Goal: Transaction & Acquisition: Subscribe to service/newsletter

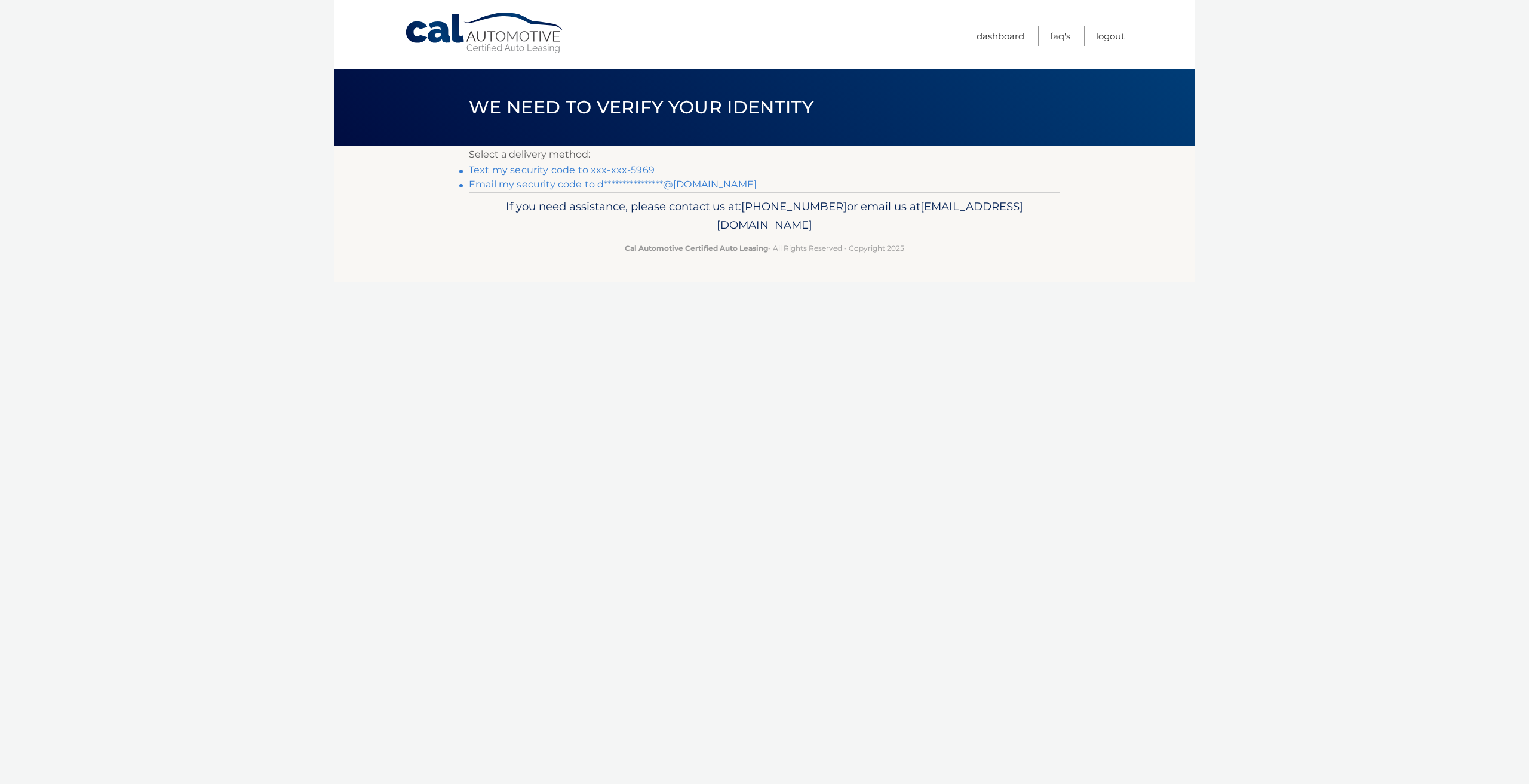
click at [592, 162] on p "Select a delivery method:" at bounding box center [764, 155] width 591 height 16
click at [588, 169] on link "Text my security code to xxx-xxx-5969" at bounding box center [561, 170] width 186 height 11
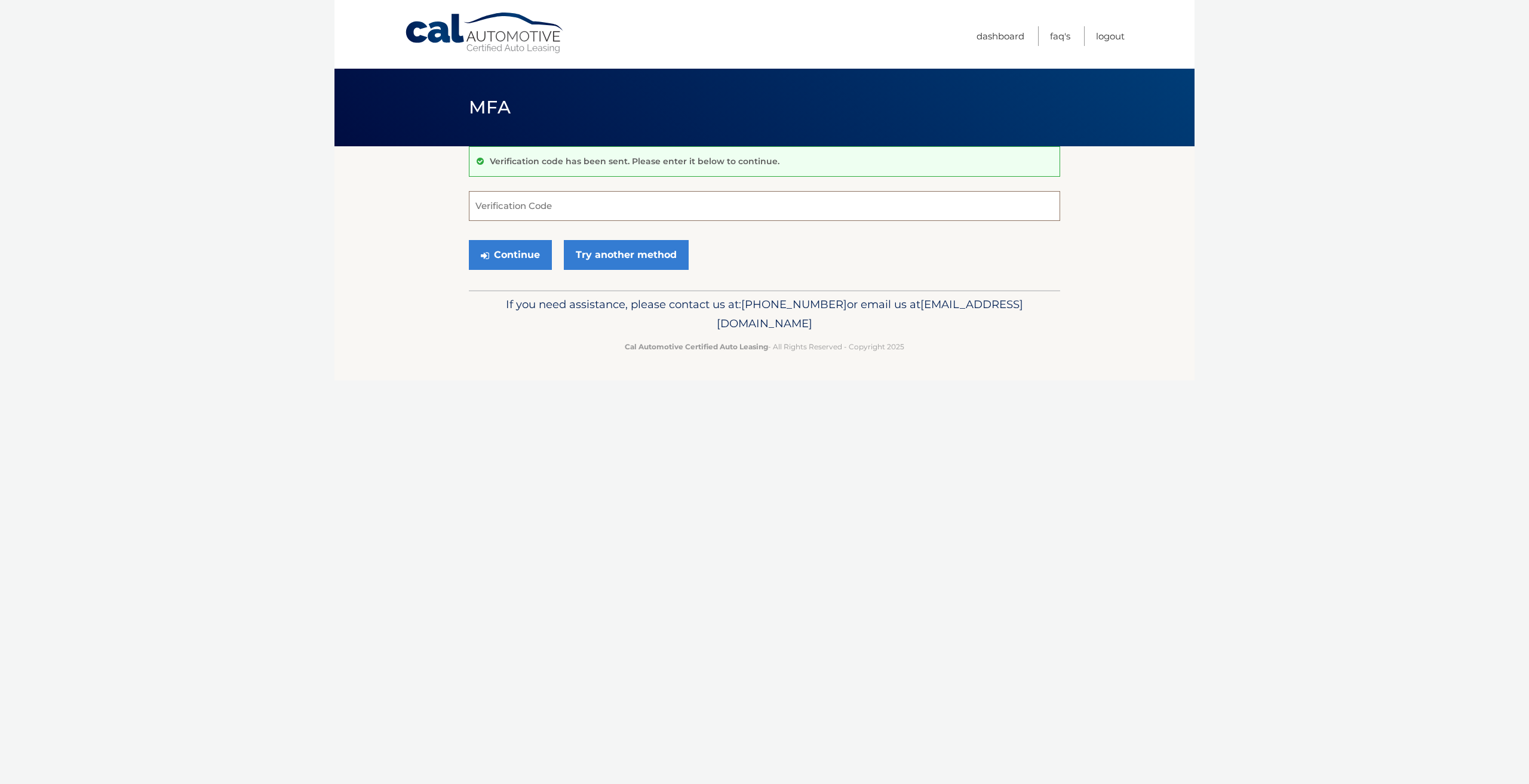
click at [611, 206] on input "Verification Code" at bounding box center [764, 206] width 591 height 30
type input "077604"
click at [468, 240] on button "Continue" at bounding box center [509, 255] width 83 height 30
click at [500, 245] on button "Continue" at bounding box center [509, 255] width 83 height 30
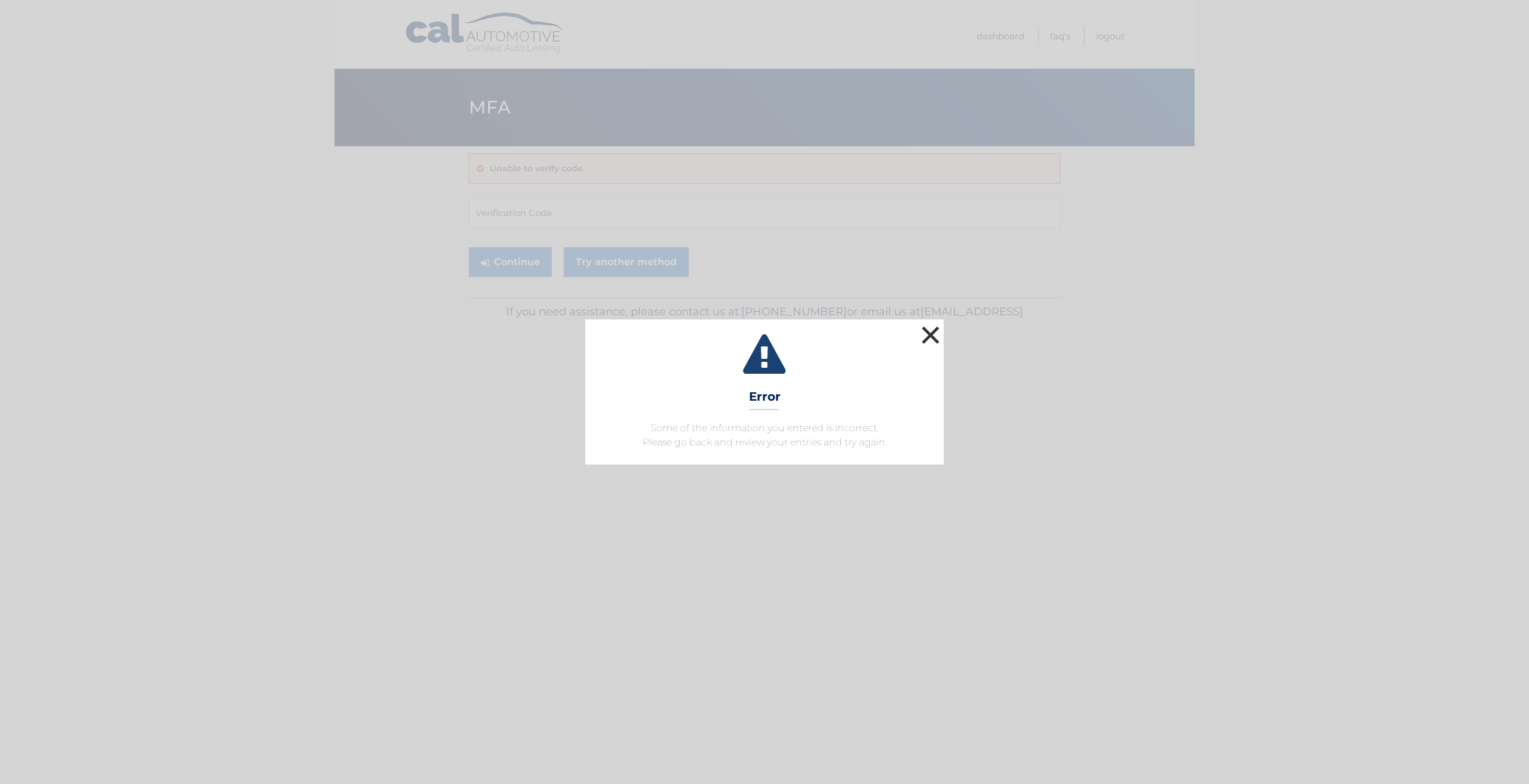
click at [933, 327] on button "×" at bounding box center [930, 335] width 24 height 24
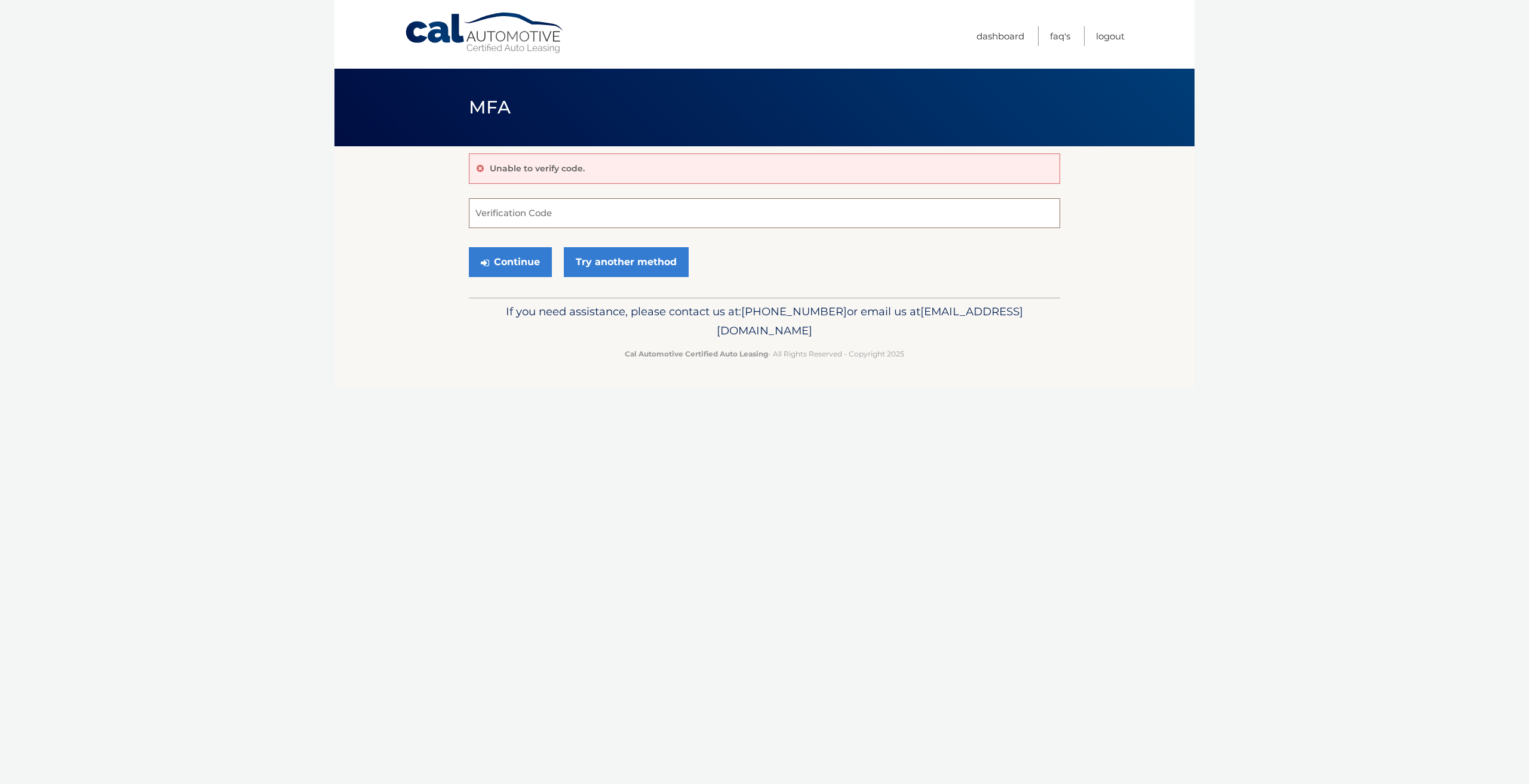
click at [519, 215] on input "Verification Code" at bounding box center [764, 213] width 591 height 30
type input "077604"
click at [468, 247] on button "Continue" at bounding box center [509, 262] width 83 height 30
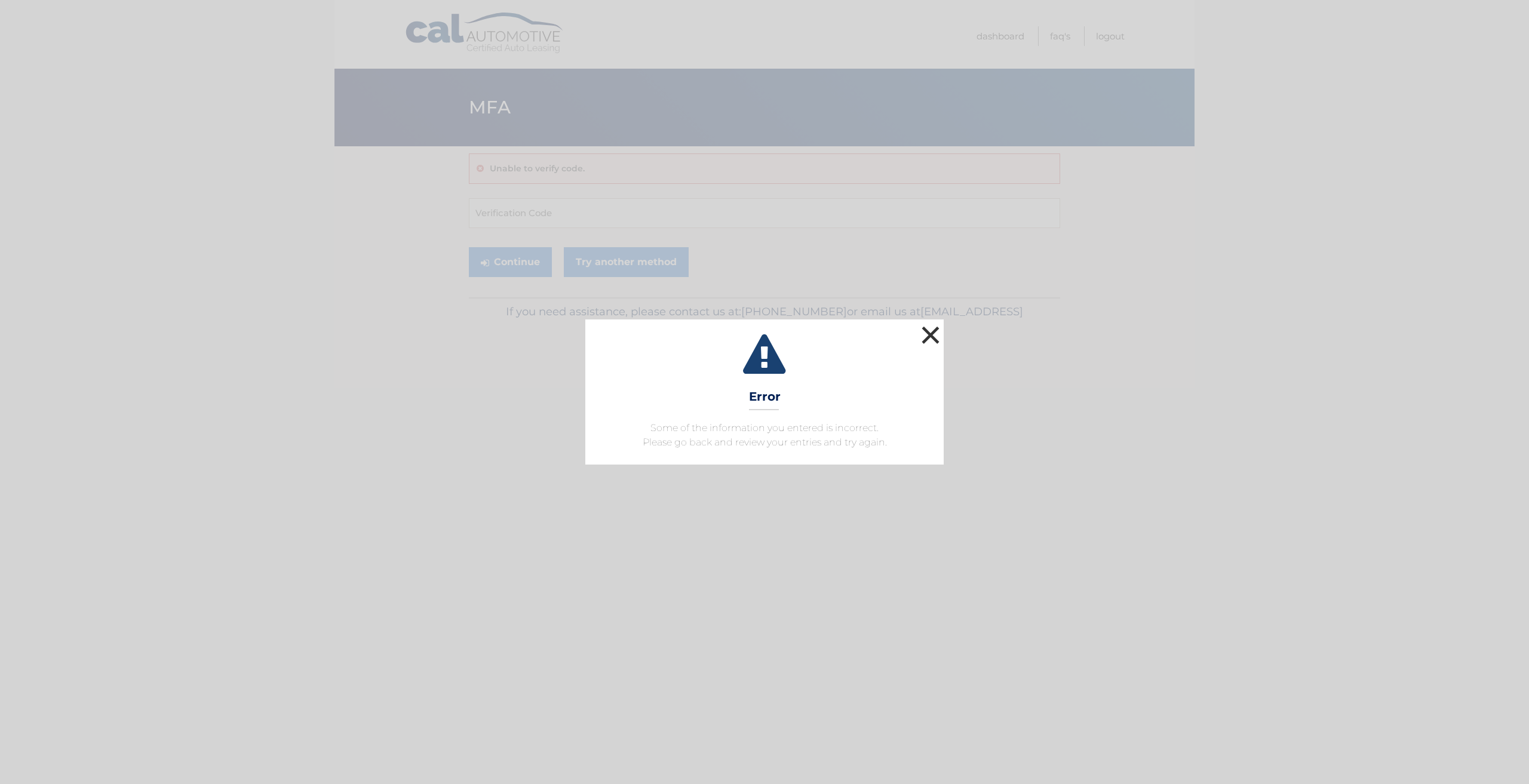
click at [939, 326] on button "×" at bounding box center [930, 335] width 24 height 24
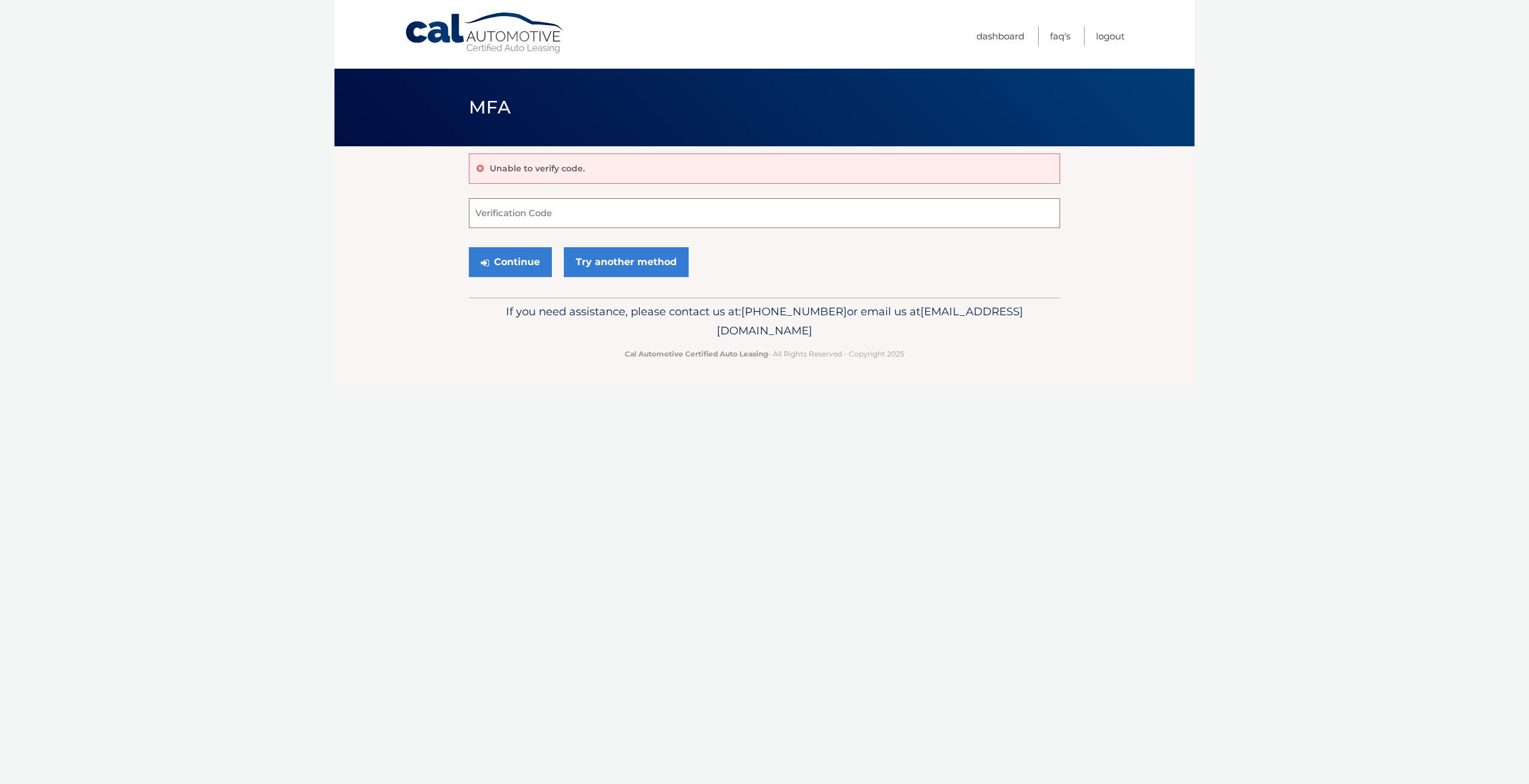
click at [489, 208] on input "Verification Code" at bounding box center [764, 213] width 591 height 30
type input "077604"
click at [528, 269] on button "Continue" at bounding box center [509, 262] width 83 height 30
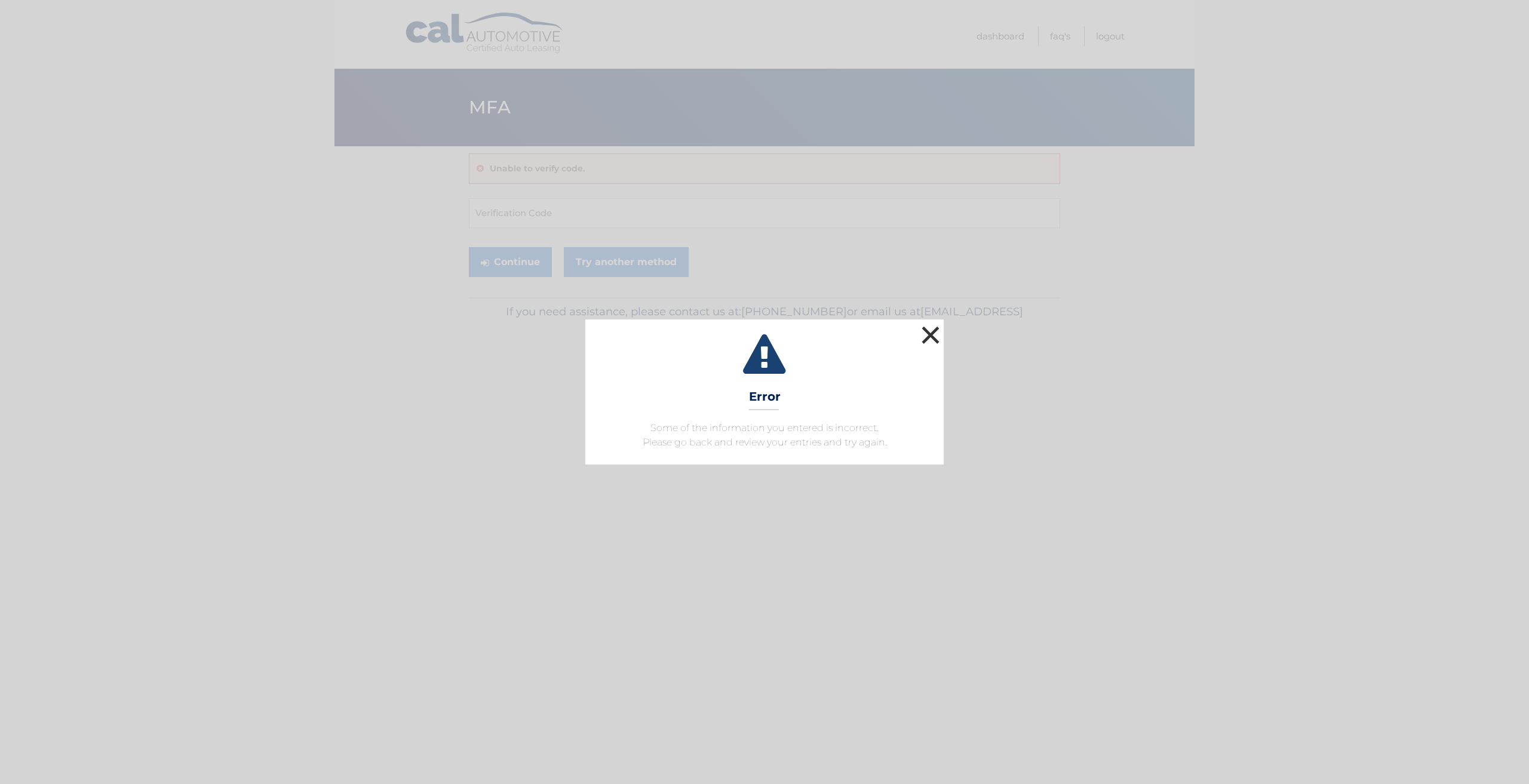
click at [927, 340] on button "×" at bounding box center [930, 335] width 24 height 24
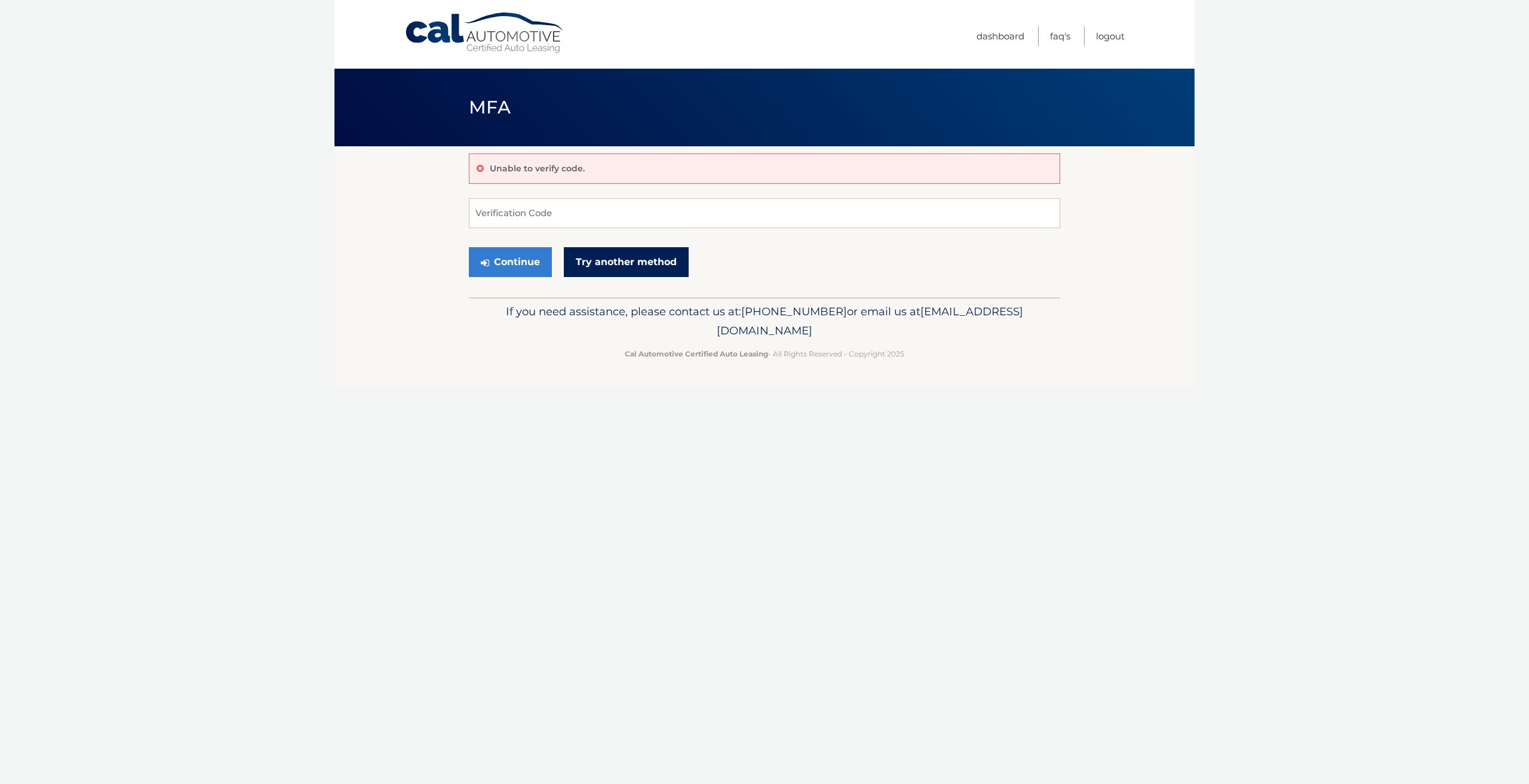
click at [670, 266] on link "Try another method" at bounding box center [626, 262] width 125 height 30
click at [479, 25] on link "Cal Automotive" at bounding box center [484, 33] width 161 height 43
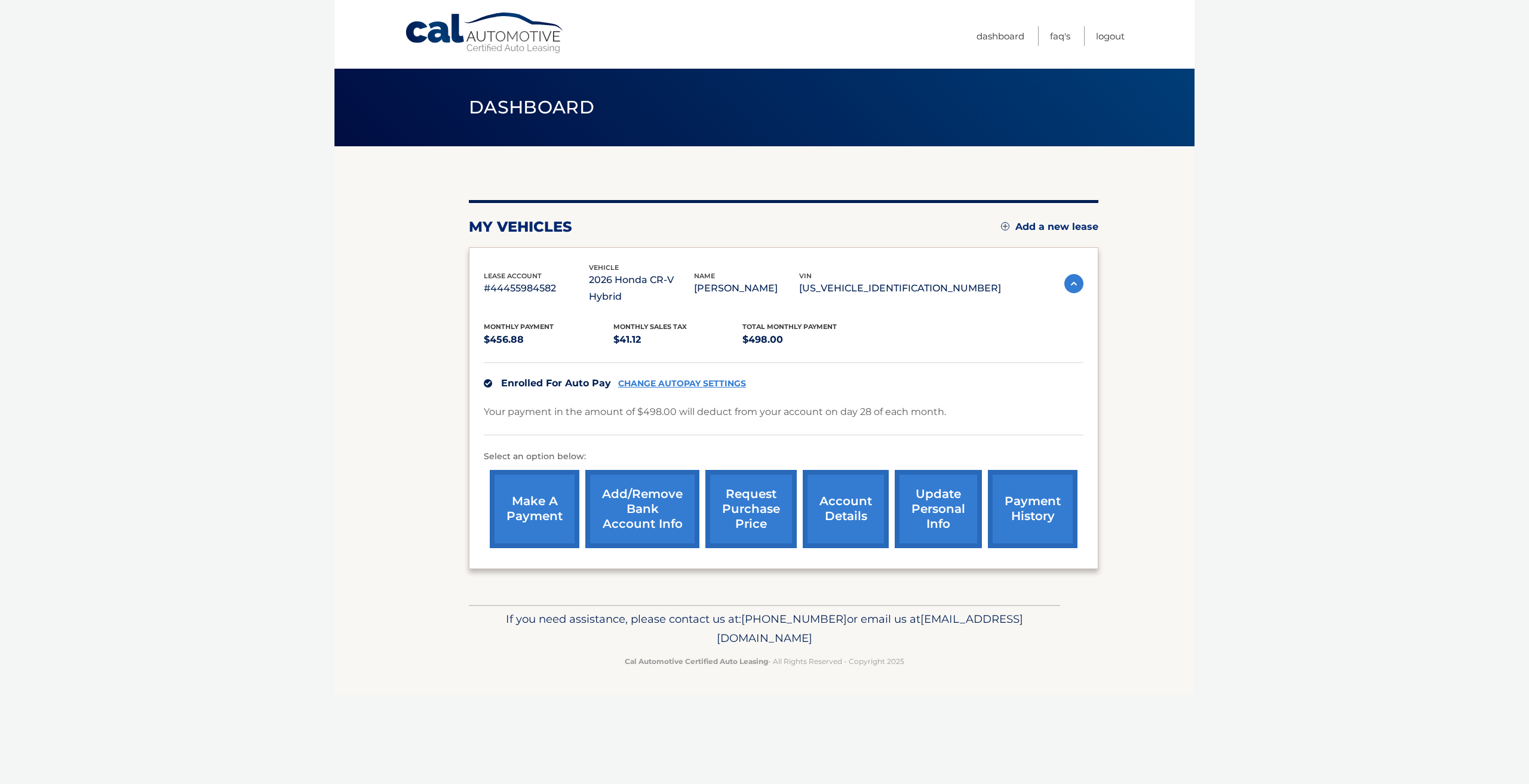
click at [828, 508] on link "account details" at bounding box center [845, 509] width 86 height 78
click at [542, 505] on link "make a payment" at bounding box center [534, 509] width 89 height 78
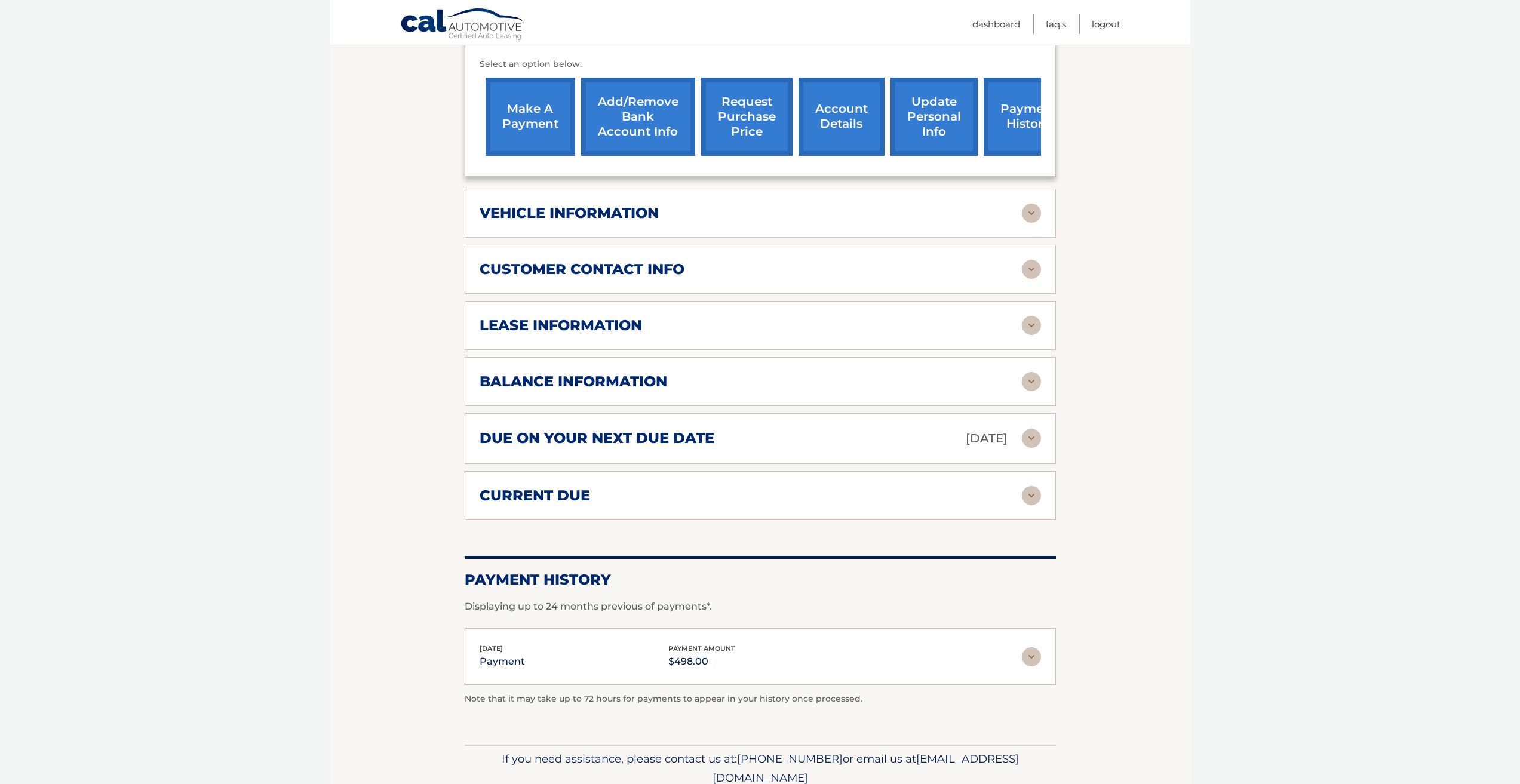
scroll to position [220, 0]
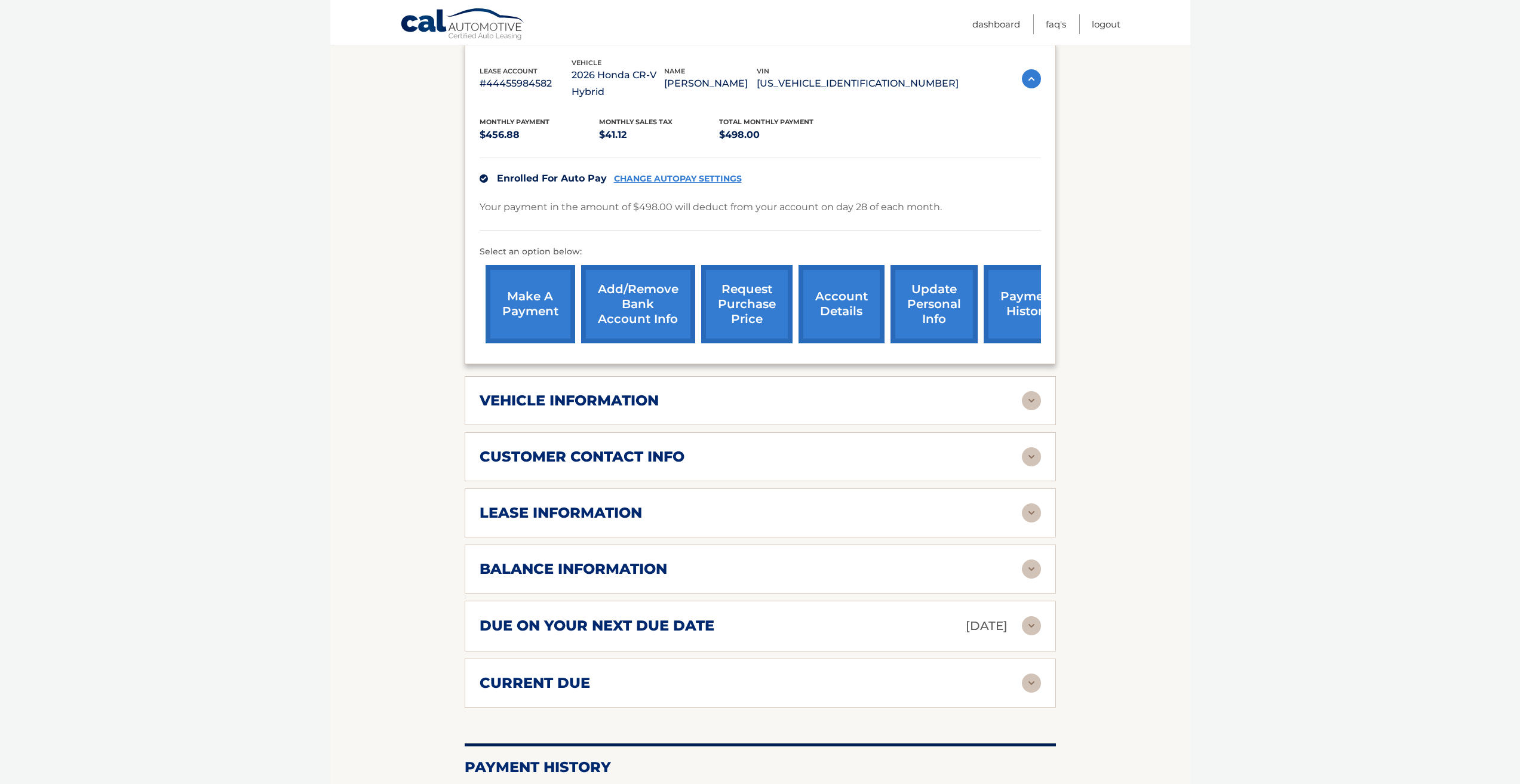
click at [938, 316] on link "update personal info" at bounding box center [934, 304] width 87 height 78
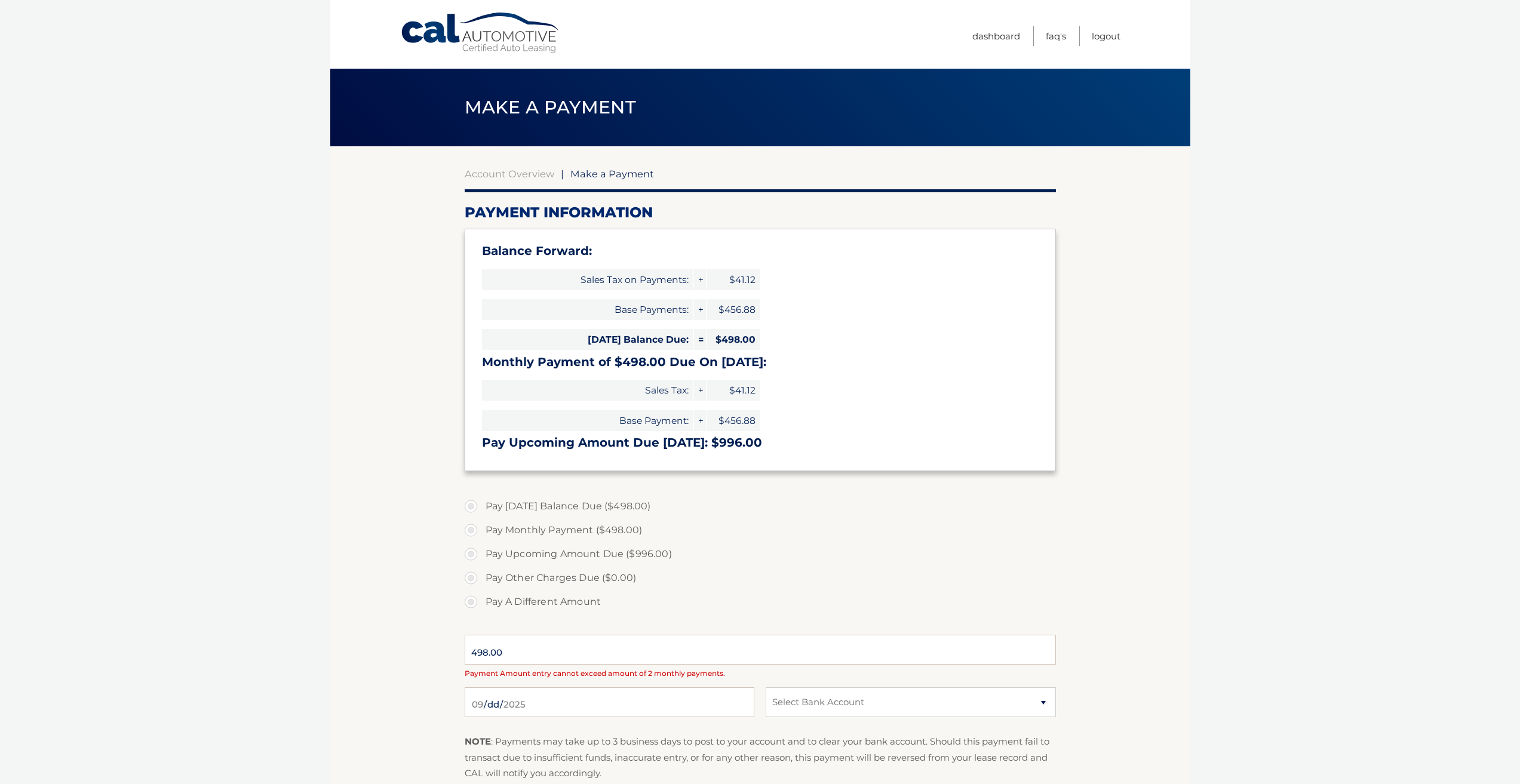
type input "996.00"
select select "YTBkY2ZlYzItODJmNS00Y2QxLWFmZTEtODg1MjkwMDg1YzE4"
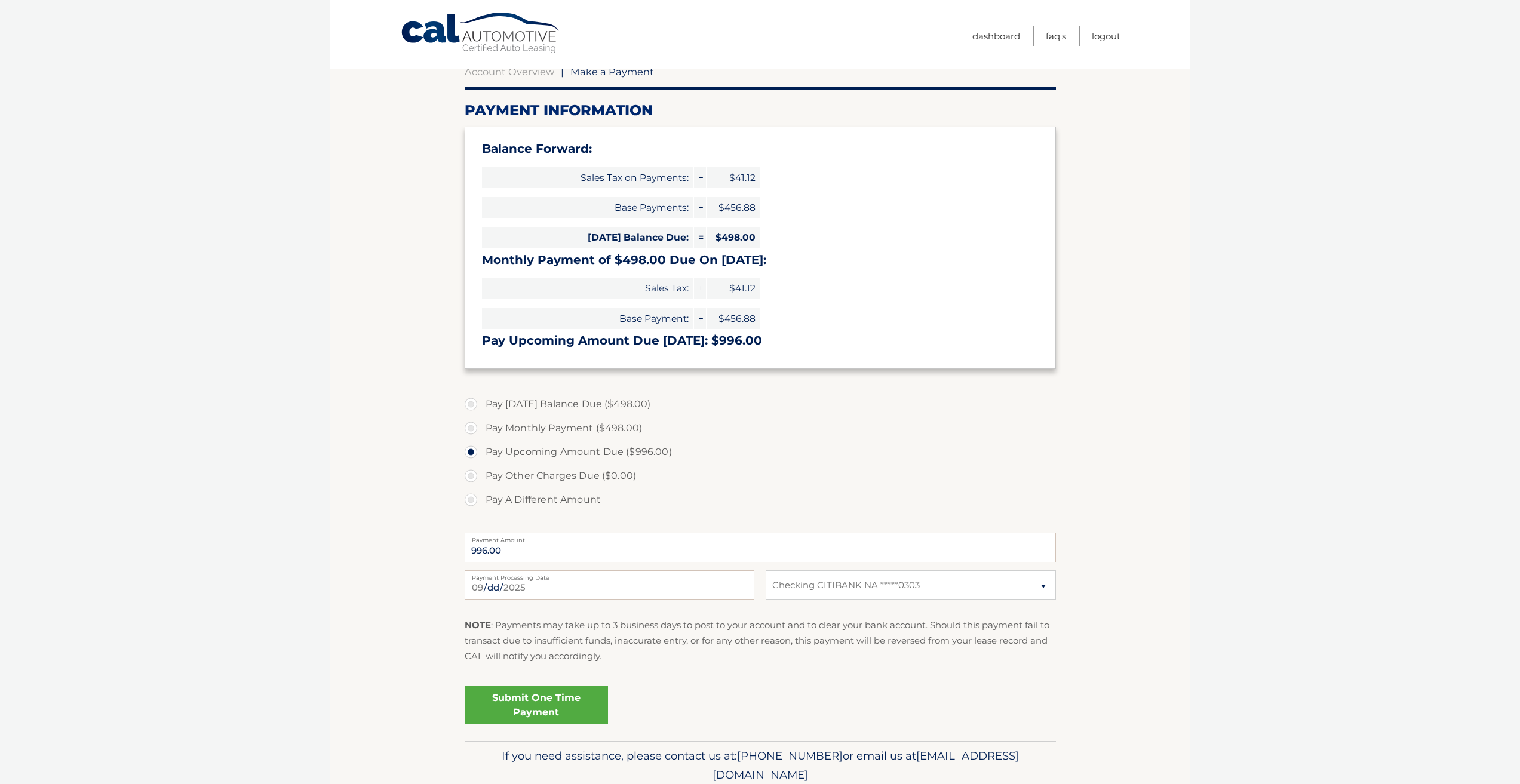
scroll to position [119, 0]
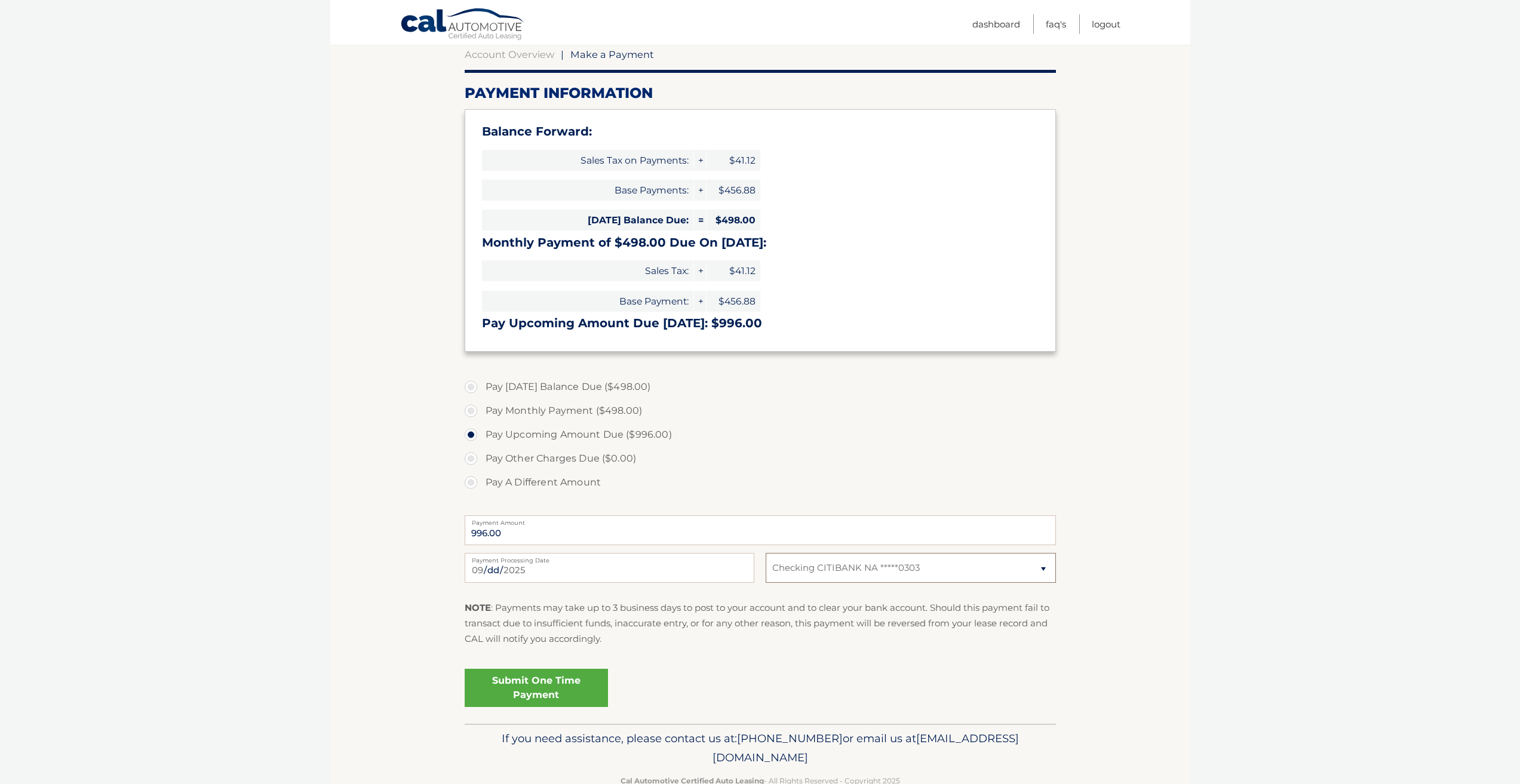
click at [877, 573] on select "Select Bank Account Checking CITIBANK NA *****0303" at bounding box center [911, 568] width 289 height 30
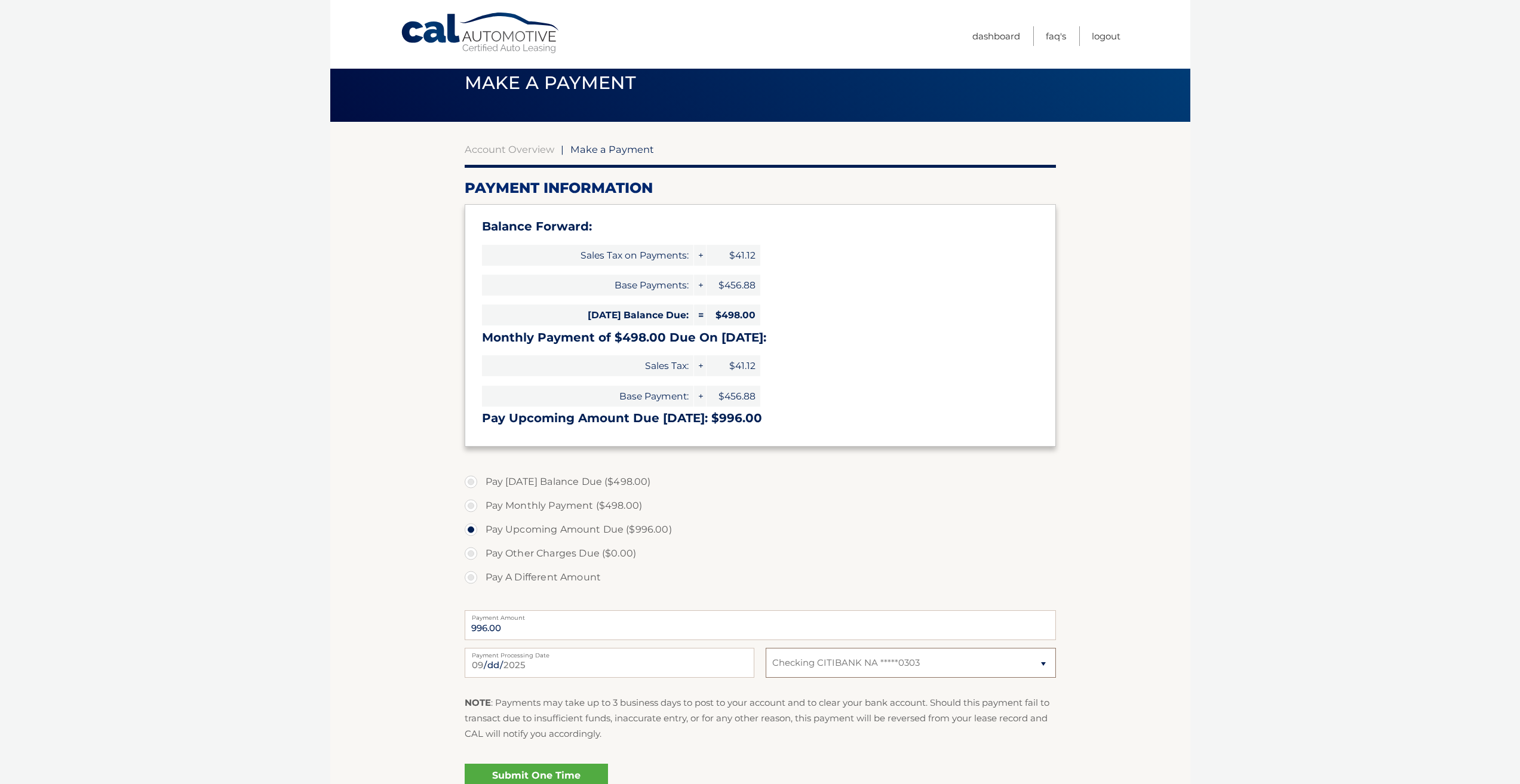
scroll to position [0, 0]
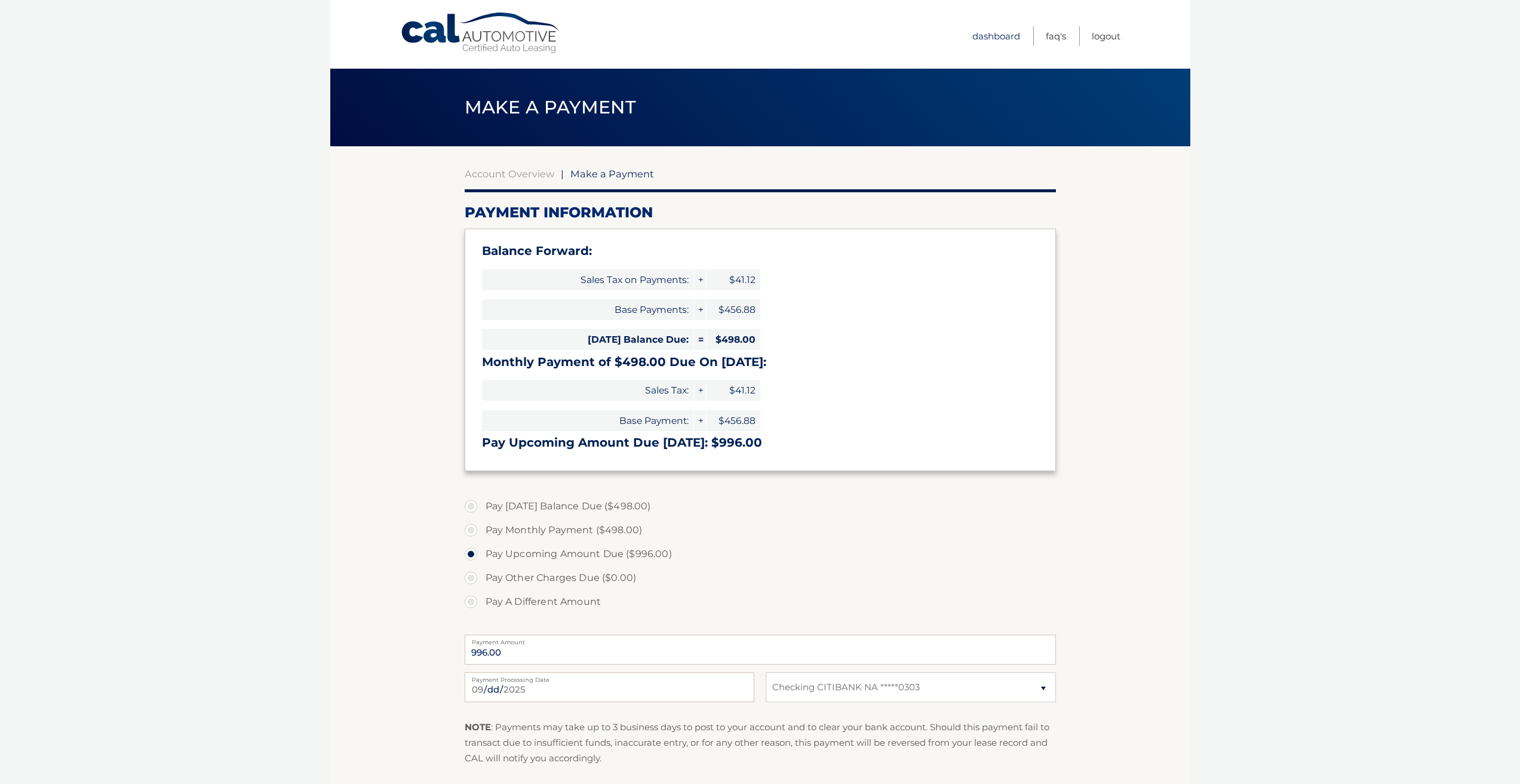
click at [991, 32] on link "Dashboard" at bounding box center [996, 36] width 48 height 20
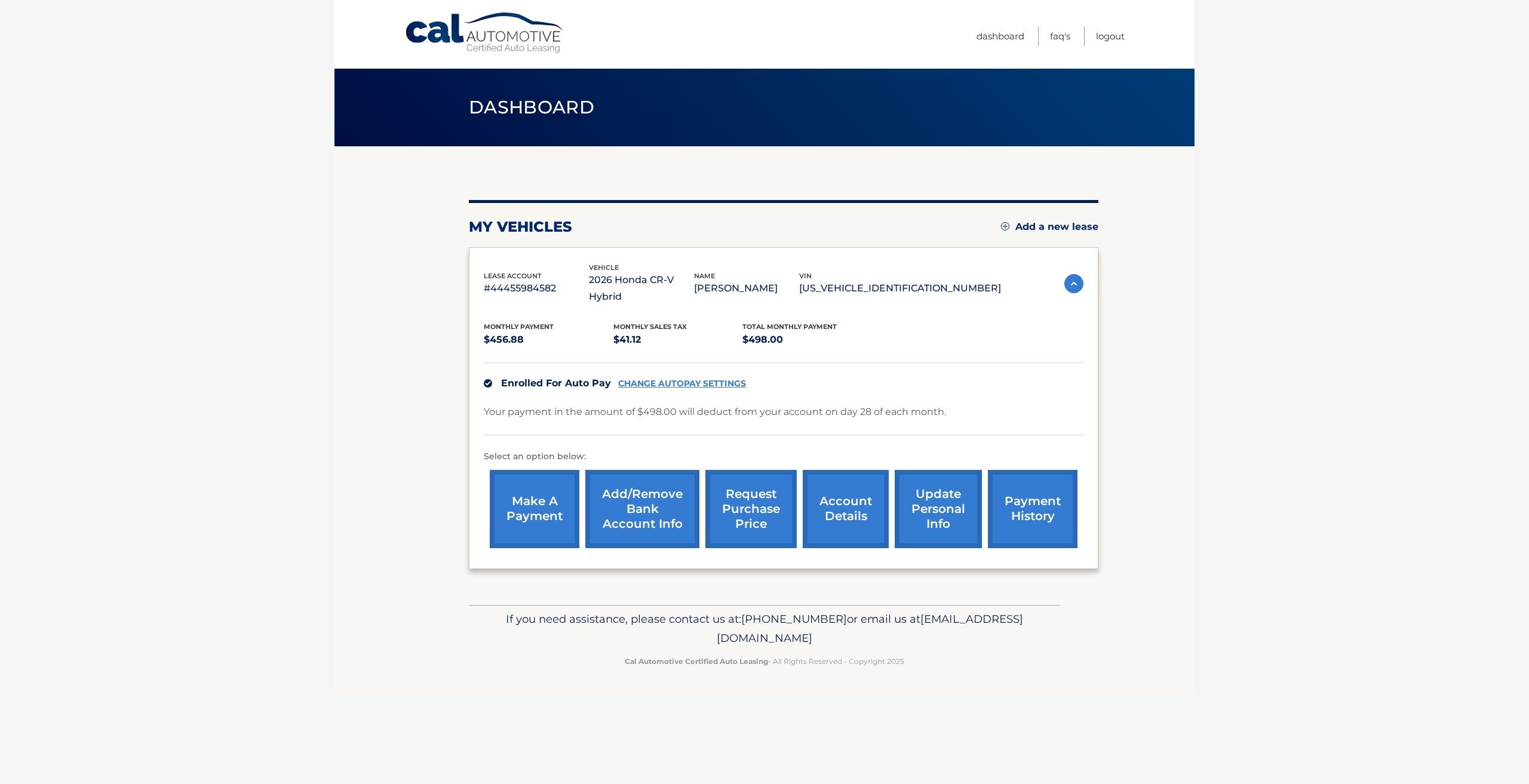
click at [662, 517] on link "Add/Remove bank account info" at bounding box center [641, 509] width 114 height 78
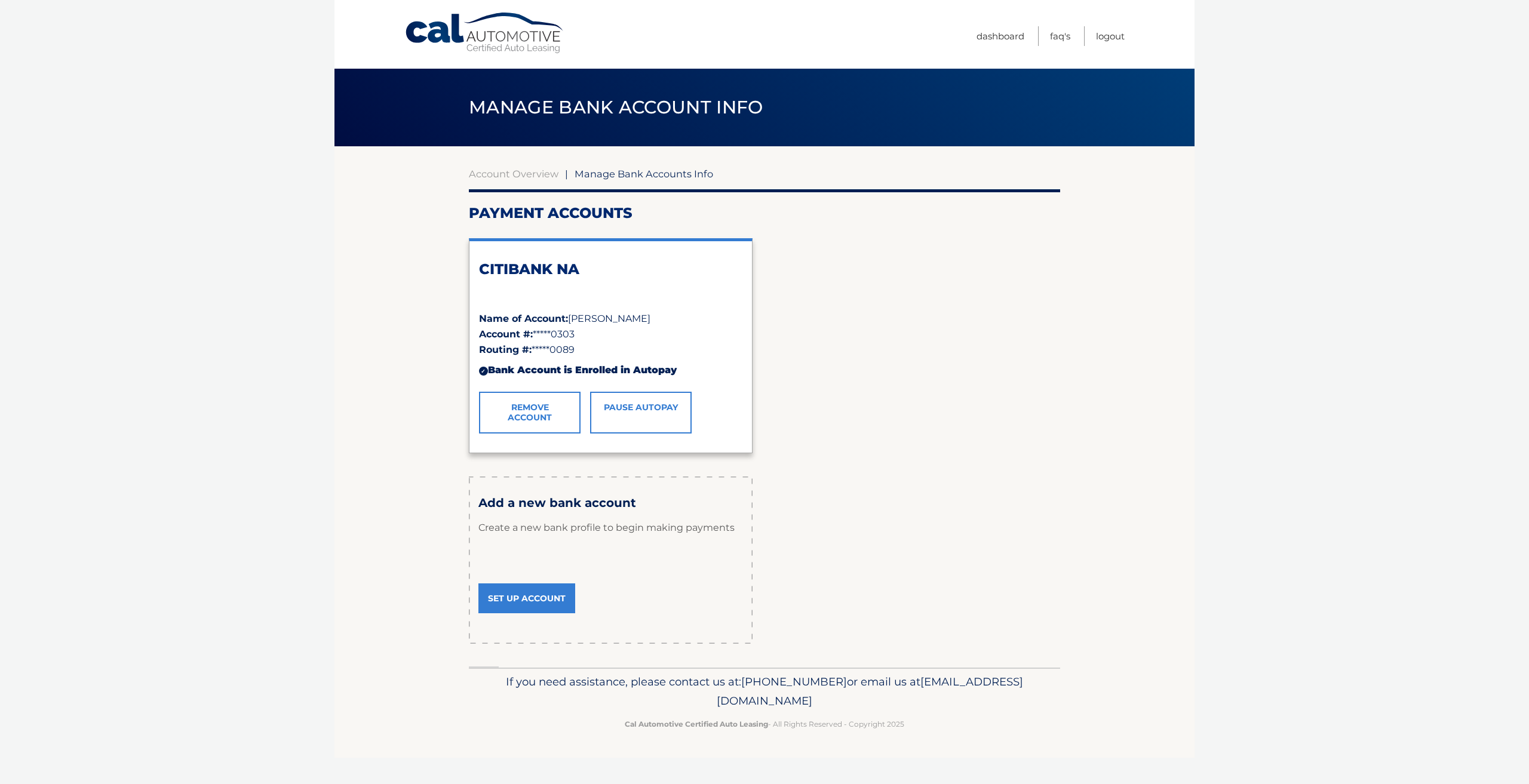
click at [182, 347] on body "Cal Automotive Menu Dashboard FAQ's Logout" at bounding box center [764, 392] width 1529 height 784
drag, startPoint x: 301, startPoint y: 356, endPoint x: 333, endPoint y: 358, distance: 32.1
click at [995, 44] on link "Dashboard" at bounding box center [1000, 36] width 48 height 20
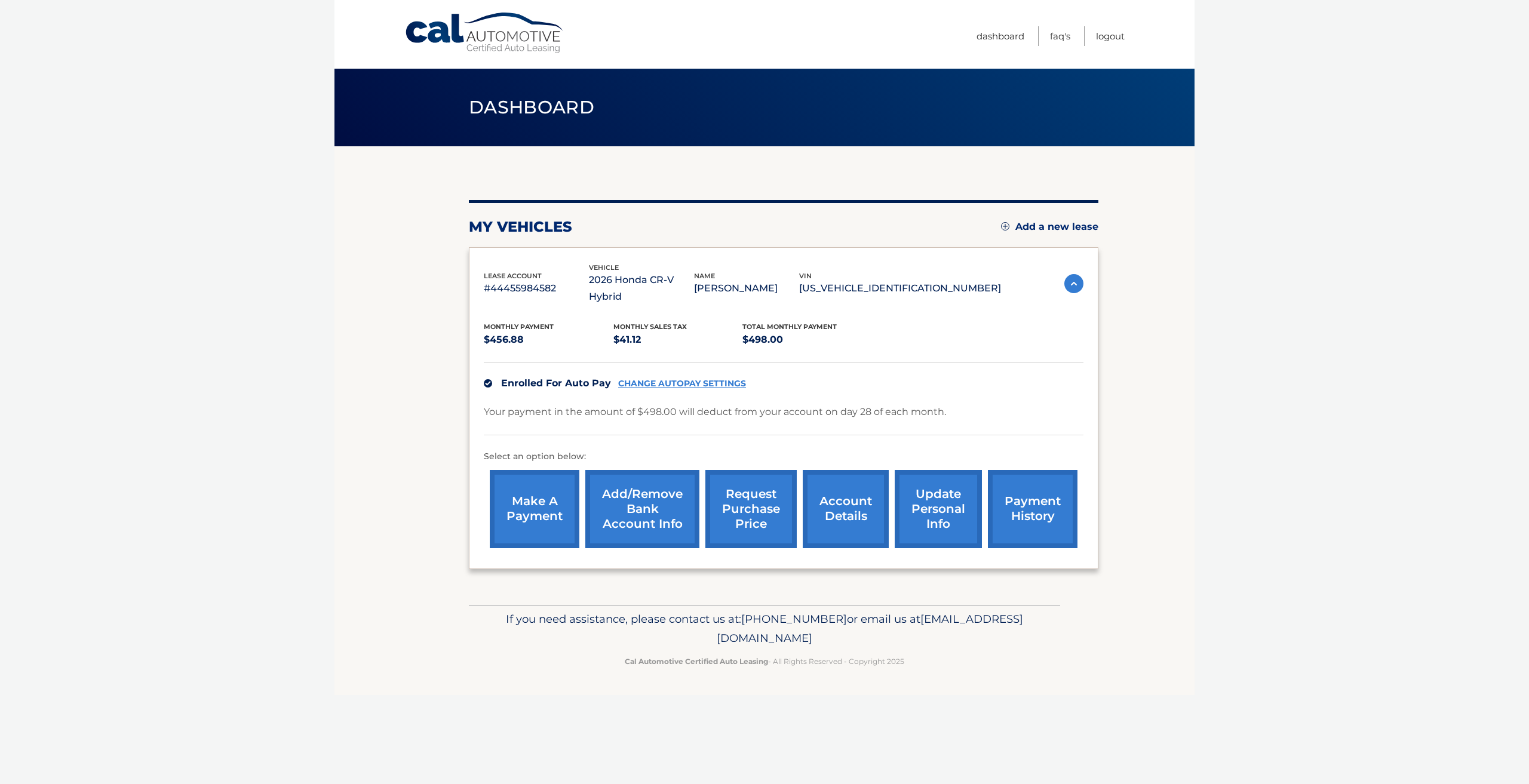
click at [516, 508] on link "make a payment" at bounding box center [534, 509] width 89 height 78
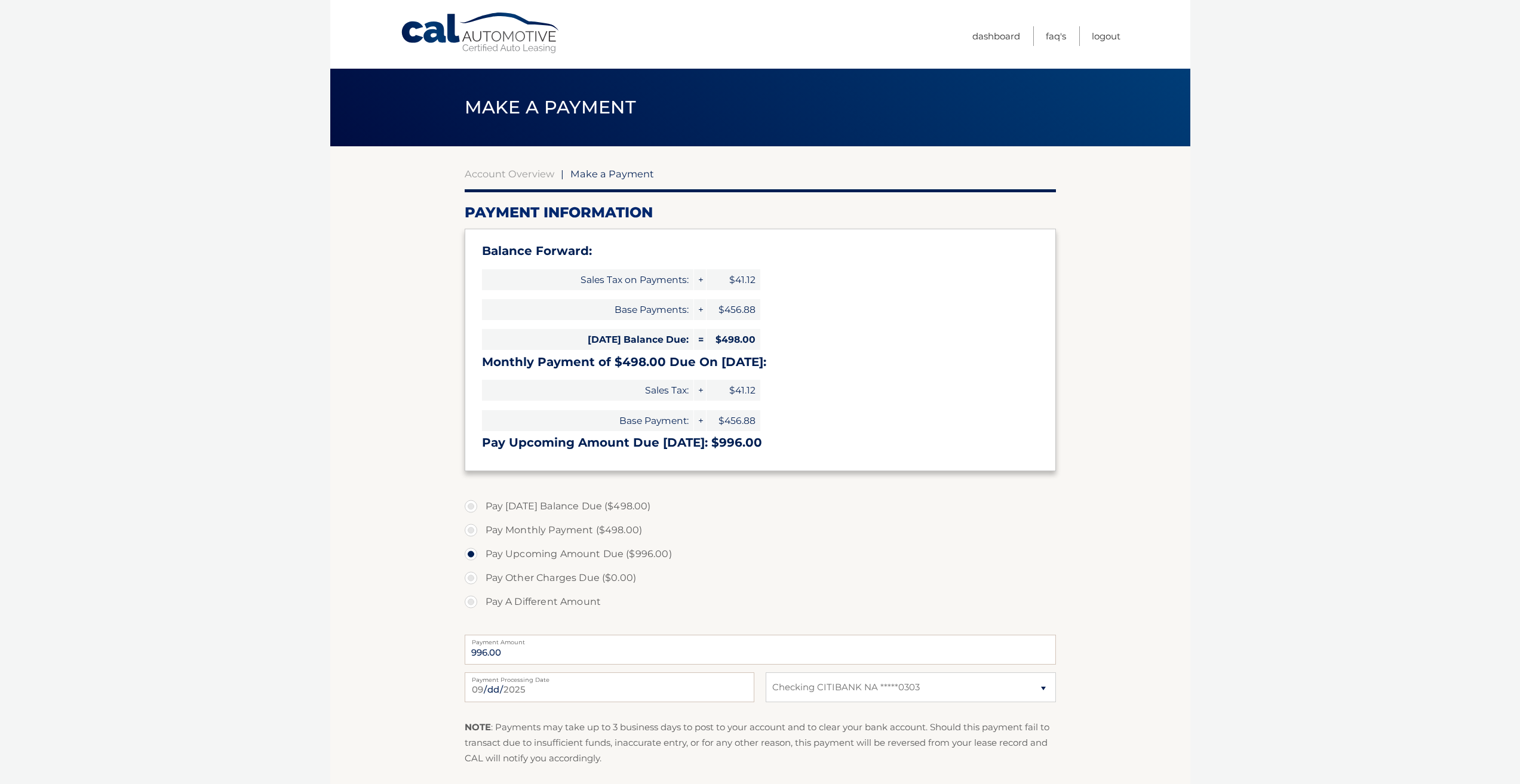
select select "YTBkY2ZlYzItODJmNS00Y2QxLWFmZTEtODg1MjkwMDg1YzE4"
drag, startPoint x: 730, startPoint y: 337, endPoint x: 770, endPoint y: 345, distance: 40.8
click at [757, 337] on span "$498.00" at bounding box center [733, 339] width 54 height 21
drag, startPoint x: 871, startPoint y: 359, endPoint x: 857, endPoint y: 359, distance: 14.0
click at [868, 359] on h3 "Monthly Payment of $498.00 Due On [DATE]:" at bounding box center [760, 362] width 557 height 15
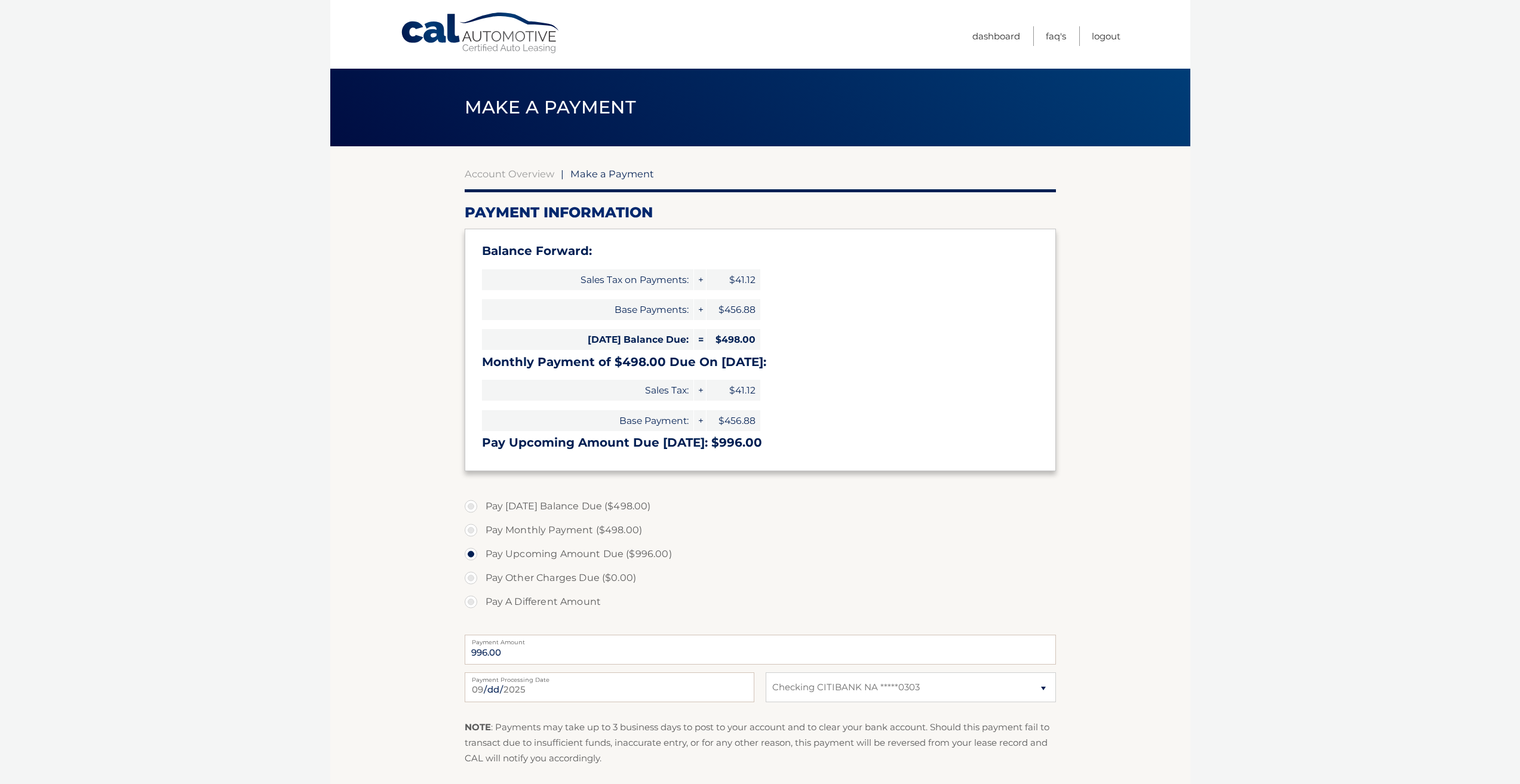
click at [422, 33] on link "Cal Automotive" at bounding box center [480, 33] width 161 height 43
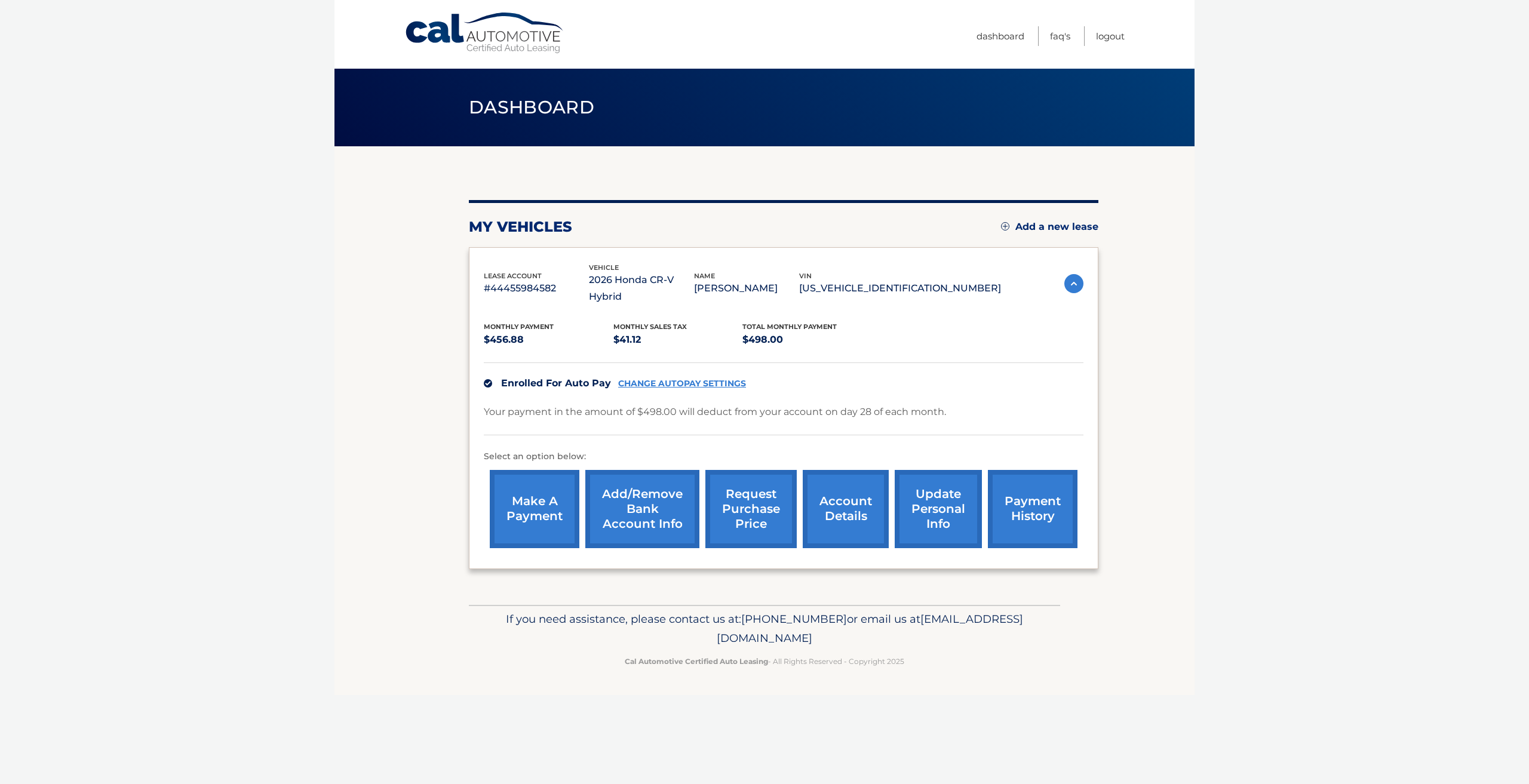
click at [628, 523] on link "Add/Remove bank account info" at bounding box center [641, 509] width 114 height 78
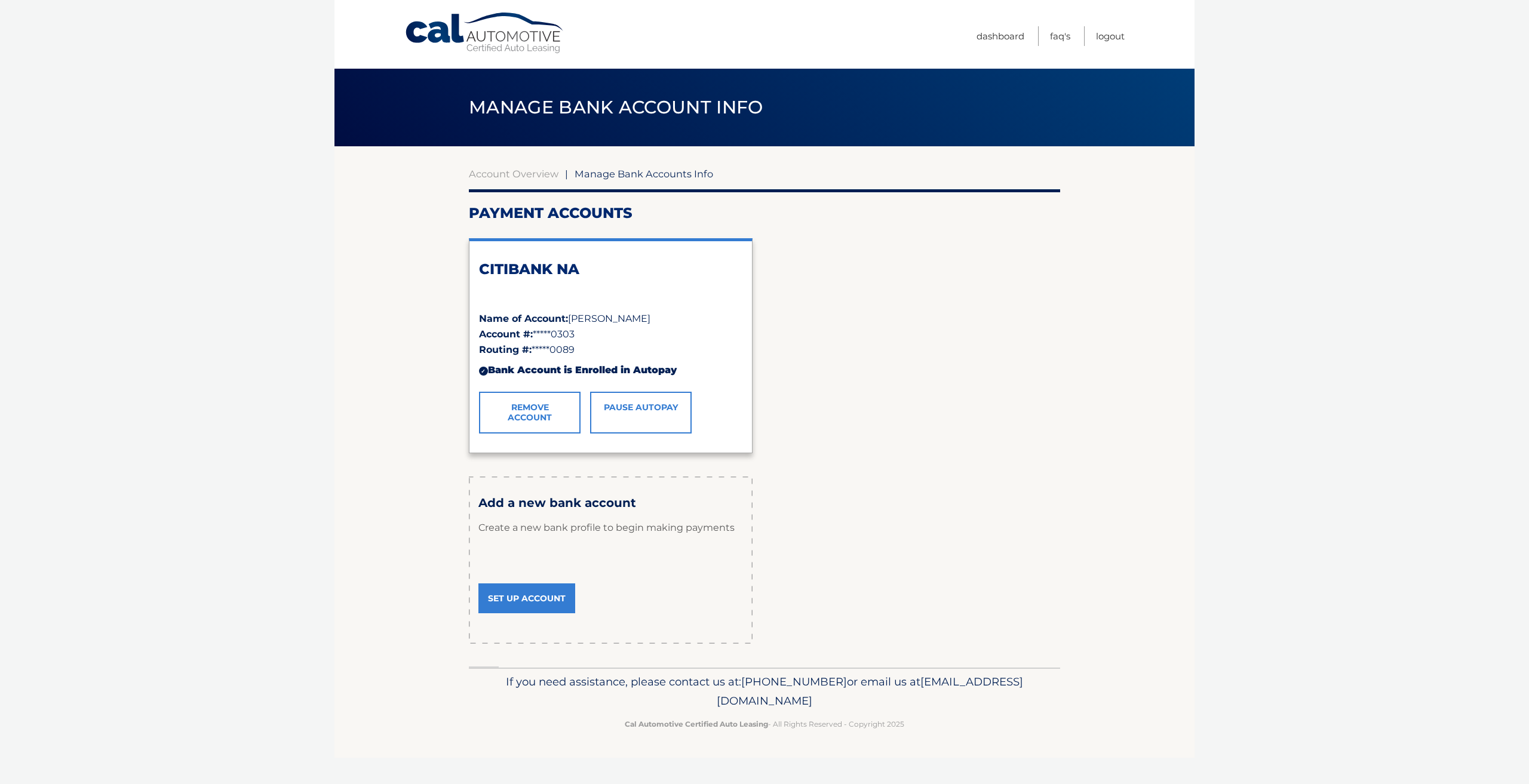
click at [531, 423] on link "Remove Account" at bounding box center [530, 413] width 102 height 42
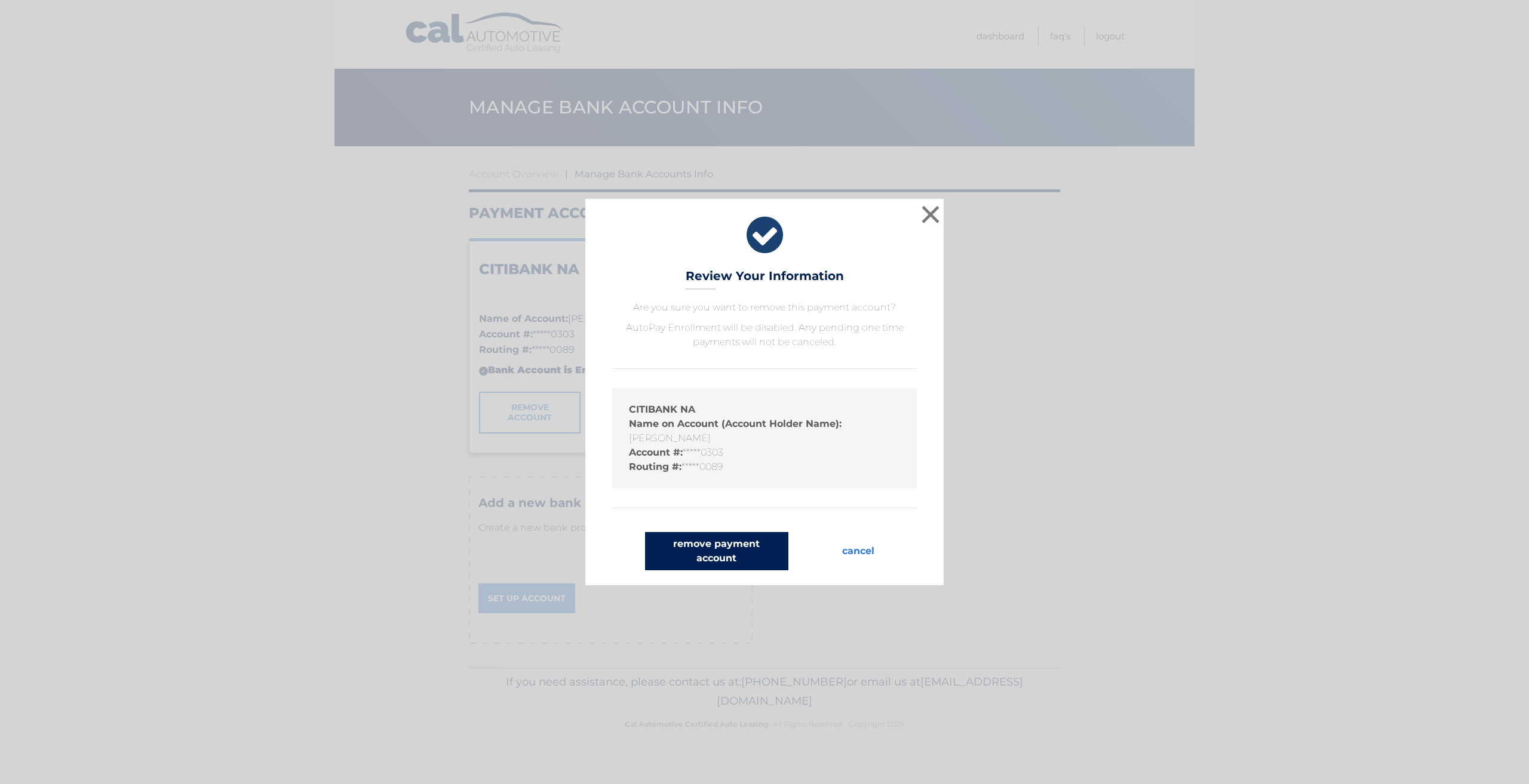
click at [720, 543] on button "remove payment account" at bounding box center [717, 551] width 144 height 38
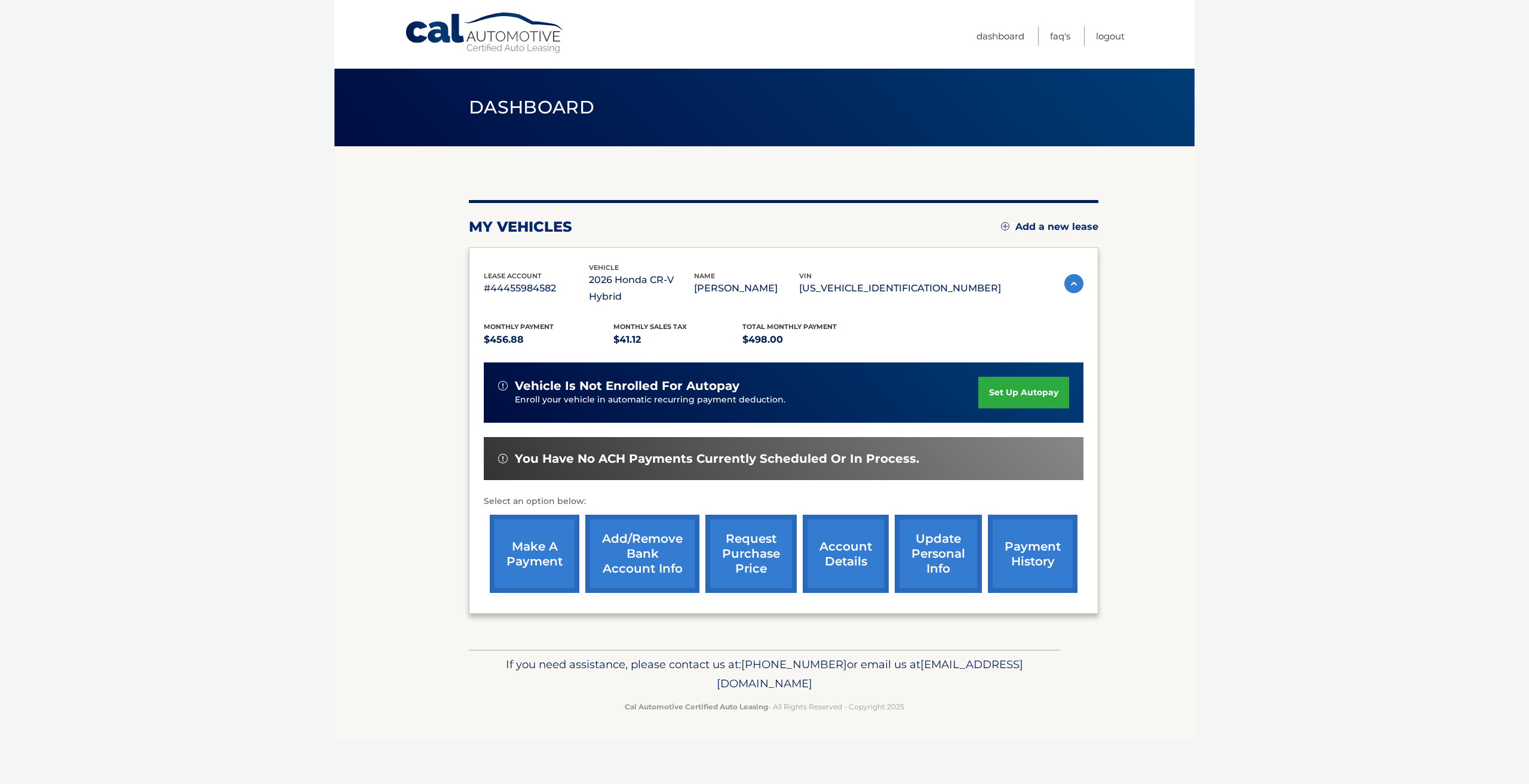
click at [635, 549] on link "Add/Remove bank account info" at bounding box center [641, 554] width 114 height 78
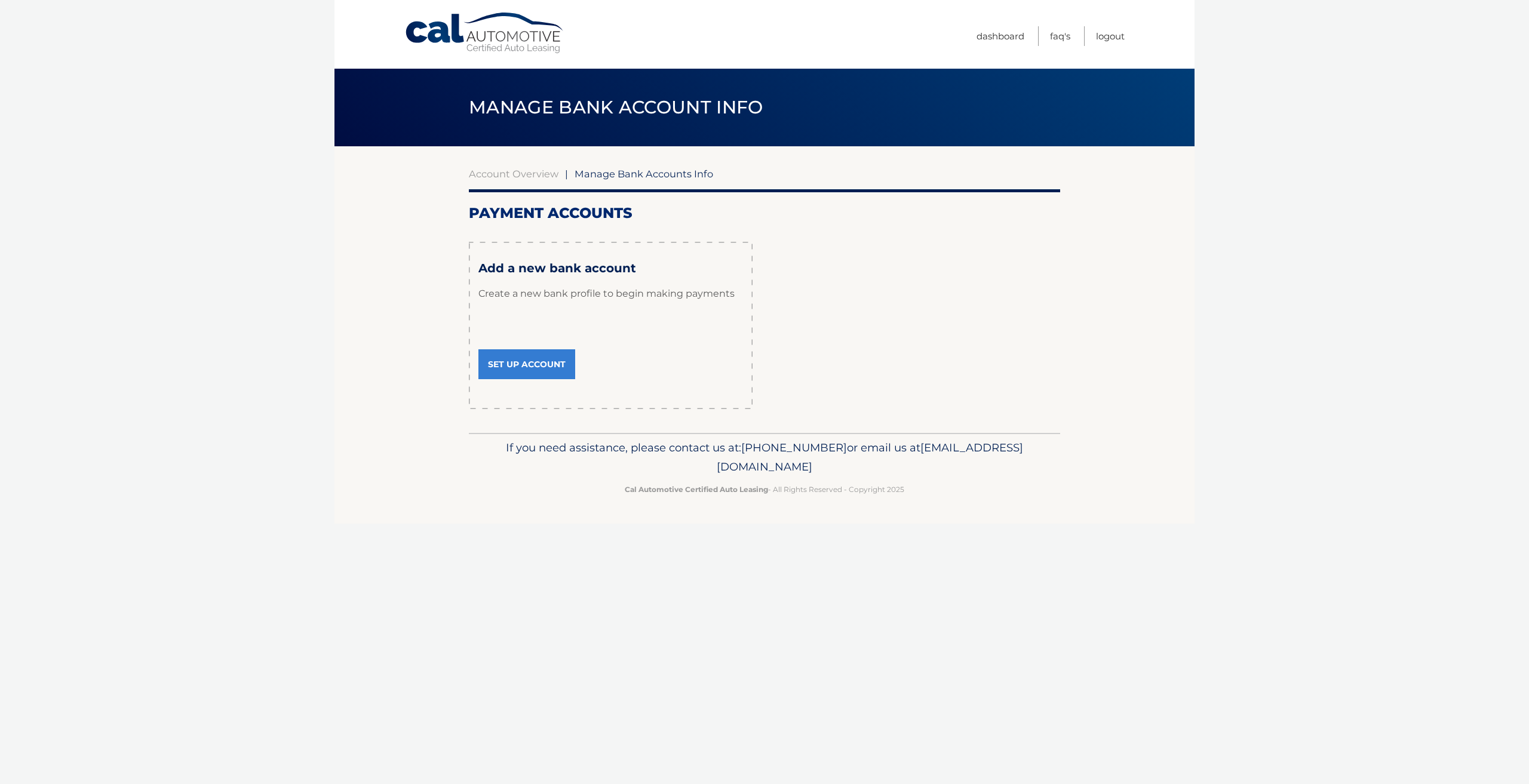
click at [530, 369] on link "Set Up Account" at bounding box center [527, 364] width 96 height 30
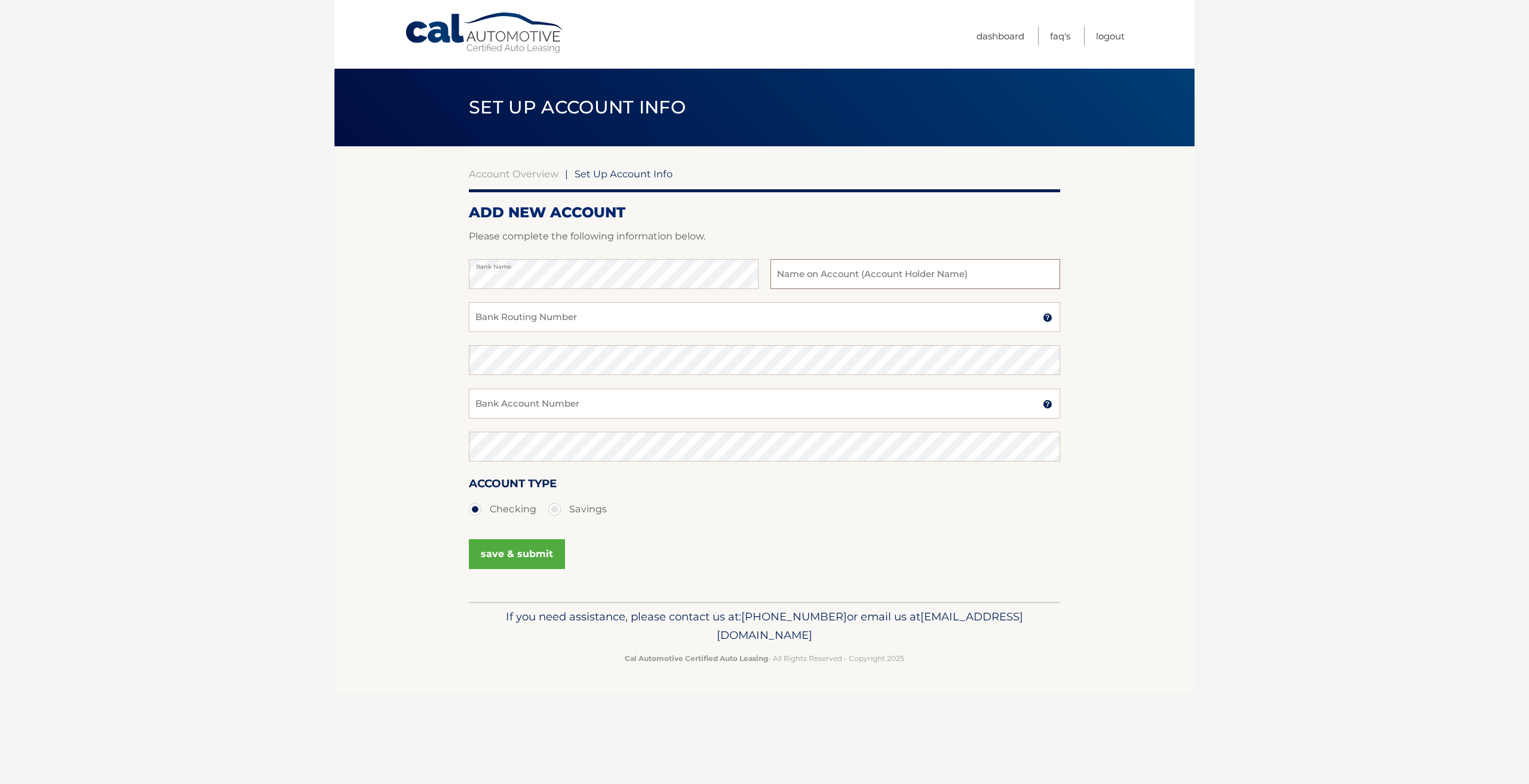
click at [855, 274] on input "text" at bounding box center [915, 274] width 289 height 30
type input "D"
type input "[PERSON_NAME]"
click at [631, 316] on input "Bank Routing Number" at bounding box center [764, 317] width 591 height 30
type input "021000089"
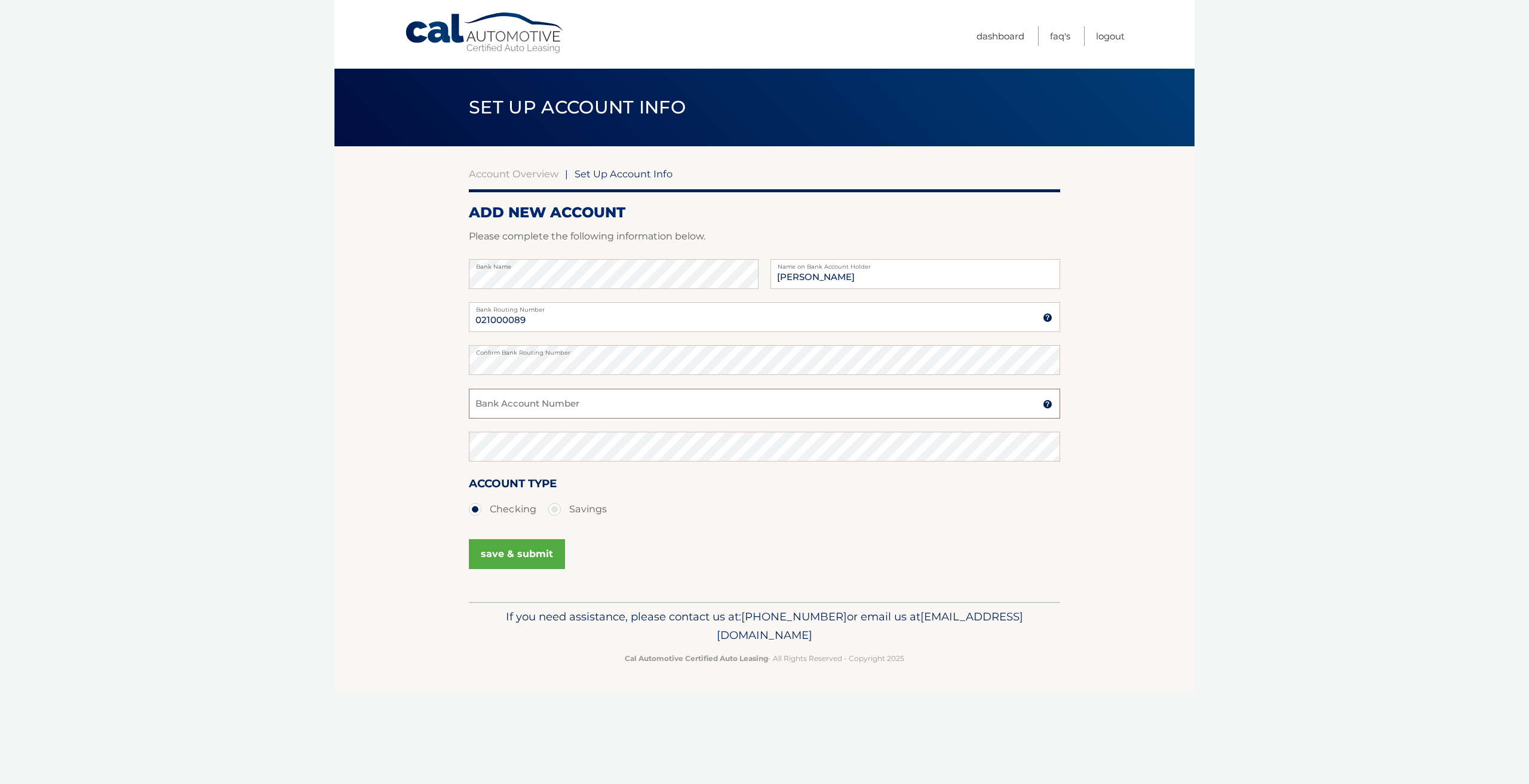
click at [552, 391] on input "Bank Account Number" at bounding box center [764, 403] width 591 height 30
type input "9965890303"
click at [501, 557] on button "save & submit" at bounding box center [517, 554] width 96 height 30
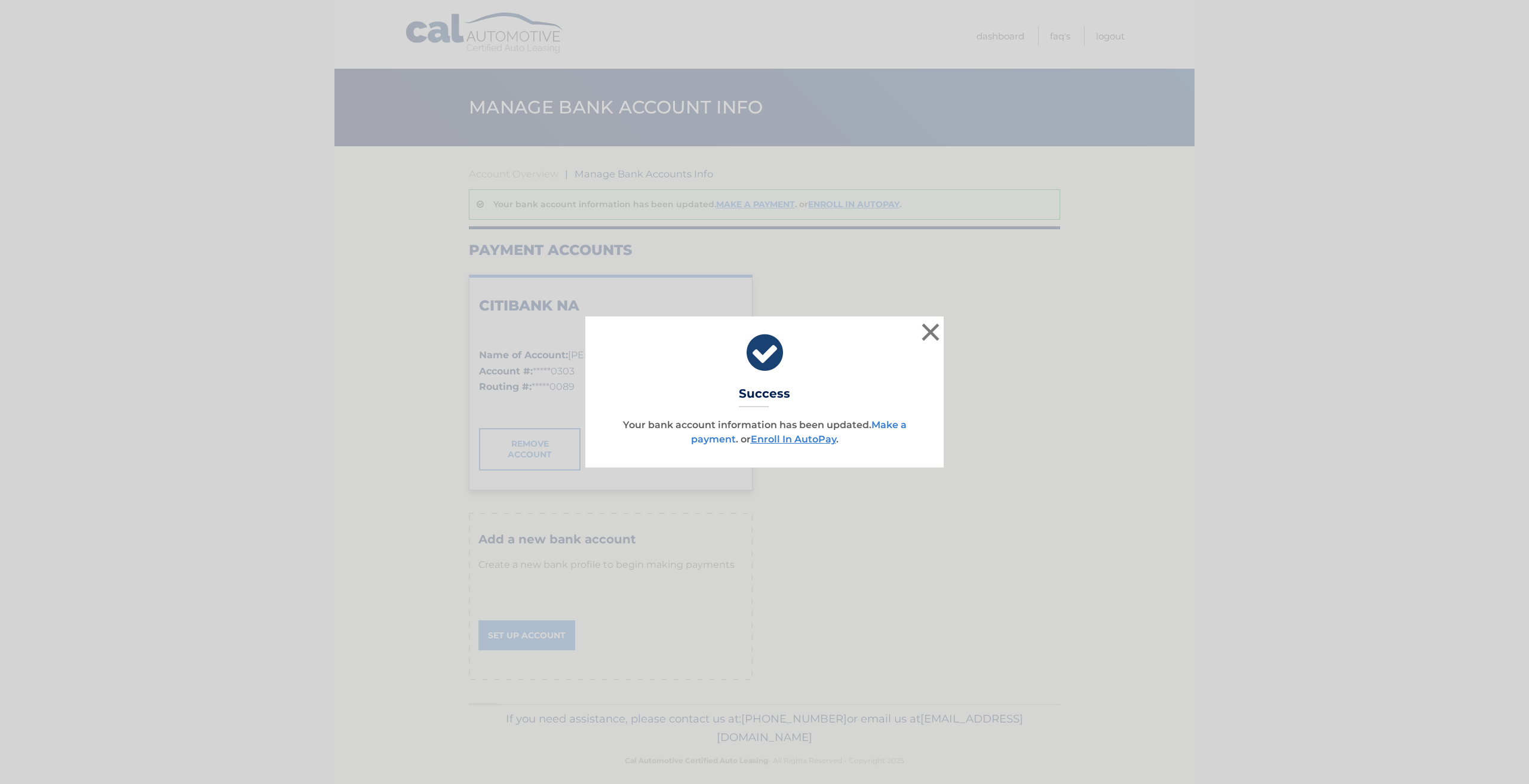
click at [887, 425] on link "Make a payment" at bounding box center [799, 432] width 216 height 25
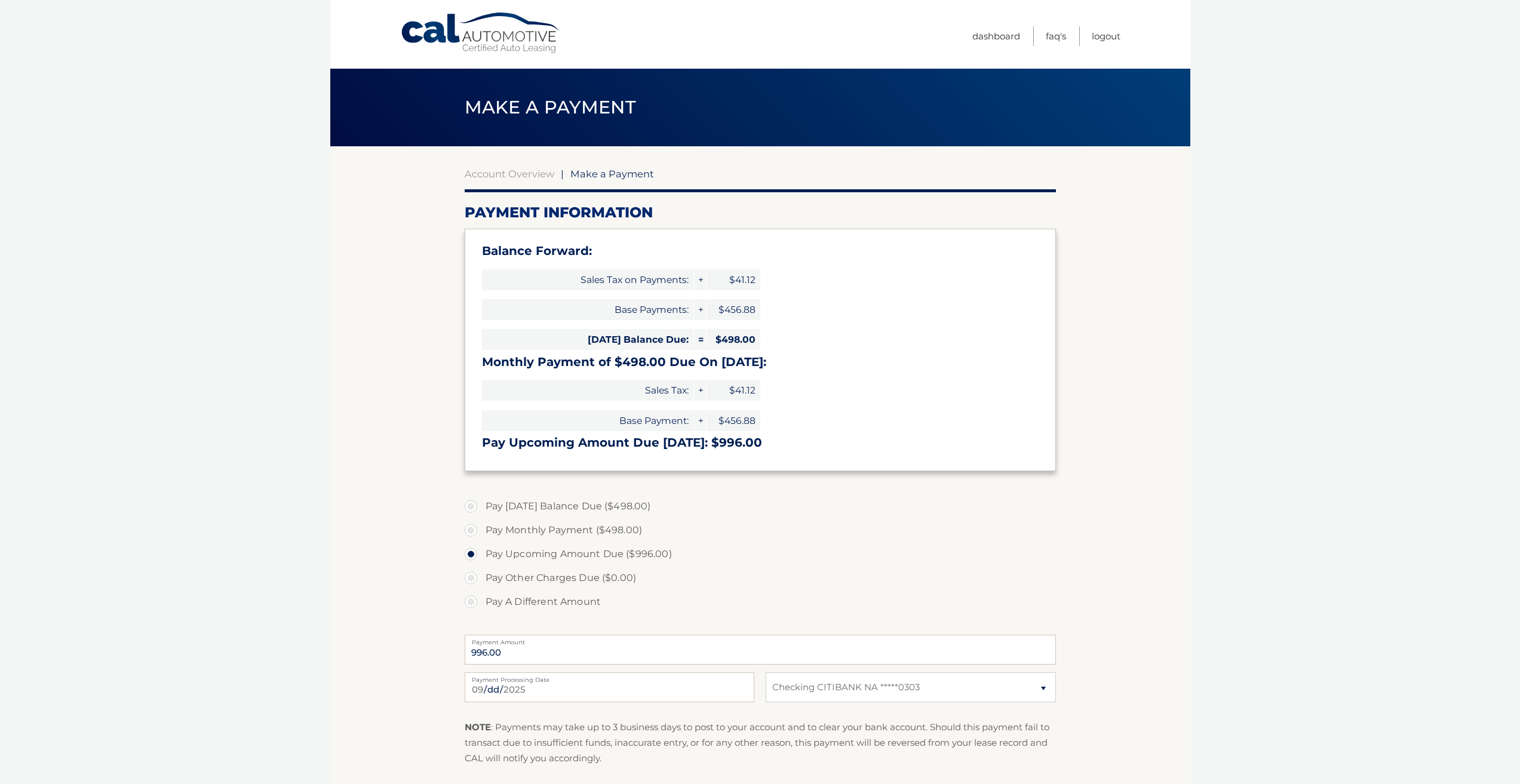
select select "N2UyYmMyYzUtNjhjMy00NDZlLWFjOGYtMjlhZjQ4MjJmOWI2"
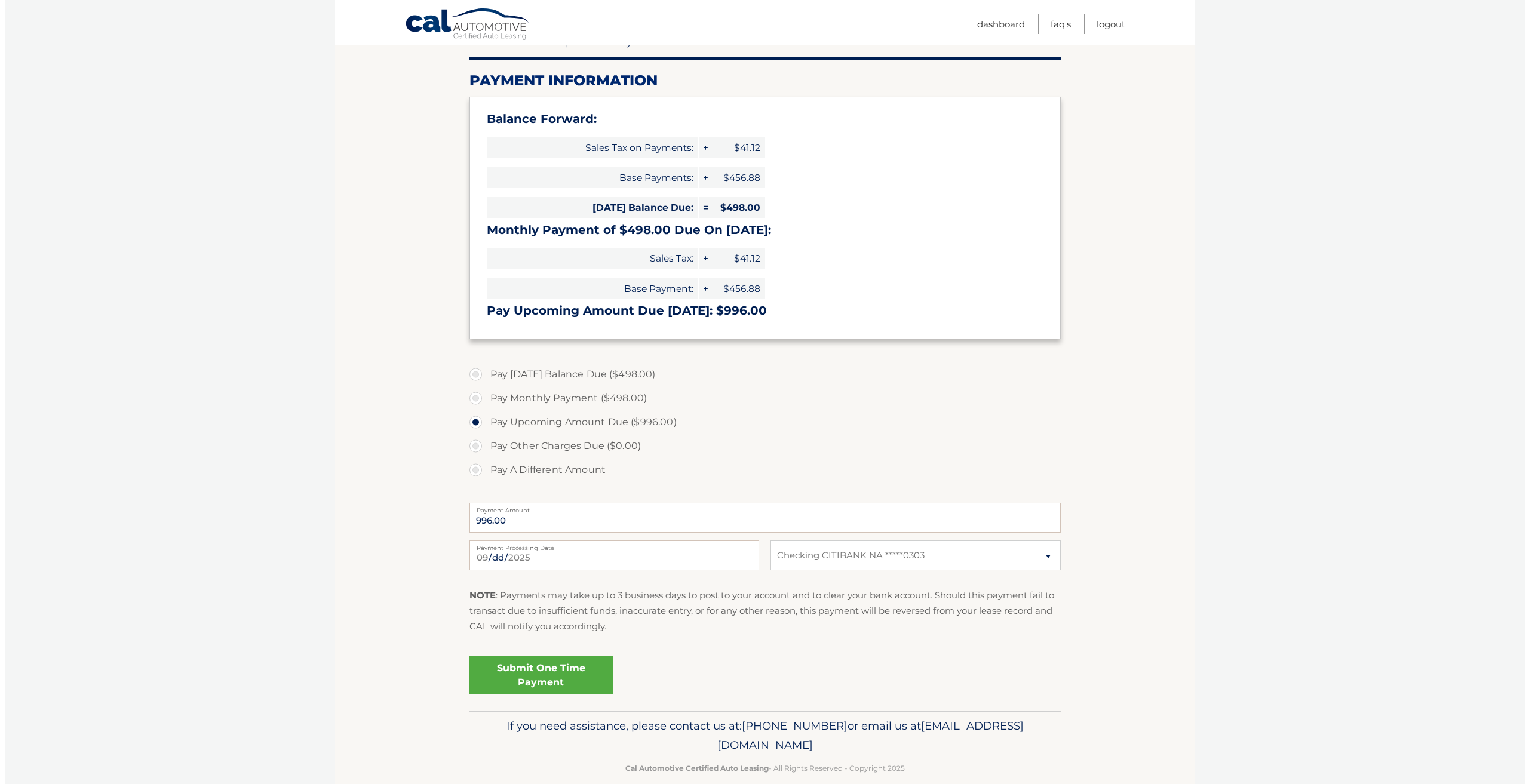
scroll to position [150, 0]
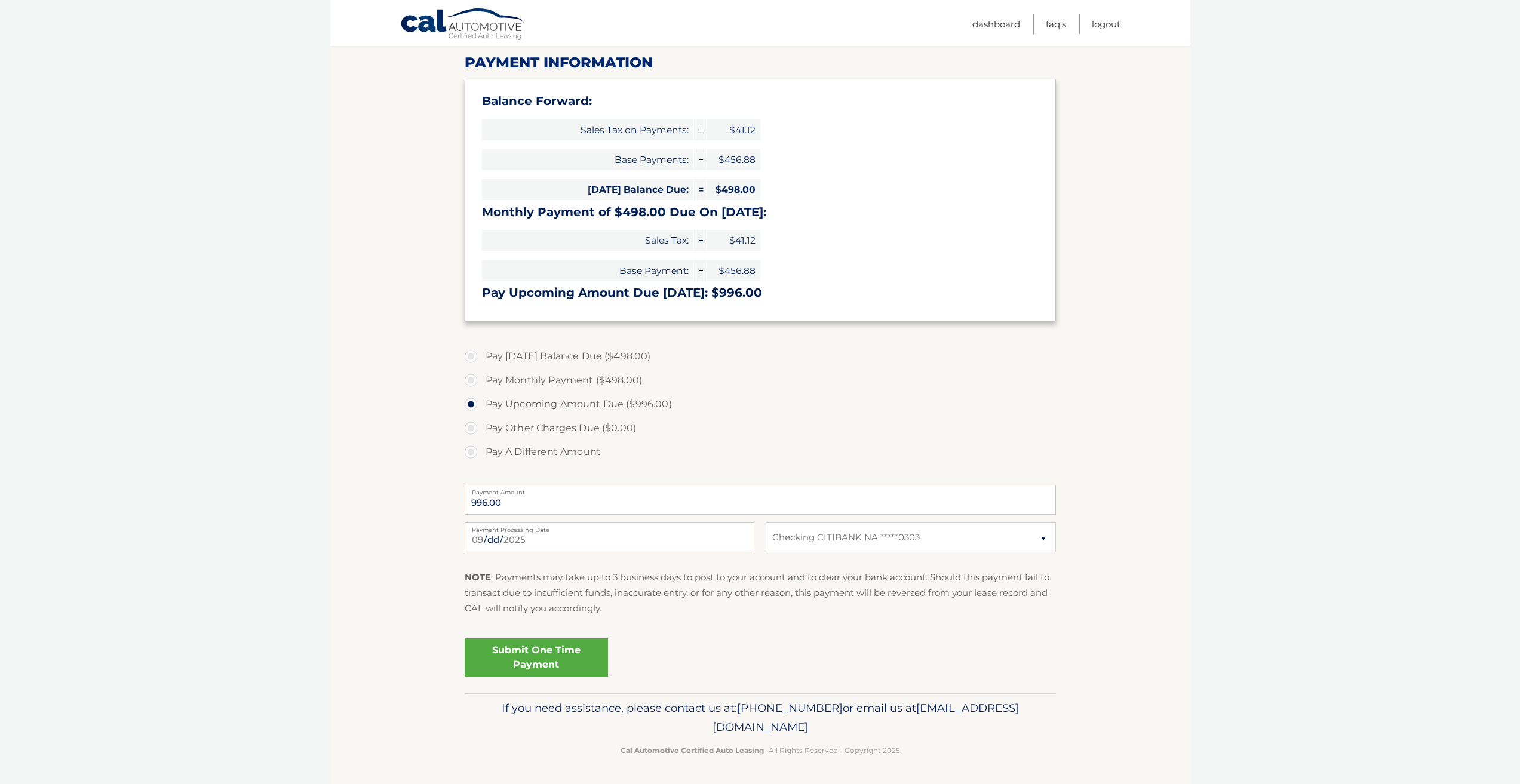
click at [553, 647] on link "Submit One Time Payment" at bounding box center [537, 658] width 144 height 38
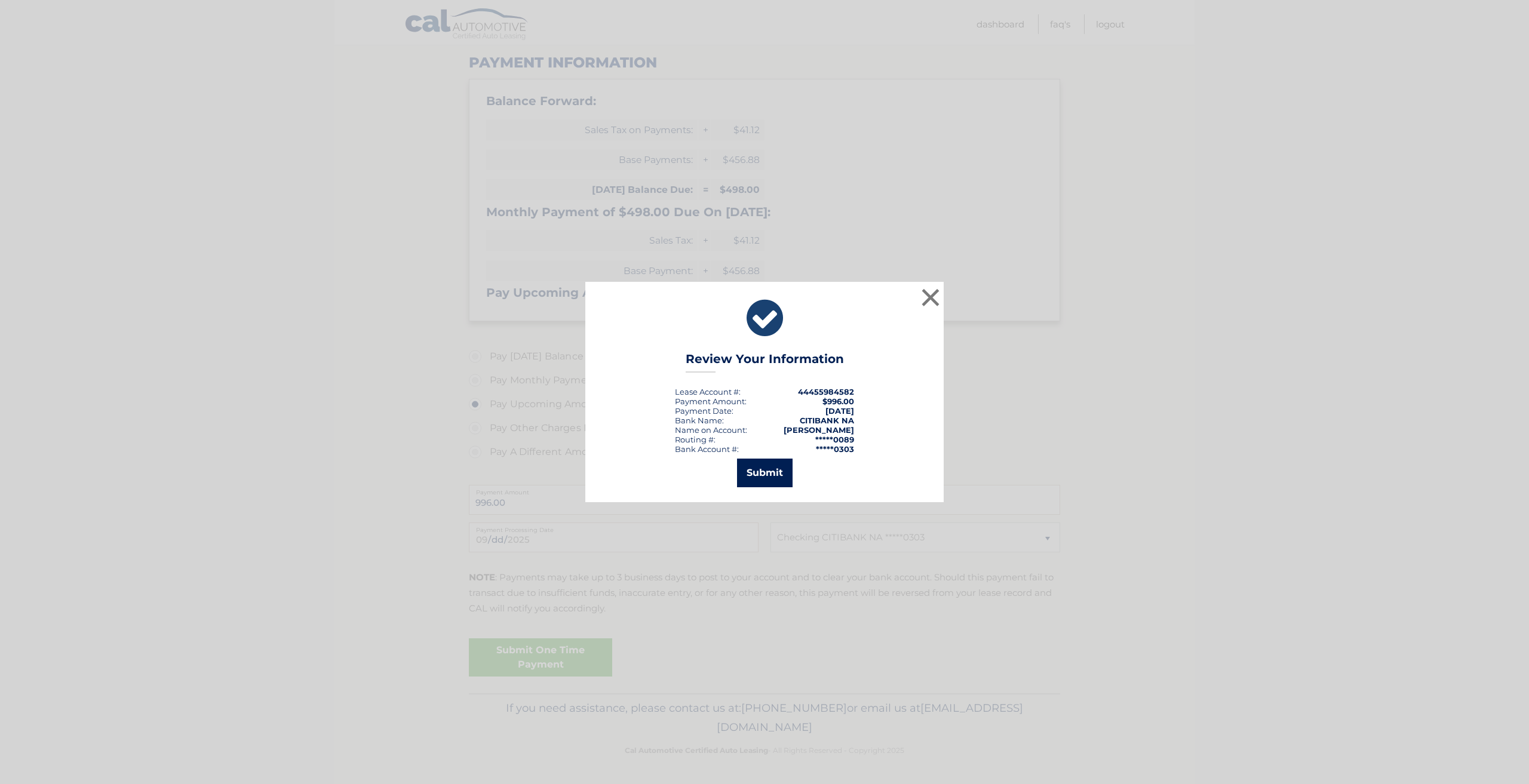
click at [766, 476] on button "Submit" at bounding box center [764, 473] width 55 height 29
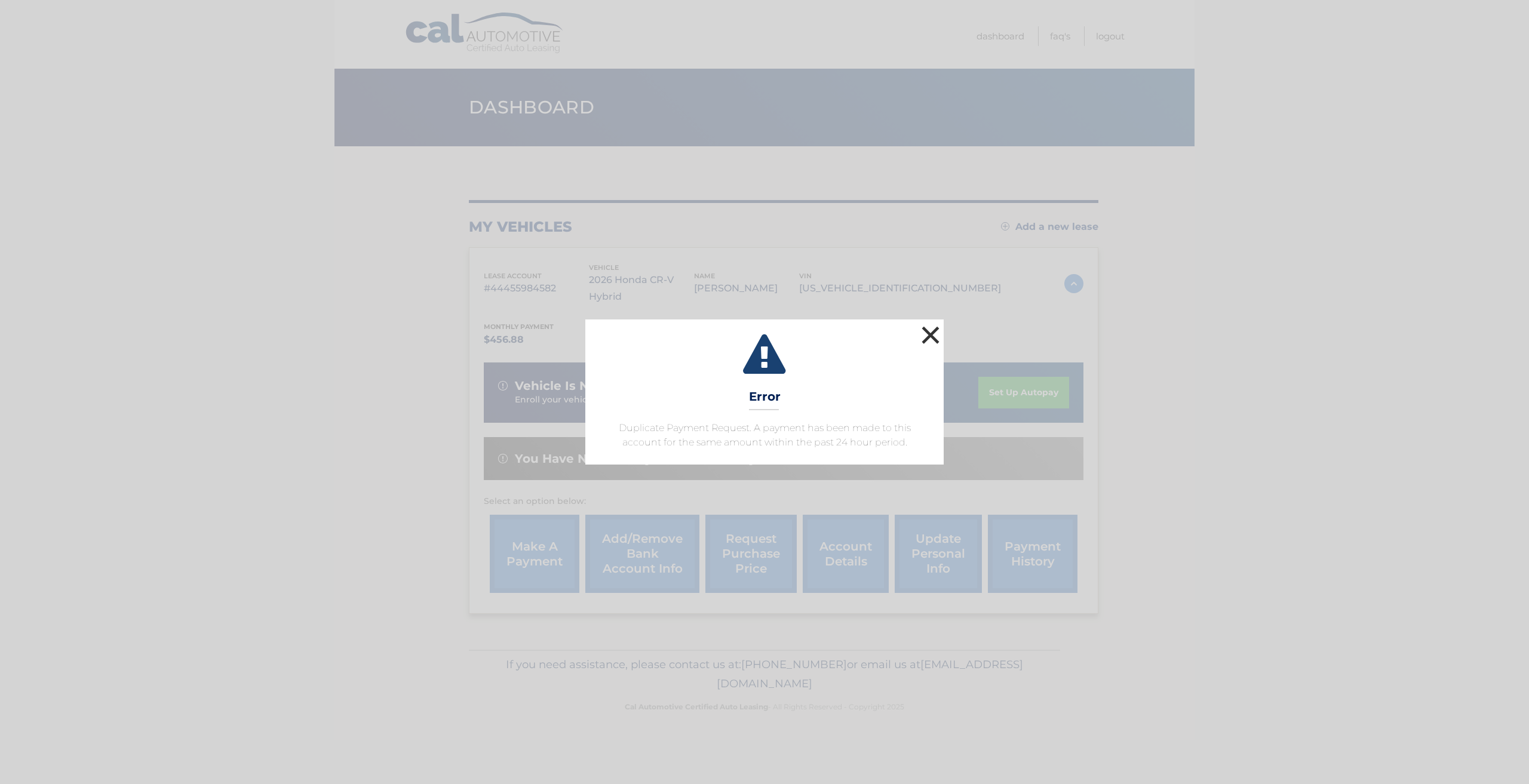
click at [930, 327] on button "×" at bounding box center [930, 335] width 24 height 24
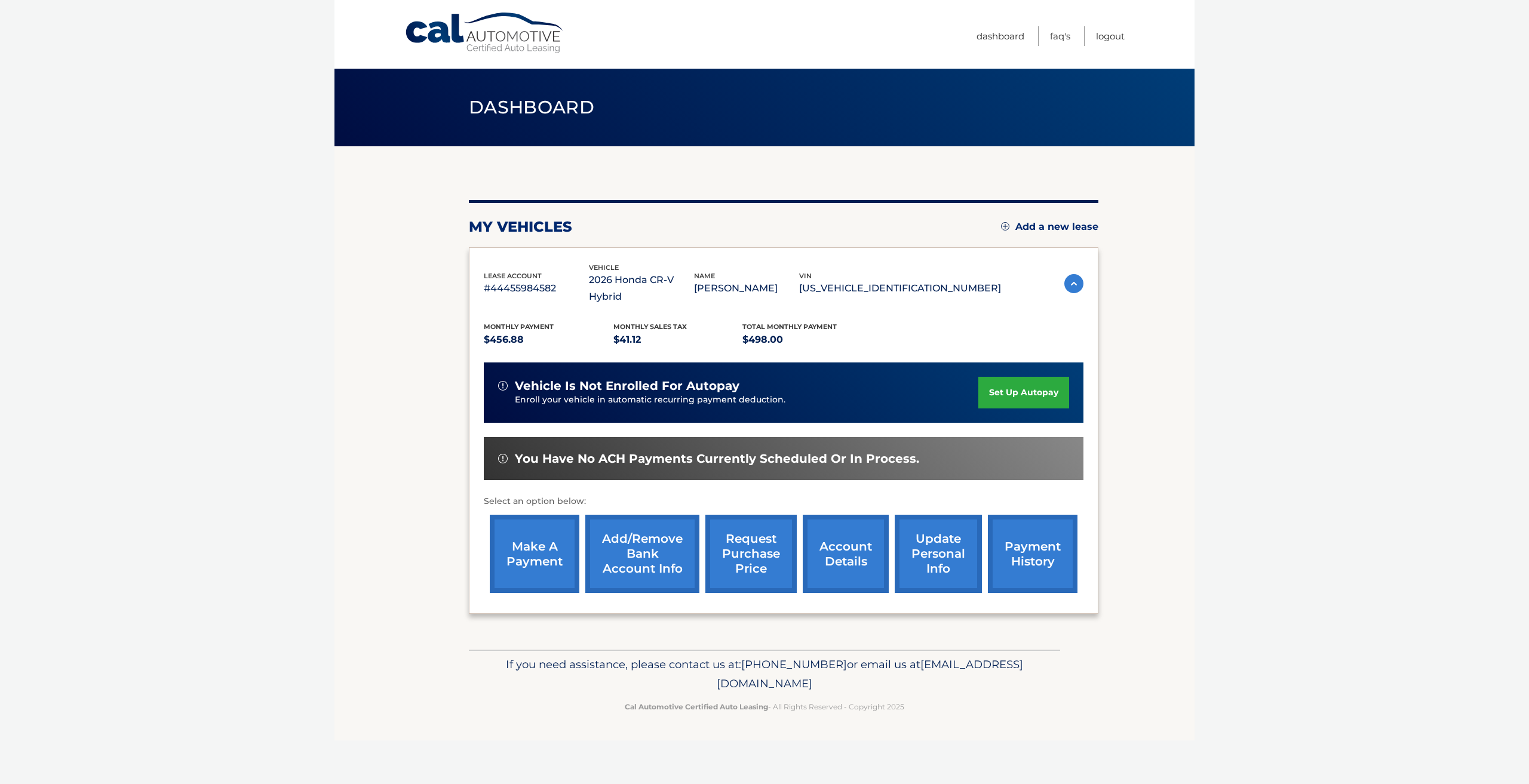
click at [1047, 391] on link "set up autopay" at bounding box center [1023, 392] width 91 height 32
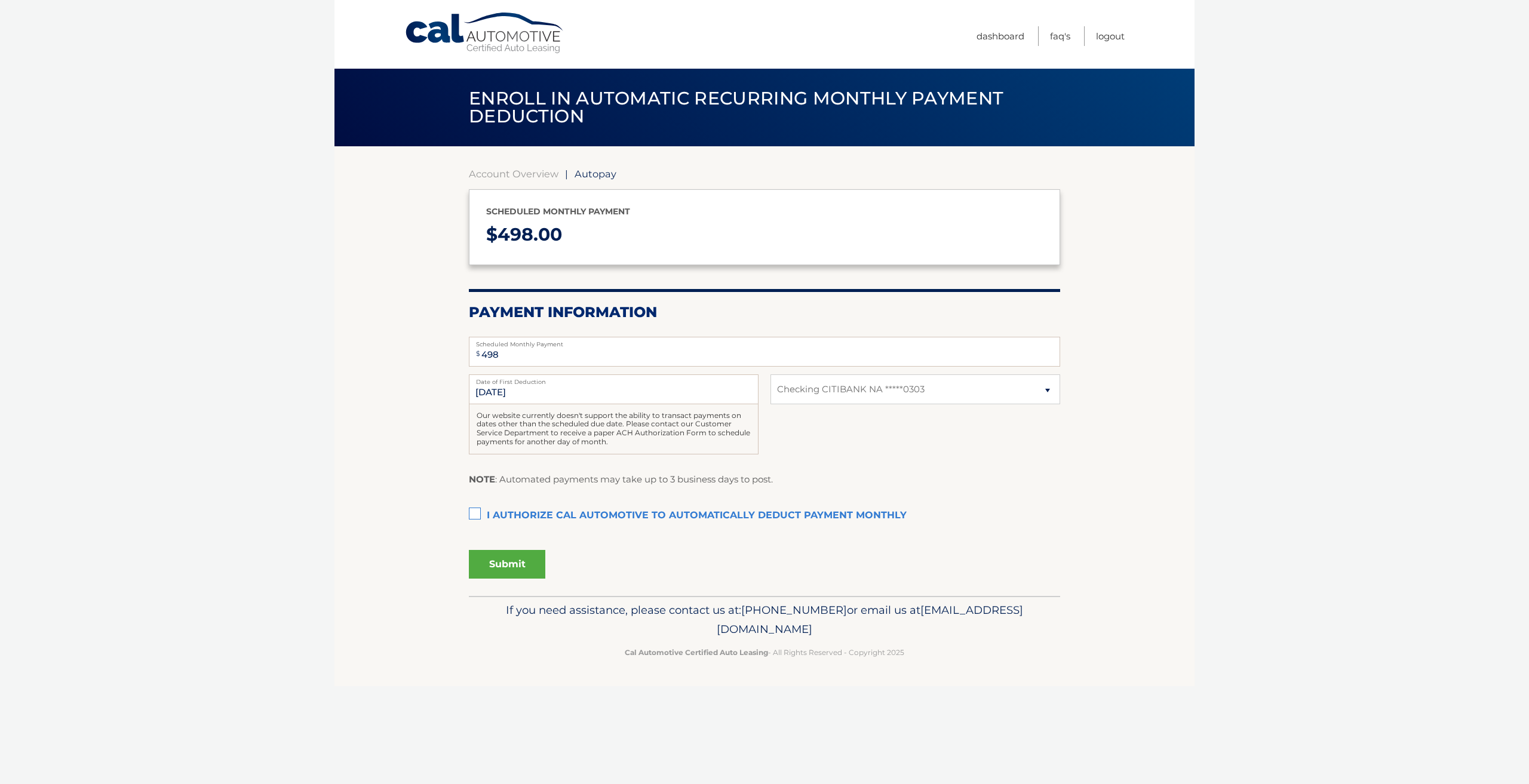
select select "N2UyYmMyYzUtNjhjMy00NDZlLWFjOGYtMjlhZjQ4MjJmOWI2"
click at [451, 11] on div "Menu Dashboard FAQ's Logout" at bounding box center [764, 34] width 720 height 68
click at [493, 30] on link "Cal Automotive" at bounding box center [484, 33] width 161 height 43
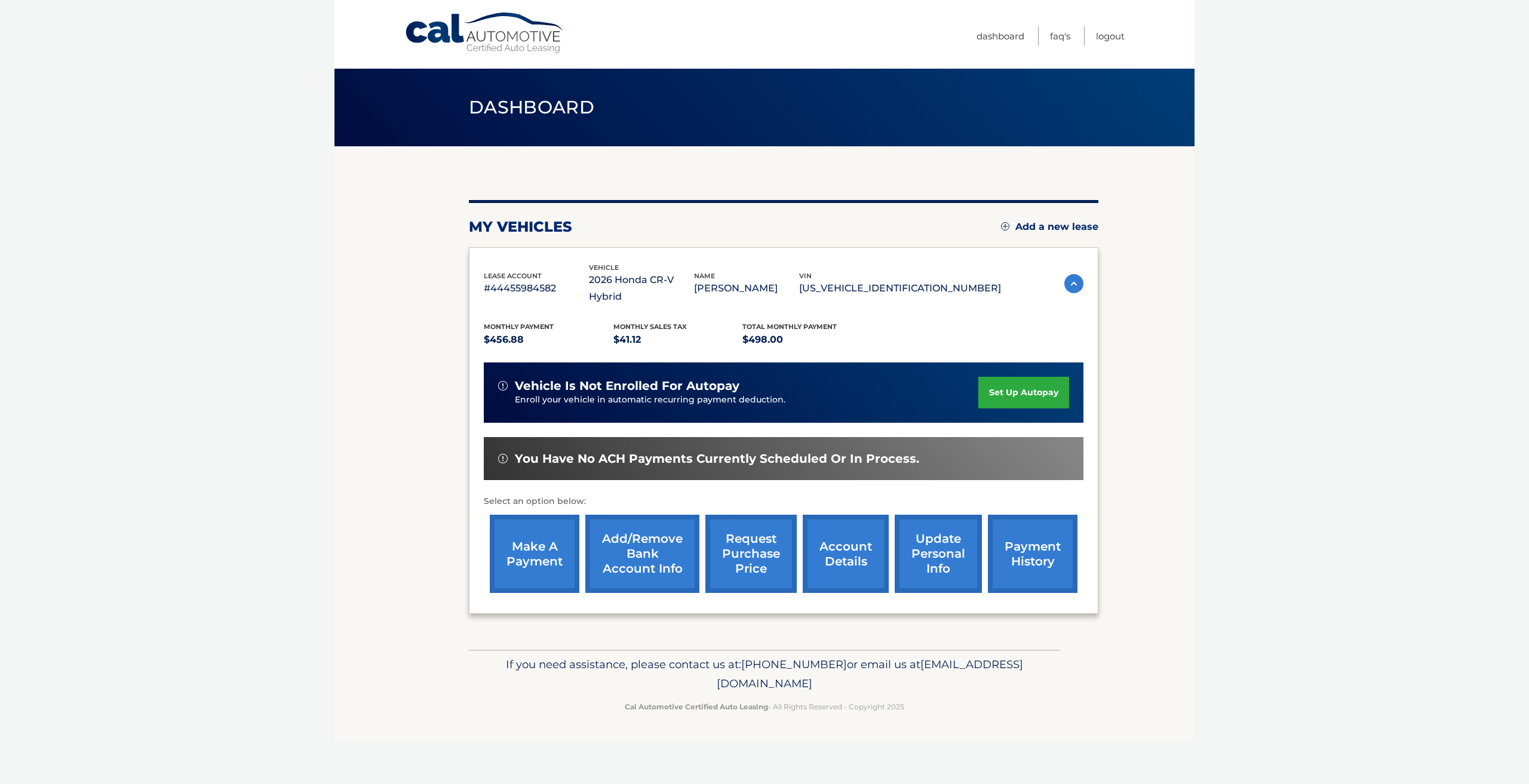
click at [515, 558] on link "make a payment" at bounding box center [534, 554] width 89 height 78
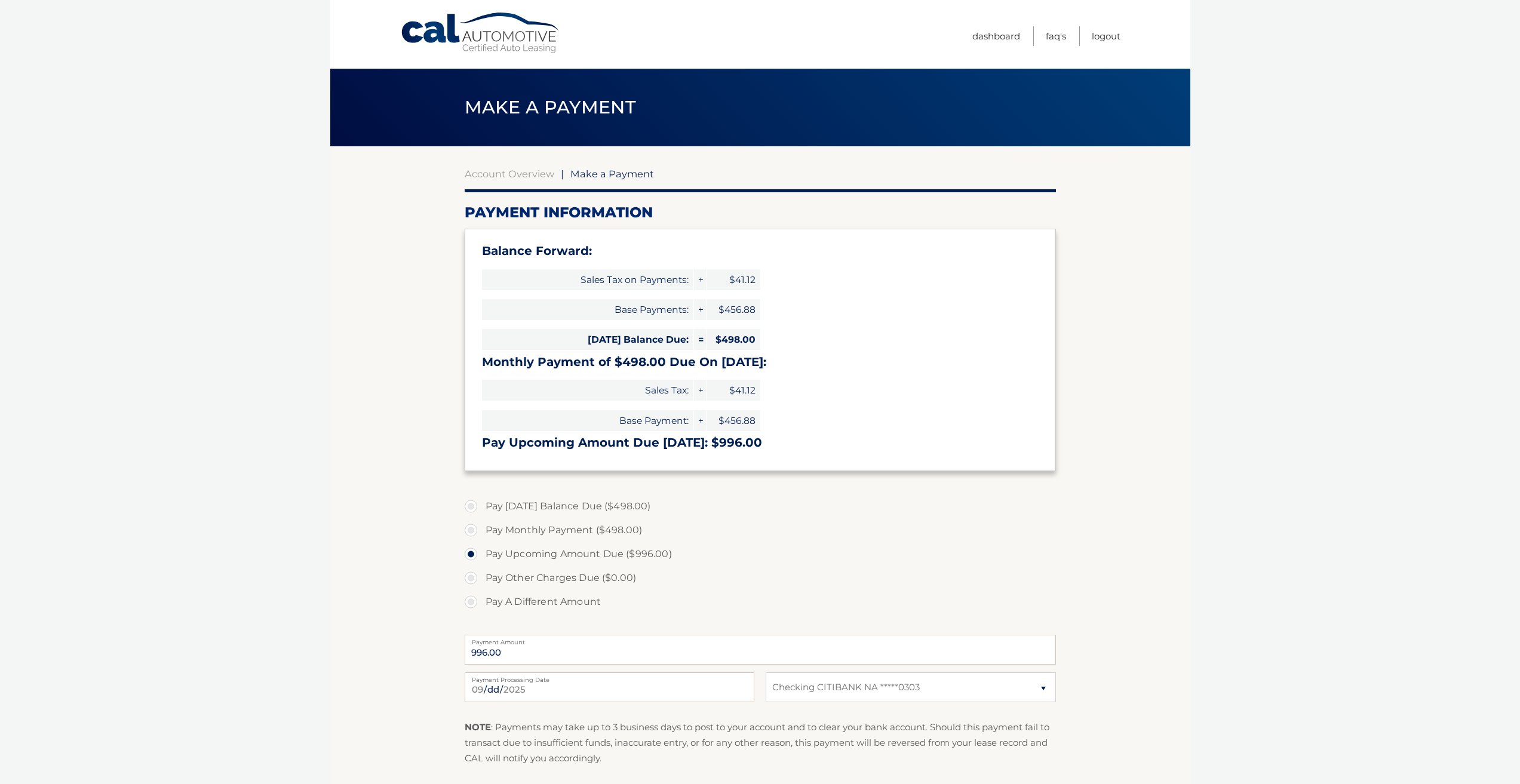
select select "N2UyYmMyYzUtNjhjMy00NDZlLWFjOGYtMjlhZjQ4MjJmOWI2"
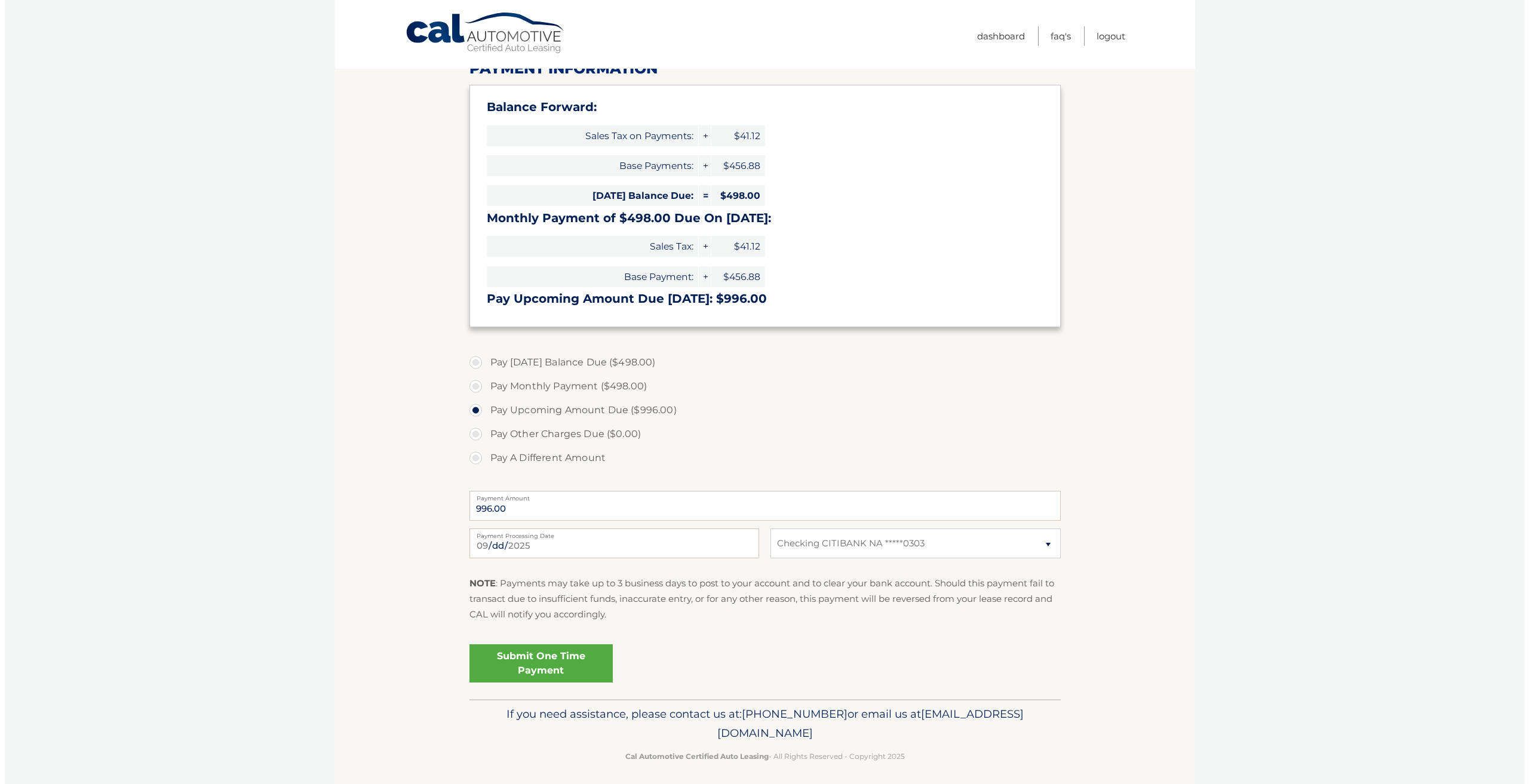
scroll to position [150, 0]
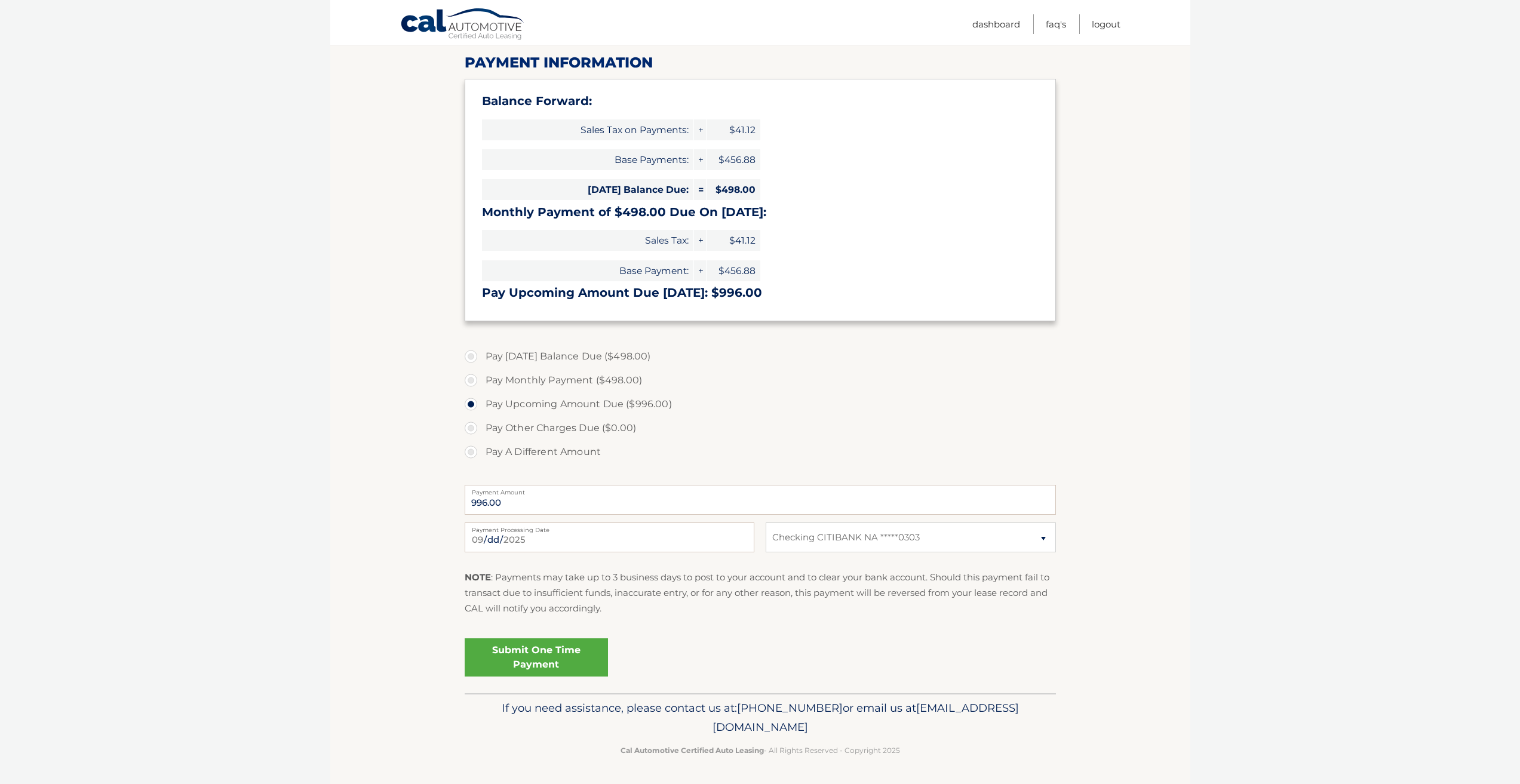
click at [568, 667] on link "Submit One Time Payment" at bounding box center [537, 658] width 144 height 38
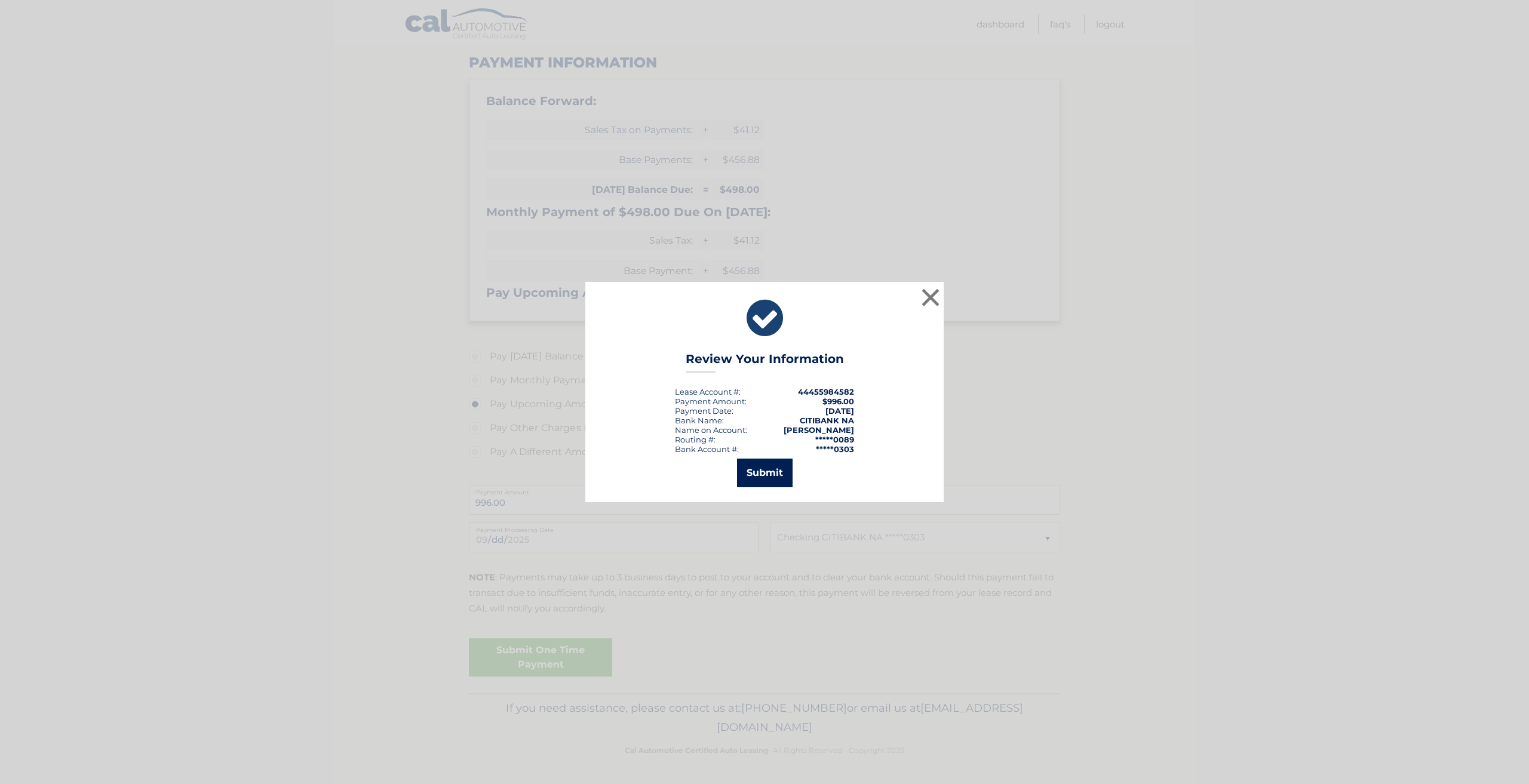
click at [771, 472] on button "Submit" at bounding box center [764, 473] width 55 height 29
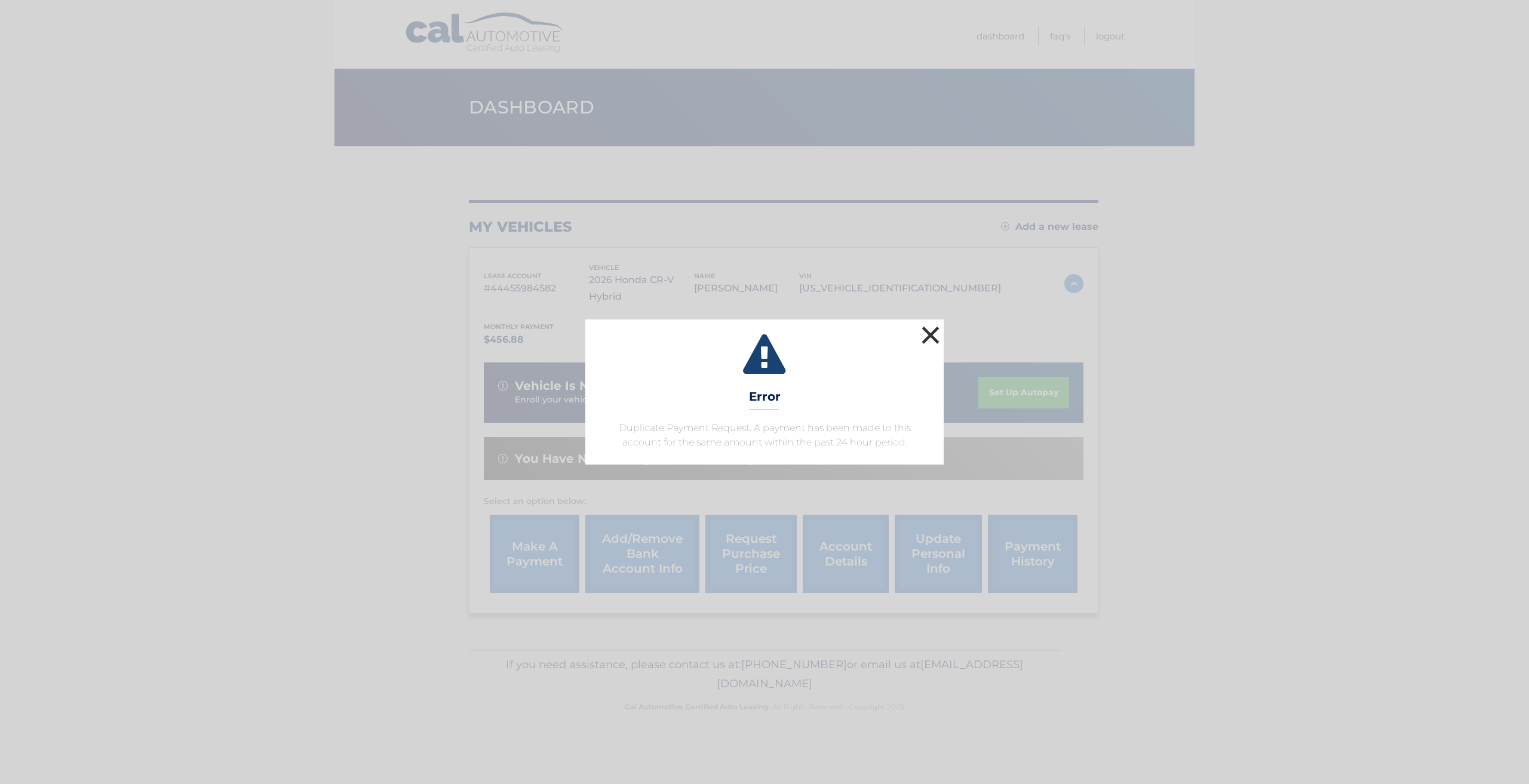
click at [936, 341] on button "×" at bounding box center [930, 335] width 24 height 24
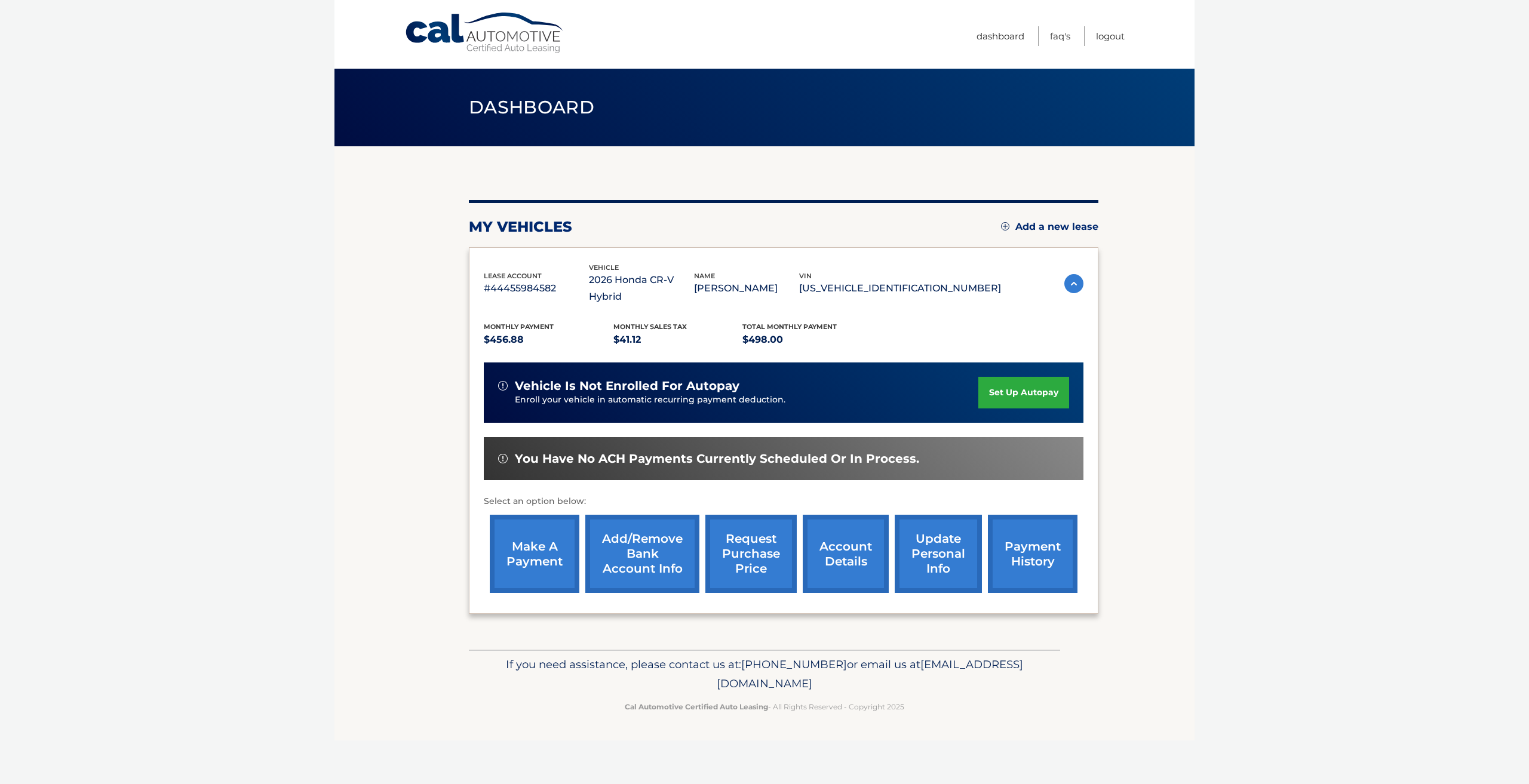
click at [530, 559] on link "make a payment" at bounding box center [534, 554] width 89 height 78
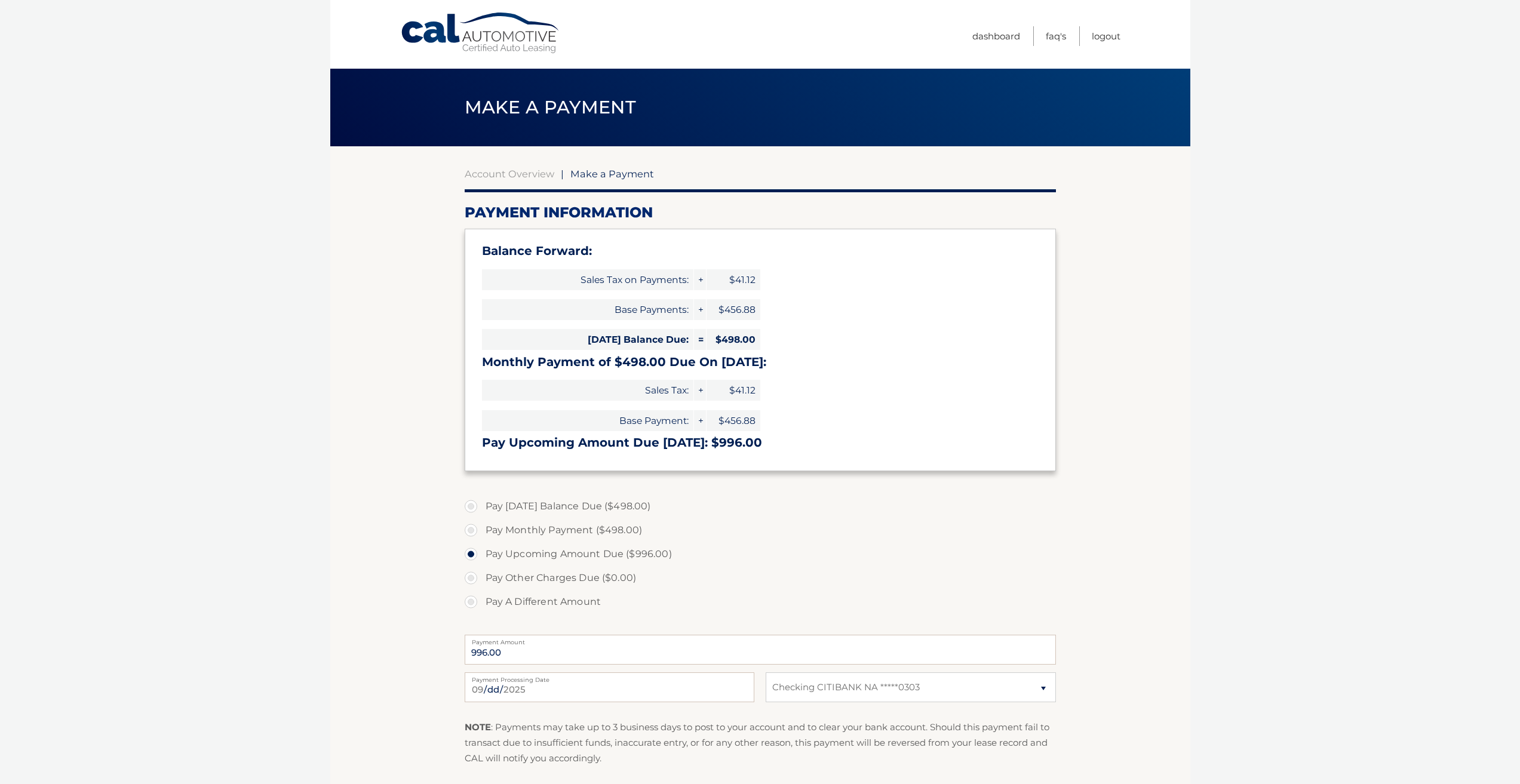
select select "N2UyYmMyYzUtNjhjMy00NDZlLWFjOGYtMjlhZjQ4MjJmOWI2"
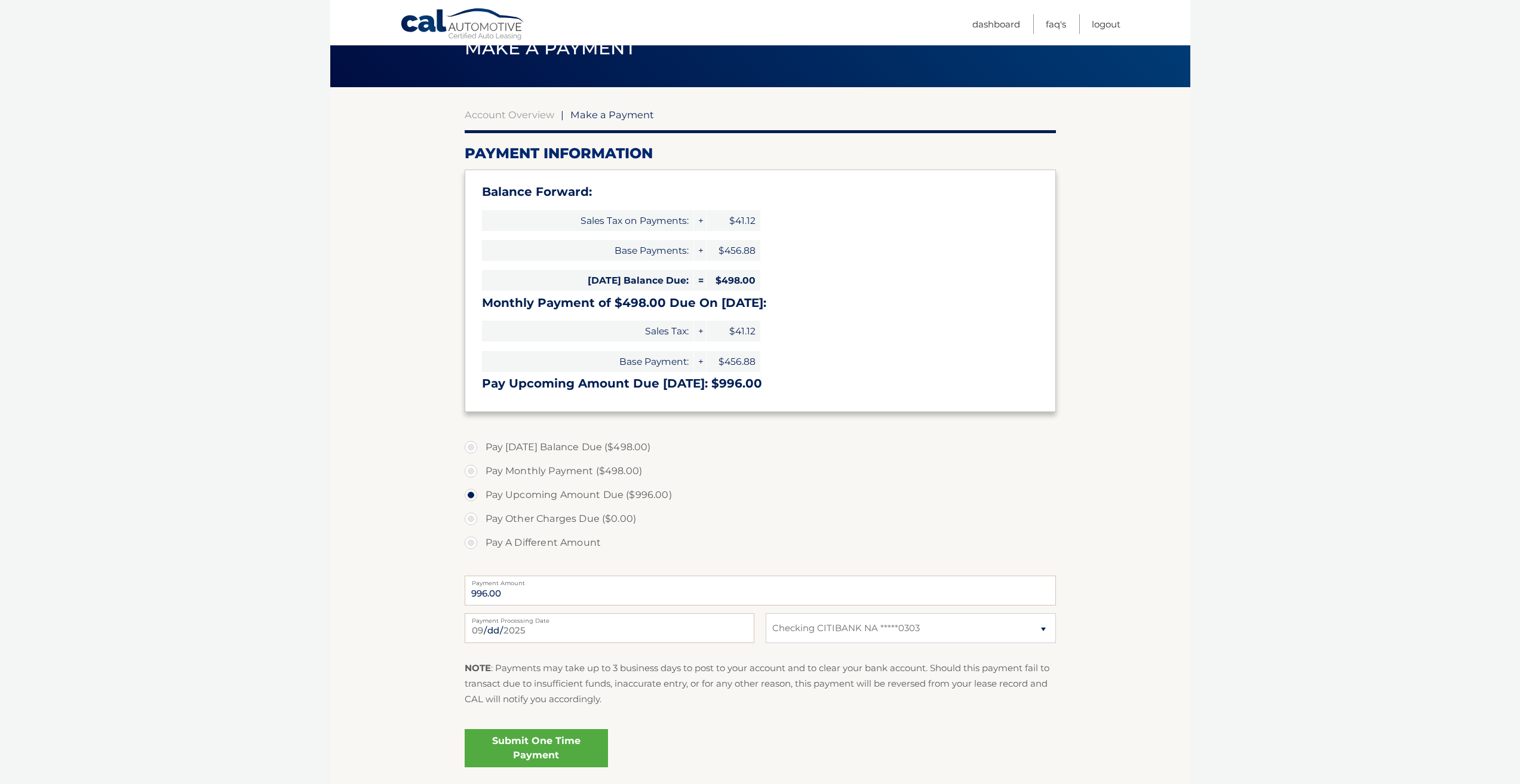
scroll to position [150, 0]
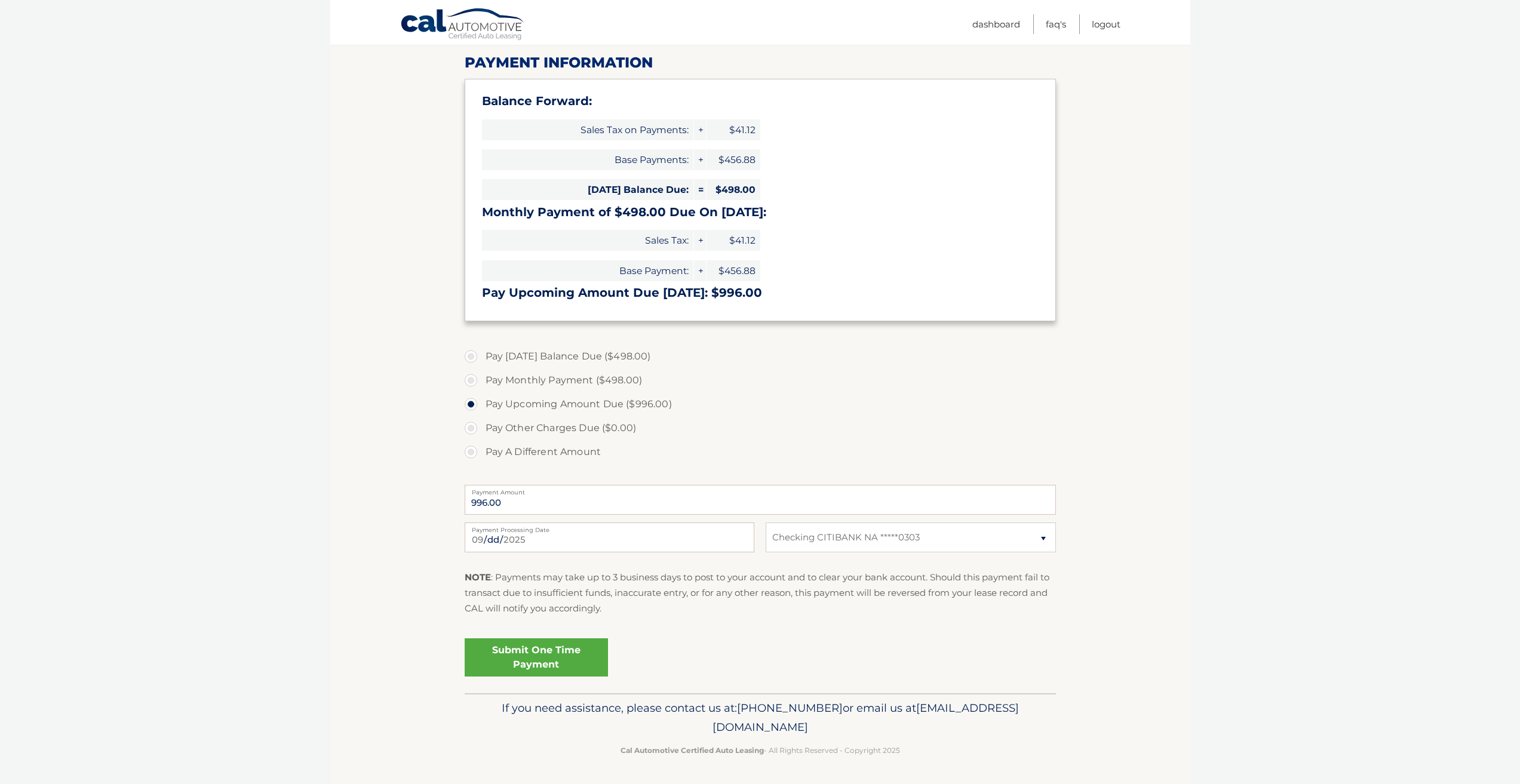
drag, startPoint x: 367, startPoint y: 519, endPoint x: 388, endPoint y: 547, distance: 35.0
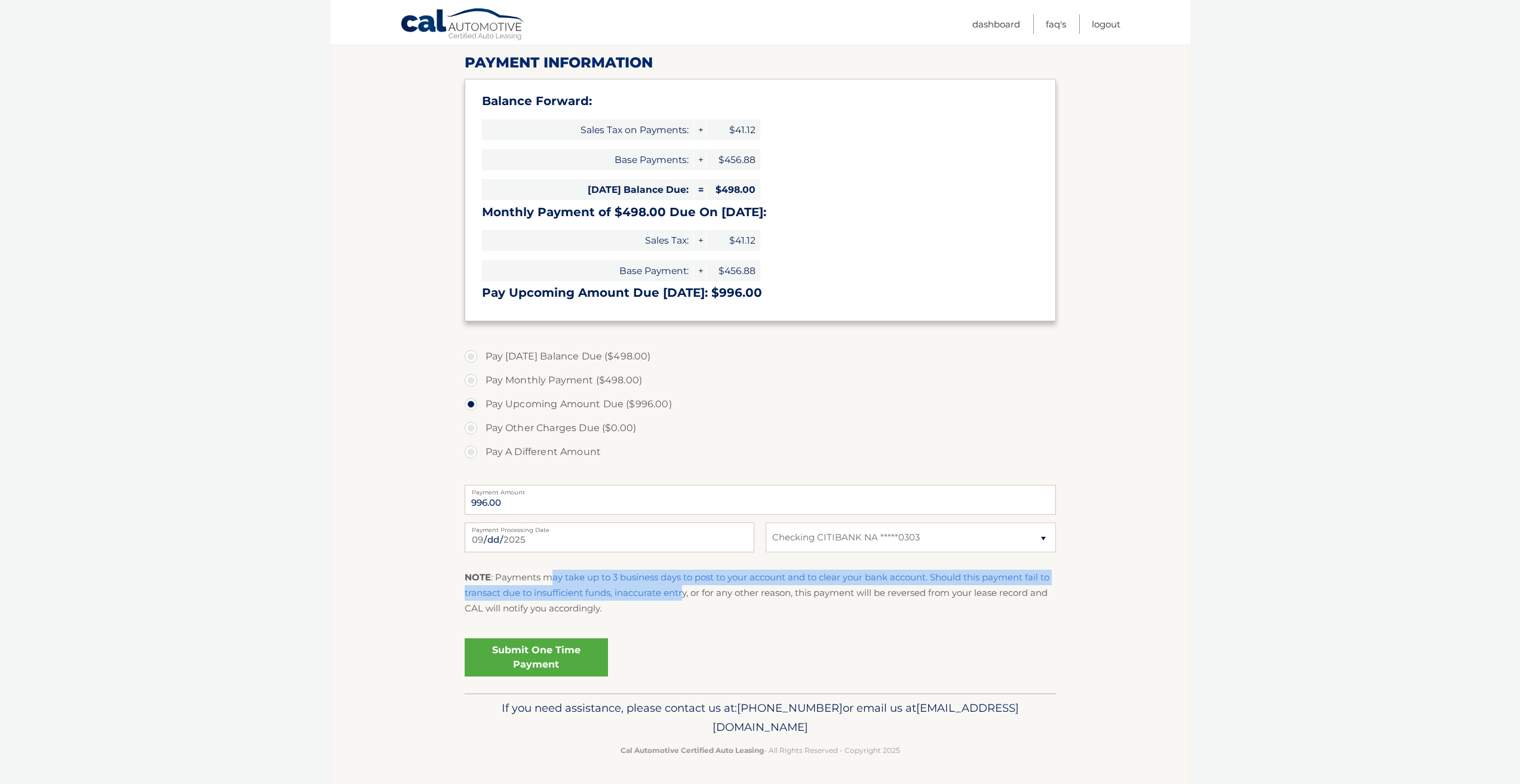
drag, startPoint x: 608, startPoint y: 578, endPoint x: 742, endPoint y: 592, distance: 134.7
click at [693, 588] on p "NOTE : Payments may take up to 3 business days to post to your account and to c…" at bounding box center [760, 593] width 591 height 47
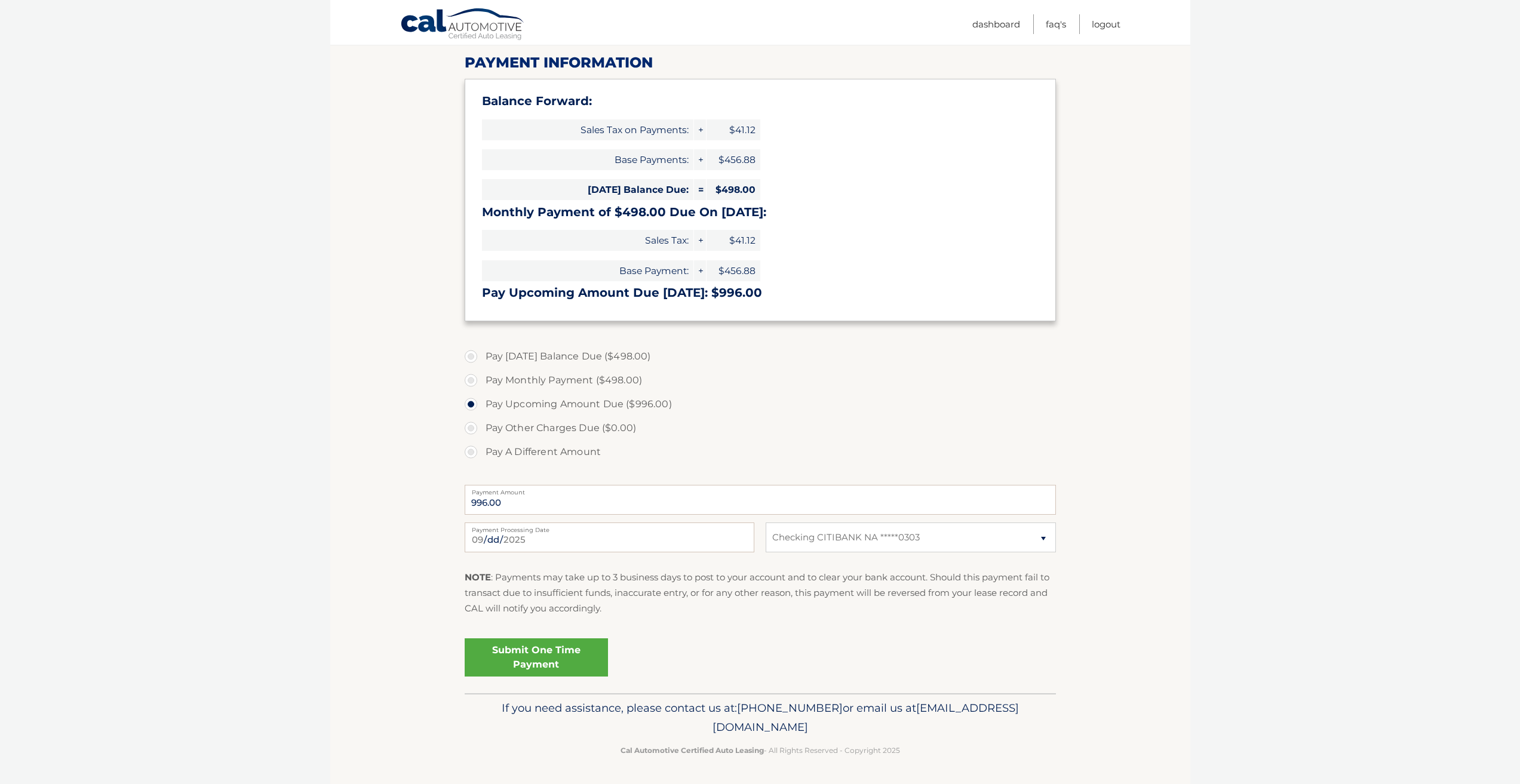
click at [970, 650] on div "Submit One Time Payment" at bounding box center [760, 655] width 591 height 43
drag, startPoint x: 604, startPoint y: 578, endPoint x: 705, endPoint y: 590, distance: 101.7
click at [679, 581] on p "NOTE : Payments may take up to 3 business days to post to your account and to c…" at bounding box center [760, 593] width 591 height 47
click at [751, 659] on div "Submit One Time Payment" at bounding box center [760, 655] width 591 height 43
drag, startPoint x: 609, startPoint y: 569, endPoint x: 695, endPoint y: 577, distance: 86.4
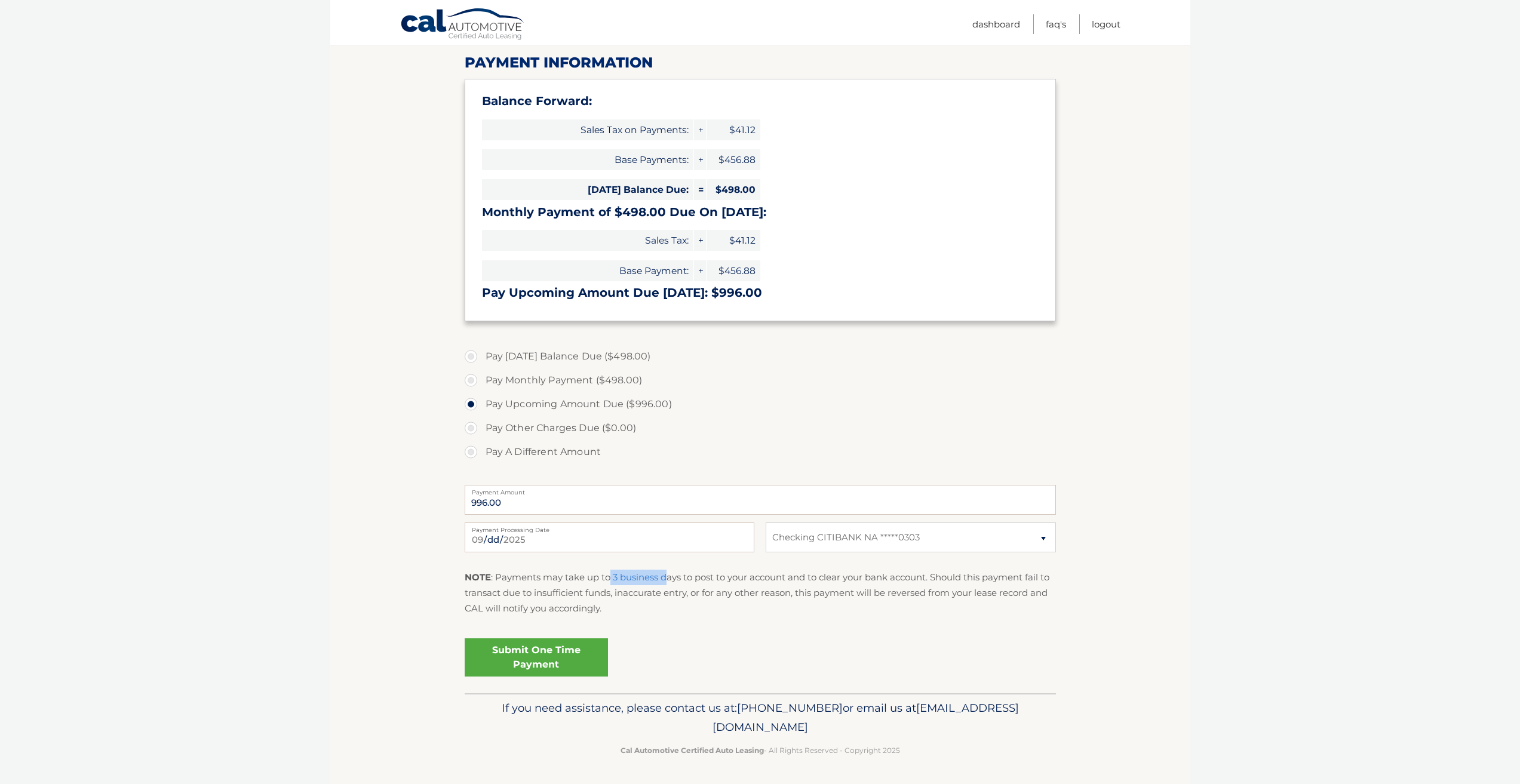
click at [671, 571] on p "NOTE : Payments may take up to 3 business days to post to your account and to c…" at bounding box center [760, 593] width 591 height 47
click at [691, 625] on div "NOTE : Payments may take up to 3 business days to post to your account and to c…" at bounding box center [760, 598] width 591 height 56
drag, startPoint x: 606, startPoint y: 572, endPoint x: 717, endPoint y: 596, distance: 113.6
click at [666, 577] on p "NOTE : Payments may take up to 3 business days to post to your account and to c…" at bounding box center [760, 593] width 591 height 47
drag, startPoint x: 720, startPoint y: 661, endPoint x: 713, endPoint y: 663, distance: 7.3
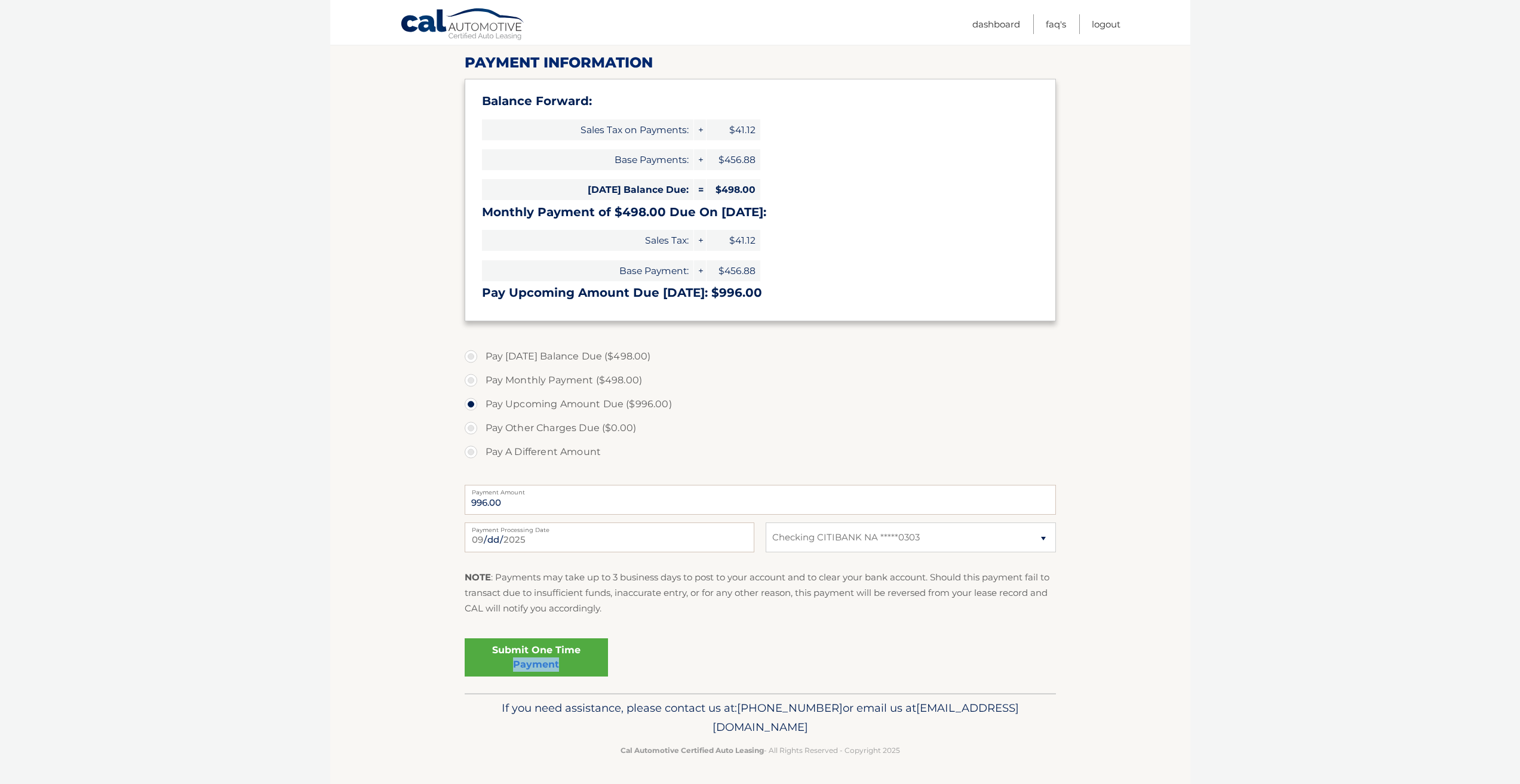
click at [720, 662] on div "Submit One Time Payment" at bounding box center [760, 655] width 591 height 43
drag, startPoint x: 609, startPoint y: 574, endPoint x: 707, endPoint y: 596, distance: 100.4
click at [675, 577] on p "NOTE : Payments may take up to 3 business days to post to your account and to c…" at bounding box center [760, 593] width 591 height 47
drag, startPoint x: 720, startPoint y: 608, endPoint x: 629, endPoint y: 636, distance: 95.2
click at [720, 615] on p "NOTE : Payments may take up to 3 business days to post to your account and to c…" at bounding box center [760, 593] width 591 height 47
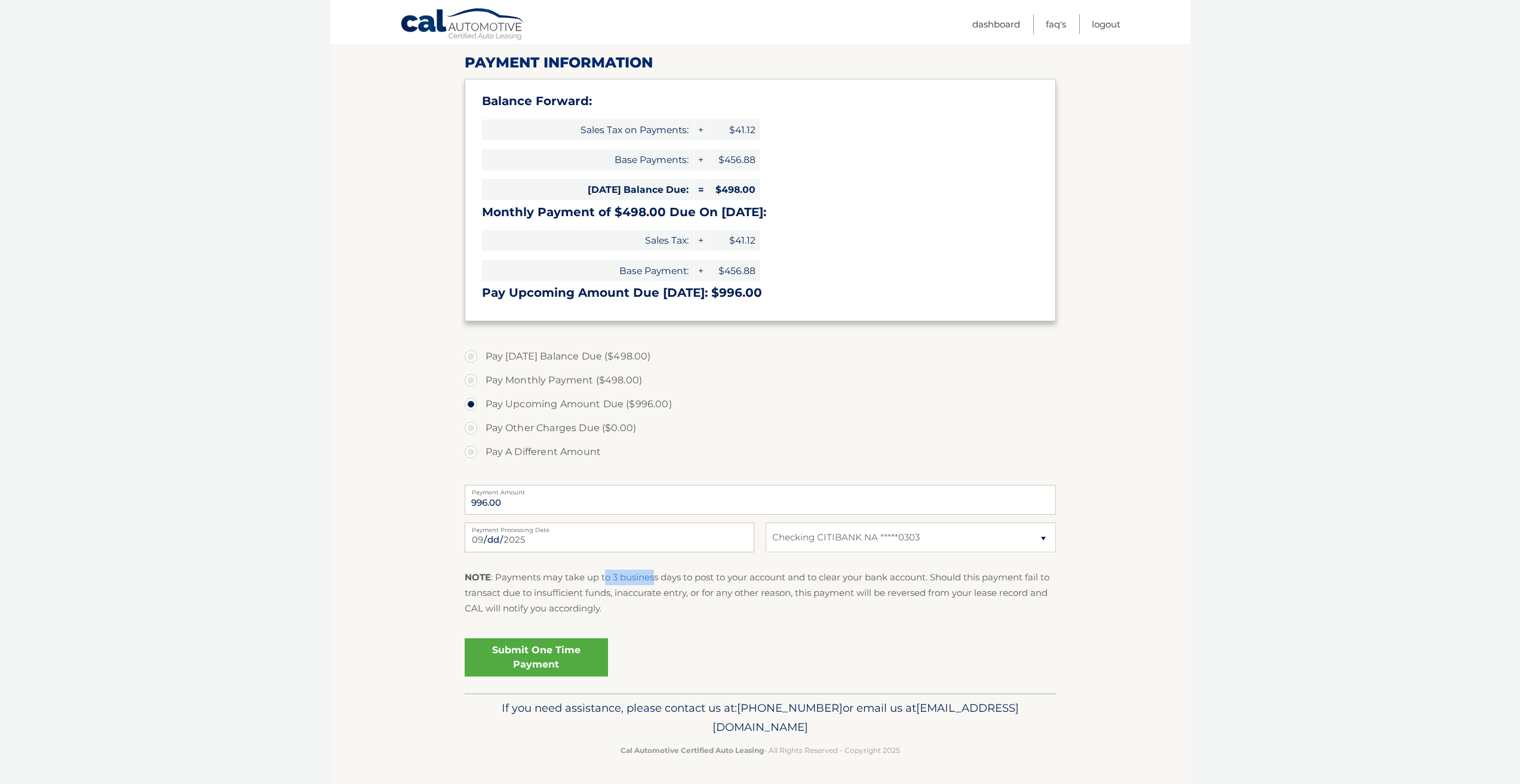
drag, startPoint x: 609, startPoint y: 573, endPoint x: 690, endPoint y: 587, distance: 82.2
click at [663, 577] on p "NOTE : Payments may take up to 3 business days to post to your account and to c…" at bounding box center [760, 593] width 591 height 47
drag, startPoint x: 719, startPoint y: 638, endPoint x: 655, endPoint y: 622, distance: 66.0
click at [718, 638] on div "Submit One Time Payment" at bounding box center [760, 655] width 591 height 43
drag, startPoint x: 649, startPoint y: 566, endPoint x: 686, endPoint y: 604, distance: 53.0
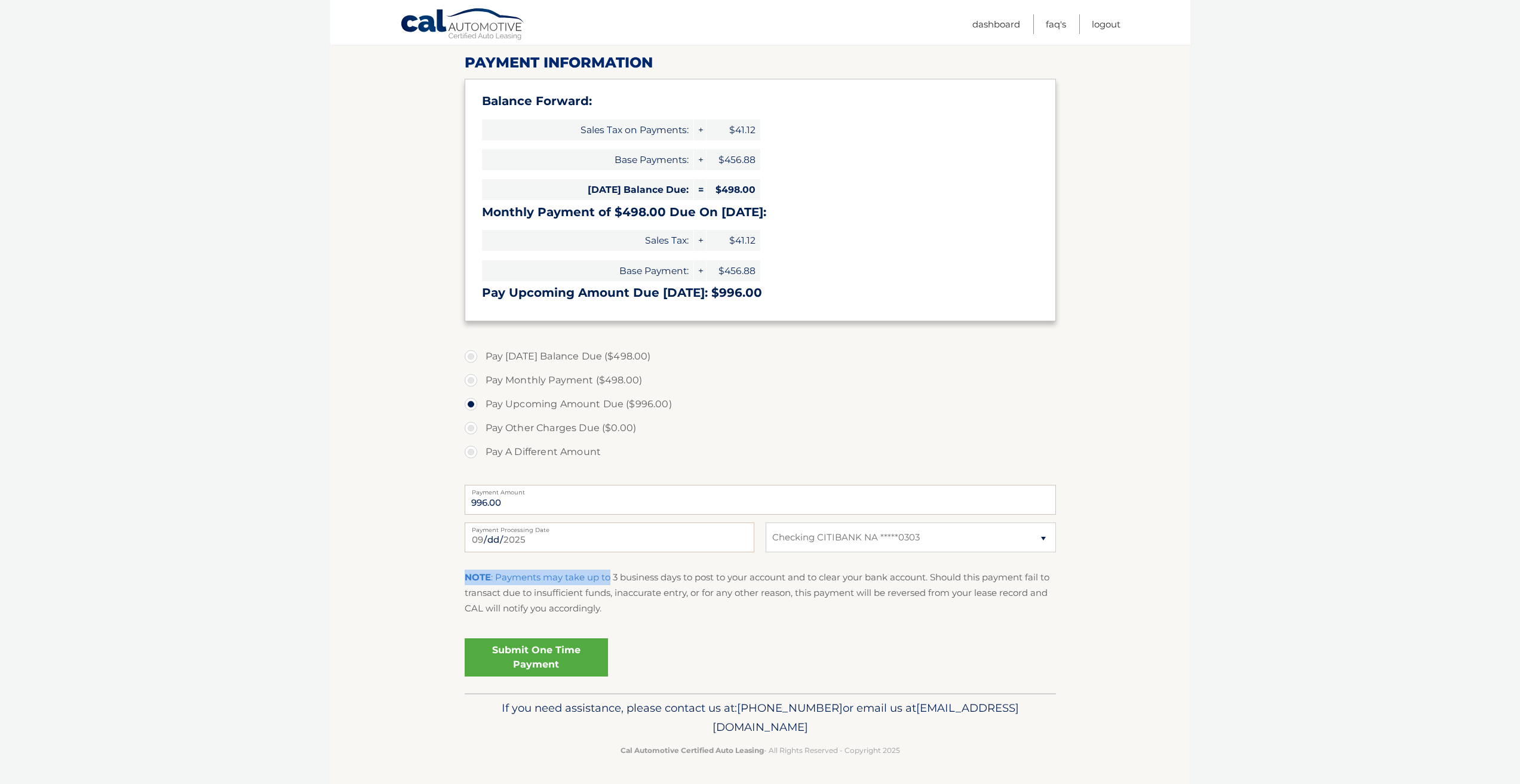
click at [689, 571] on p "NOTE : Payments may take up to 3 business days to post to your account and to c…" at bounding box center [760, 593] width 591 height 47
drag, startPoint x: 675, startPoint y: 617, endPoint x: 663, endPoint y: 612, distance: 13.0
click at [676, 617] on p "NOTE : Payments may take up to 3 business days to post to your account and to c…" at bounding box center [760, 593] width 591 height 47
drag, startPoint x: 652, startPoint y: 578, endPoint x: 693, endPoint y: 588, distance: 42.2
click at [677, 583] on p "NOTE : Payments may take up to 3 business days to post to your account and to c…" at bounding box center [760, 593] width 591 height 47
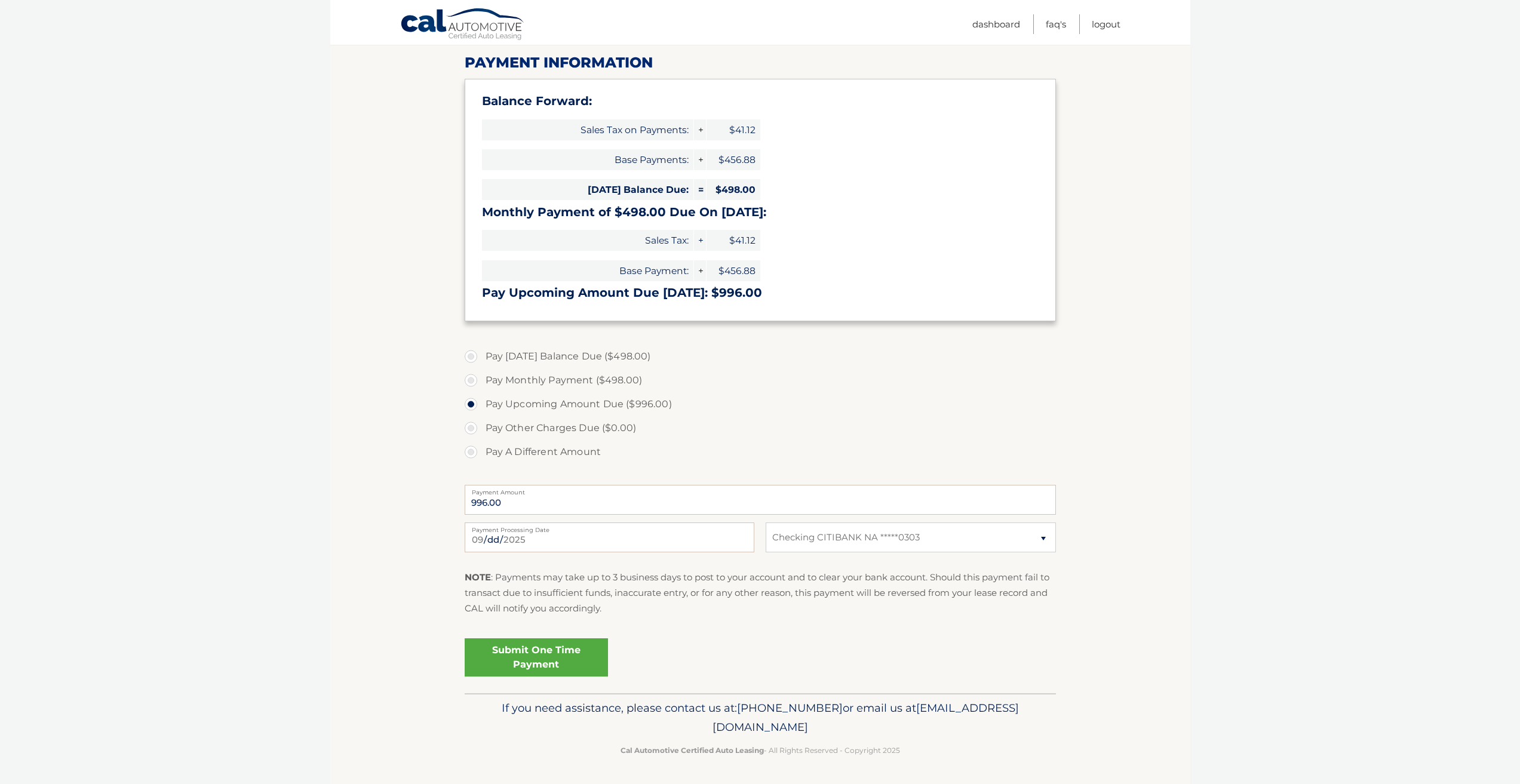
click at [713, 642] on div "Submit One Time Payment" at bounding box center [760, 655] width 591 height 43
click at [191, 249] on body "Cal Automotive Menu Dashboard FAQ's Logout |" at bounding box center [760, 242] width 1520 height 784
click at [435, 20] on link "Cal Automotive" at bounding box center [463, 25] width 126 height 35
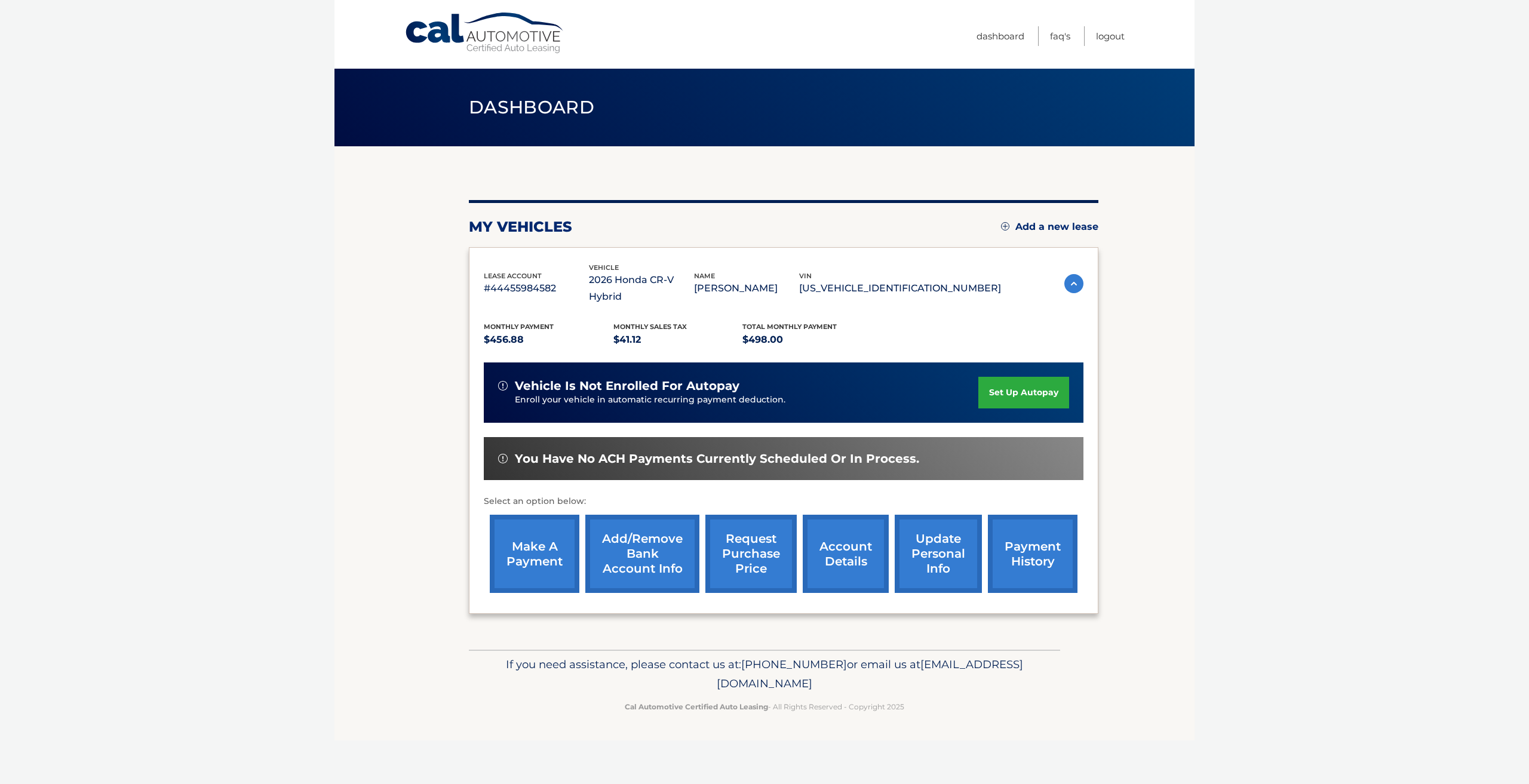
click at [1020, 395] on link "set up autopay" at bounding box center [1023, 392] width 91 height 32
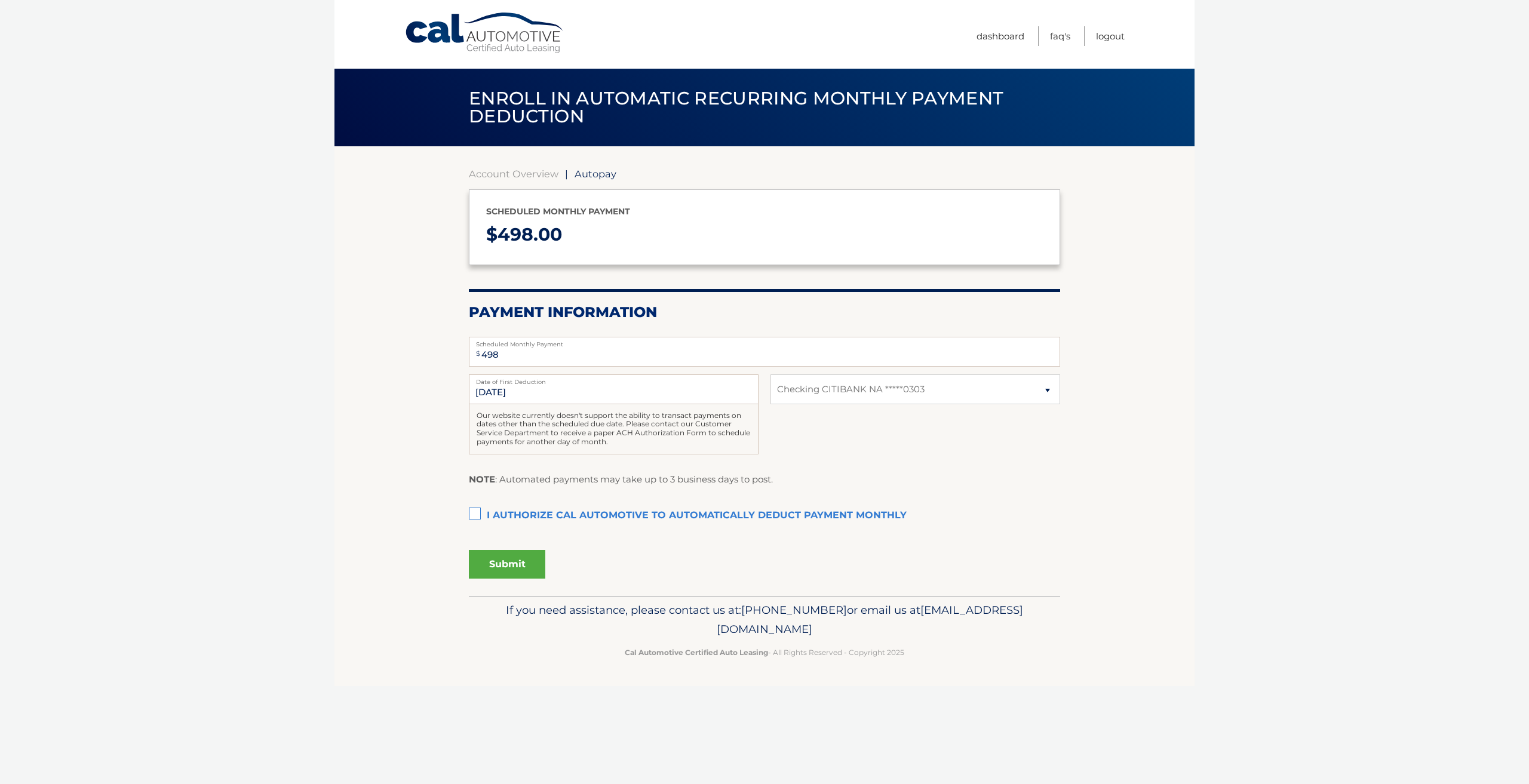
select select "N2UyYmMyYzUtNjhjMy00NDZlLWFjOGYtMjlhZjQ4MjJmOWI2"
drag, startPoint x: 489, startPoint y: 222, endPoint x: 639, endPoint y: 245, distance: 151.8
click at [639, 245] on p "$ 498.00" at bounding box center [764, 235] width 557 height 32
click at [297, 396] on body "Cal Automotive Menu Dashboard FAQ's Logout | $" at bounding box center [764, 392] width 1529 height 784
drag, startPoint x: 995, startPoint y: 654, endPoint x: 277, endPoint y: 209, distance: 844.7
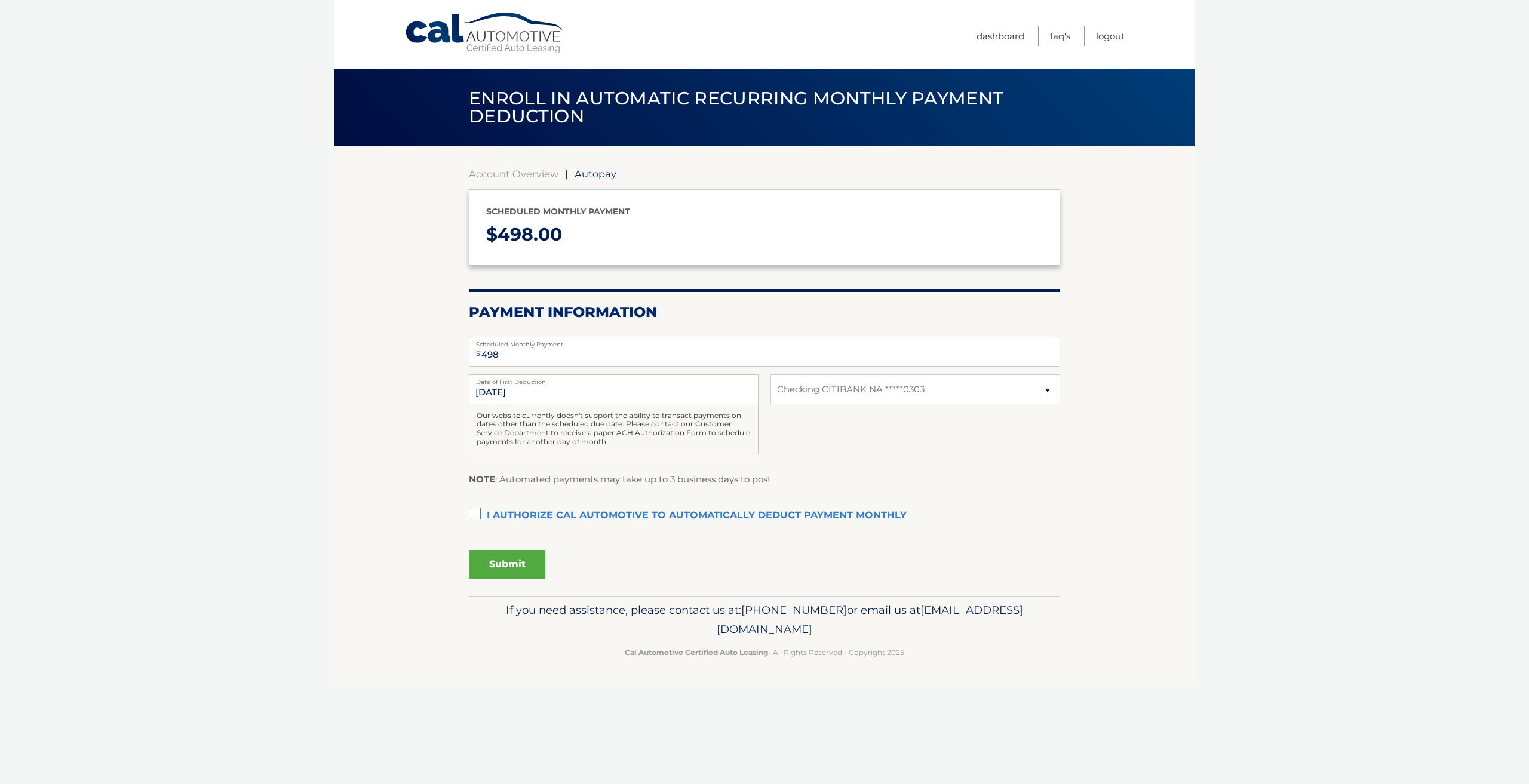
click at [278, 208] on body "Cal Automotive Menu Dashboard FAQ's Logout | $" at bounding box center [764, 392] width 1529 height 784
drag, startPoint x: 277, startPoint y: 308, endPoint x: 281, endPoint y: 313, distance: 6.4
click at [279, 312] on body "Cal Automotive Menu Dashboard FAQ's Logout | $" at bounding box center [764, 392] width 1529 height 784
drag, startPoint x: 654, startPoint y: 176, endPoint x: 198, endPoint y: 251, distance: 462.1
click at [192, 224] on body "Cal Automotive Menu Dashboard FAQ's Logout | $" at bounding box center [764, 392] width 1529 height 784
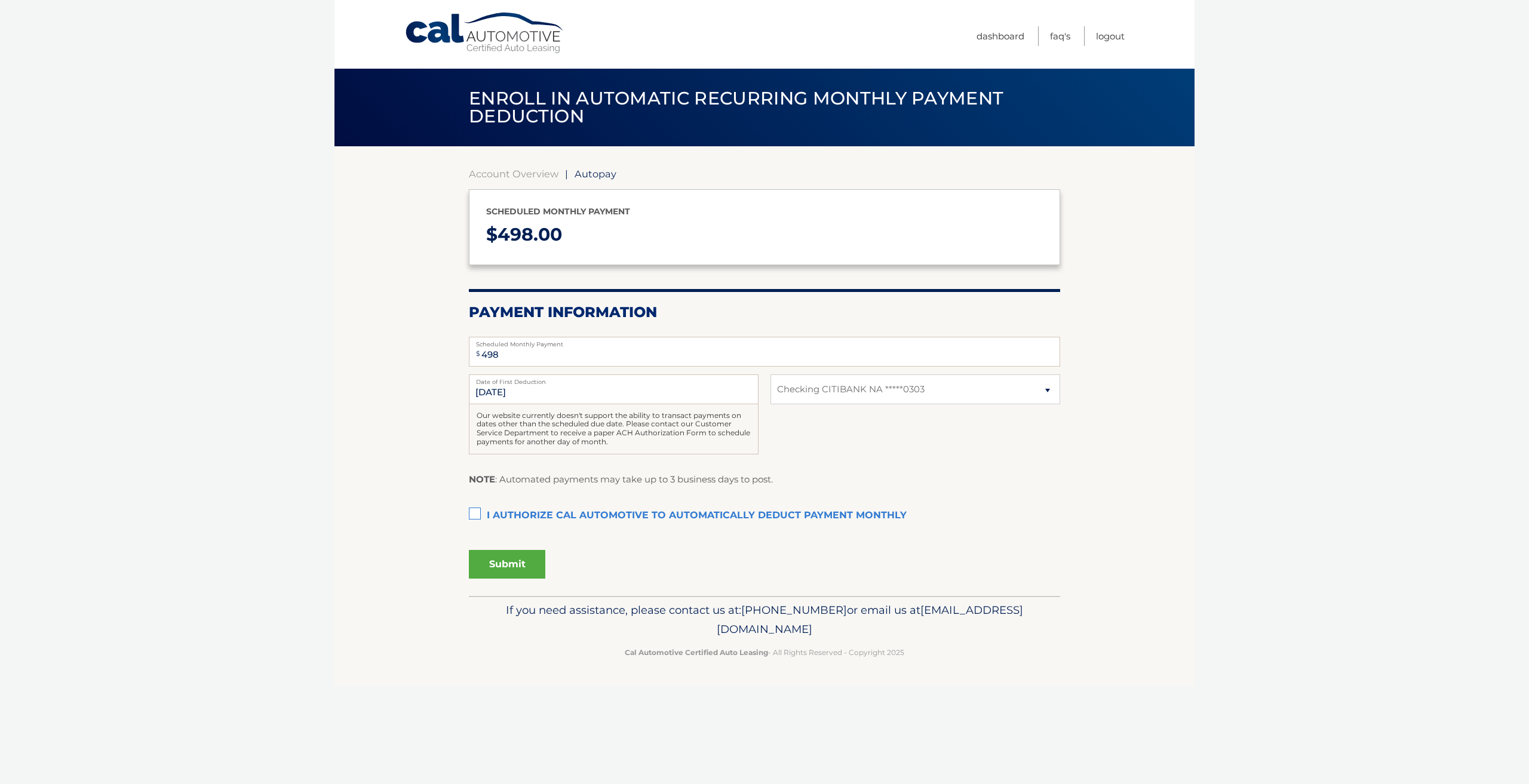
drag, startPoint x: 335, startPoint y: 424, endPoint x: 347, endPoint y: 420, distance: 12.6
click at [342, 426] on body "Cal Automotive Menu Dashboard FAQ's Logout | $" at bounding box center [764, 392] width 1529 height 784
click at [317, 326] on body "Cal Automotive Menu Dashboard FAQ's Logout | $" at bounding box center [764, 392] width 1529 height 784
drag, startPoint x: 472, startPoint y: 512, endPoint x: 479, endPoint y: 524, distance: 13.9
click at [472, 512] on label "I authorize cal automotive to automatically deduct payment monthly This checkbo…" at bounding box center [764, 516] width 591 height 24
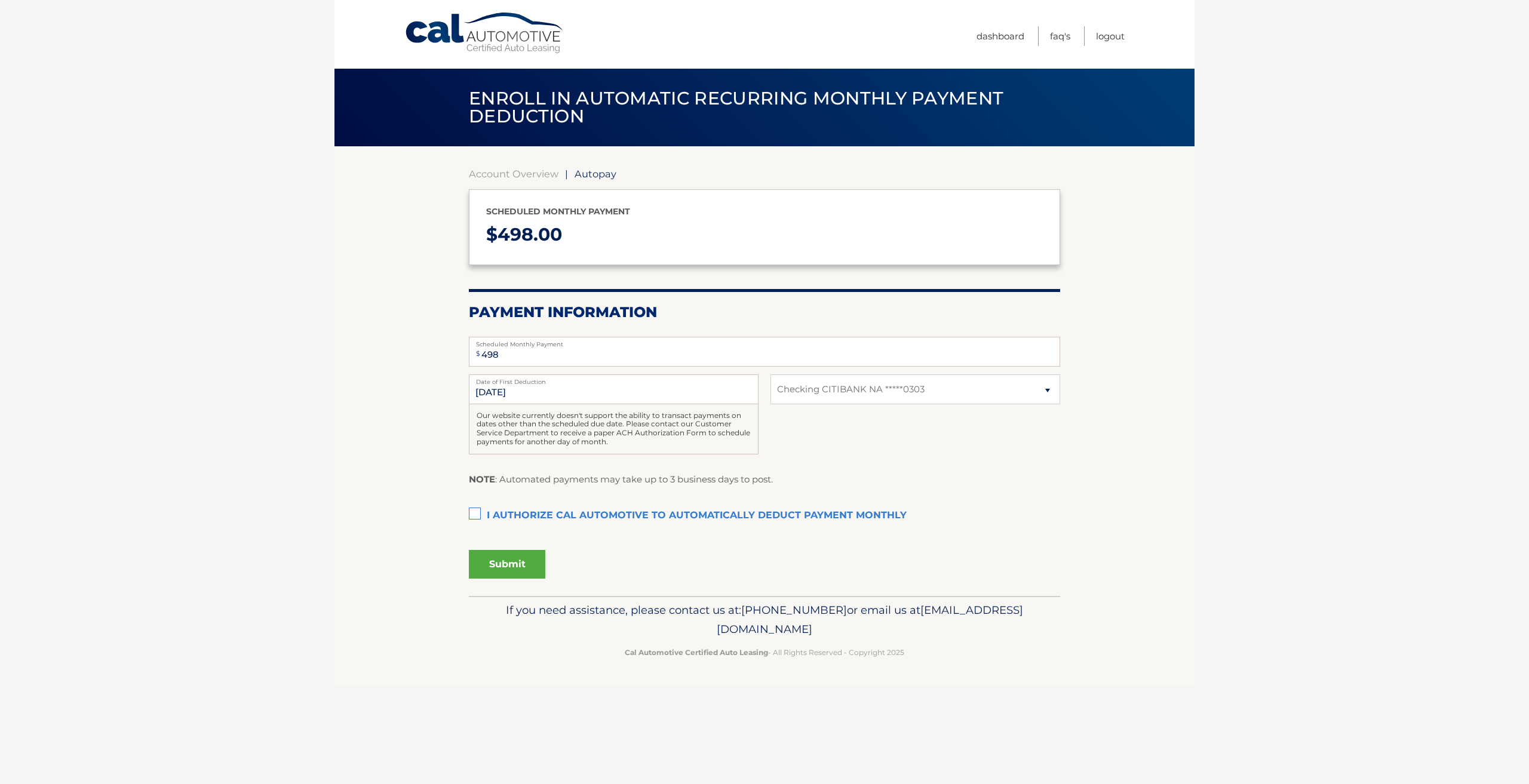
click at [0, 0] on input "I authorize cal automotive to automatically deduct payment monthly This checkbo…" at bounding box center [0, 0] width 0 height 0
click at [504, 558] on button "Submit" at bounding box center [507, 565] width 76 height 29
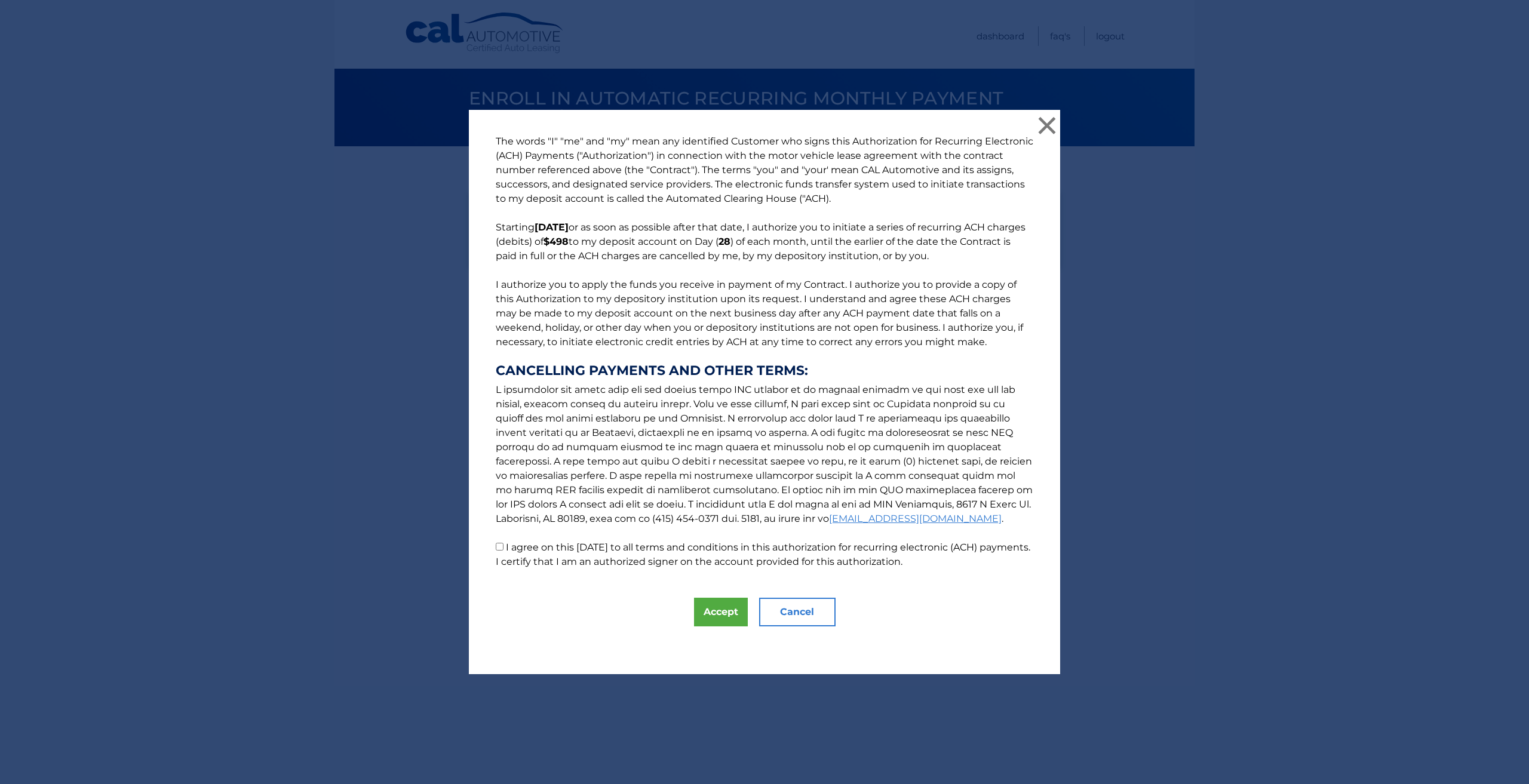
drag, startPoint x: 531, startPoint y: 232, endPoint x: 593, endPoint y: 237, distance: 62.2
click at [587, 229] on p "The words "I" "me" and "my" mean any identified Customer who signs this Authori…" at bounding box center [764, 352] width 561 height 435
click at [559, 293] on p "The words "I" "me" and "my" mean any identified Customer who signs this Authori…" at bounding box center [764, 352] width 561 height 435
drag, startPoint x: 759, startPoint y: 247, endPoint x: 743, endPoint y: 236, distance: 19.4
click at [743, 236] on p "The words "I" "me" and "my" mean any identified Customer who signs this Authori…" at bounding box center [764, 352] width 561 height 435
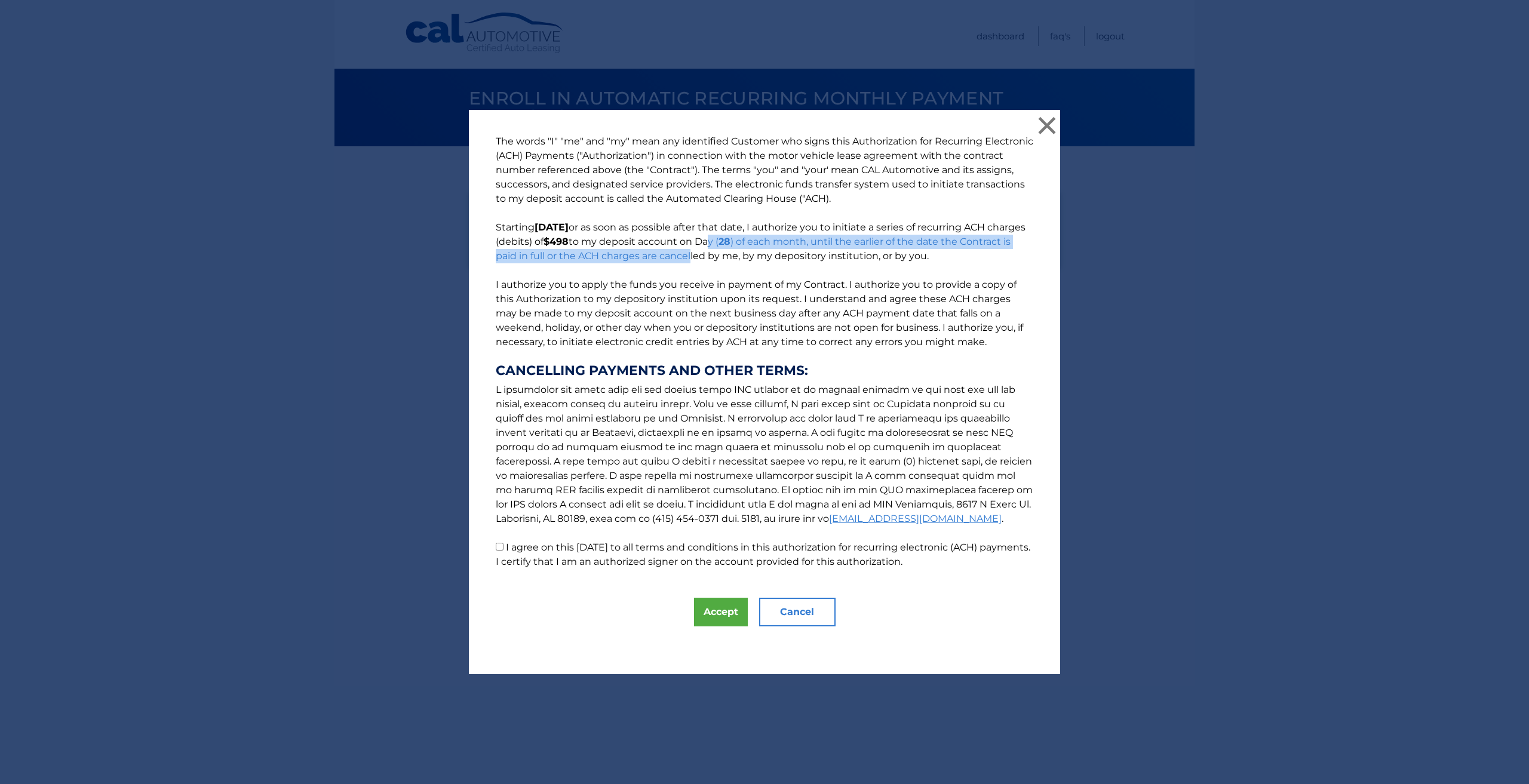
drag, startPoint x: 751, startPoint y: 238, endPoint x: 757, endPoint y: 240, distance: 6.3
click at [752, 239] on p "The words "I" "me" and "my" mean any identified Customer who signs this Authori…" at bounding box center [764, 352] width 561 height 435
drag, startPoint x: 771, startPoint y: 215, endPoint x: 740, endPoint y: 234, distance: 36.4
click at [772, 215] on p "The words "I" "me" and "my" mean any identified Customer who signs this Authori…" at bounding box center [764, 352] width 561 height 435
drag, startPoint x: 731, startPoint y: 237, endPoint x: 814, endPoint y: 245, distance: 83.4
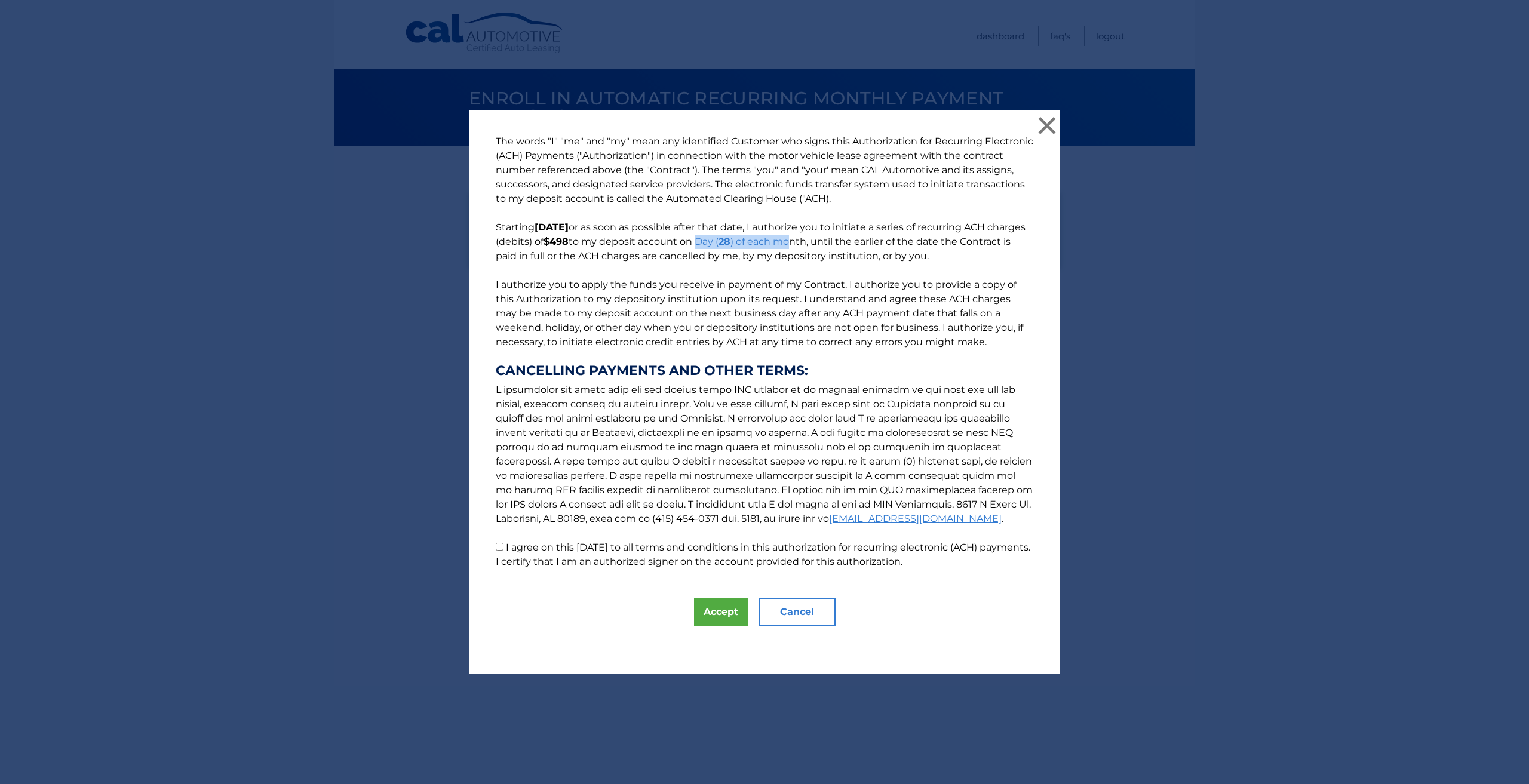
click at [835, 239] on p "The words "I" "me" and "my" mean any identified Customer who signs this Authori…" at bounding box center [764, 352] width 561 height 435
click at [736, 228] on p "The words "I" "me" and "my" mean any identified Customer who signs this Authori…" at bounding box center [764, 352] width 561 height 435
drag, startPoint x: 722, startPoint y: 239, endPoint x: 809, endPoint y: 236, distance: 87.1
click at [809, 236] on p "The words "I" "me" and "my" mean any identified Customer who signs this Authori…" at bounding box center [764, 352] width 561 height 435
click at [755, 209] on p "The words "I" "me" and "my" mean any identified Customer who signs this Authori…" at bounding box center [764, 352] width 561 height 435
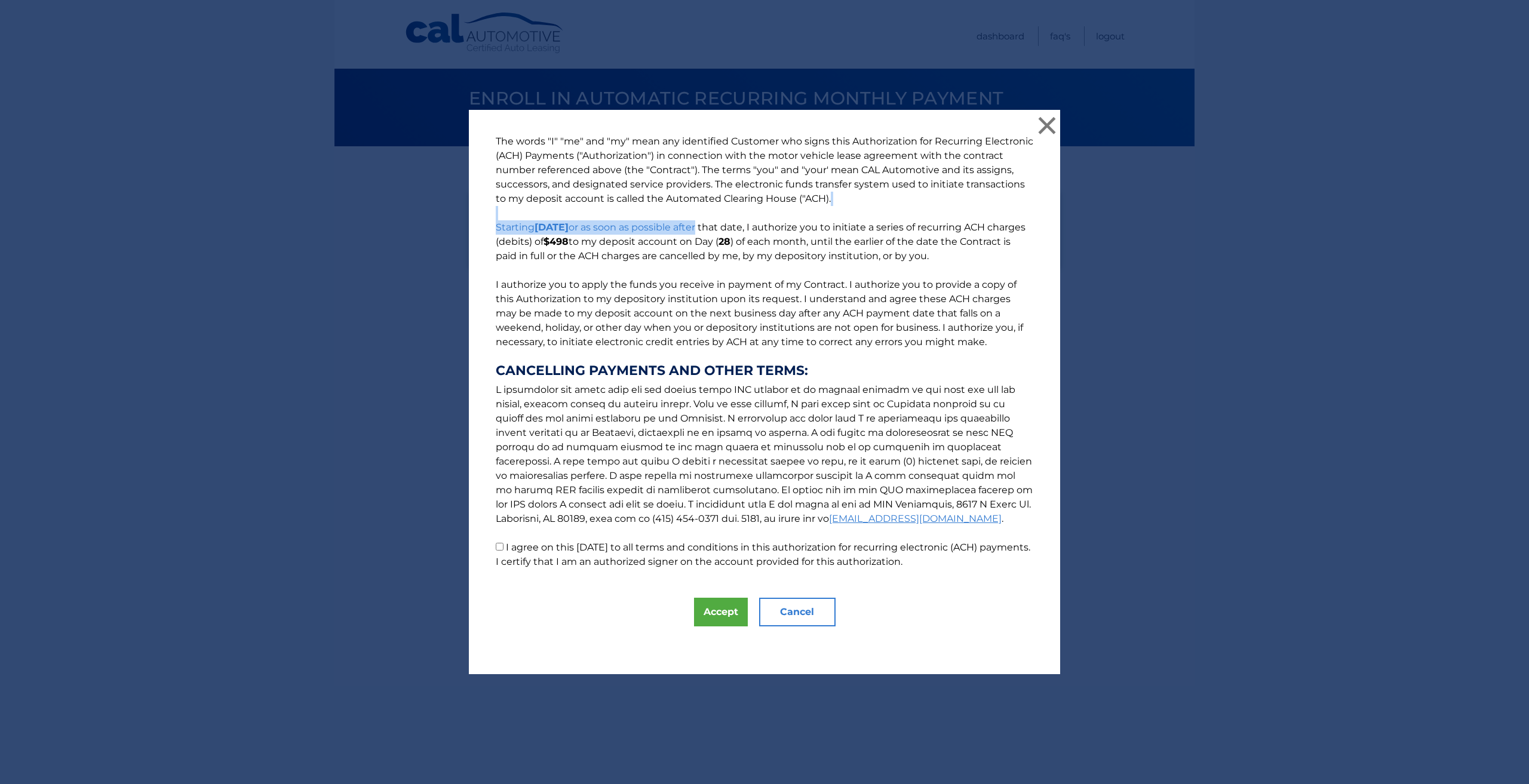
drag, startPoint x: 704, startPoint y: 229, endPoint x: 792, endPoint y: 231, distance: 88.0
click at [798, 217] on p "The words "I" "me" and "my" mean any identified Customer who signs this Authori…" at bounding box center [764, 352] width 561 height 435
drag, startPoint x: 765, startPoint y: 182, endPoint x: 757, endPoint y: 204, distance: 23.4
click at [764, 186] on p "The words "I" "me" and "my" mean any identified Customer who signs this Authori…" at bounding box center [764, 352] width 561 height 435
drag, startPoint x: 736, startPoint y: 245, endPoint x: 748, endPoint y: 266, distance: 24.2
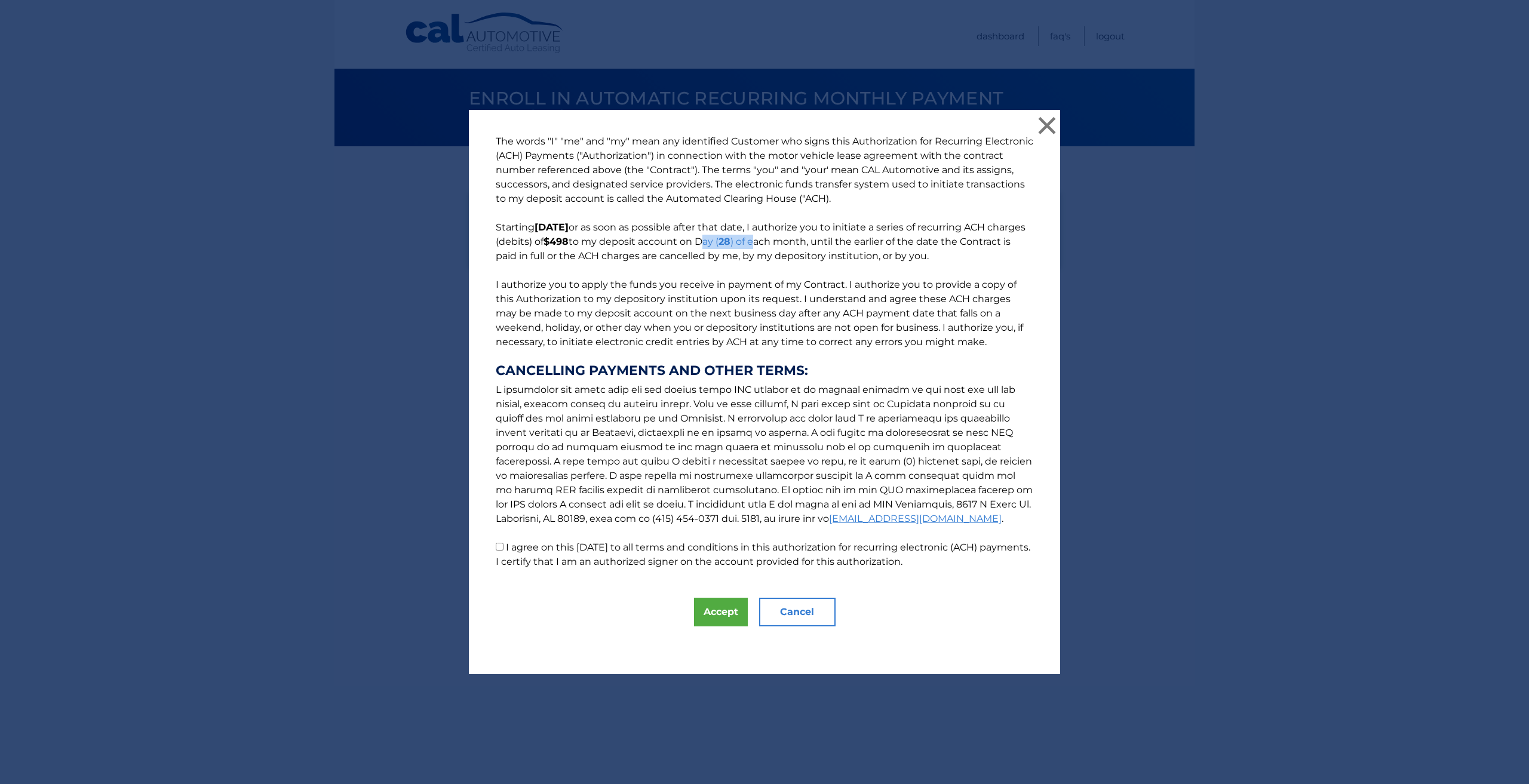
click at [795, 237] on p "The words "I" "me" and "my" mean any identified Customer who signs this Authori…" at bounding box center [764, 352] width 561 height 435
click at [721, 190] on p "The words "I" "me" and "my" mean any identified Customer who signs this Authori…" at bounding box center [764, 352] width 561 height 435
drag, startPoint x: 762, startPoint y: 249, endPoint x: 829, endPoint y: 224, distance: 71.5
click at [799, 237] on p "The words "I" "me" and "my" mean any identified Customer who signs this Authori…" at bounding box center [764, 352] width 561 height 435
drag, startPoint x: 1051, startPoint y: 117, endPoint x: 949, endPoint y: 287, distance: 198.3
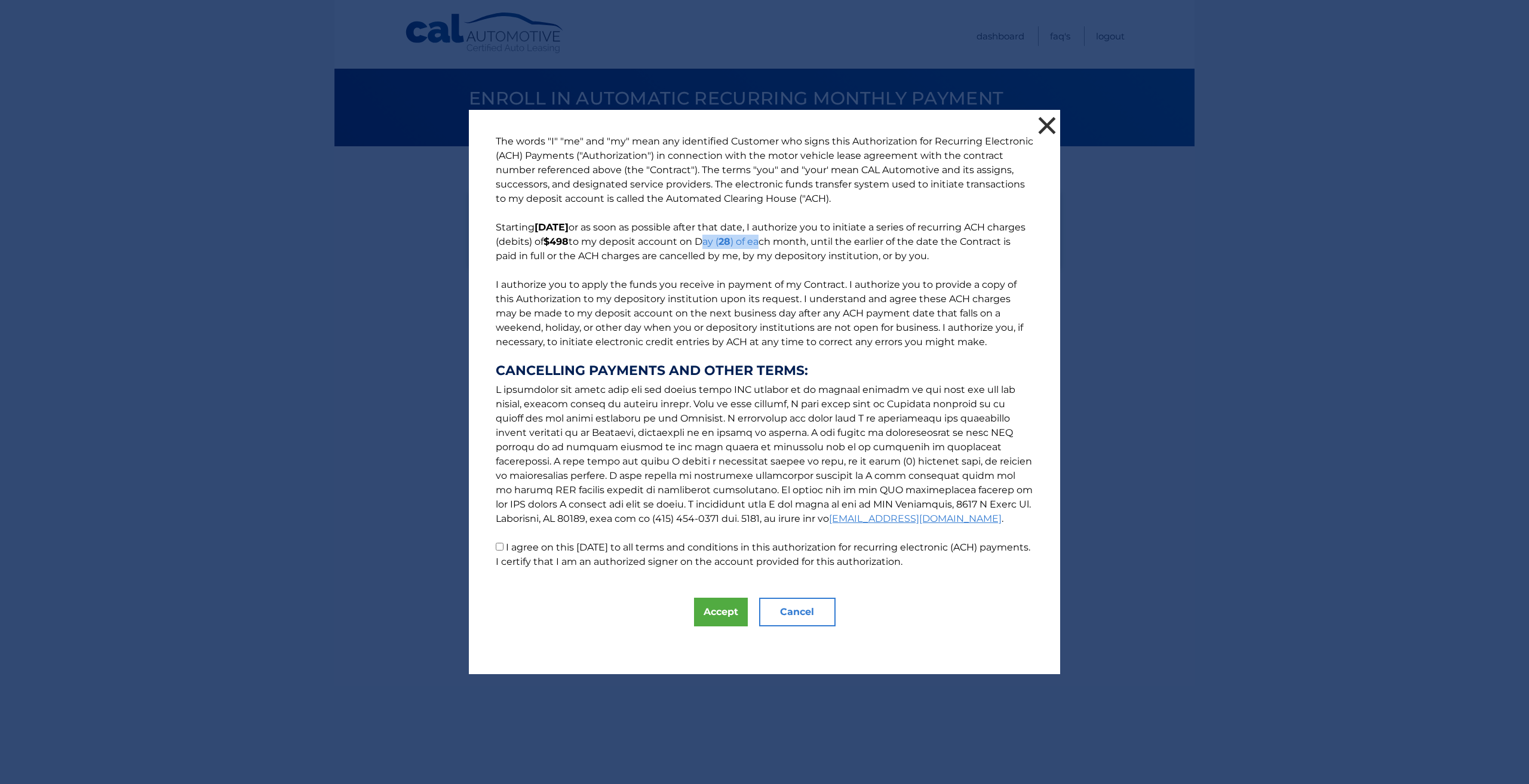
click at [1051, 117] on button "×" at bounding box center [1047, 126] width 24 height 24
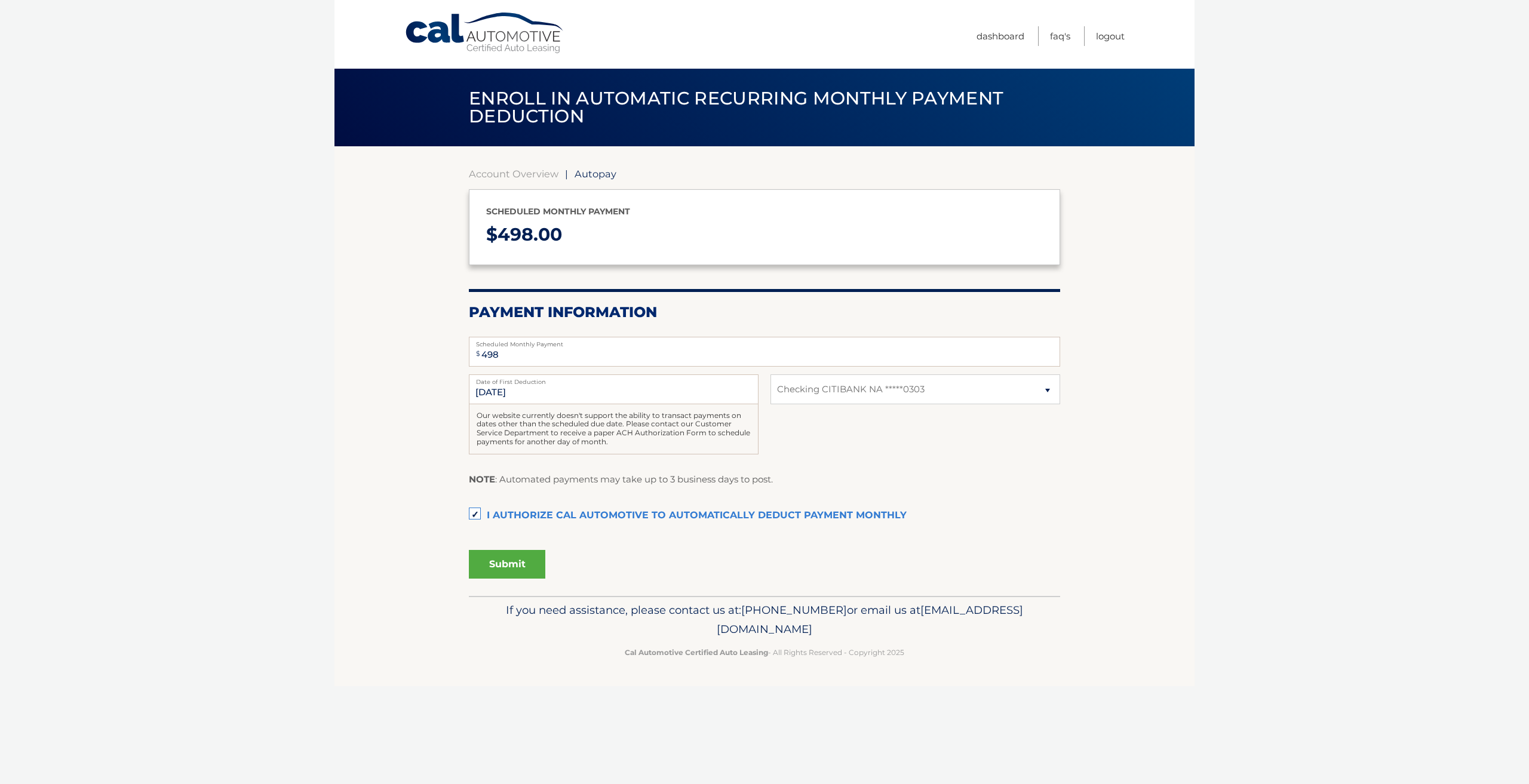
click at [494, 49] on link "Cal Automotive" at bounding box center [484, 33] width 161 height 43
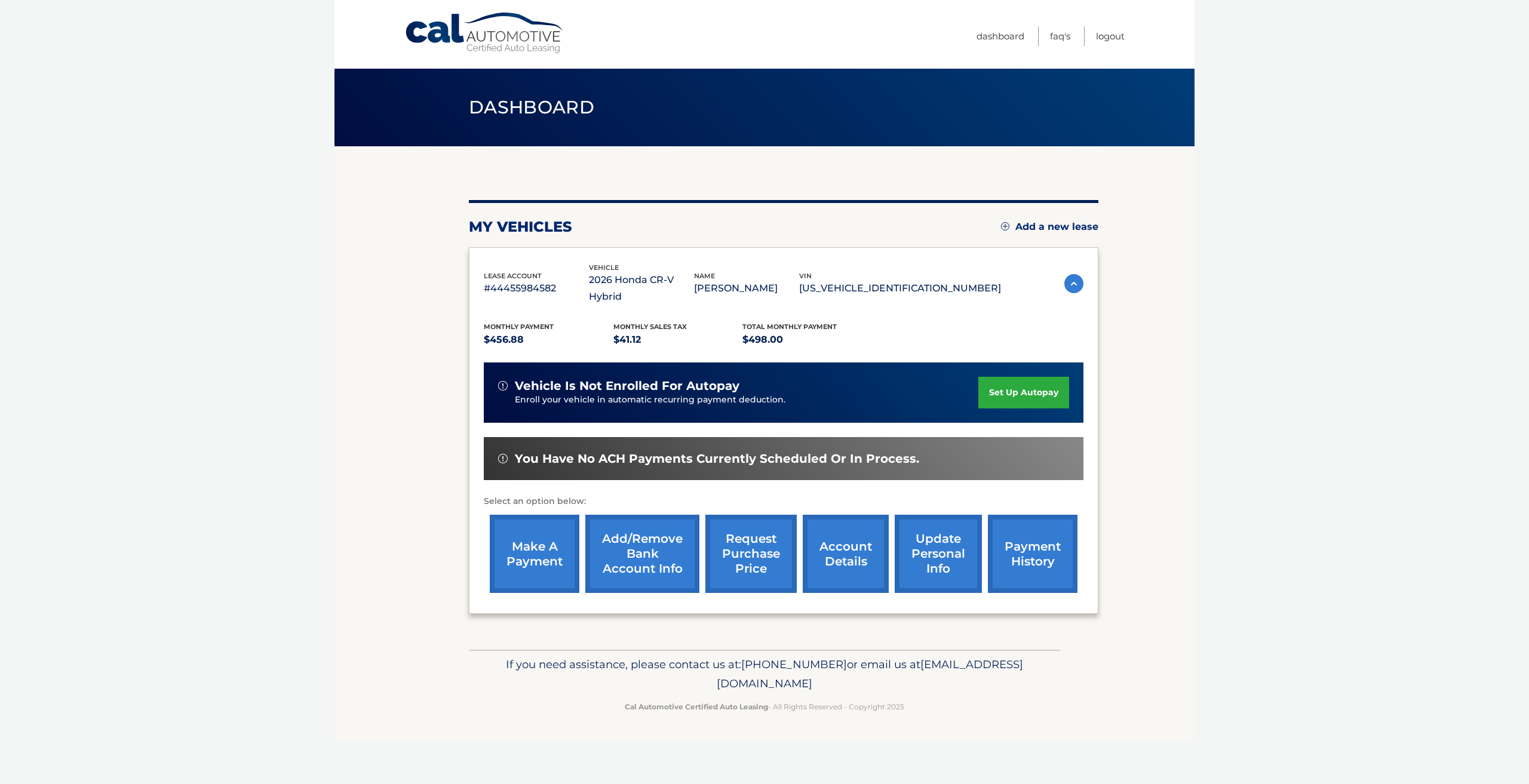
click at [399, 321] on section "my vehicles Add a new lease lease account #44455984582 vehicle 2026 Honda CR-V …" at bounding box center [764, 397] width 860 height 503
click at [1052, 557] on link "payment history" at bounding box center [1032, 554] width 89 height 78
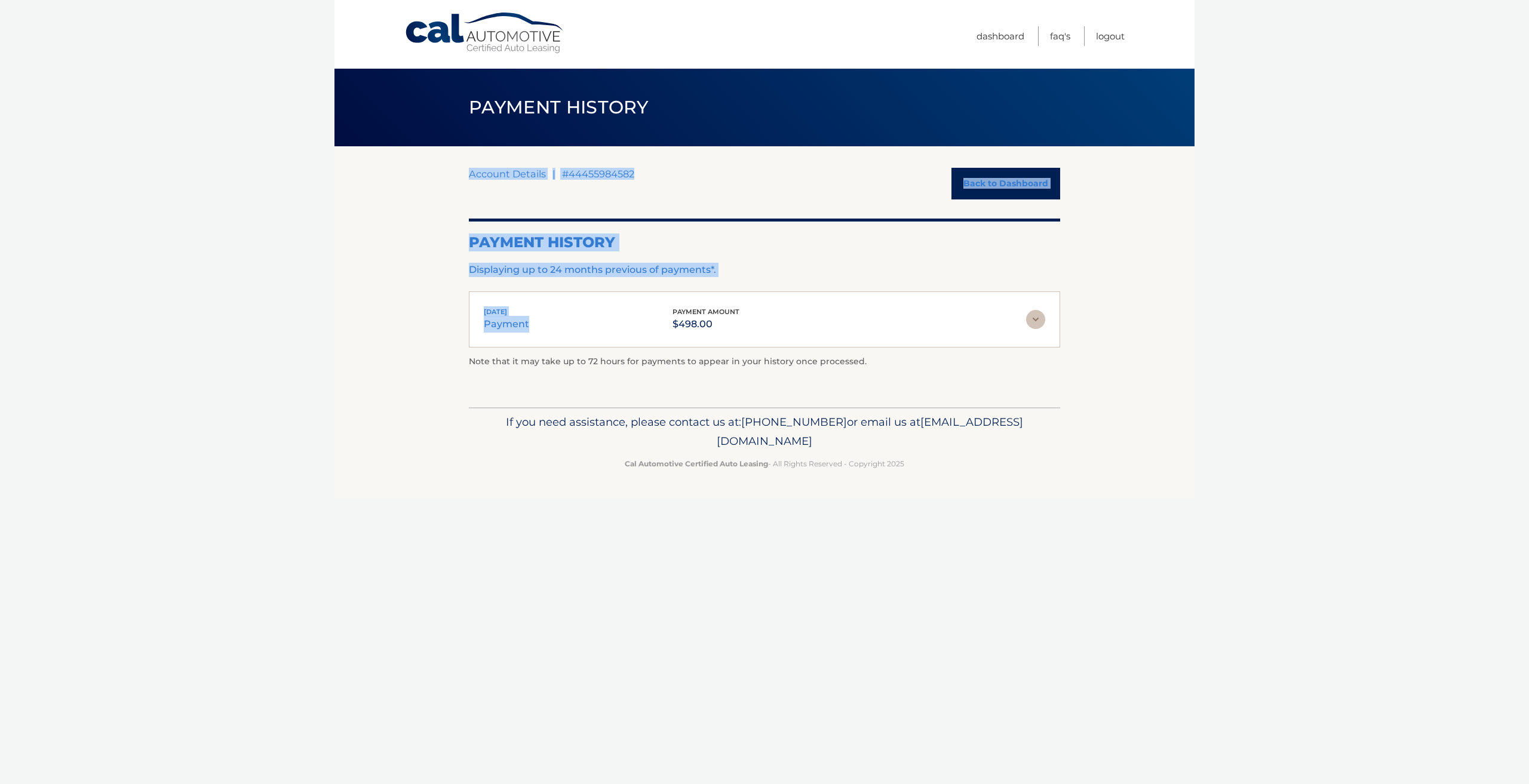
drag, startPoint x: 536, startPoint y: 331, endPoint x: 366, endPoint y: 289, distance: 175.1
click at [440, 305] on section "Account Details | #44455984582 Back to Dashboard Payment History Displaying up …" at bounding box center [764, 276] width 860 height 261
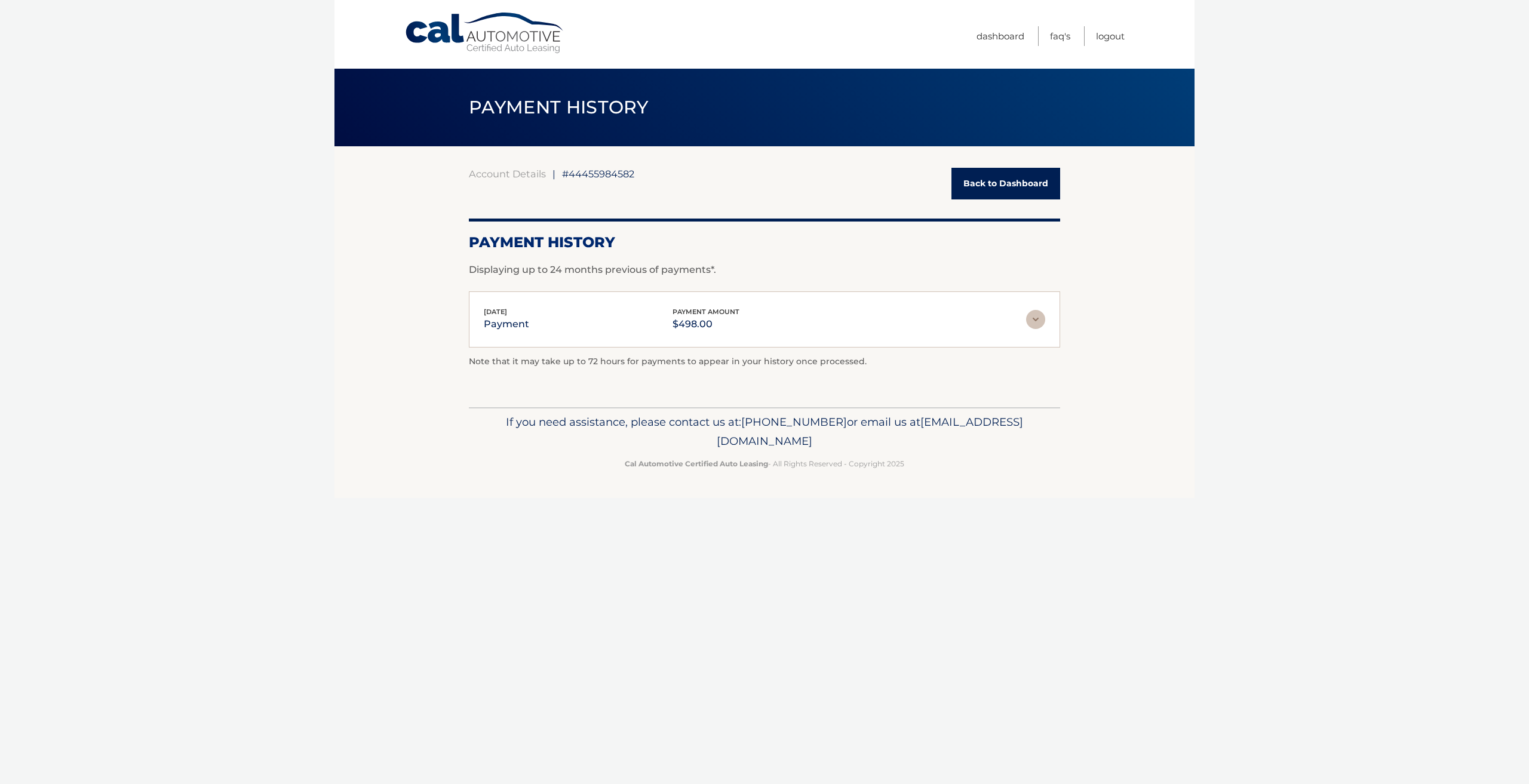
click at [350, 293] on section "Account Details | #44455984582 Back to Dashboard Payment History Displaying up …" at bounding box center [764, 276] width 860 height 261
click at [1052, 668] on div "Cal Automotive Menu Dashboard FAQ's Logout |" at bounding box center [764, 392] width 860 height 784
drag, startPoint x: 948, startPoint y: 428, endPoint x: 925, endPoint y: 430, distance: 23.1
click at [947, 428] on p "If you need assistance, please contact us at: [PHONE_NUMBER] or email us at [EM…" at bounding box center [764, 432] width 576 height 38
click at [613, 467] on p "Cal Automotive Certified Auto Leasing - All Rights Reserved - Copyright 2025" at bounding box center [764, 464] width 576 height 13
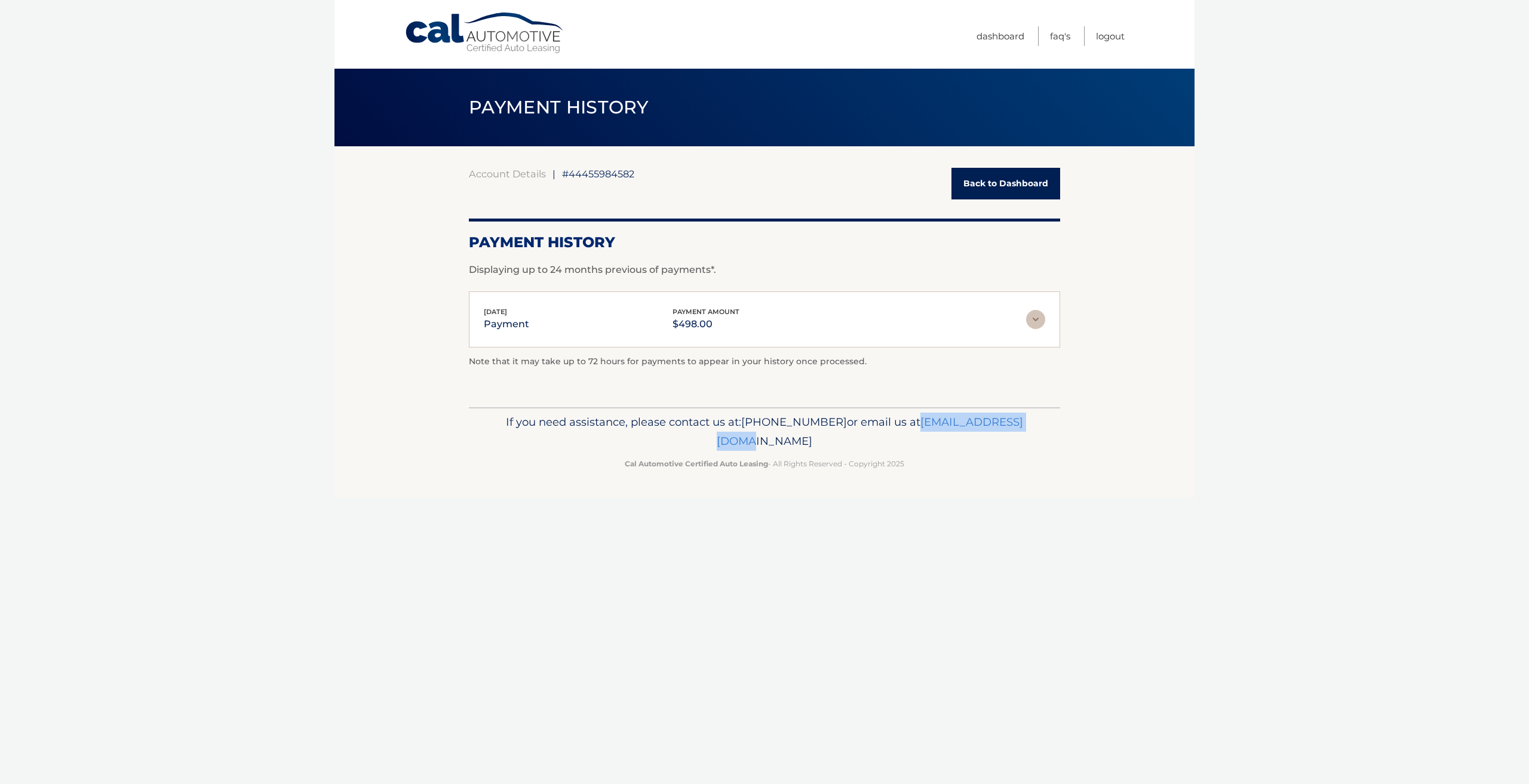
drag, startPoint x: 719, startPoint y: 437, endPoint x: 900, endPoint y: 468, distance: 183.6
click at [817, 447] on span "[EMAIL_ADDRESS][DOMAIN_NAME]" at bounding box center [870, 431] width 307 height 33
drag, startPoint x: 964, startPoint y: 480, endPoint x: 953, endPoint y: 490, distance: 14.9
click at [961, 487] on footer "If you need assistance, please contact us at: [PHONE_NUMBER] or email us at [EM…" at bounding box center [764, 453] width 860 height 91
drag, startPoint x: 662, startPoint y: 444, endPoint x: 925, endPoint y: 447, distance: 263.0
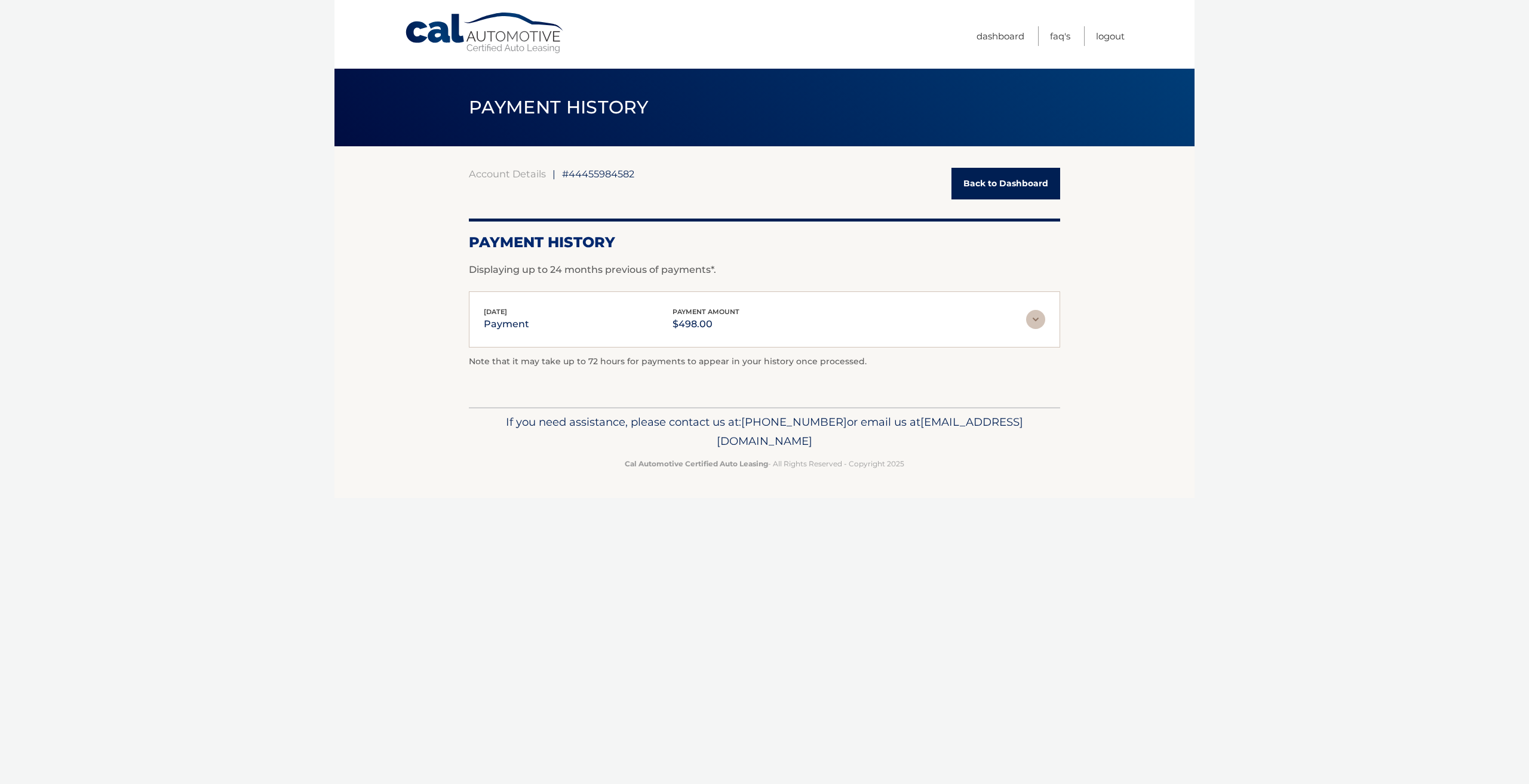
click at [925, 447] on p "If you need assistance, please contact us at: [PHONE_NUMBER] or email us at [EM…" at bounding box center [764, 432] width 576 height 38
click at [840, 614] on div "Cal Automotive Menu Dashboard FAQ's Logout |" at bounding box center [764, 392] width 860 height 784
click at [277, 377] on body "Cal Automotive Menu Dashboard FAQ's Logout |" at bounding box center [764, 392] width 1529 height 784
click at [541, 44] on link "Cal Automotive" at bounding box center [484, 33] width 161 height 43
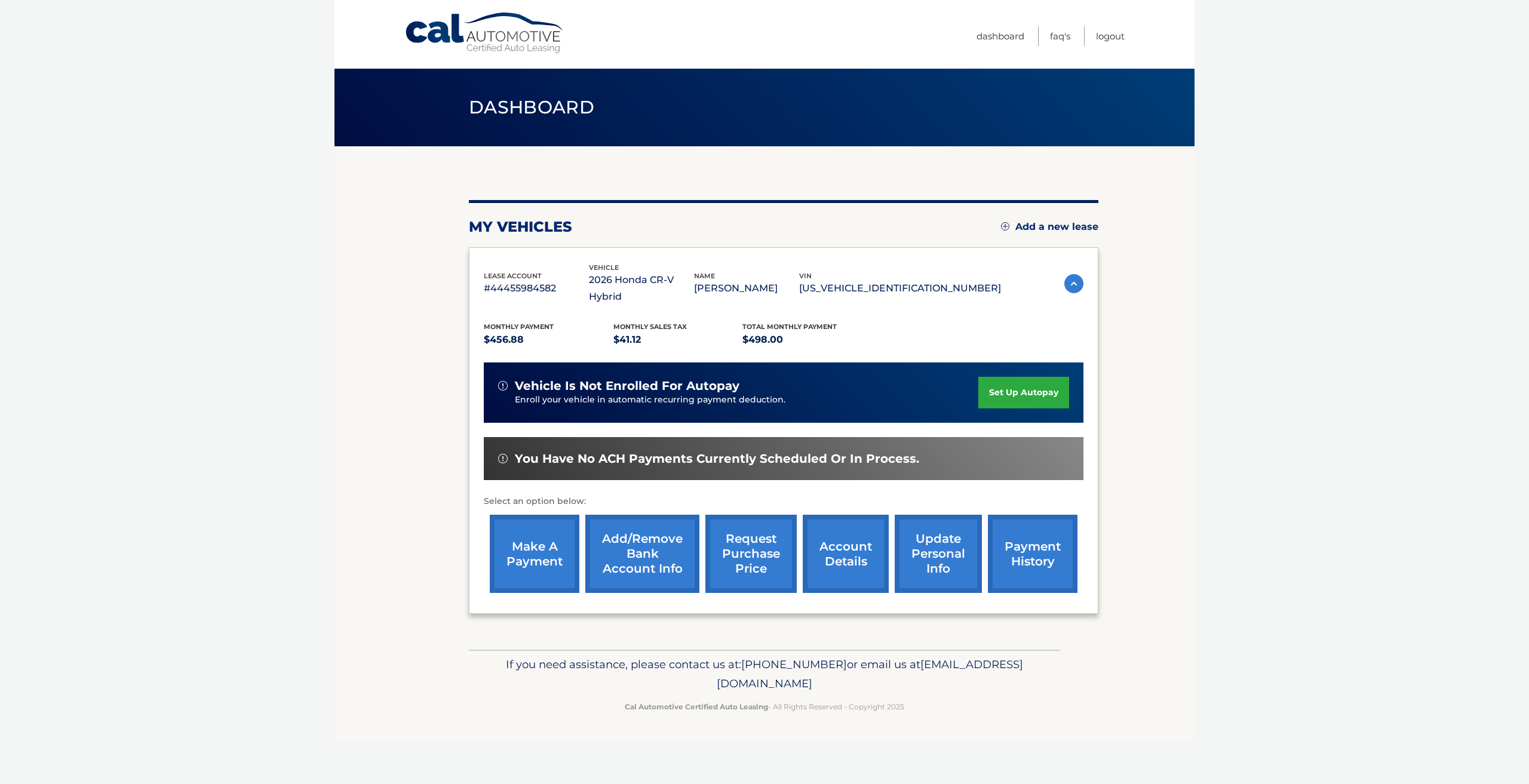
click at [1073, 280] on img at bounding box center [1073, 283] width 19 height 19
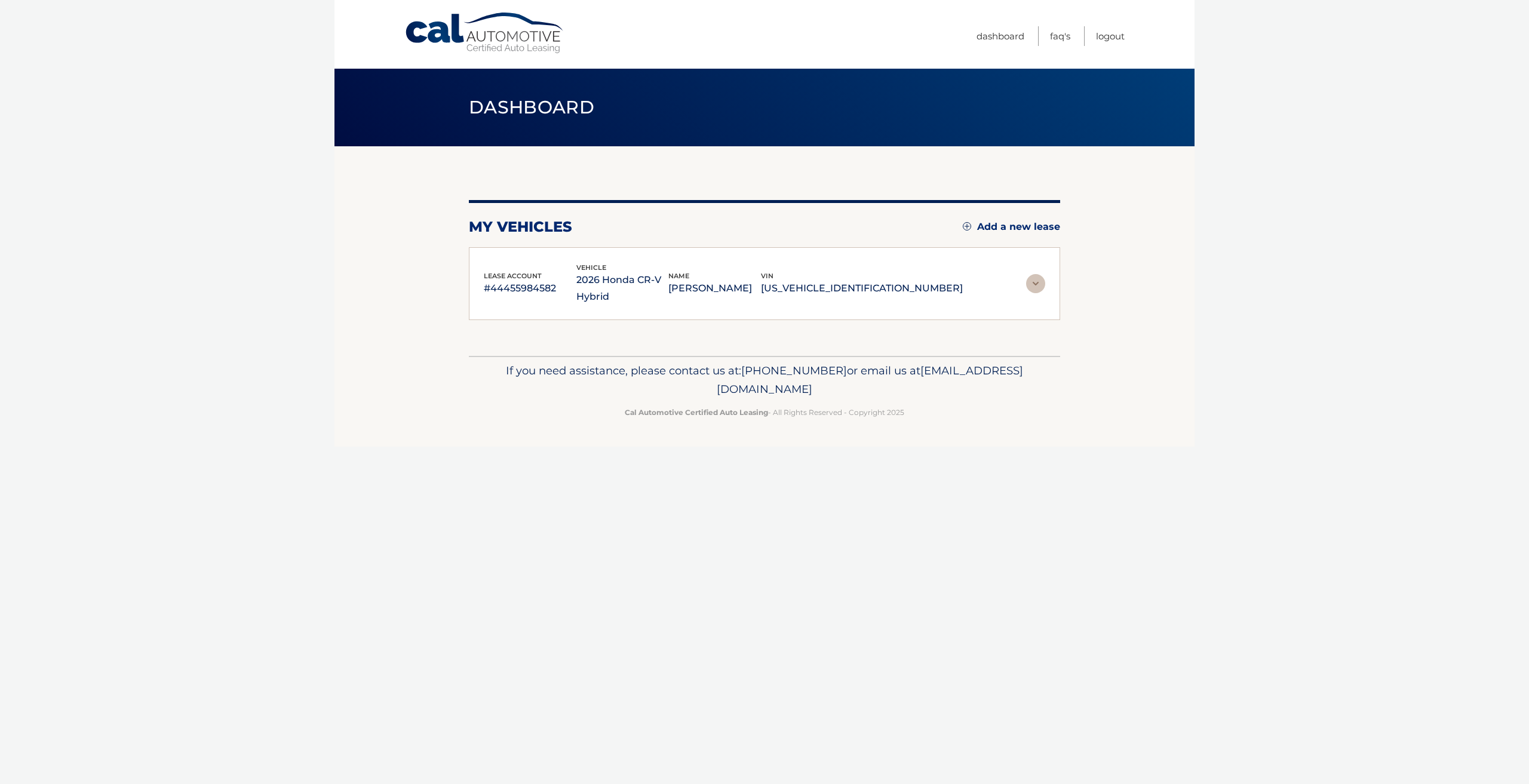
drag, startPoint x: 1027, startPoint y: 288, endPoint x: 1031, endPoint y: 284, distance: 5.7
click at [1029, 286] on img at bounding box center [1035, 283] width 19 height 19
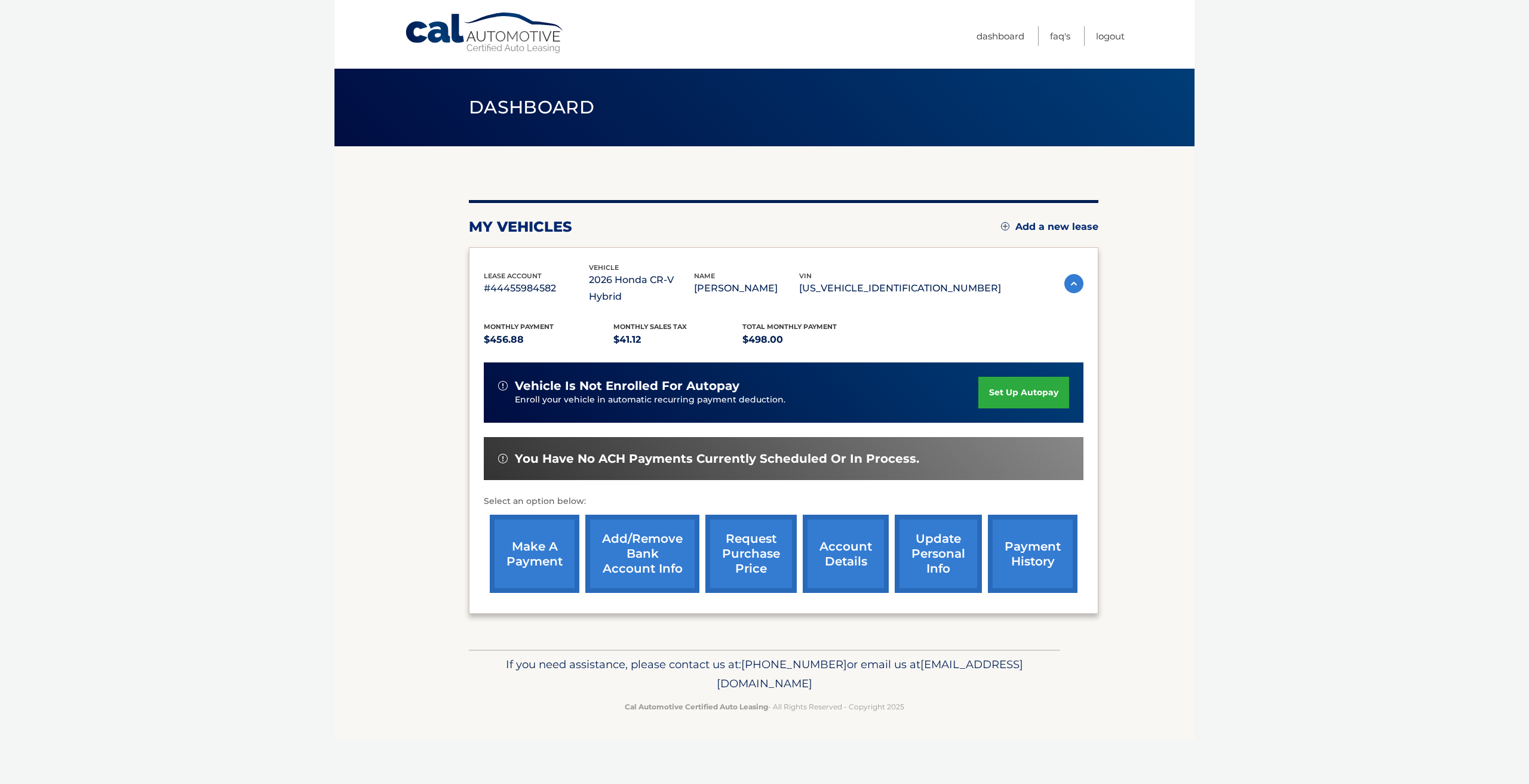
click at [524, 288] on p "#44455984582" at bounding box center [537, 288] width 106 height 16
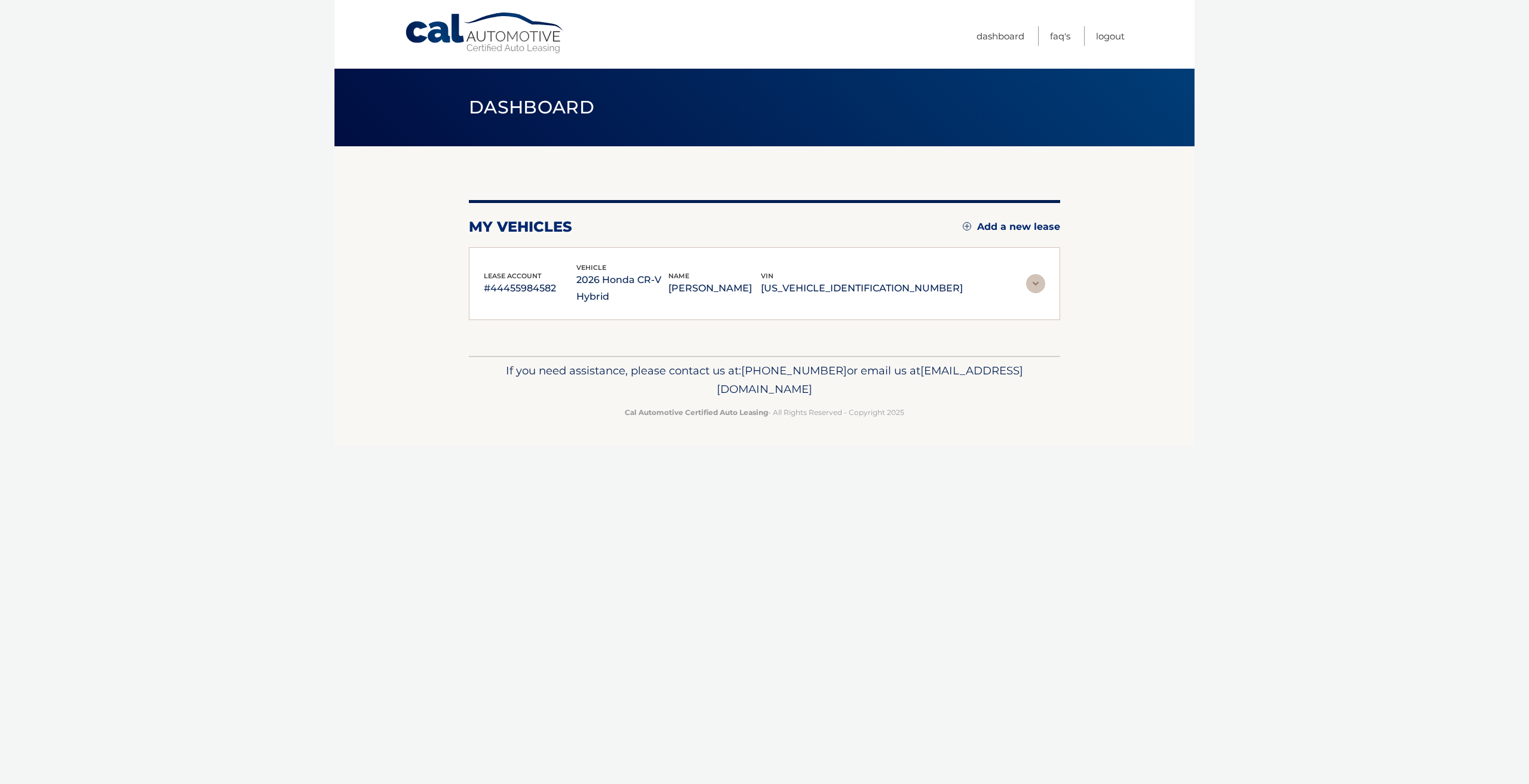
click at [463, 283] on section "my vehicles Add a new lease lease account #44455984582 vehicle 2026 Honda CR-V …" at bounding box center [764, 251] width 860 height 209
click at [523, 281] on p "#44455984582" at bounding box center [530, 288] width 93 height 16
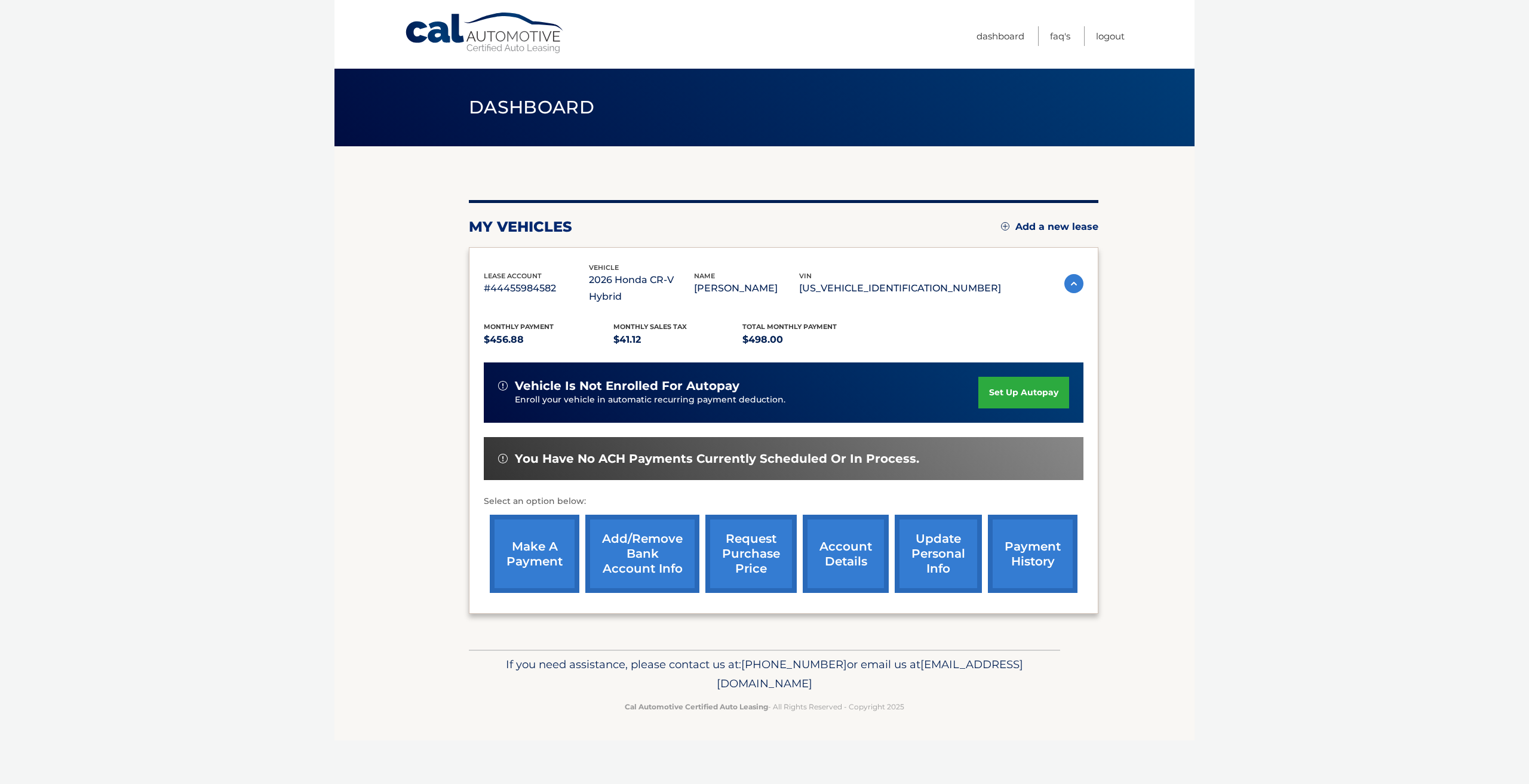
click at [1062, 328] on div "Monthly Payment $456.88 Monthly sales Tax $41.12 Total Monthly Payment $498.00 …" at bounding box center [783, 451] width 599 height 294
drag, startPoint x: 1071, startPoint y: 296, endPoint x: 1072, endPoint y: 289, distance: 7.1
click at [1072, 289] on div "lease account #44455984582 vehicle 2026 Honda CR-V Hybrid name GRZEGORZ KACZYKO…" at bounding box center [783, 284] width 599 height 44
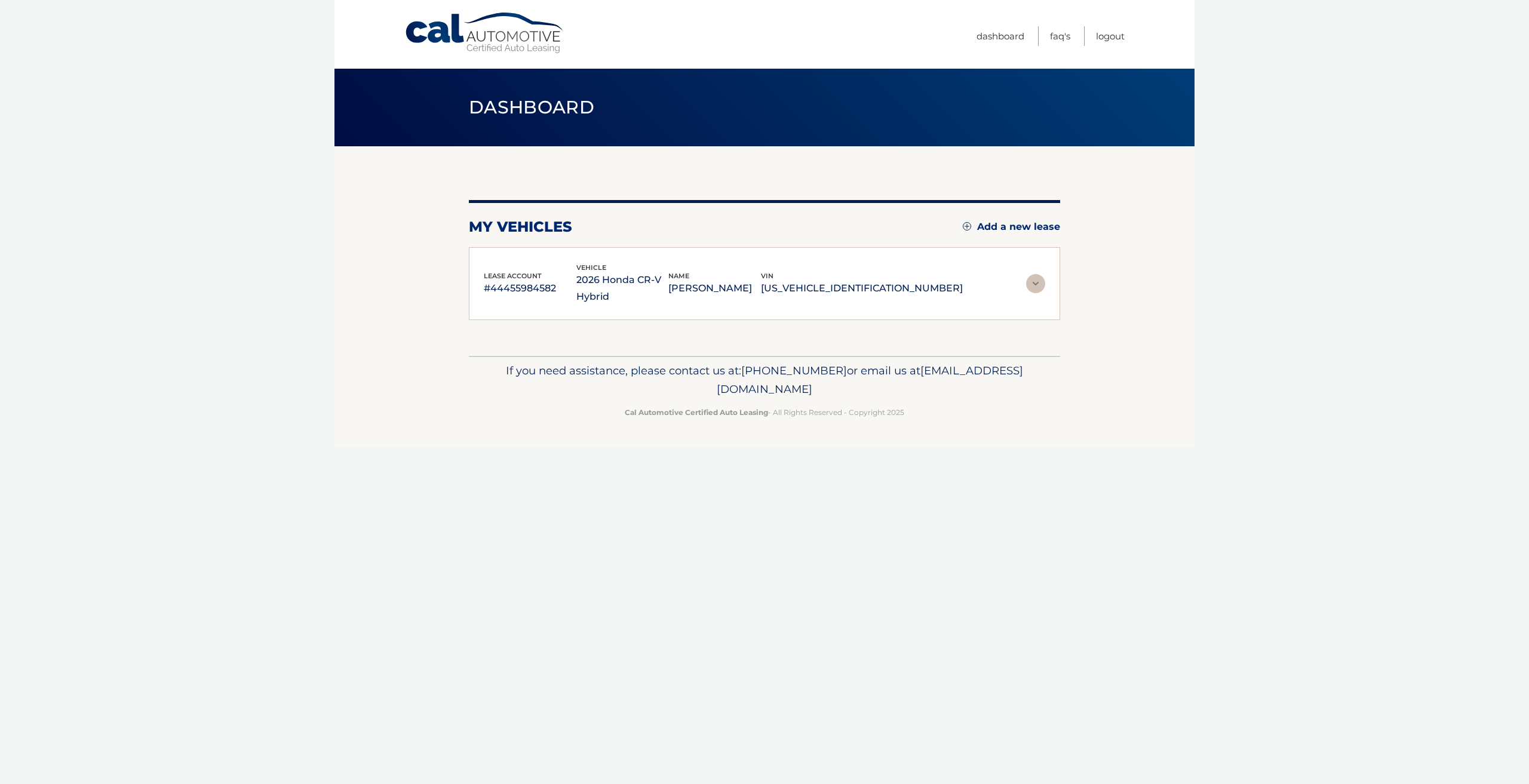
drag, startPoint x: 1069, startPoint y: 274, endPoint x: 1058, endPoint y: 286, distance: 16.3
click at [1066, 277] on section "my vehicles Add a new lease lease account #44455984582 vehicle 2026 Honda CR-V …" at bounding box center [764, 251] width 860 height 209
click at [1042, 279] on img at bounding box center [1035, 283] width 19 height 19
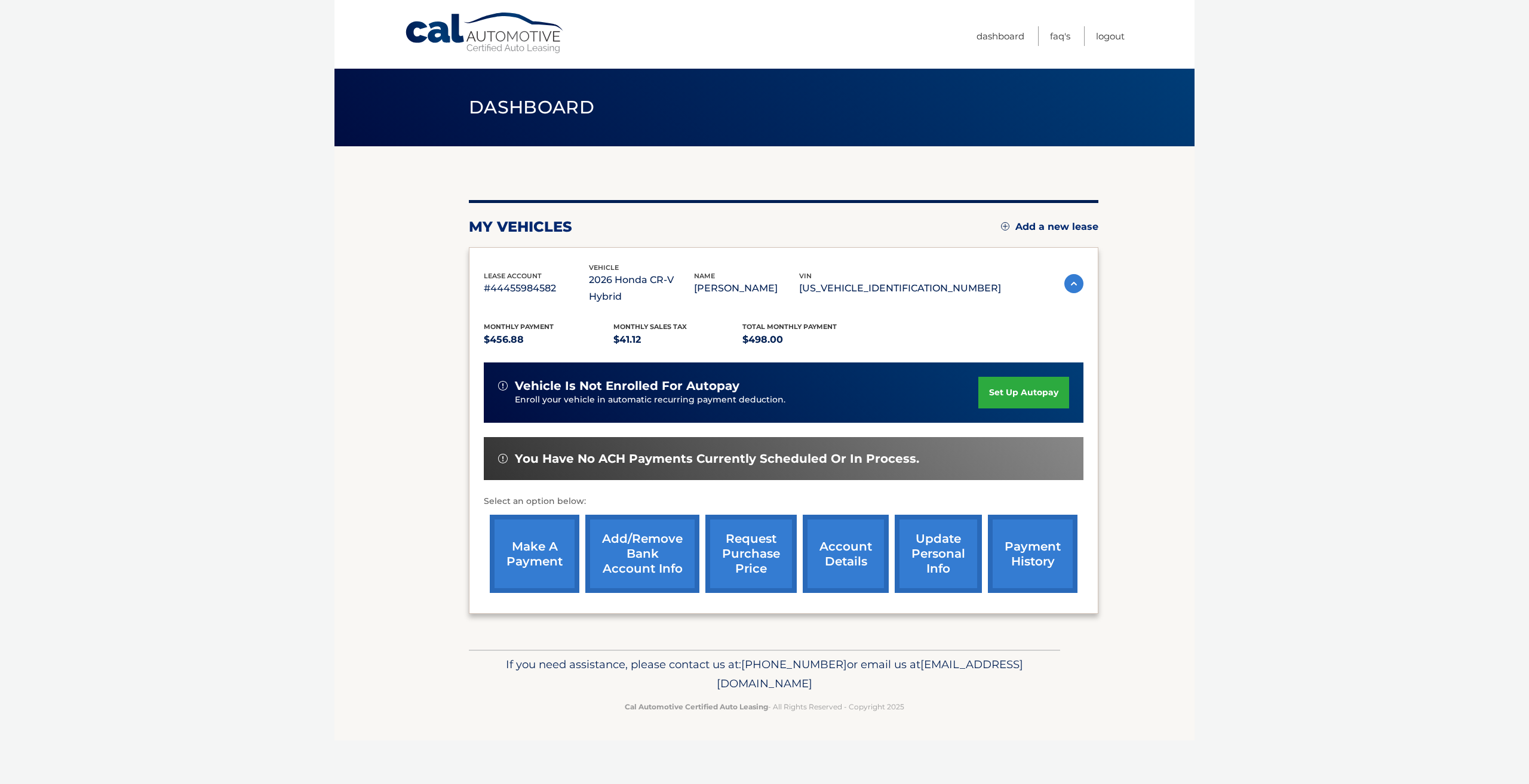
drag, startPoint x: 1149, startPoint y: 504, endPoint x: 1180, endPoint y: 630, distance: 129.8
drag, startPoint x: 1182, startPoint y: 618, endPoint x: 1115, endPoint y: 447, distance: 183.7
drag, startPoint x: 211, startPoint y: 291, endPoint x: 215, endPoint y: 300, distance: 9.8
click at [214, 297] on body "Cal Automotive Menu Dashboard FAQ's Logout" at bounding box center [764, 392] width 1529 height 784
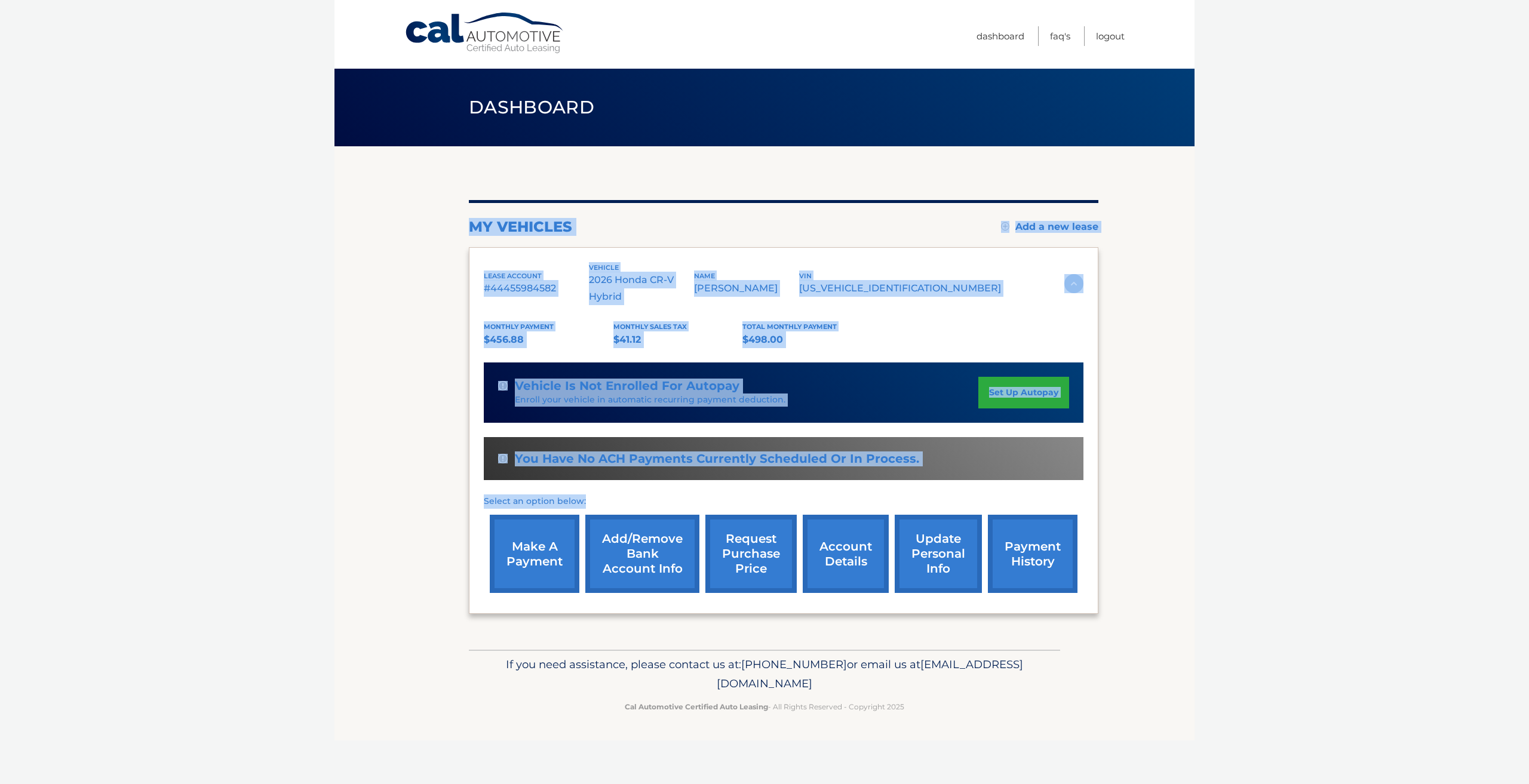
drag, startPoint x: 463, startPoint y: 304, endPoint x: 1287, endPoint y: 468, distance: 840.2
click at [1086, 501] on section "my vehicles Add a new lease lease account #44455984582 vehicle 2026 Honda CR-V …" at bounding box center [764, 397] width 860 height 503
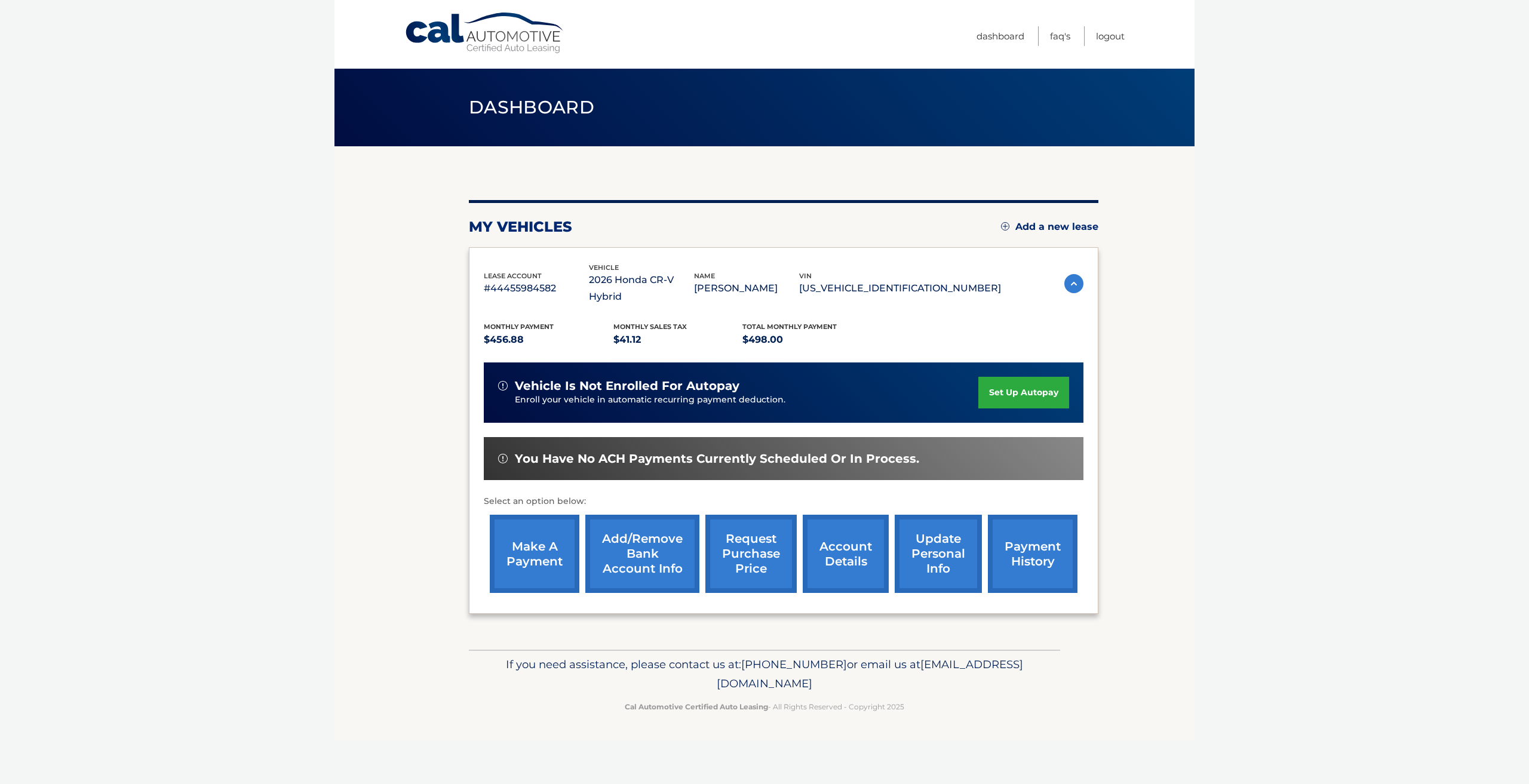
click at [1380, 457] on body "Cal Automotive Menu Dashboard FAQ's Logout" at bounding box center [764, 392] width 1529 height 784
drag, startPoint x: 969, startPoint y: 684, endPoint x: 458, endPoint y: 151, distance: 738.4
click at [472, 144] on div "Cal Automotive Menu Dashboard FAQ's Logout vin" at bounding box center [764, 392] width 860 height 784
click at [1176, 285] on section "my vehicles Add a new lease lease account #44455984582 vehicle 2026 Honda CR-V …" at bounding box center [764, 397] width 860 height 503
drag, startPoint x: 525, startPoint y: 114, endPoint x: 520, endPoint y: 119, distance: 7.1
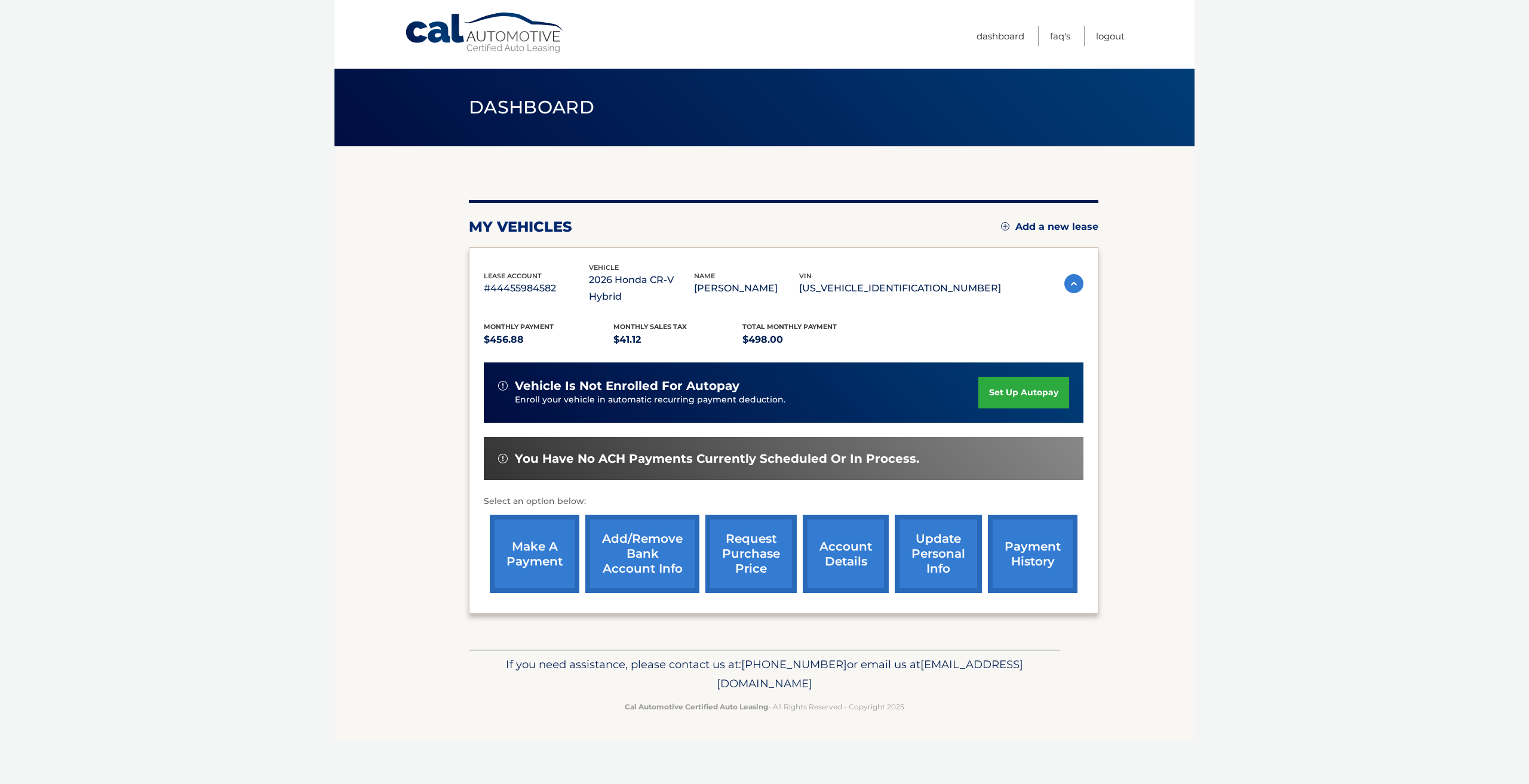
click at [525, 115] on span "Dashboard" at bounding box center [531, 107] width 126 height 22
click at [531, 93] on h1 "Dashboard" at bounding box center [531, 107] width 152 height 32
click at [528, 133] on header "Dashboard" at bounding box center [764, 106] width 591 height 77
click at [363, 317] on section "my vehicles Add a new lease lease account #44455984582 vehicle 2026 Honda CR-V …" at bounding box center [764, 397] width 860 height 503
click at [859, 546] on link "account details" at bounding box center [845, 554] width 86 height 78
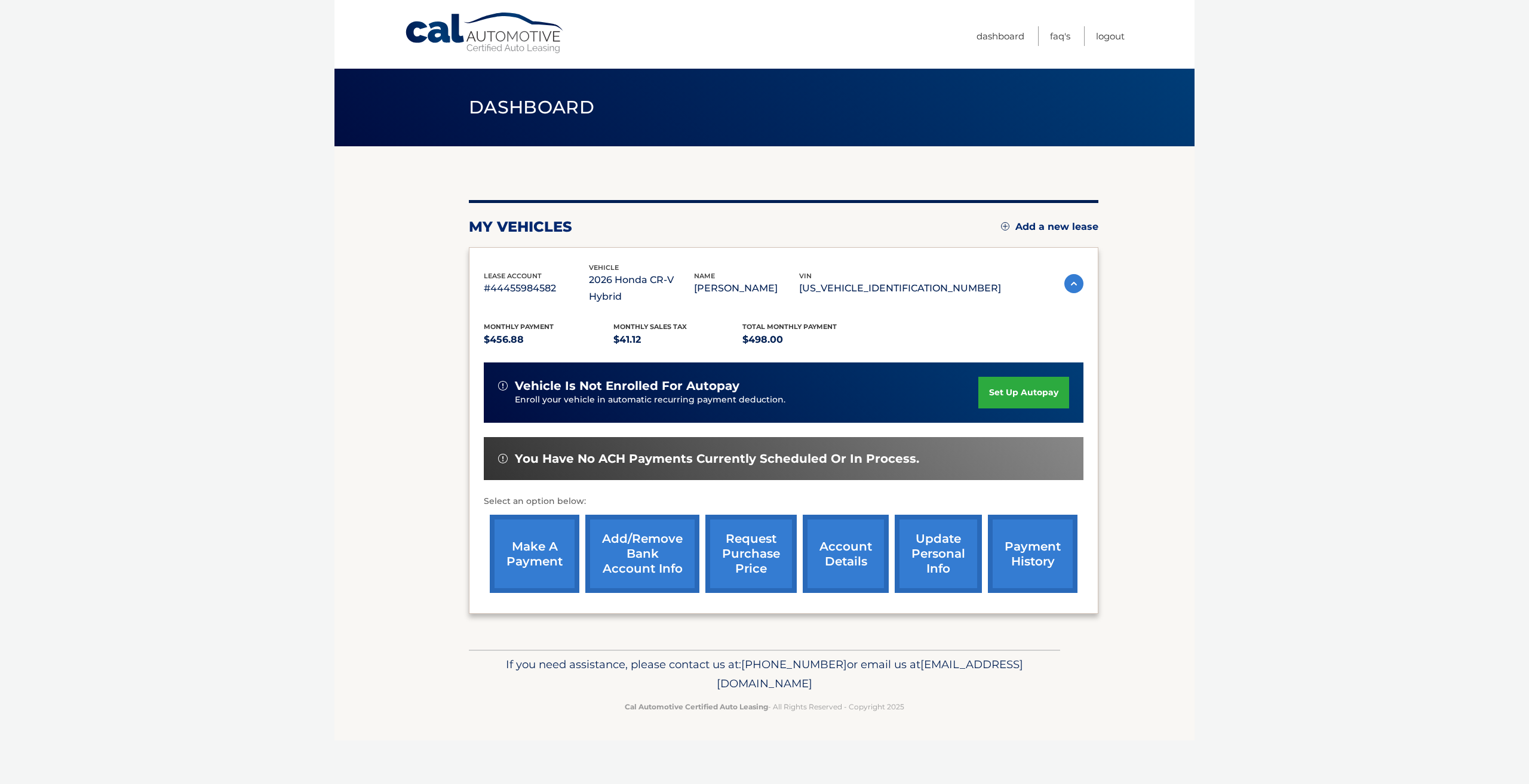
click at [858, 551] on link "account details" at bounding box center [845, 554] width 86 height 78
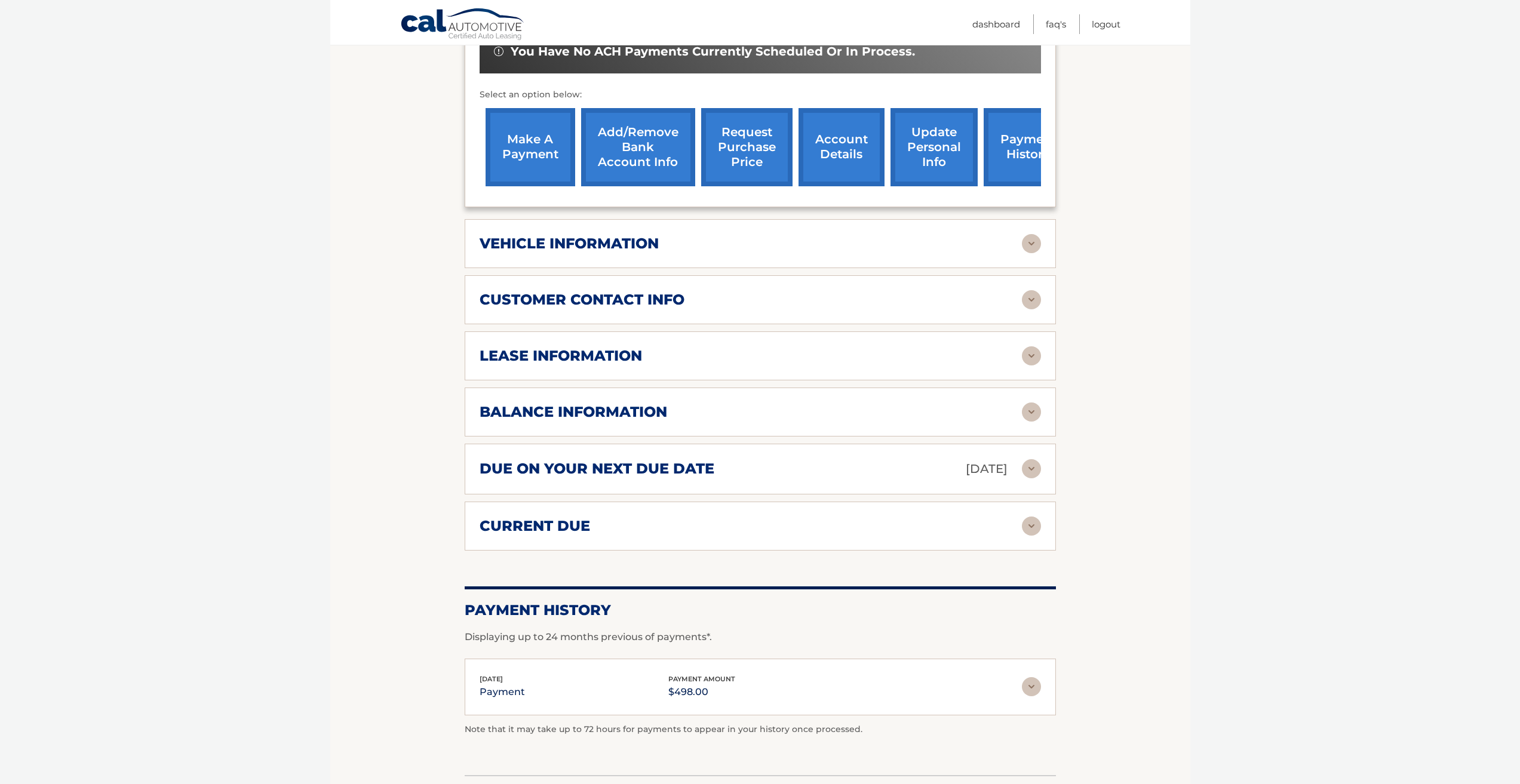
scroll to position [418, 0]
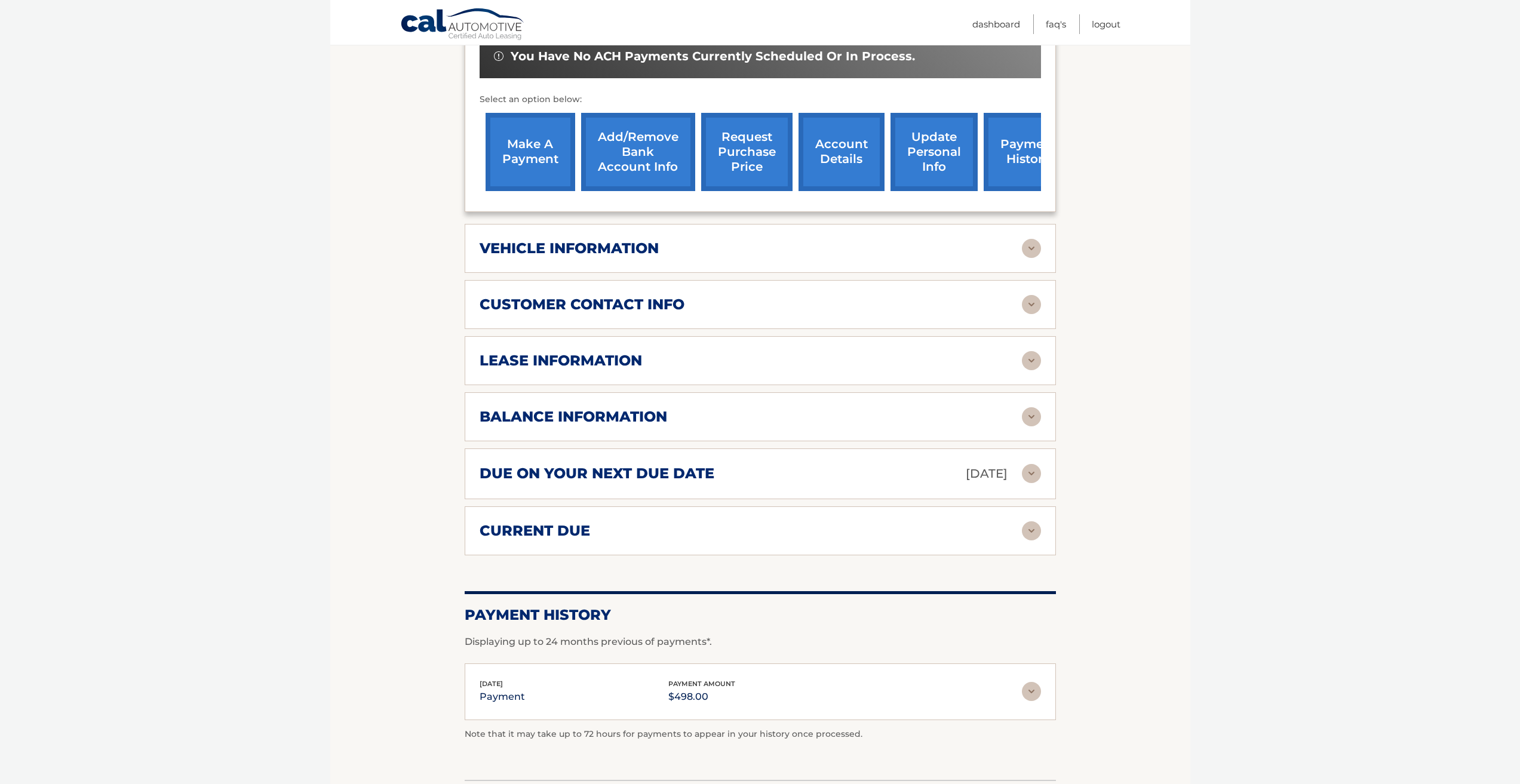
click at [1030, 245] on img at bounding box center [1031, 248] width 19 height 19
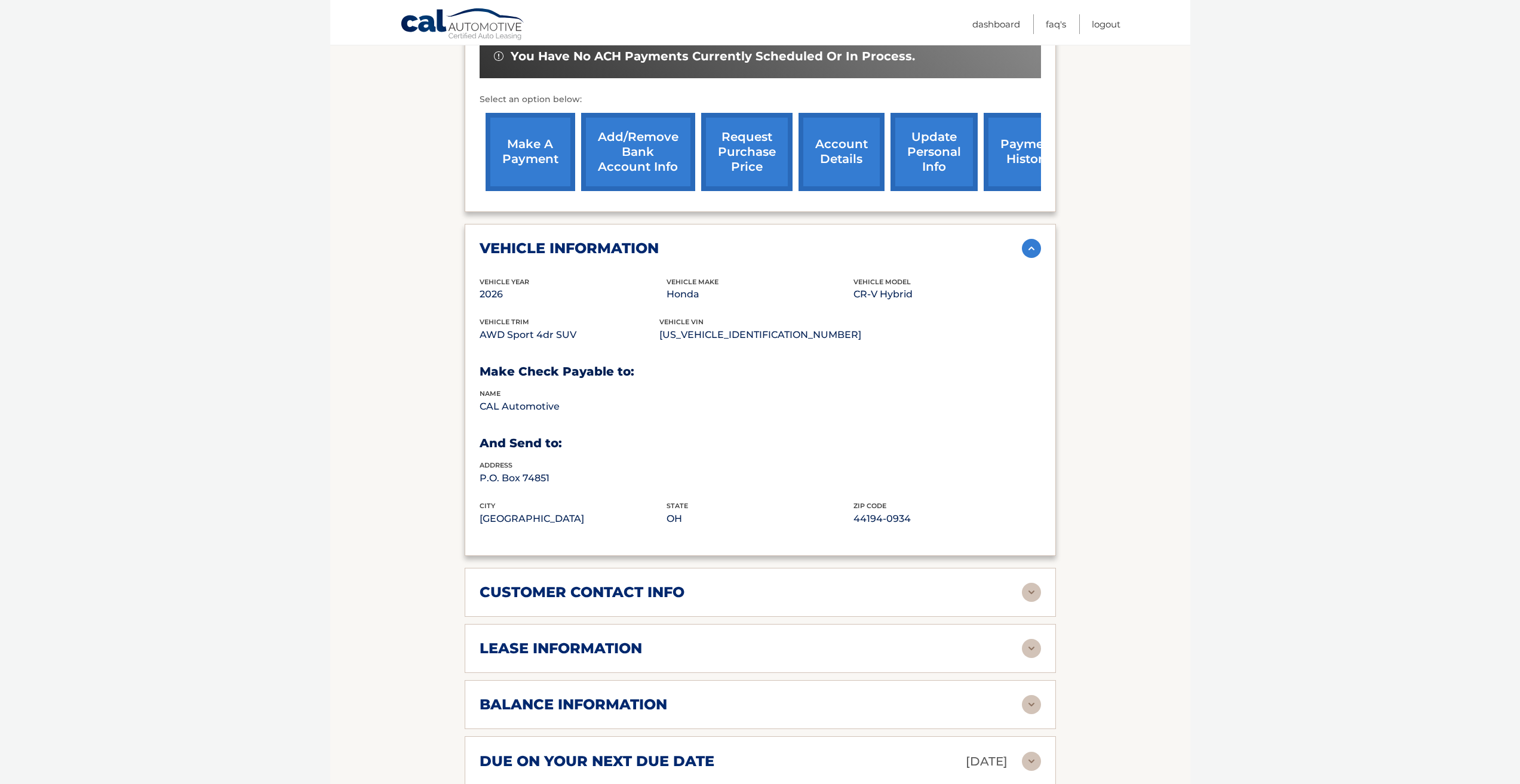
drag, startPoint x: 1029, startPoint y: 248, endPoint x: 1025, endPoint y: 292, distance: 44.2
click at [1030, 247] on img at bounding box center [1031, 248] width 19 height 19
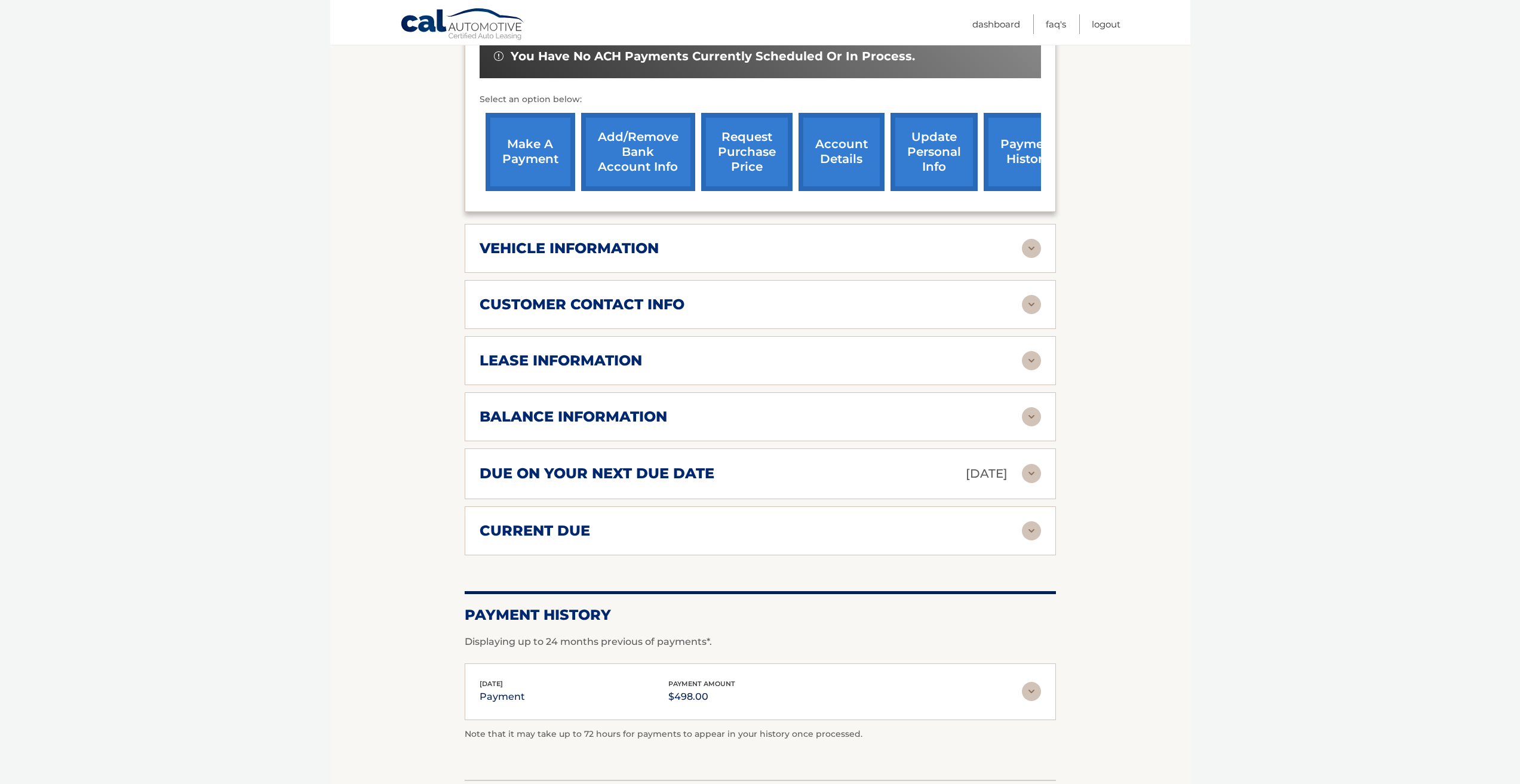
click at [1030, 304] on img at bounding box center [1031, 304] width 19 height 19
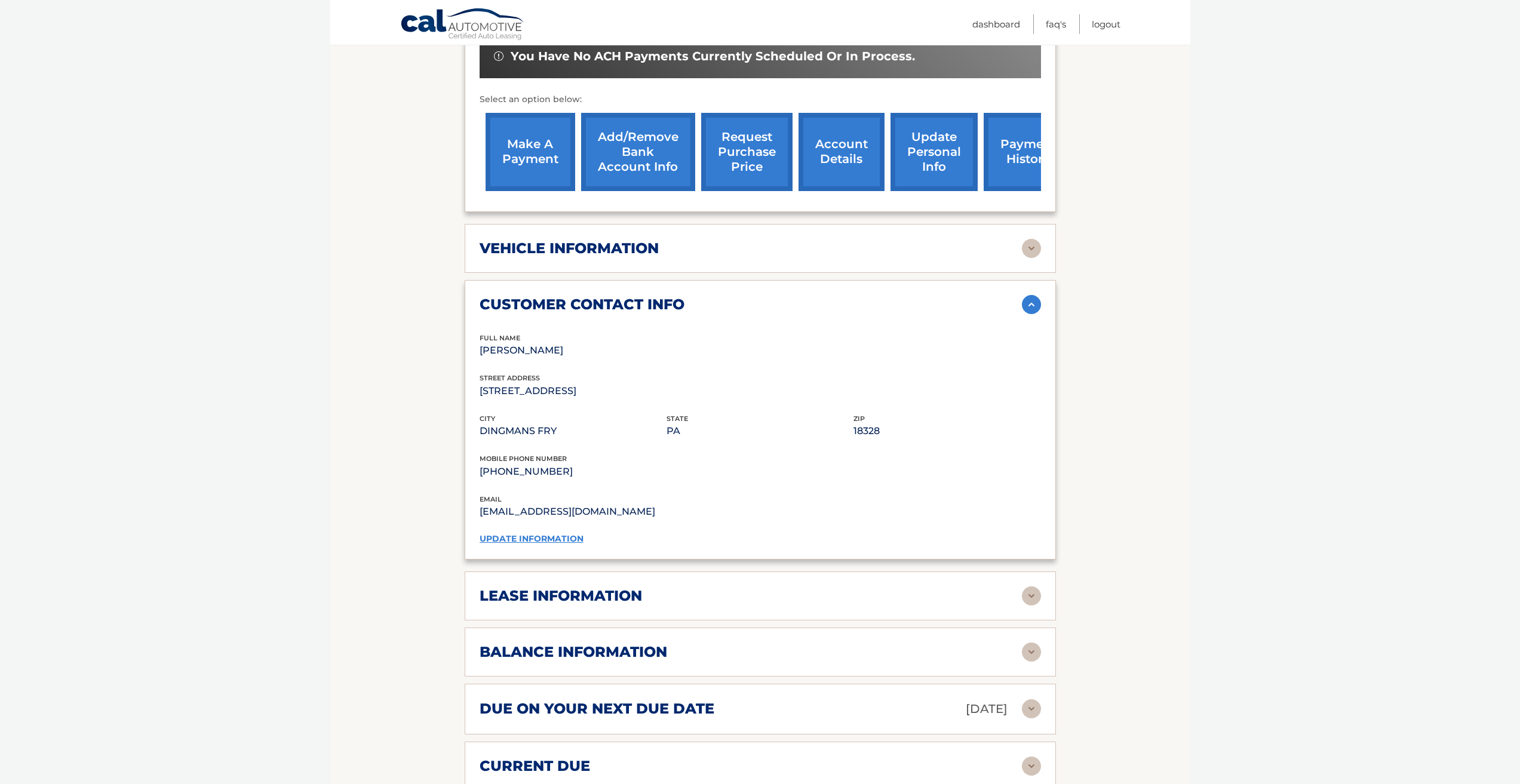
click at [1033, 302] on img at bounding box center [1031, 304] width 19 height 19
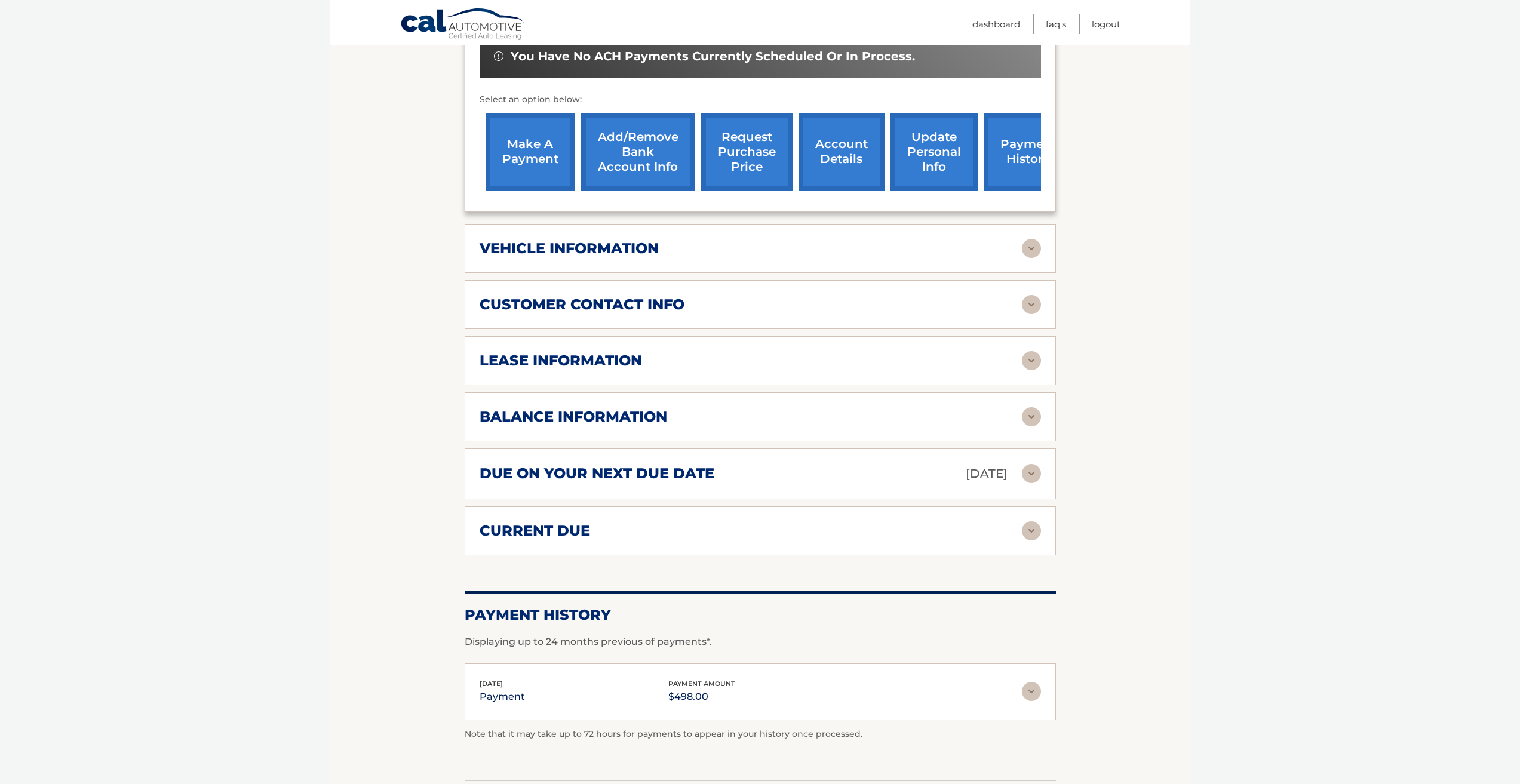
click at [1037, 352] on img at bounding box center [1031, 360] width 19 height 19
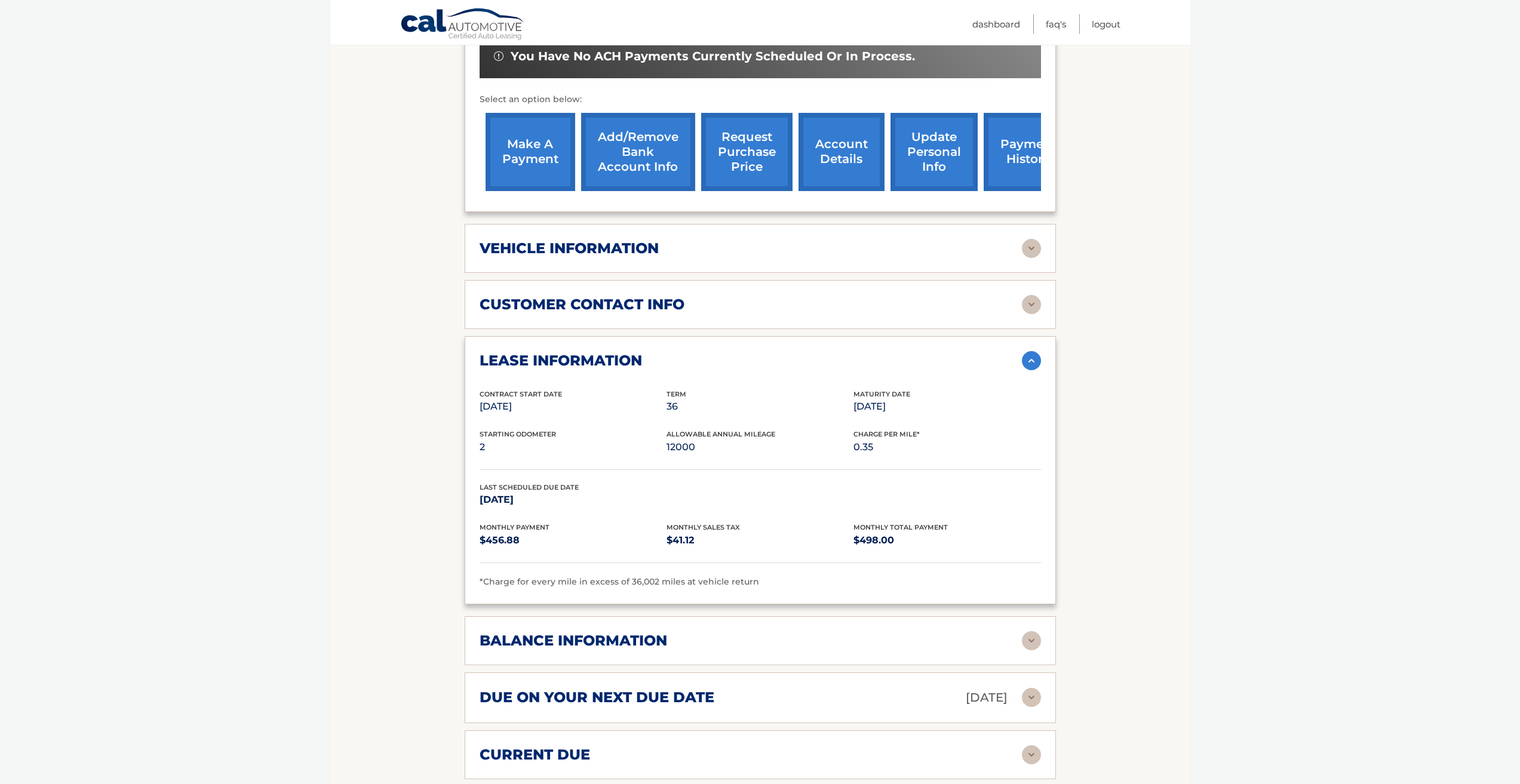
click at [1034, 363] on img at bounding box center [1031, 360] width 19 height 19
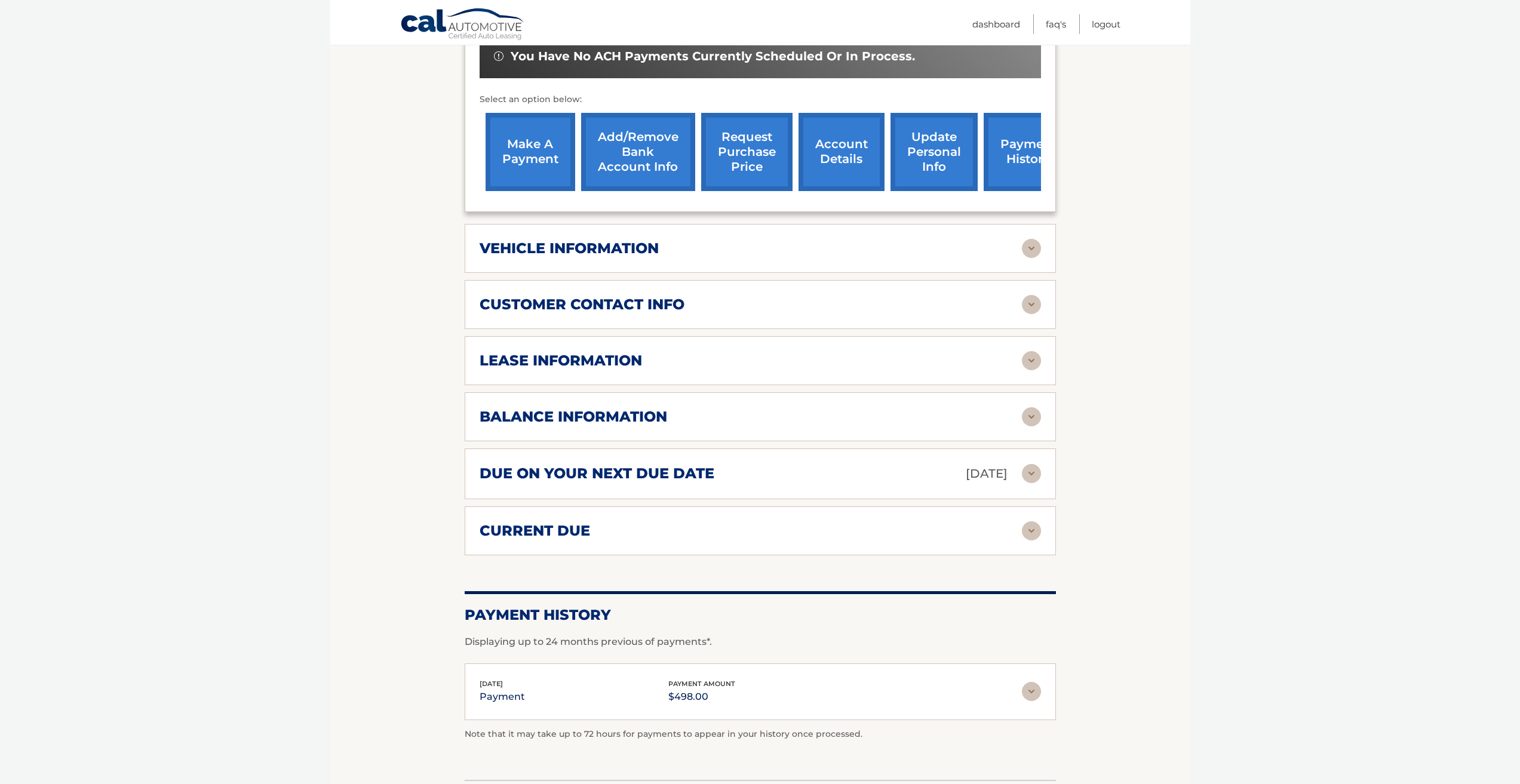
click at [1034, 412] on img at bounding box center [1031, 417] width 19 height 19
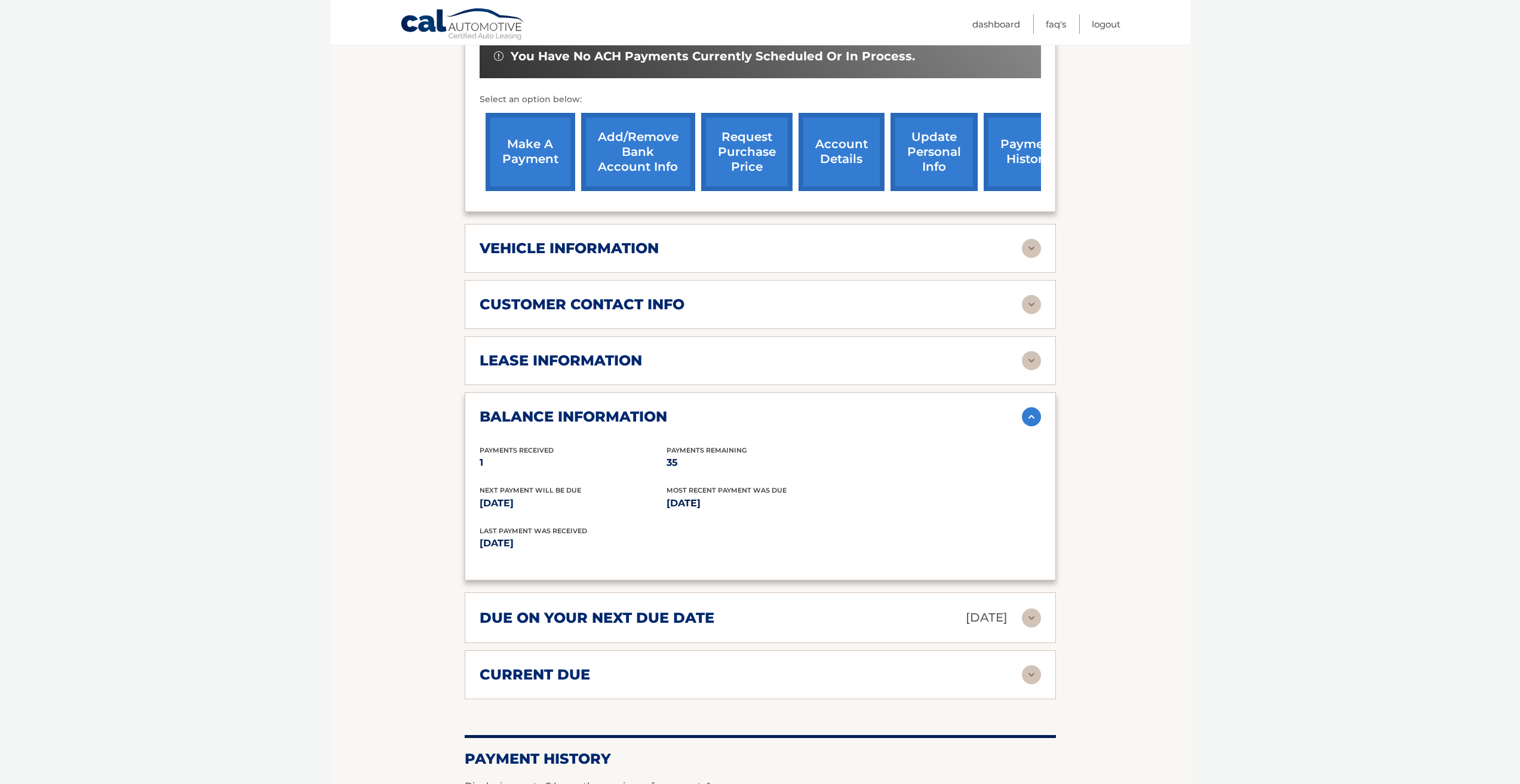
click at [1039, 419] on img at bounding box center [1031, 417] width 19 height 19
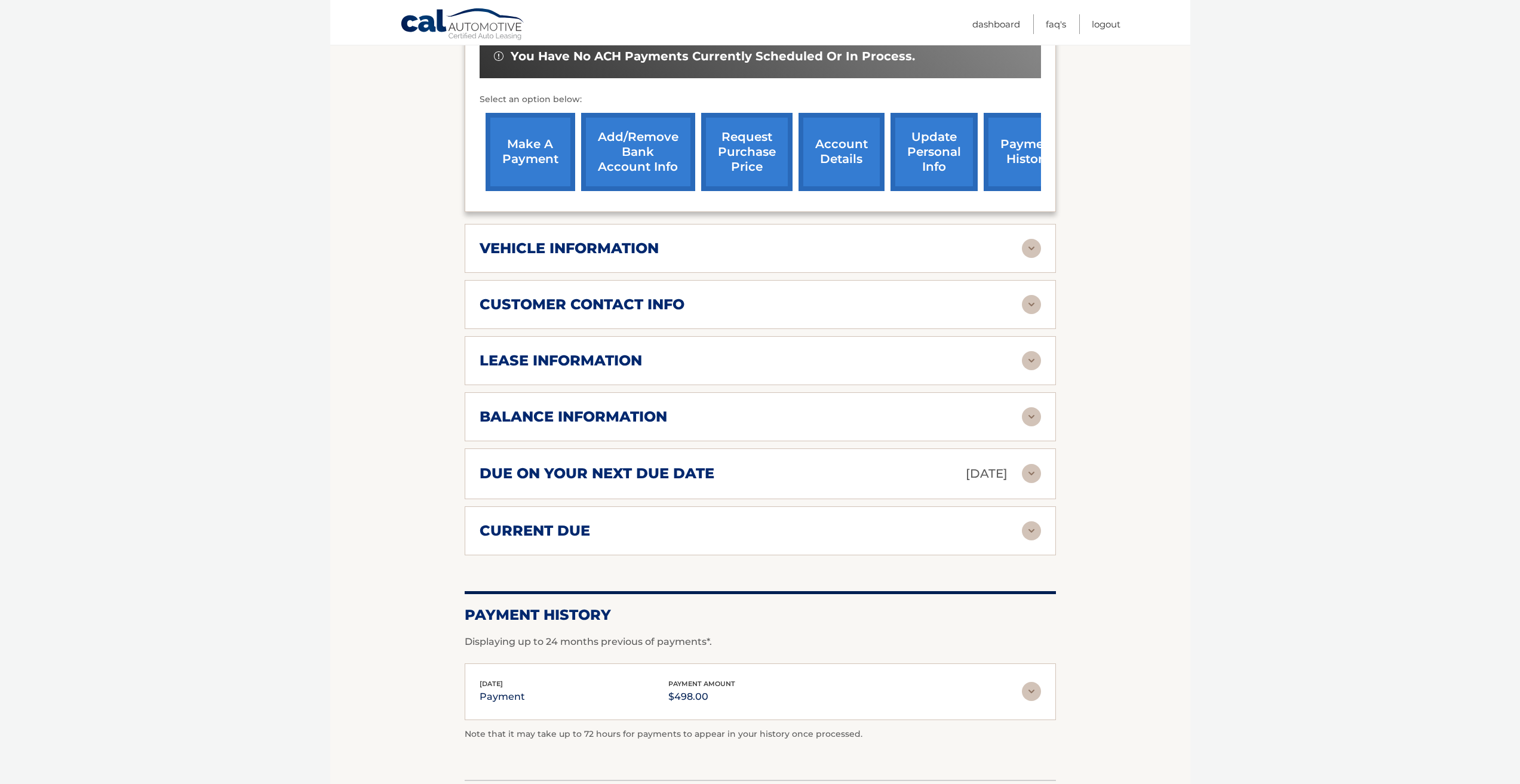
click at [1035, 420] on img at bounding box center [1031, 417] width 19 height 19
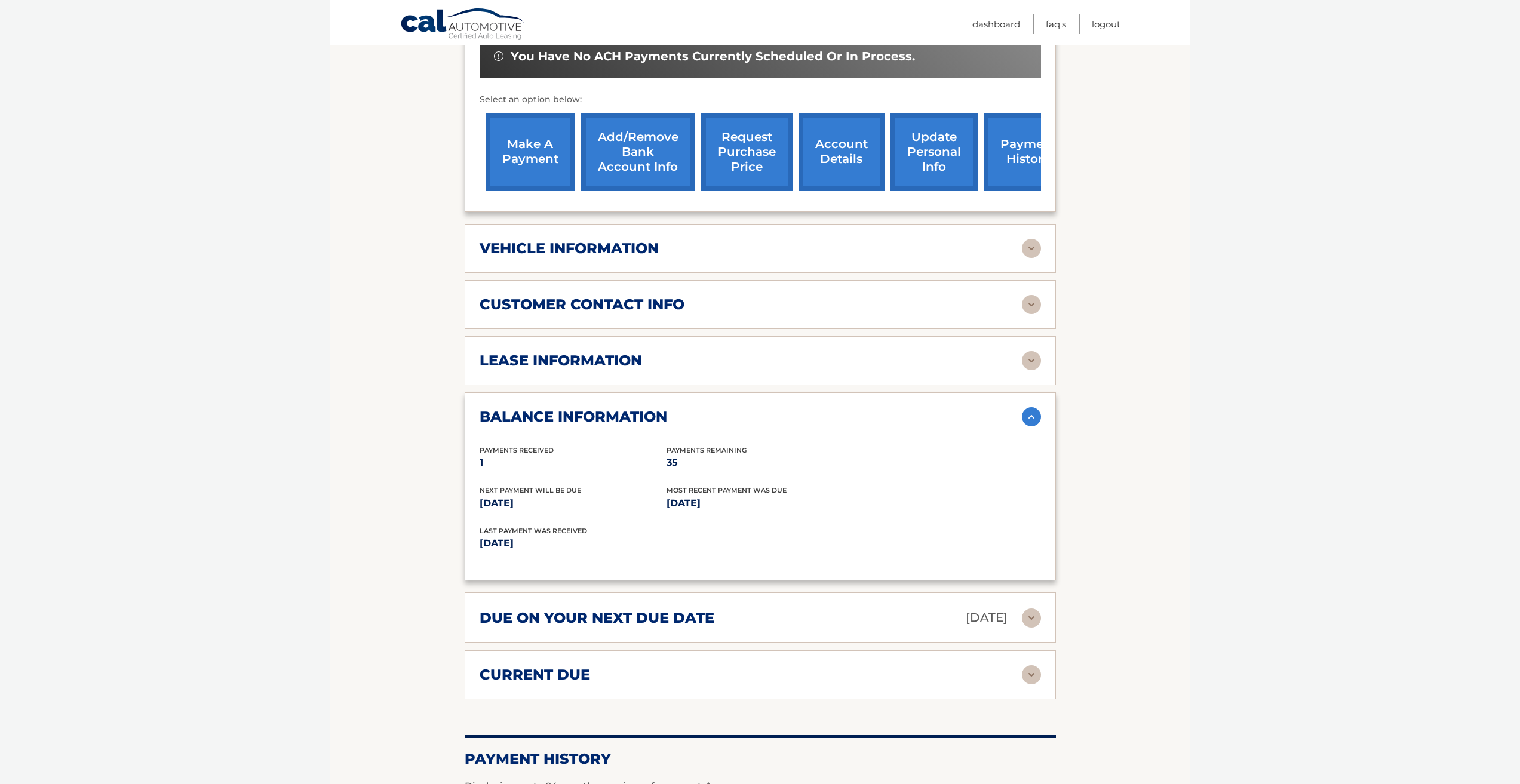
drag, startPoint x: 756, startPoint y: 467, endPoint x: 623, endPoint y: 479, distance: 133.5
click at [623, 479] on div "Payments Received 1 Payments Remaining 35" at bounding box center [760, 465] width 561 height 41
click at [851, 465] on p "35" at bounding box center [760, 463] width 186 height 16
drag, startPoint x: 479, startPoint y: 540, endPoint x: 559, endPoint y: 543, distance: 80.1
click at [553, 547] on p "Aug 05, 2025" at bounding box center [619, 543] width 281 height 16
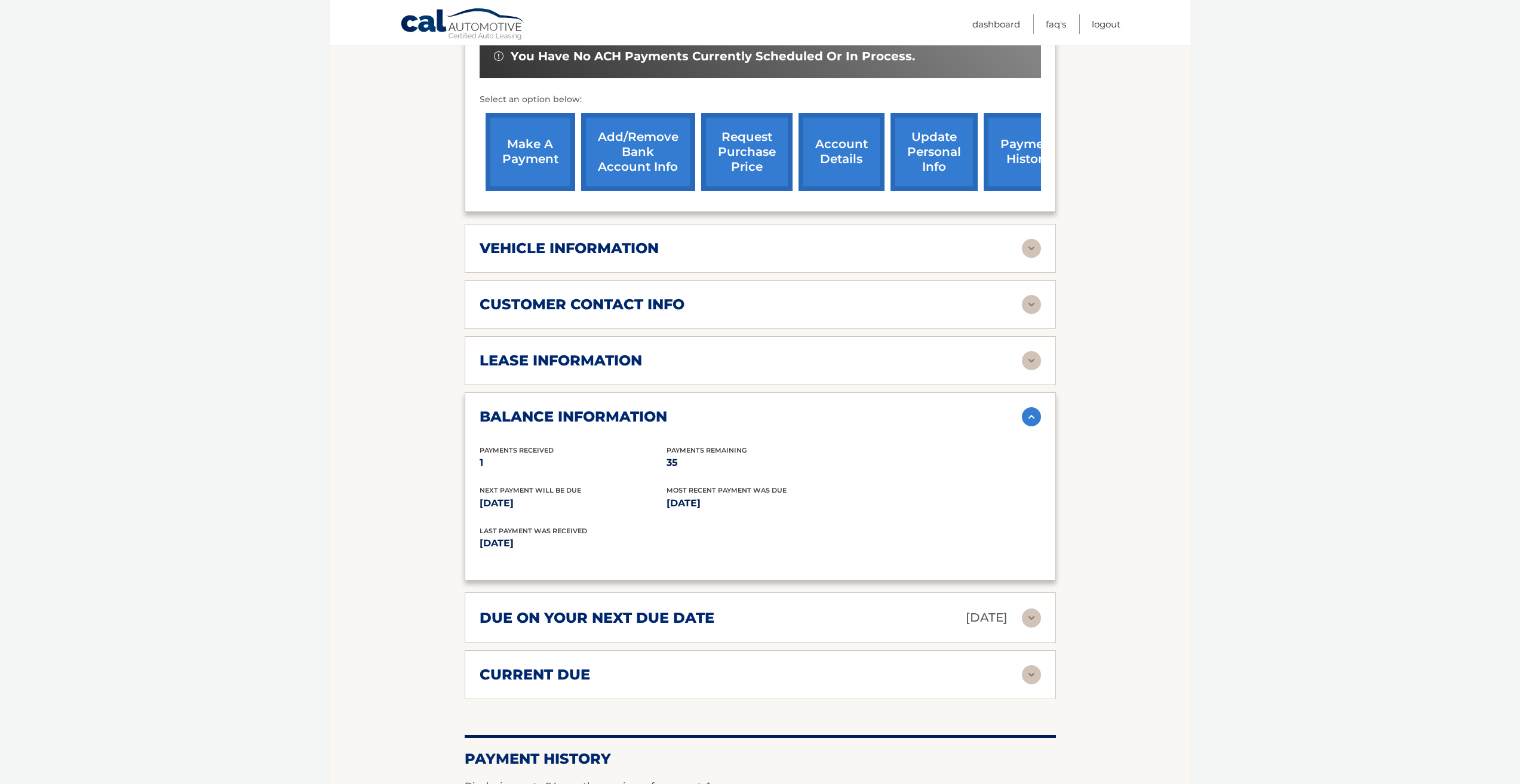
click at [628, 533] on div "Last Payment was received Aug 05, 2025" at bounding box center [619, 539] width 281 height 27
drag, startPoint x: 754, startPoint y: 489, endPoint x: 797, endPoint y: 501, distance: 44.6
click at [775, 495] on span "Most Recent Payment Was Due" at bounding box center [727, 489] width 120 height 8
click at [780, 521] on div "Next Payment will be due Sep 28, 2025 Most Recent Payment Was Due Aug 28, 2025" at bounding box center [760, 505] width 561 height 41
drag, startPoint x: 750, startPoint y: 521, endPoint x: 682, endPoint y: 498, distance: 71.8
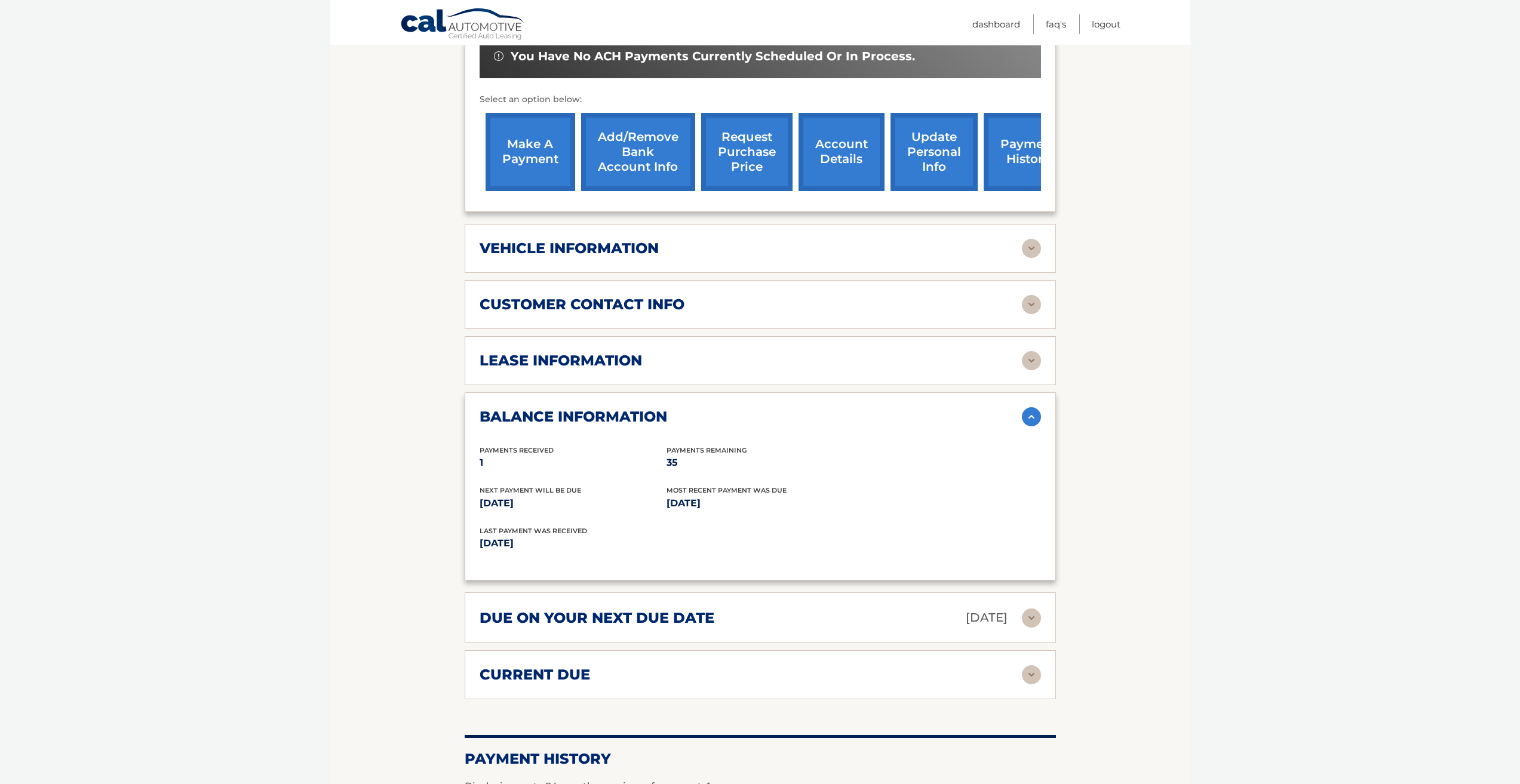
click at [651, 495] on div "Payments Received 1 Payments Remaining 35 Next Payment will be due Sep 28, 2025…" at bounding box center [760, 505] width 561 height 121
click at [754, 510] on p "Aug 28, 2025" at bounding box center [760, 503] width 186 height 16
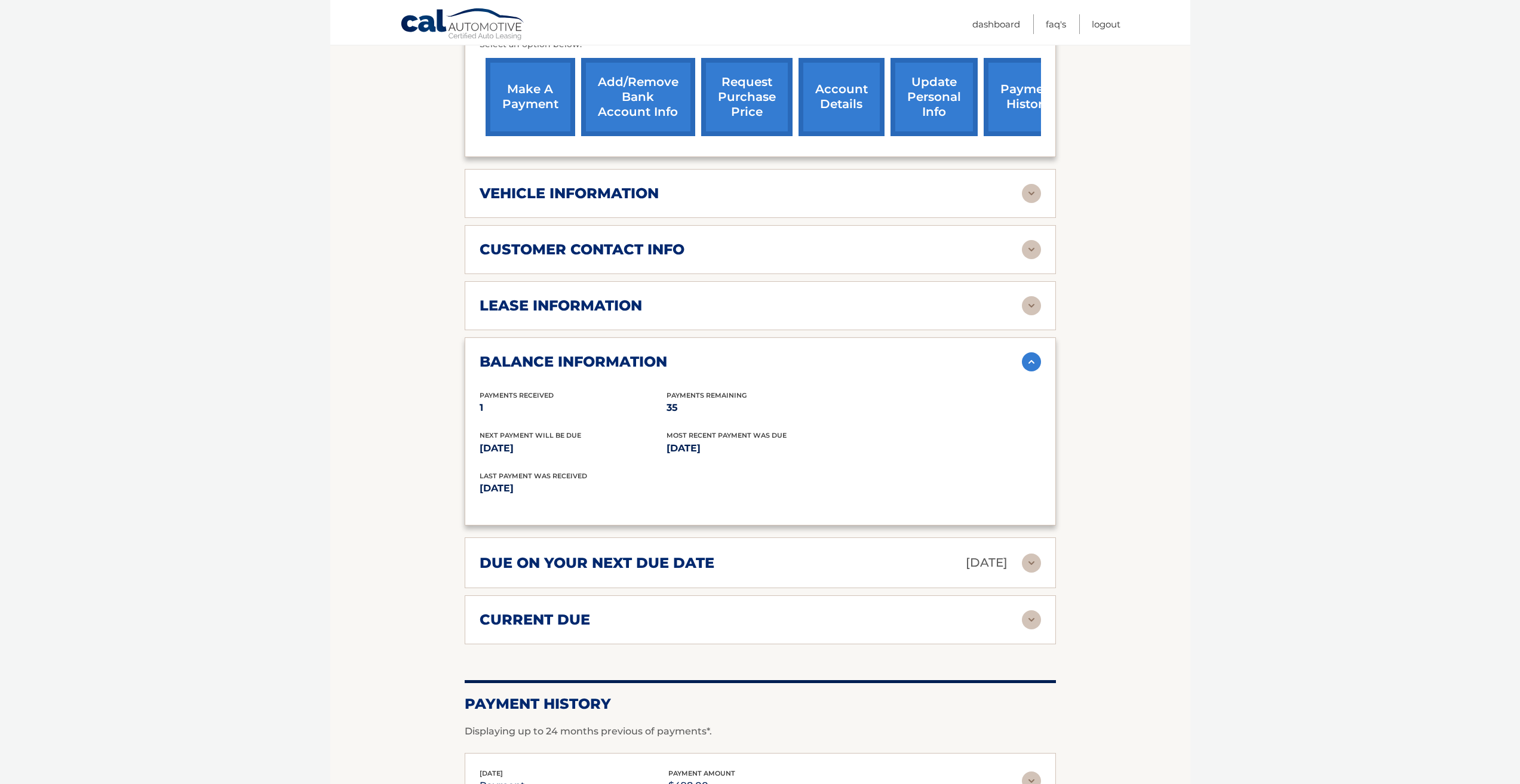
scroll to position [477, 0]
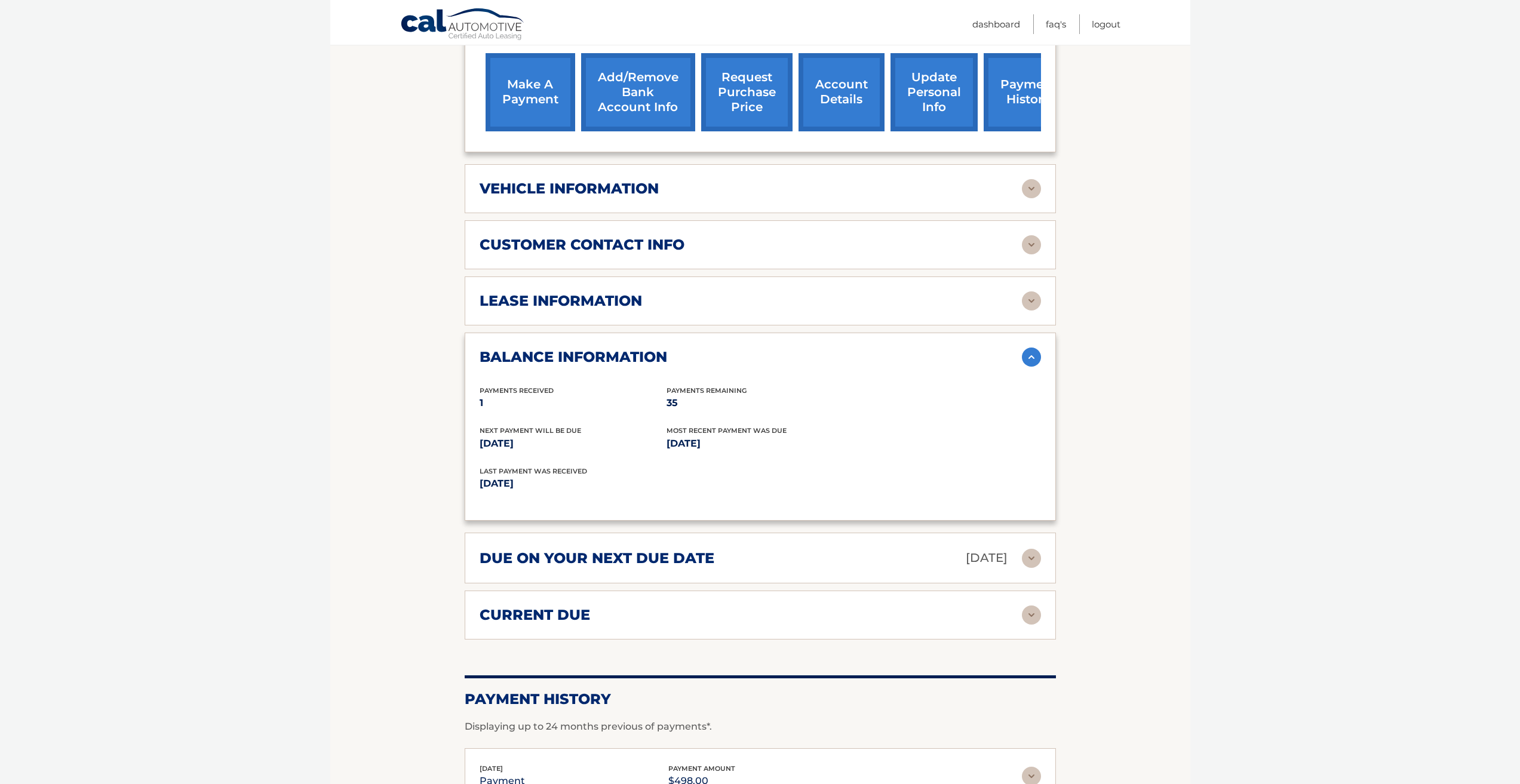
click at [1032, 550] on img at bounding box center [1031, 558] width 19 height 19
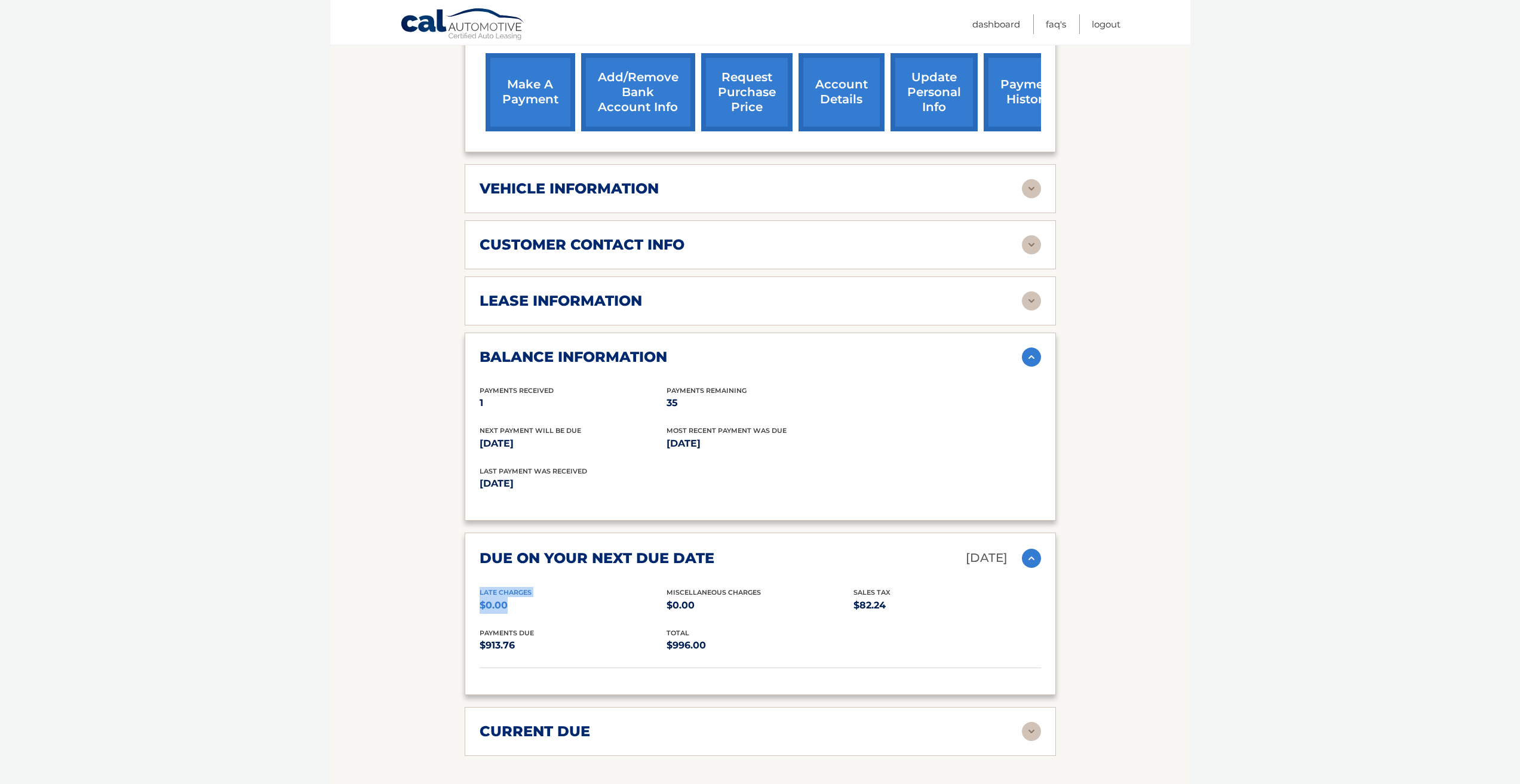
drag, startPoint x: 543, startPoint y: 613, endPoint x: 500, endPoint y: 581, distance: 53.6
click at [480, 587] on div "due on your next due date Sep 28, 2025 Late Charges $0.00 Miscellaneous Charges…" at bounding box center [760, 614] width 591 height 163
click at [724, 596] on div "Miscellaneous Charges $0.00" at bounding box center [760, 600] width 186 height 27
click at [713, 600] on p "$0.00" at bounding box center [760, 606] width 186 height 16
drag, startPoint x: 729, startPoint y: 618, endPoint x: 649, endPoint y: 589, distance: 85.1
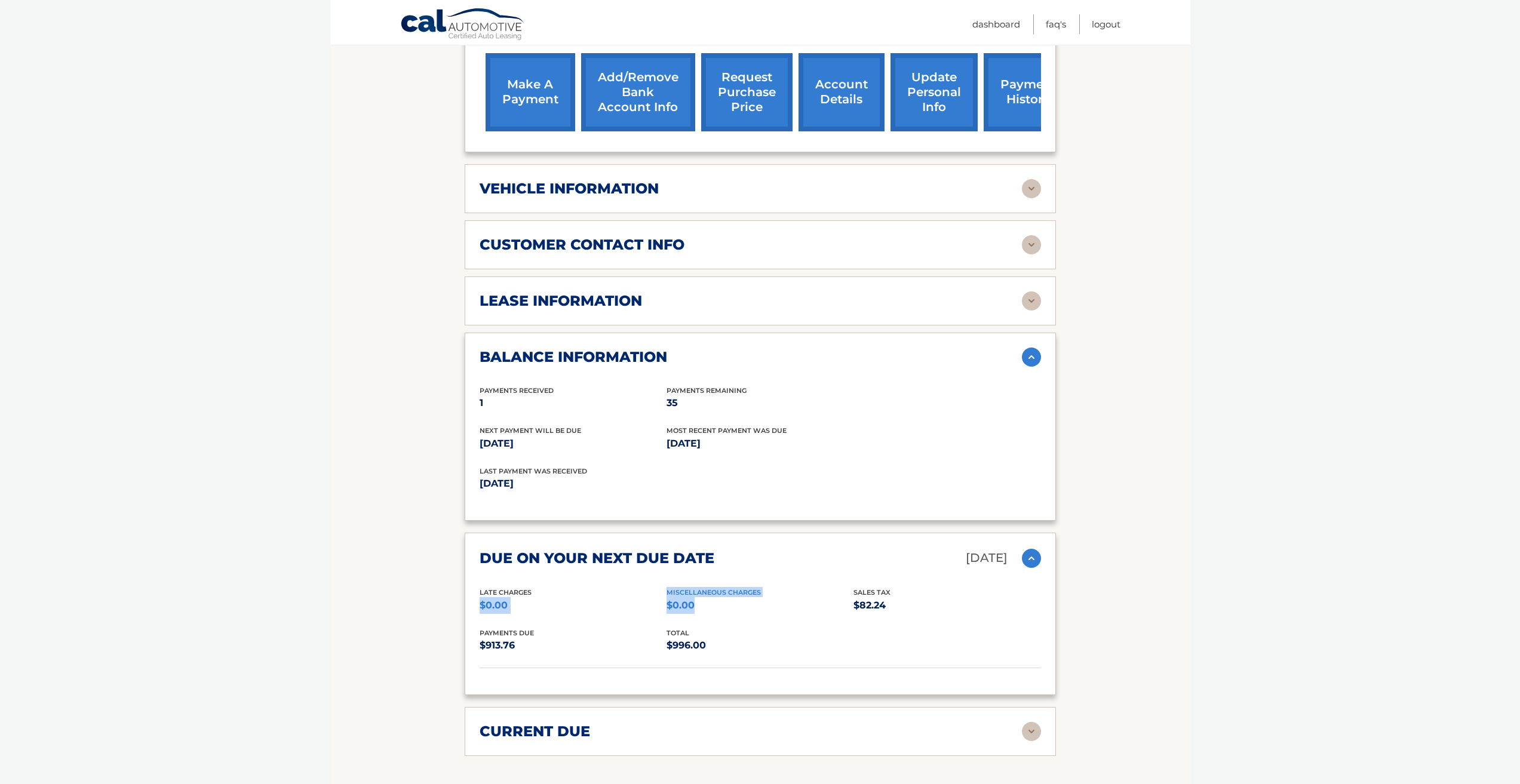
click at [649, 589] on div "Late Charges $0.00 Miscellaneous Charges $0.00 Sales Tax $82.24" at bounding box center [760, 607] width 561 height 41
drag, startPoint x: 797, startPoint y: 629, endPoint x: 807, endPoint y: 621, distance: 12.8
click at [802, 623] on div "Late Charges $0.00 Miscellaneous Charges $0.00 Sales Tax $82.24 Payments Due $9…" at bounding box center [760, 627] width 561 height 81
drag, startPoint x: 814, startPoint y: 637, endPoint x: 797, endPoint y: 637, distance: 17.0
click at [810, 637] on div "total $996.00" at bounding box center [760, 641] width 186 height 27
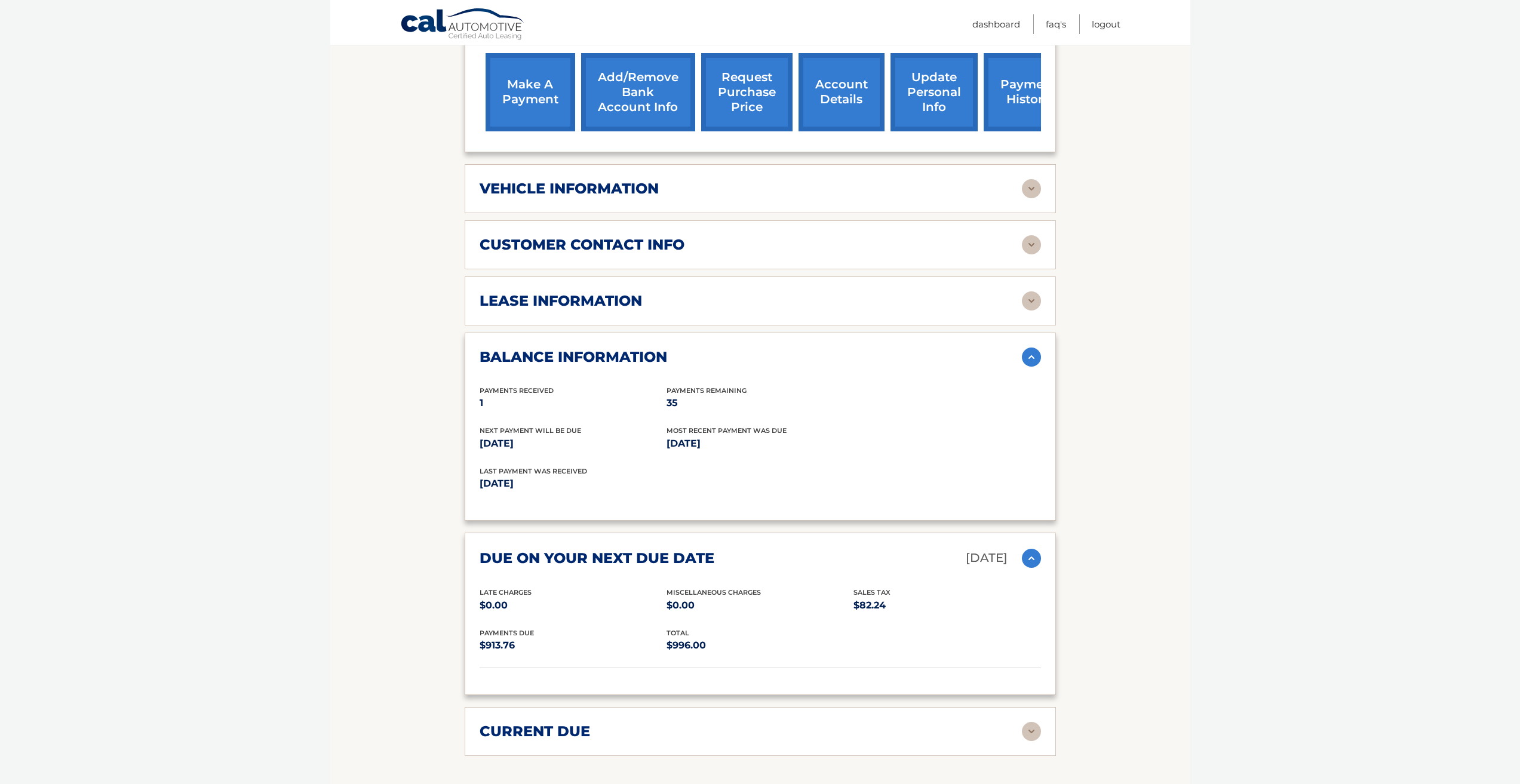
click at [524, 658] on div "Payments Due $913.76 total $996.00" at bounding box center [760, 648] width 561 height 41
drag, startPoint x: 531, startPoint y: 651, endPoint x: 488, endPoint y: 621, distance: 52.4
click at [477, 621] on div "due on your next due date Sep 28, 2025 Late Charges $0.00 Miscellaneous Charges…" at bounding box center [760, 614] width 591 height 163
click at [684, 647] on p "$996.00" at bounding box center [760, 646] width 186 height 16
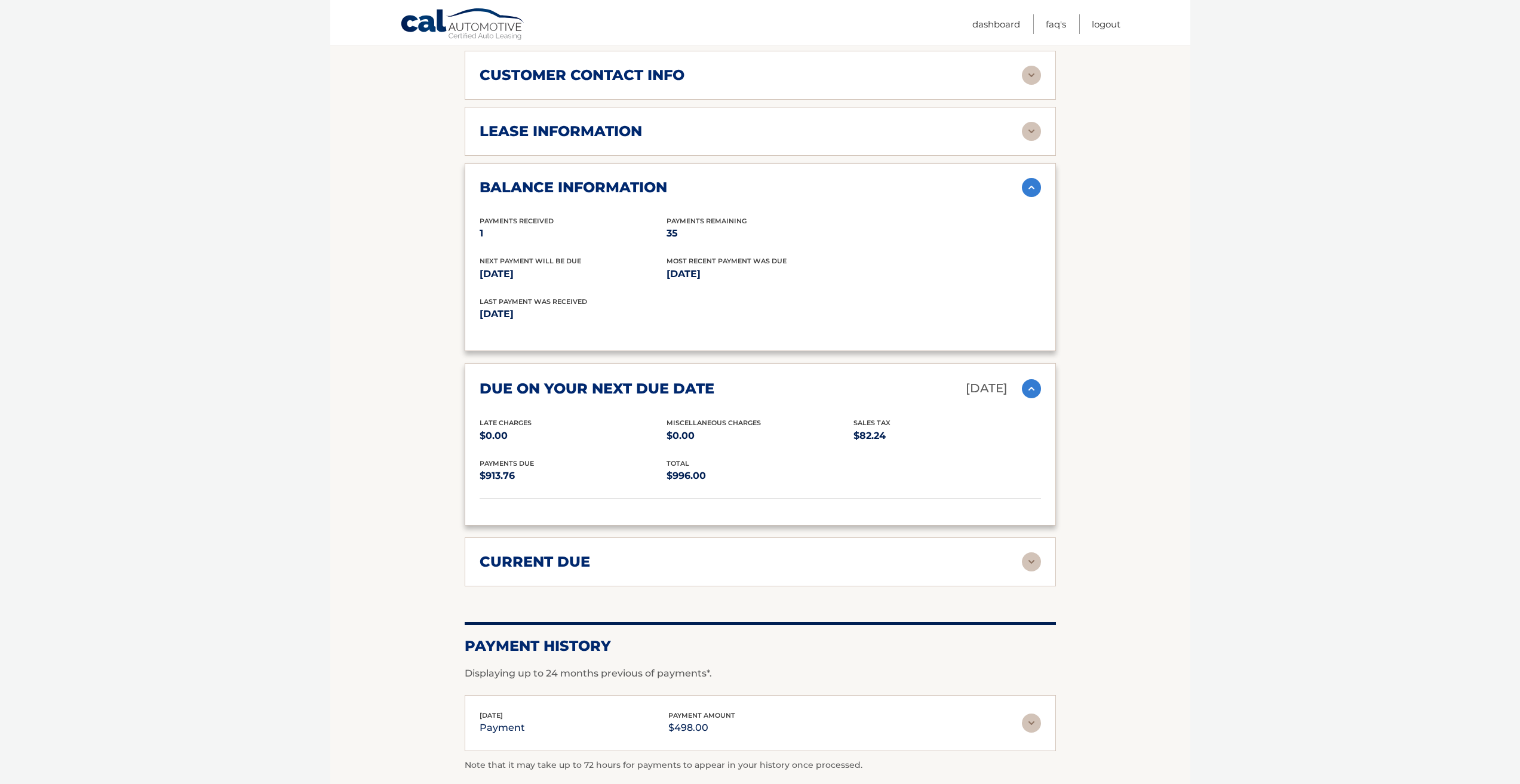
scroll to position [657, 0]
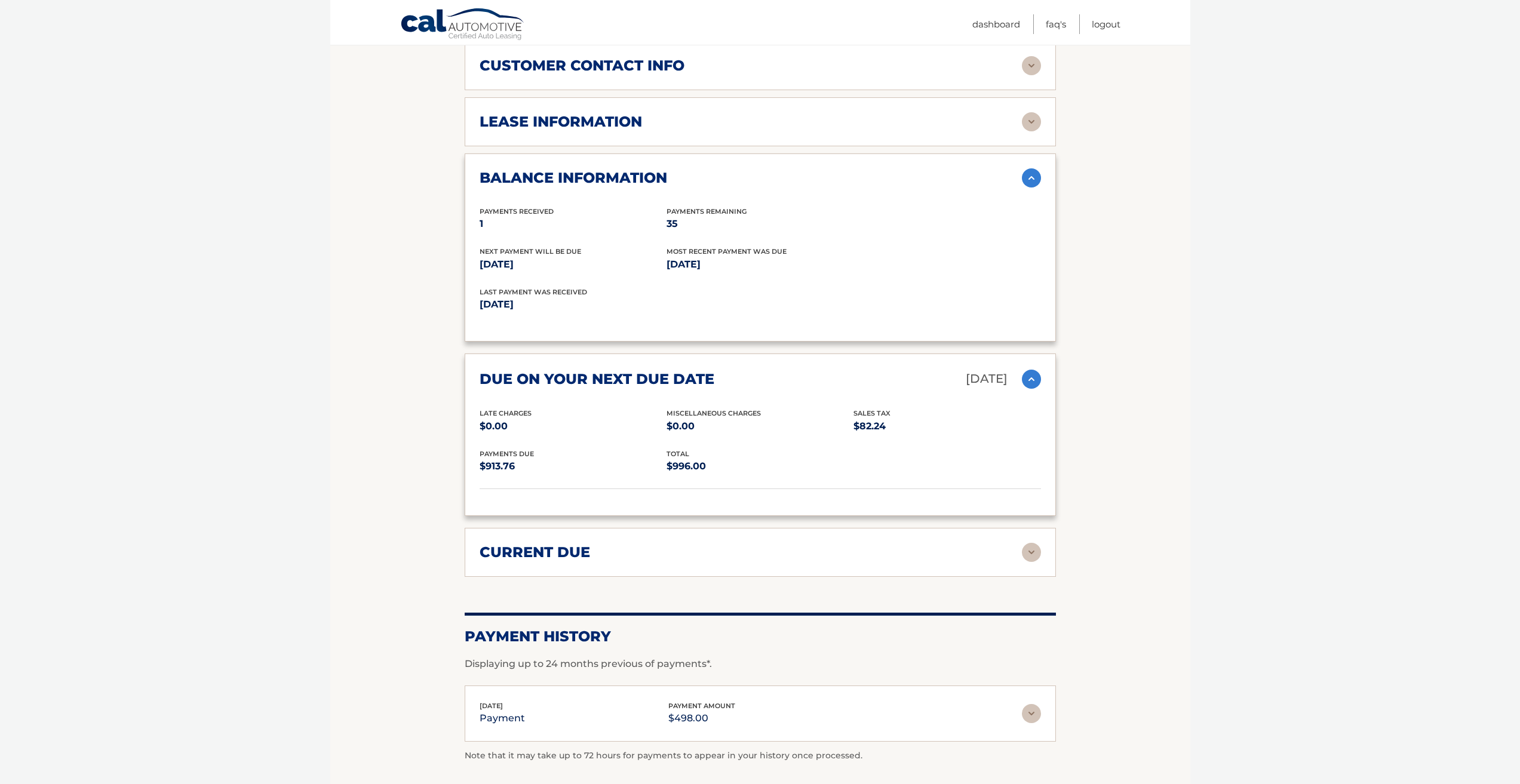
click at [1026, 552] on img at bounding box center [1031, 552] width 19 height 19
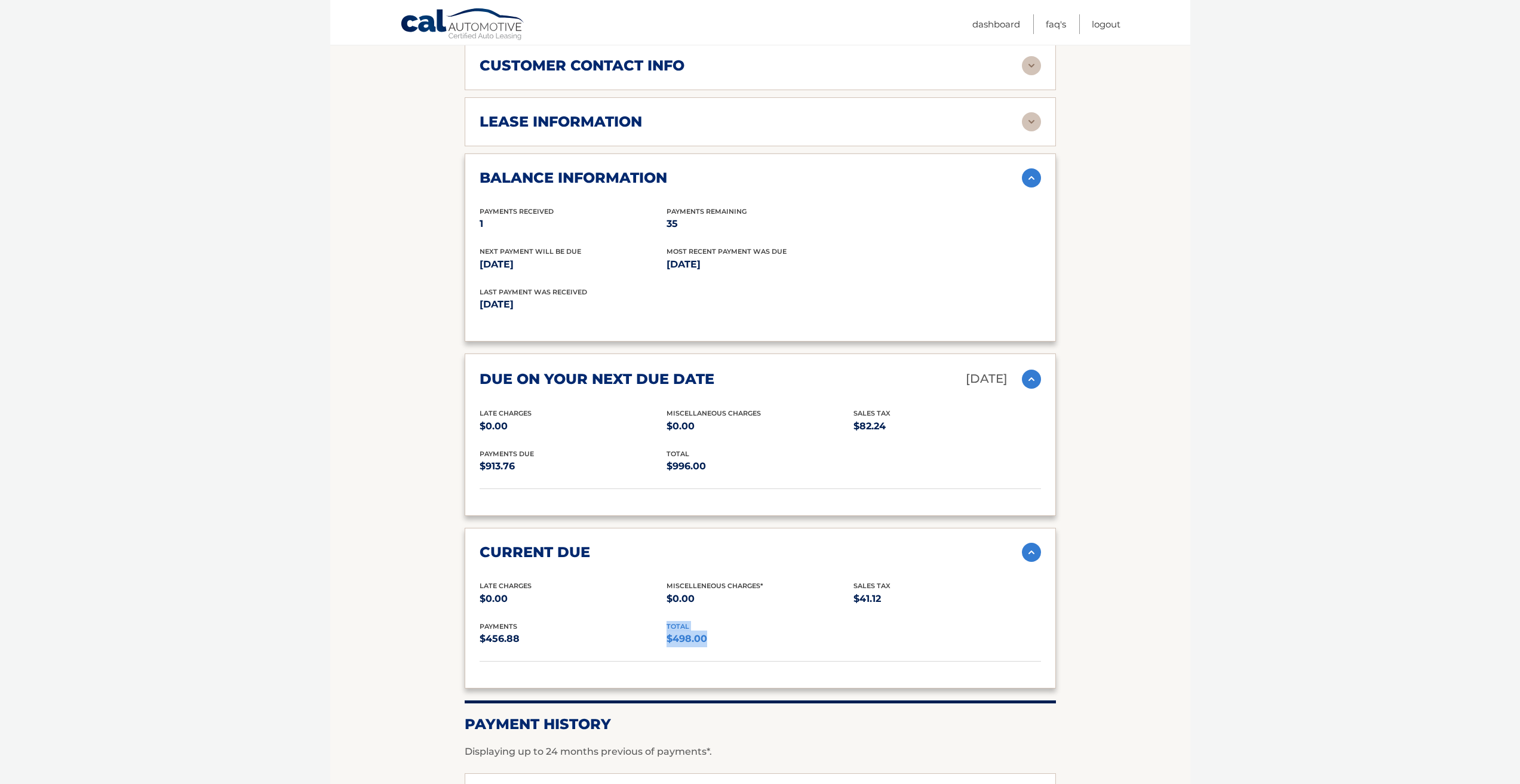
drag, startPoint x: 682, startPoint y: 628, endPoint x: 609, endPoint y: 636, distance: 73.4
click at [610, 638] on div "payments $456.88 total $498.00" at bounding box center [760, 641] width 561 height 41
click at [363, 527] on section "Account Details | #44455984582 Back to Dashboard Manage Your Lease lease accoun…" at bounding box center [760, 189] width 860 height 1400
drag, startPoint x: 728, startPoint y: 472, endPoint x: 810, endPoint y: 512, distance: 91.2
click at [758, 568] on div "lease account #44455984582 vehicle 2026 Honda CR-V Hybrid name GRZEGORZ KACZYKO…" at bounding box center [760, 147] width 591 height 1083
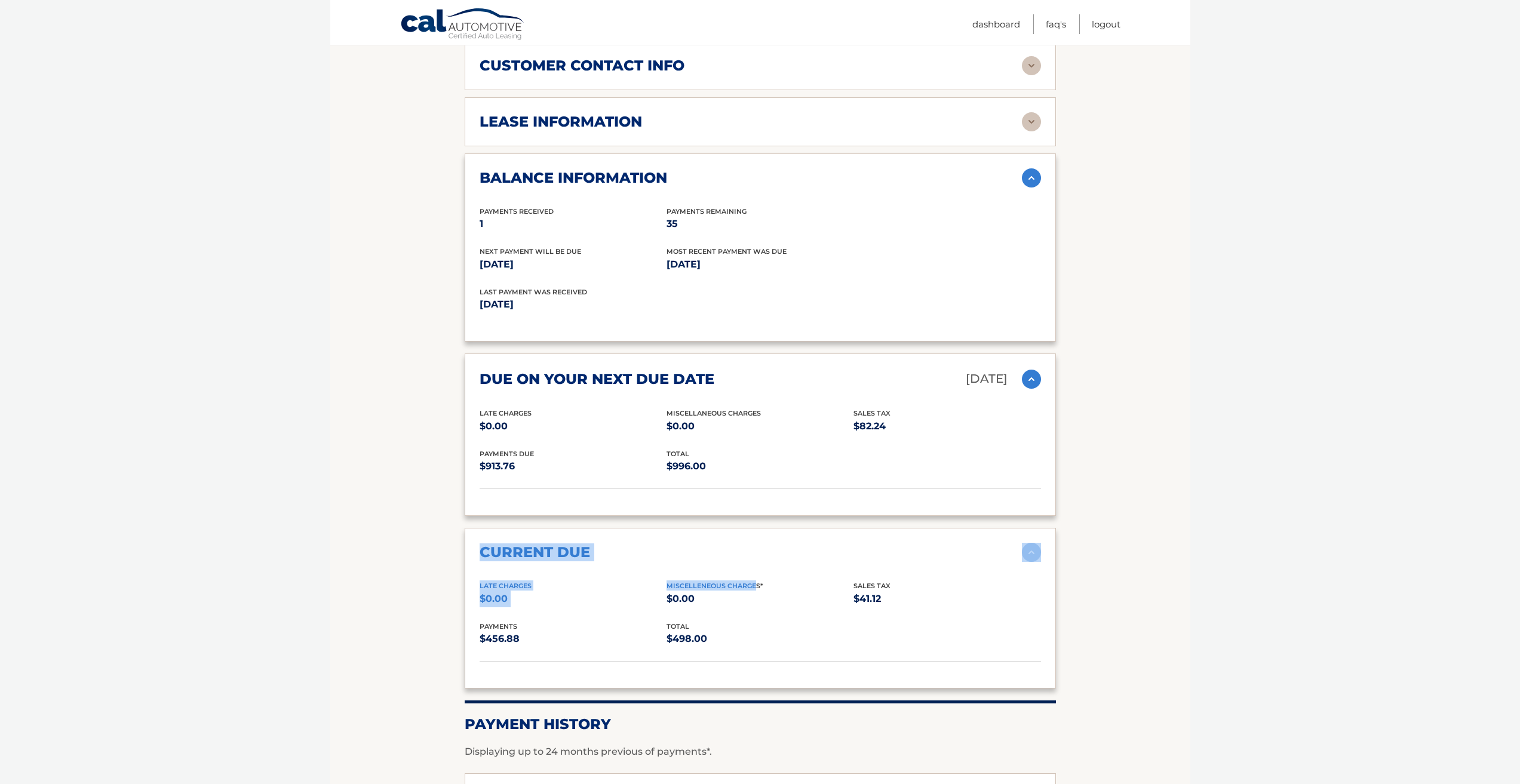
click at [822, 508] on div "due on your next due date Sep 28, 2025 Late Charges $0.00 Miscellaneous Charges…" at bounding box center [760, 435] width 591 height 163
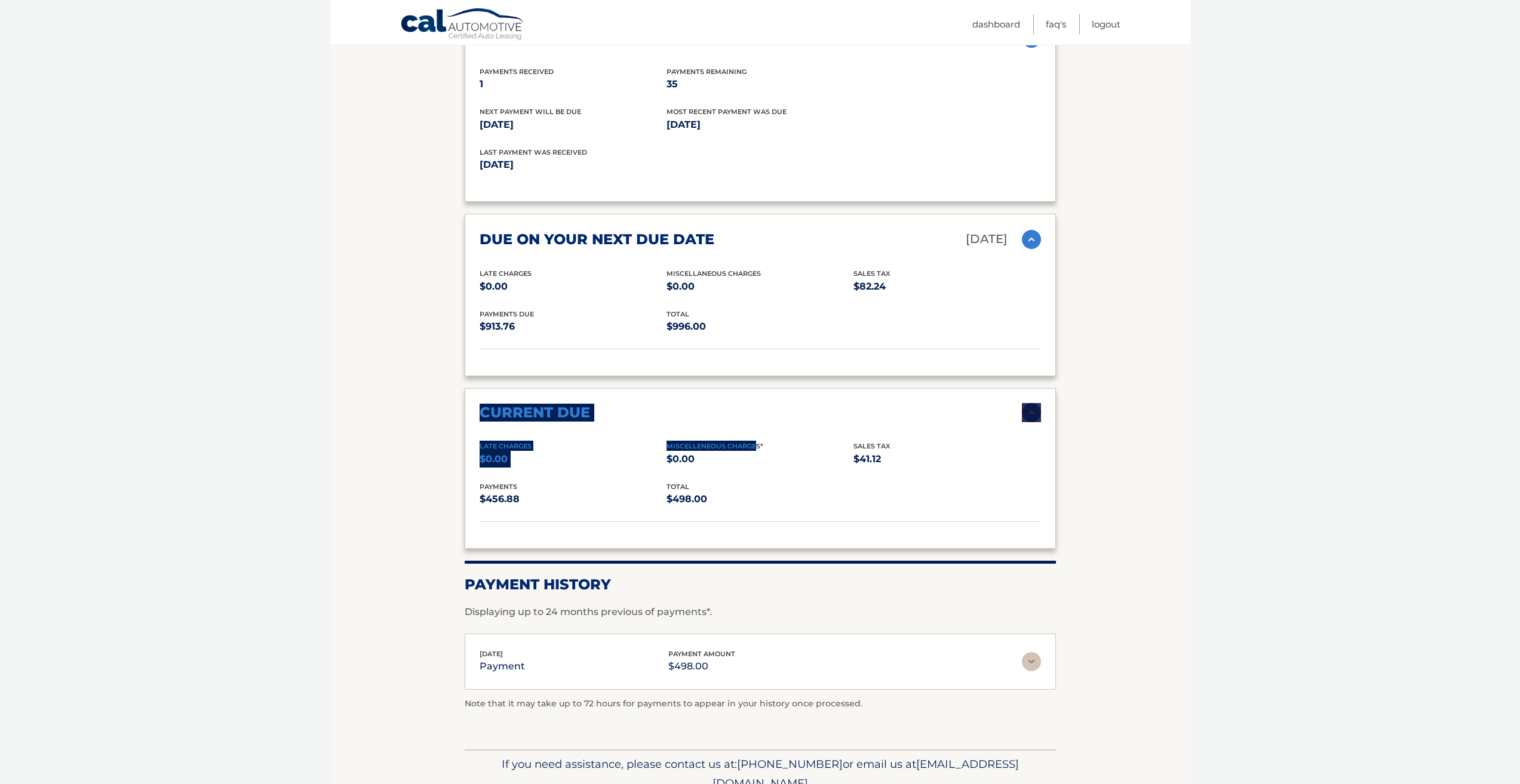
scroll to position [853, 0]
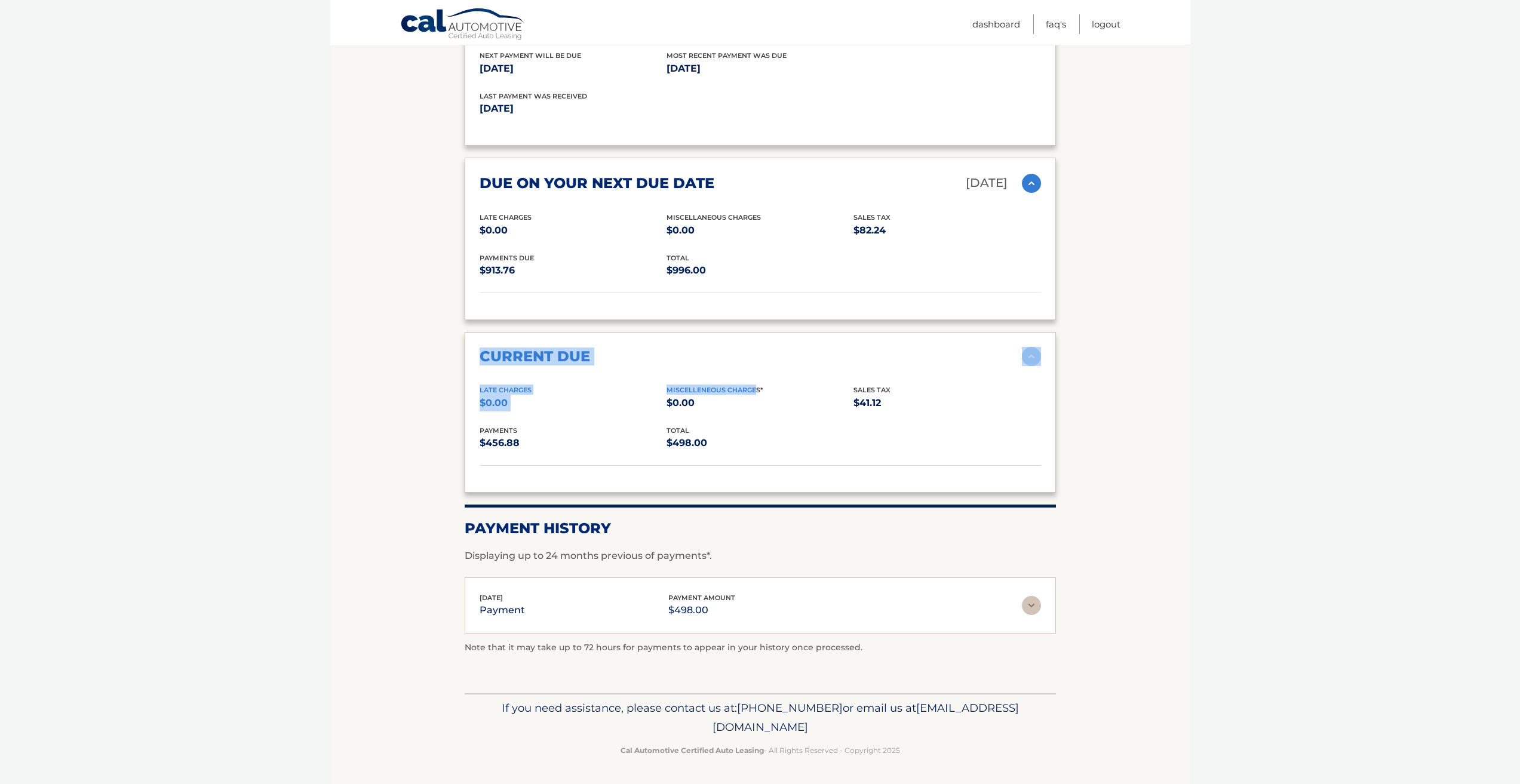
click at [1033, 603] on img at bounding box center [1031, 605] width 19 height 19
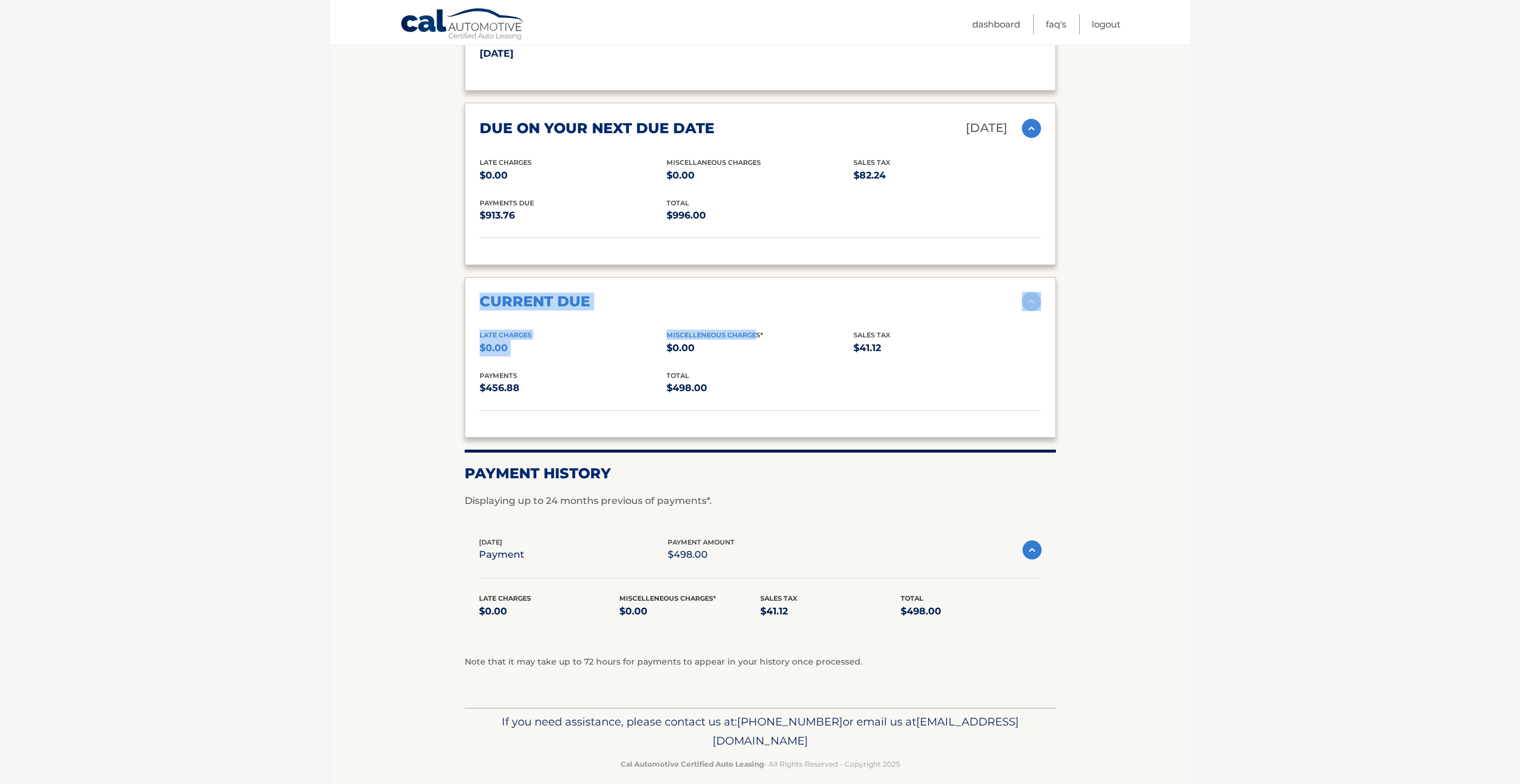
scroll to position [922, 0]
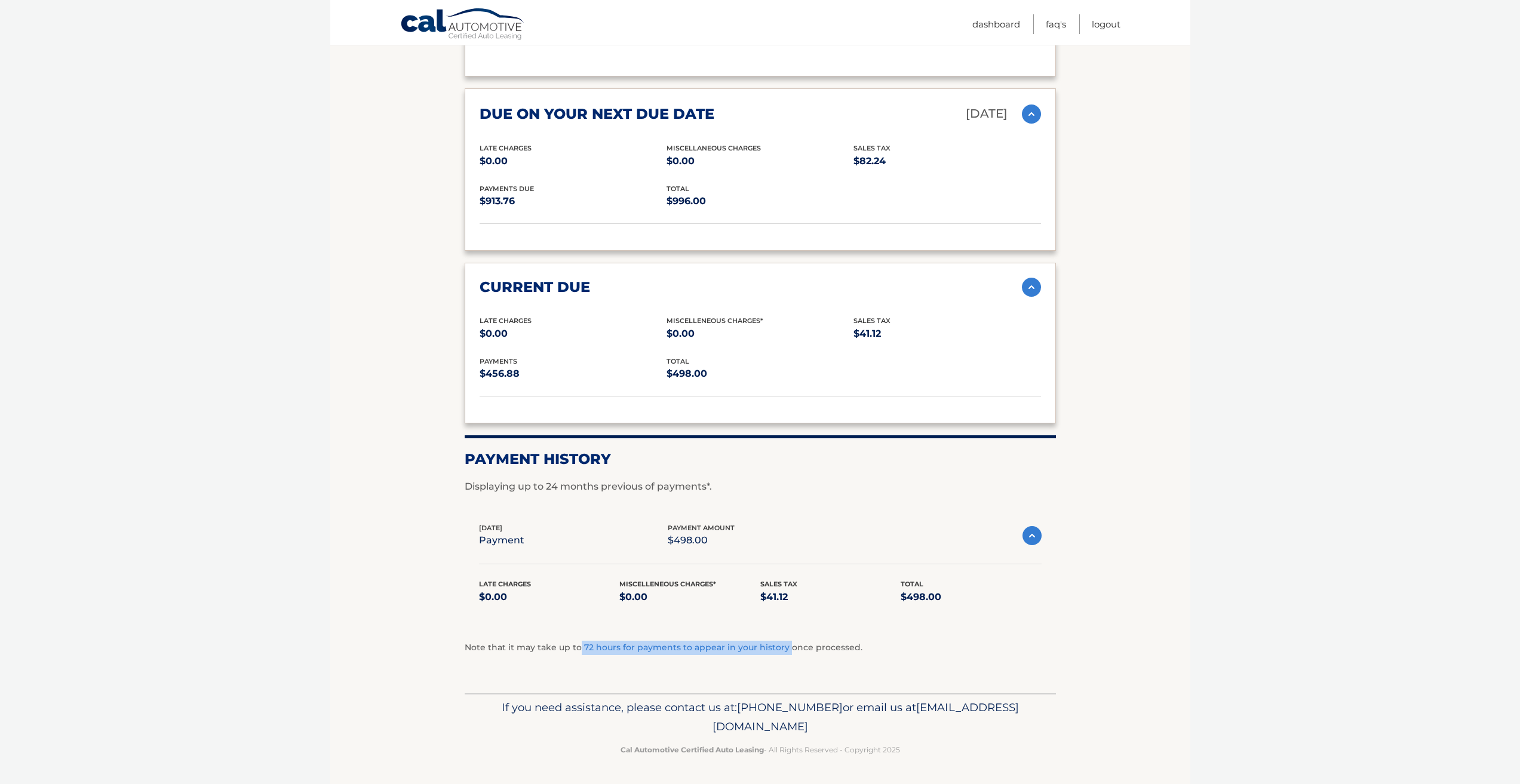
drag, startPoint x: 573, startPoint y: 655, endPoint x: 806, endPoint y: 639, distance: 233.5
drag, startPoint x: 911, startPoint y: 656, endPoint x: 903, endPoint y: 658, distance: 8.2
drag, startPoint x: 888, startPoint y: 654, endPoint x: 856, endPoint y: 659, distance: 32.4
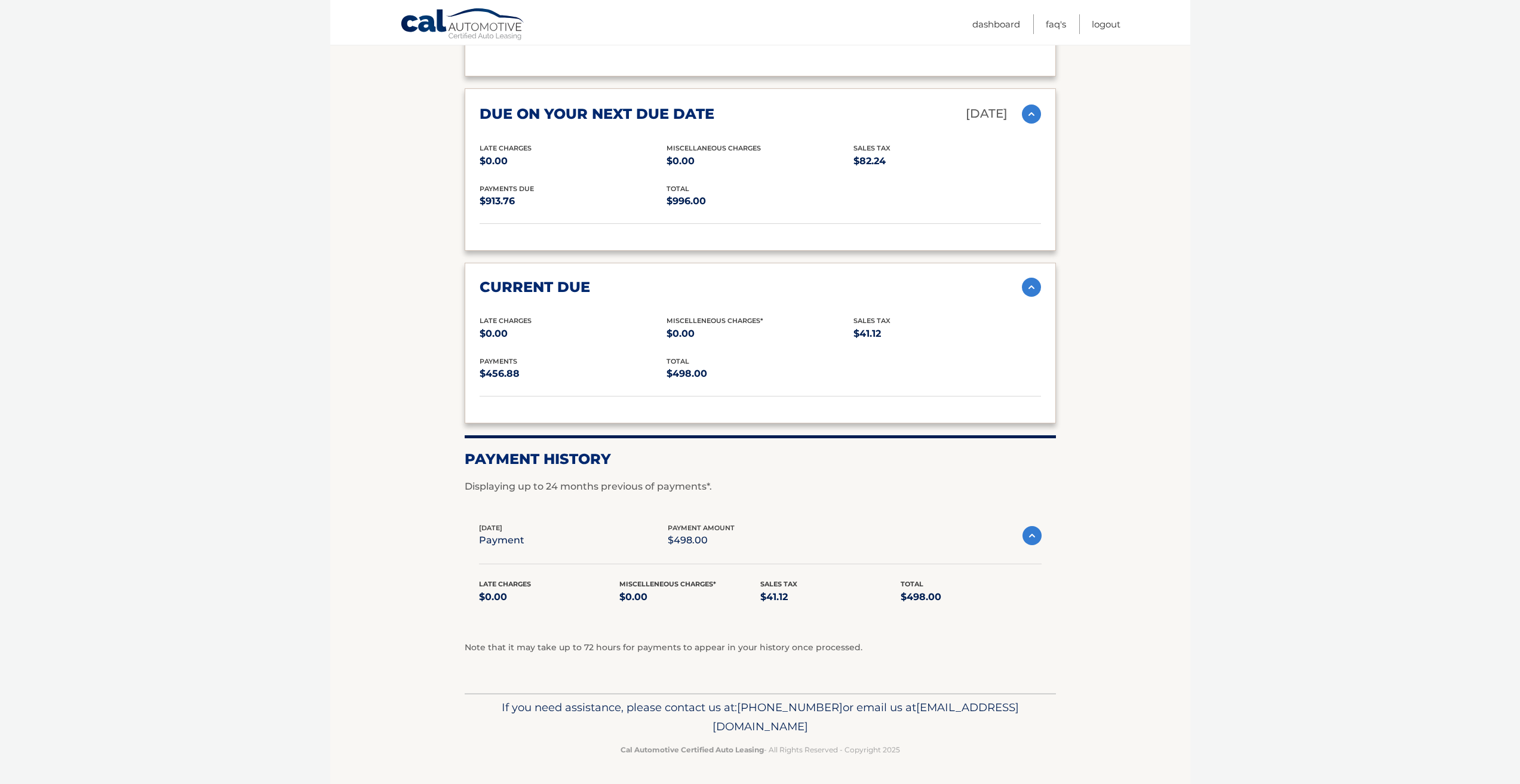
click at [1028, 728] on p "If you need assistance, please contact us at: [PHONE_NUMBER] or email us at [EM…" at bounding box center [760, 717] width 576 height 38
click at [1028, 729] on p "If you need assistance, please contact us at: [PHONE_NUMBER] or email us at [EM…" at bounding box center [760, 717] width 576 height 38
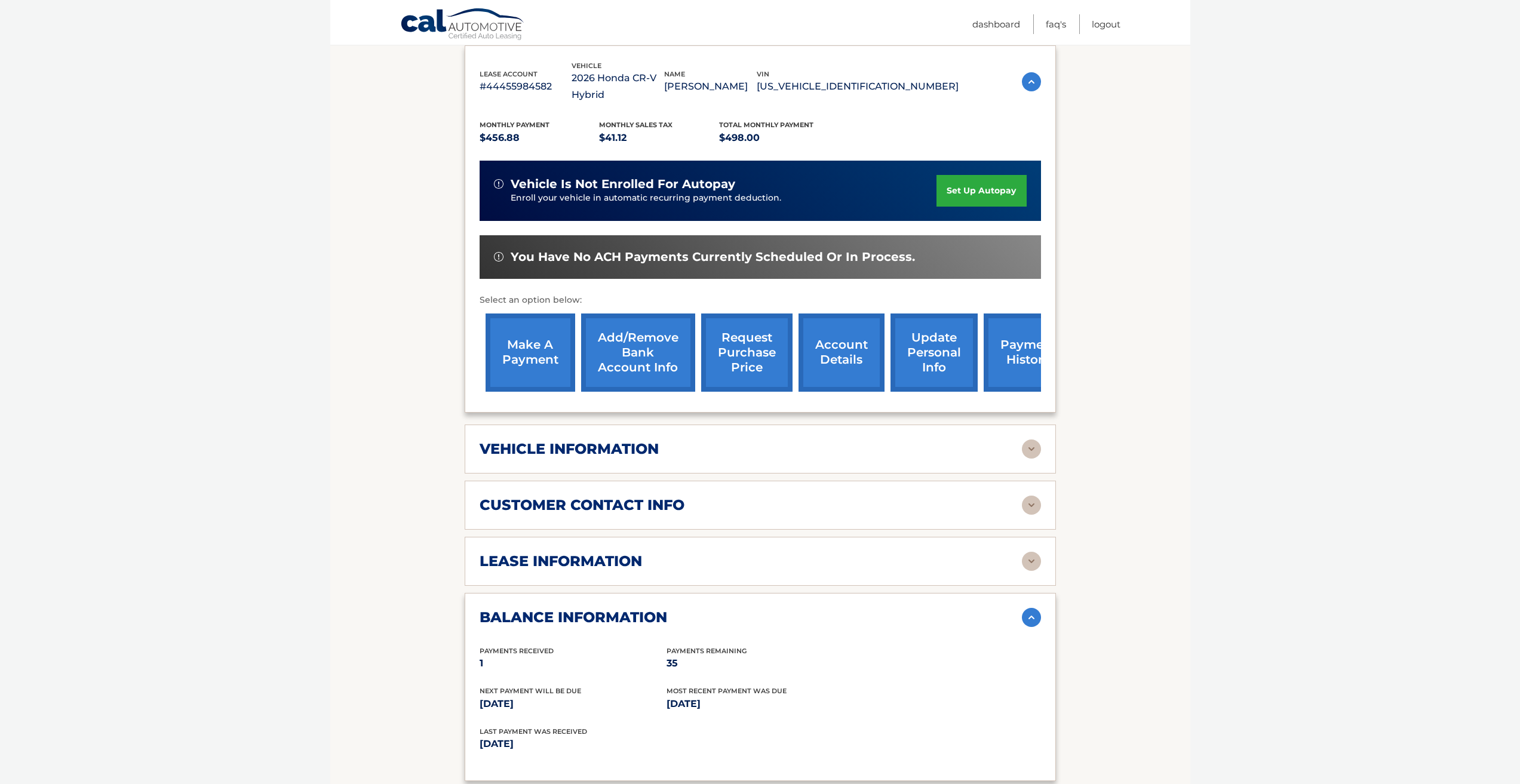
scroll to position [0, 0]
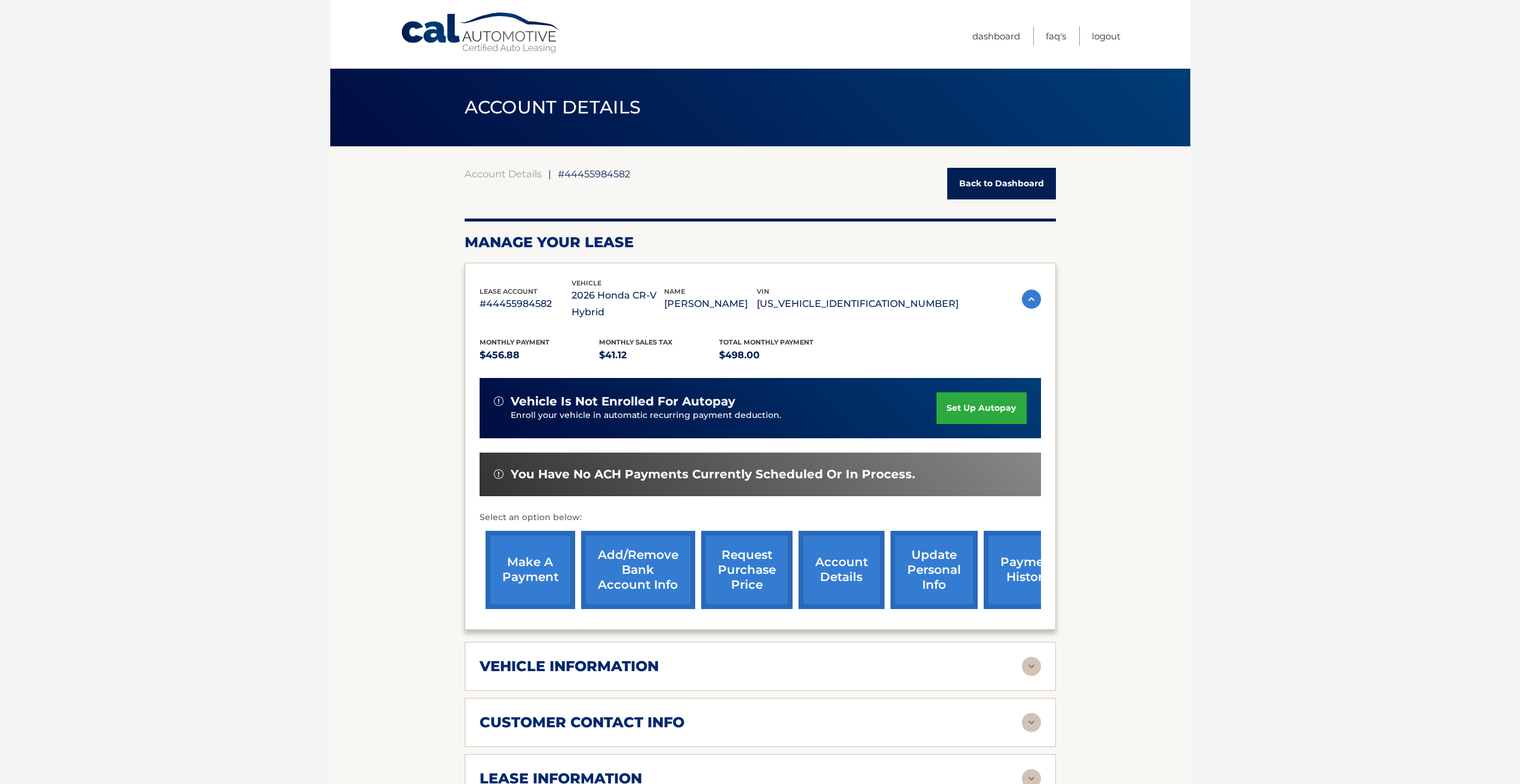
drag, startPoint x: 1222, startPoint y: 423, endPoint x: 1173, endPoint y: 254, distance: 176.0
click at [1055, 34] on link "FAQ's" at bounding box center [1056, 36] width 20 height 20
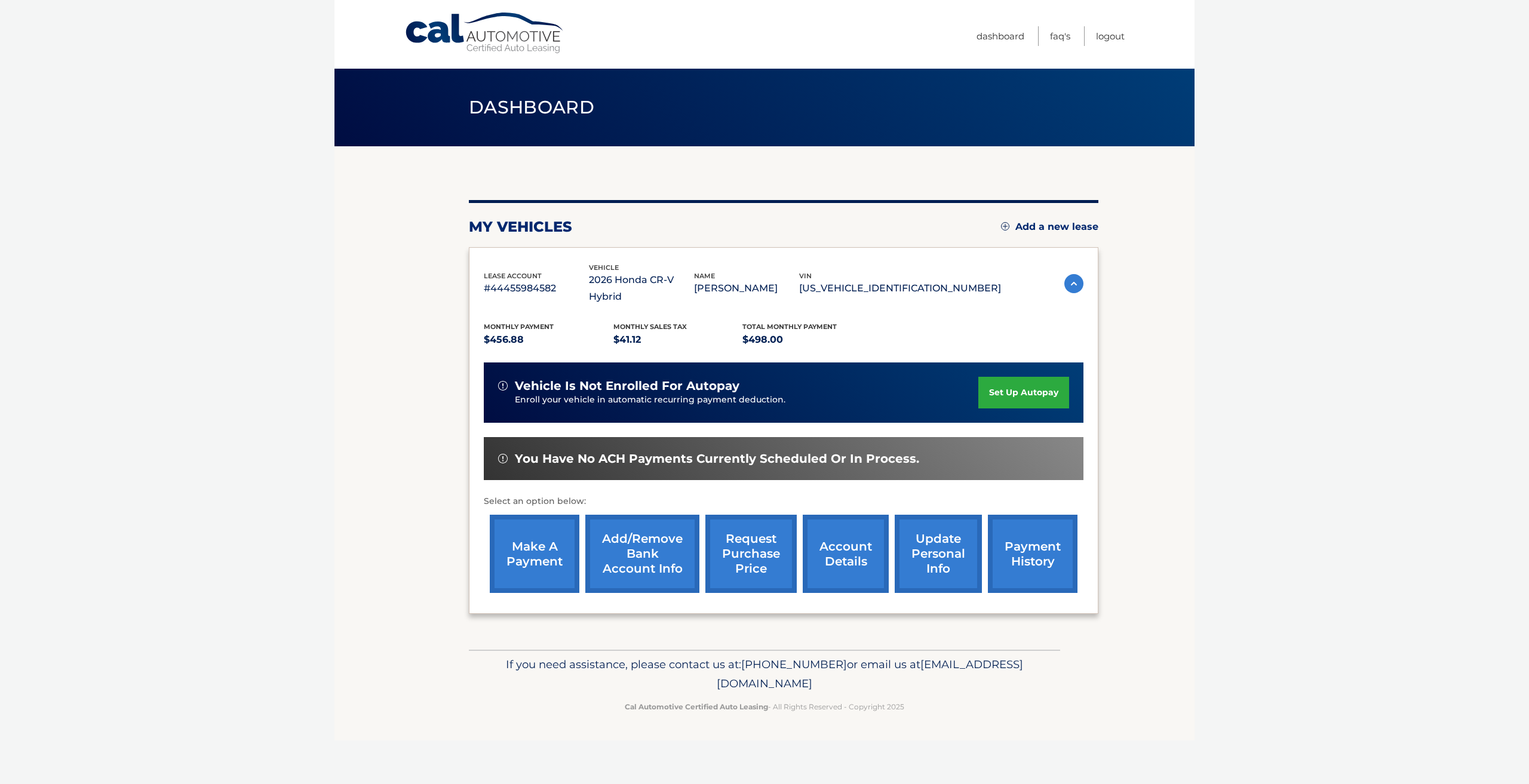
click at [1045, 394] on link "set up autopay" at bounding box center [1023, 392] width 91 height 32
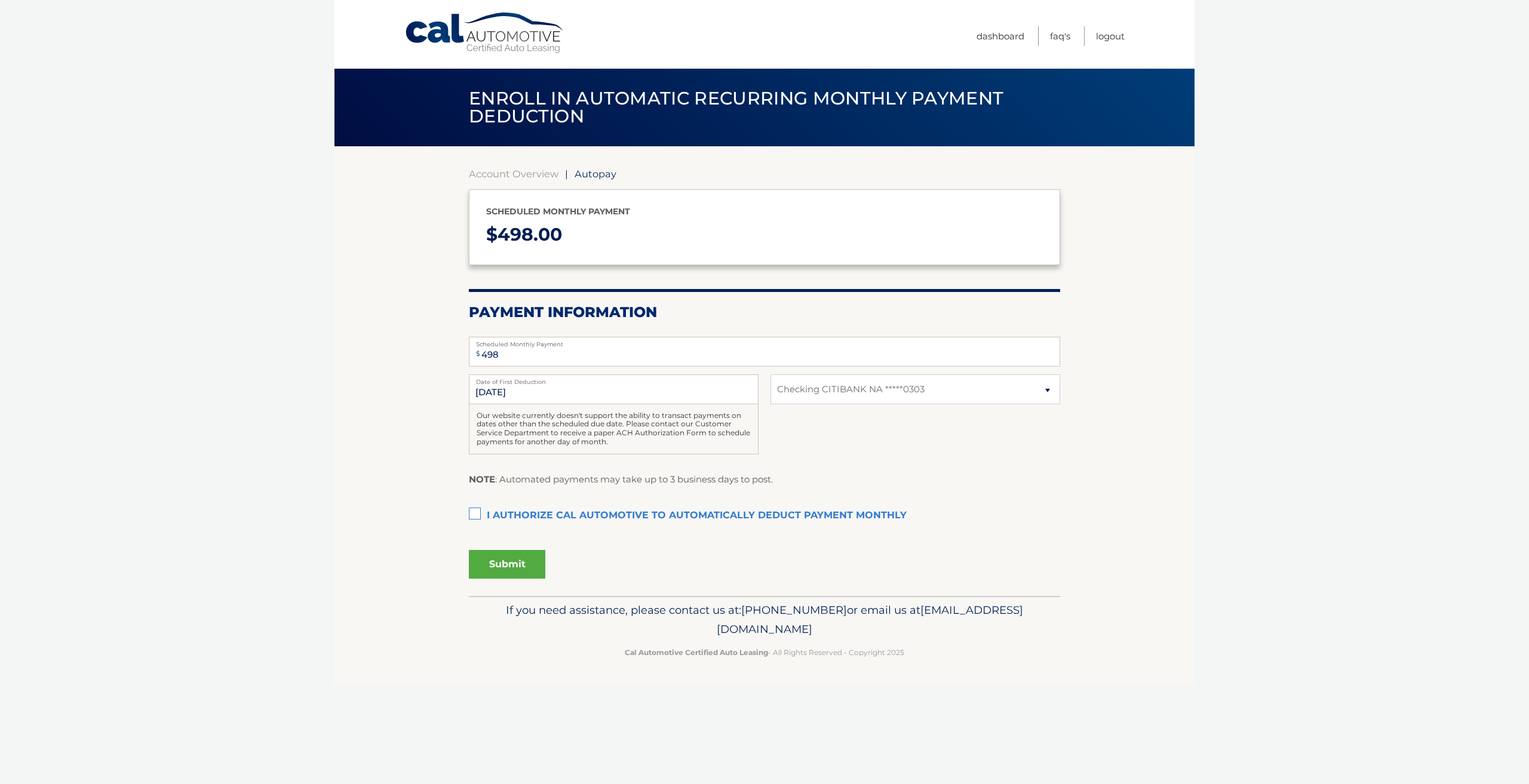
select select "N2UyYmMyYzUtNjhjMy00NDZlLWFjOGYtMjlhZjQ4MjJmOWI2"
click at [359, 571] on section "Account Overview | Autopay Scheduled monthly payment $ 498.00 Payment Informati…" at bounding box center [764, 371] width 860 height 449
drag, startPoint x: 359, startPoint y: 571, endPoint x: 288, endPoint y: 606, distance: 79.2
click at [361, 572] on section "Account Overview | Autopay Scheduled monthly payment $ 498.00 Payment Informati…" at bounding box center [764, 371] width 860 height 449
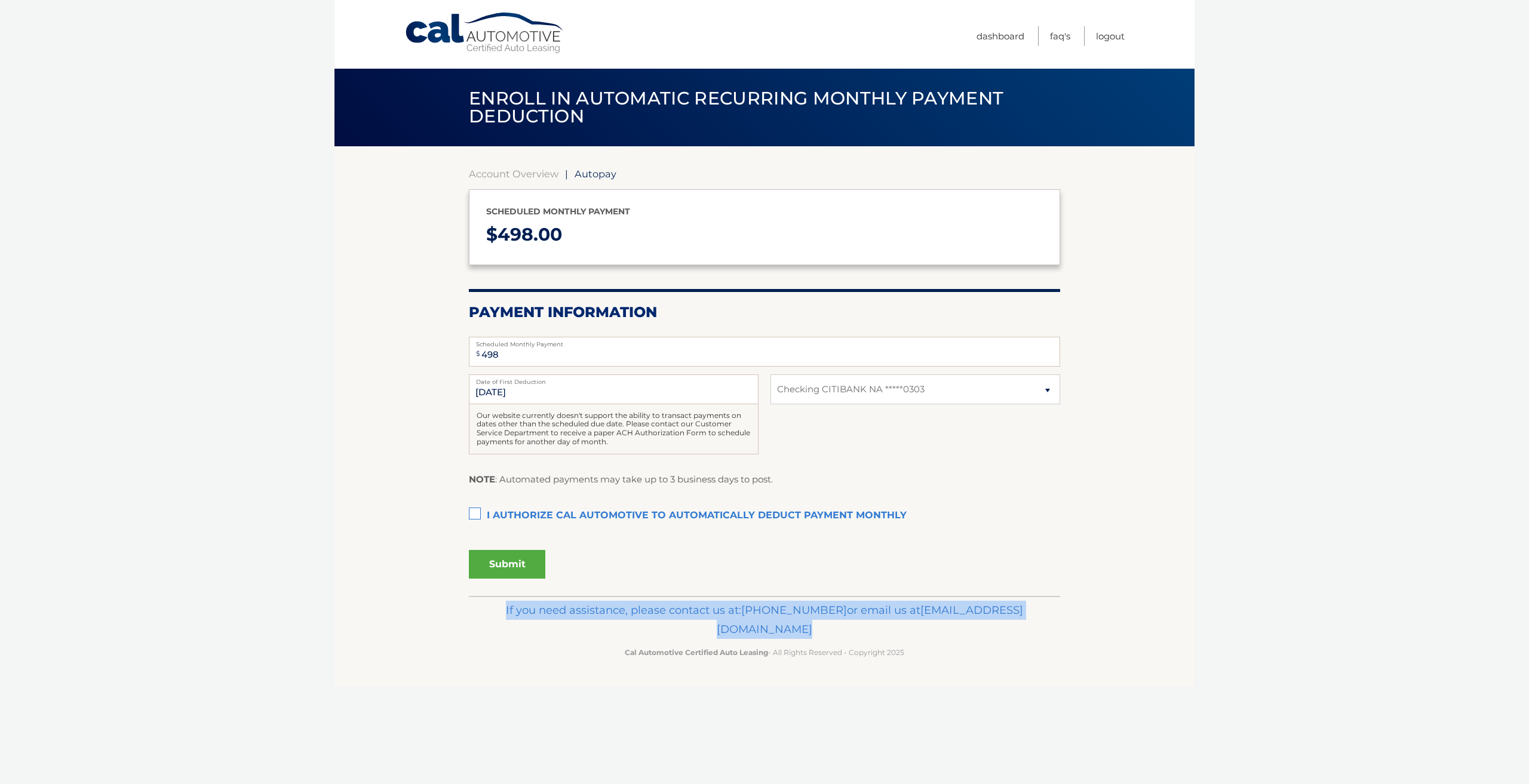
drag, startPoint x: 352, startPoint y: 598, endPoint x: 602, endPoint y: 672, distance: 260.7
click at [617, 674] on body "Cal Automotive Menu Dashboard FAQ's Logout | $" at bounding box center [764, 392] width 1529 height 784
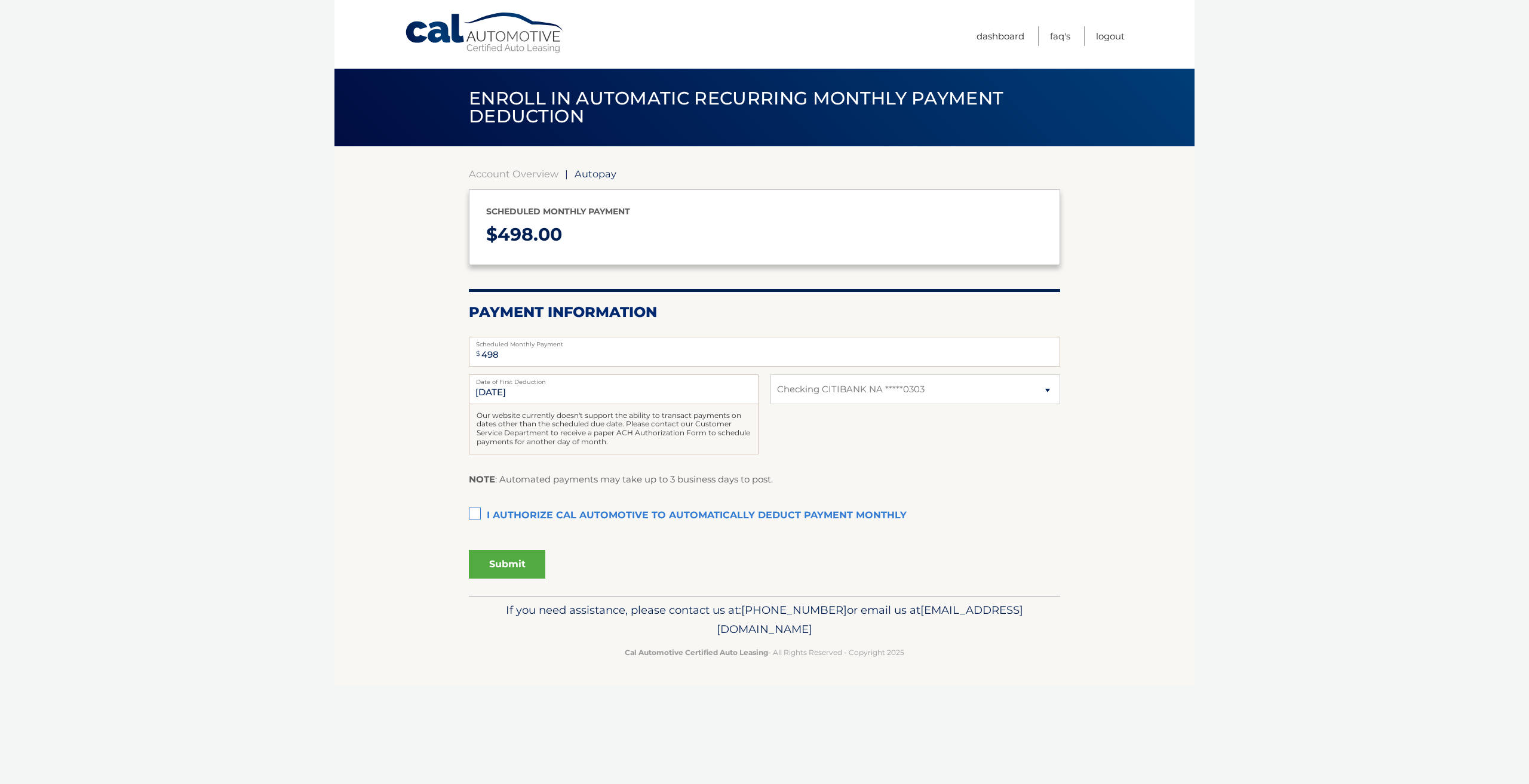
drag, startPoint x: 258, startPoint y: 402, endPoint x: 266, endPoint y: 409, distance: 10.6
click at [260, 404] on body "Cal Automotive Menu Dashboard FAQ's Logout | $" at bounding box center [764, 392] width 1529 height 784
drag, startPoint x: 100, startPoint y: 230, endPoint x: 131, endPoint y: 232, distance: 31.1
click at [108, 233] on body "Cal Automotive Menu Dashboard FAQ's Logout | $" at bounding box center [764, 392] width 1529 height 784
